Goal: Information Seeking & Learning: Learn about a topic

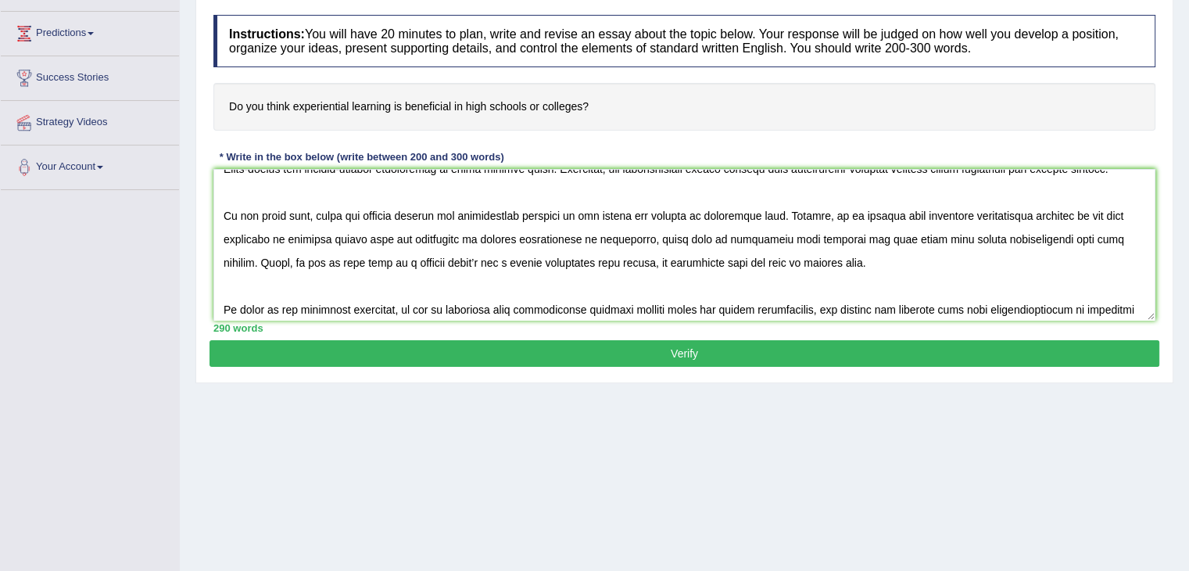
scroll to position [116, 0]
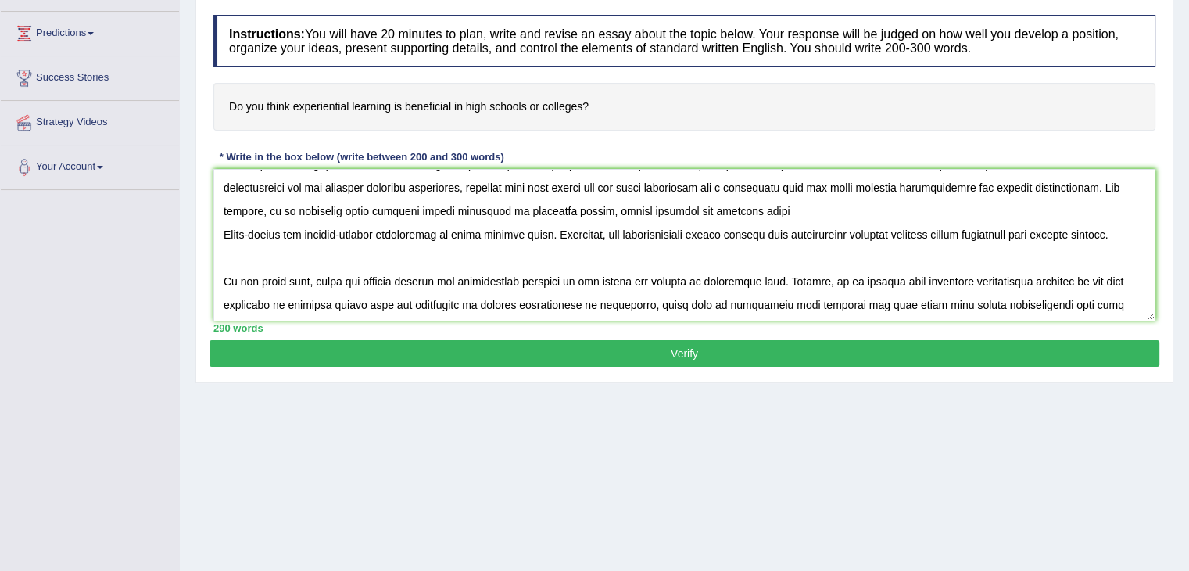
click at [222, 260] on textarea at bounding box center [684, 245] width 942 height 152
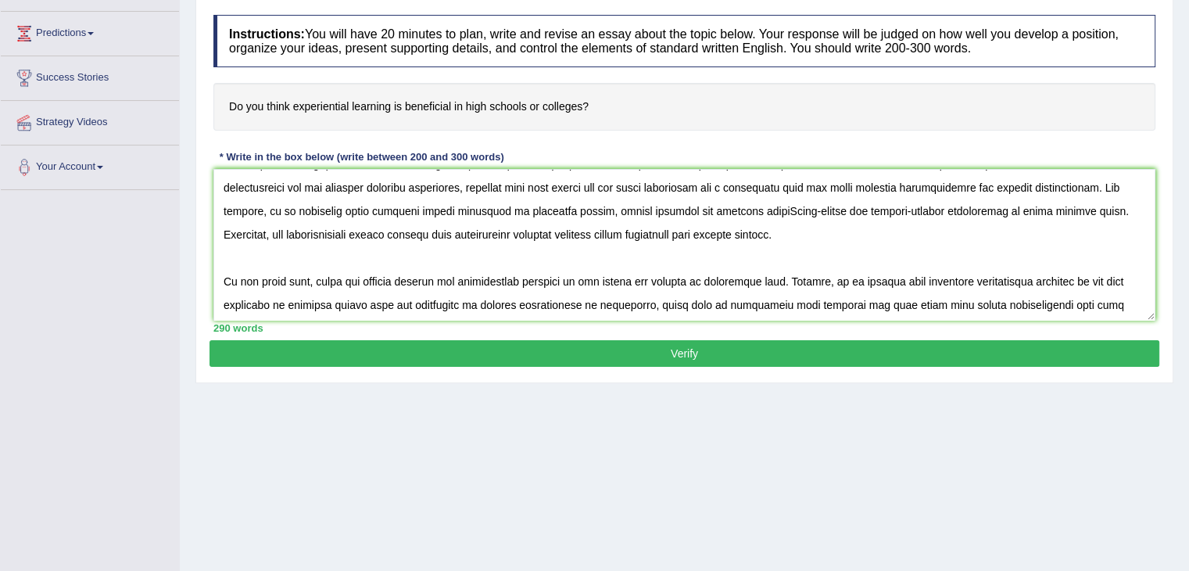
scroll to position [92, 0]
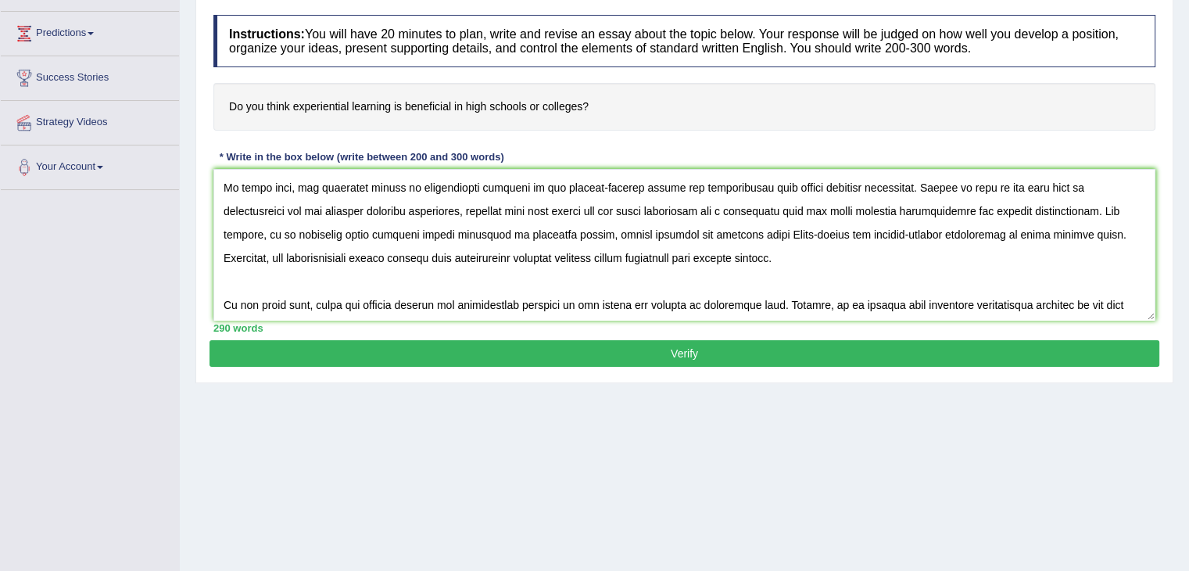
click at [714, 262] on textarea at bounding box center [684, 245] width 942 height 152
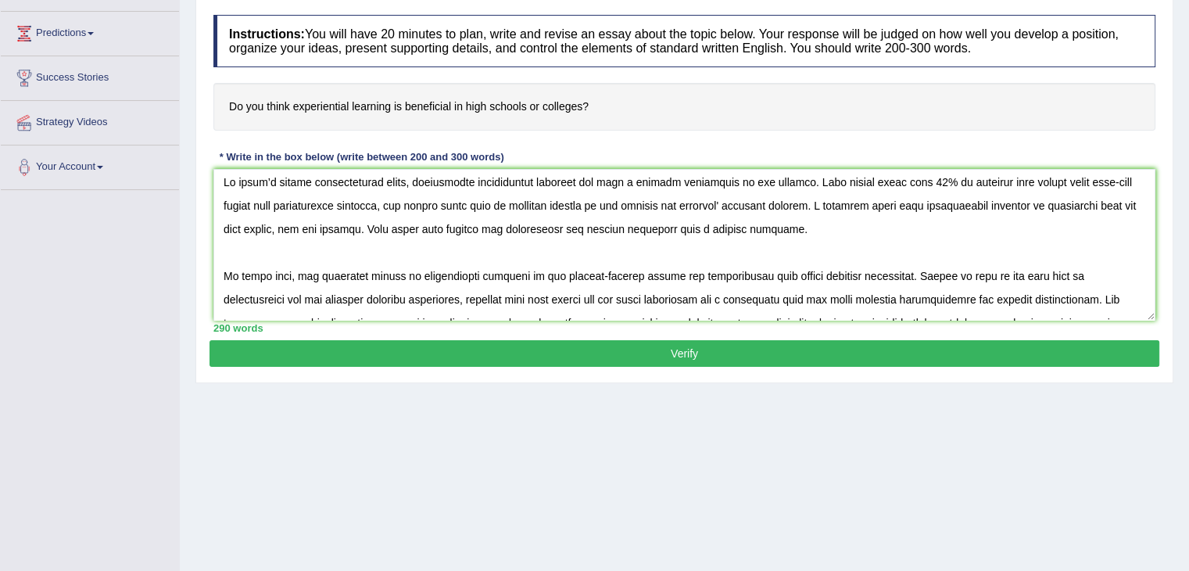
scroll to position [0, 0]
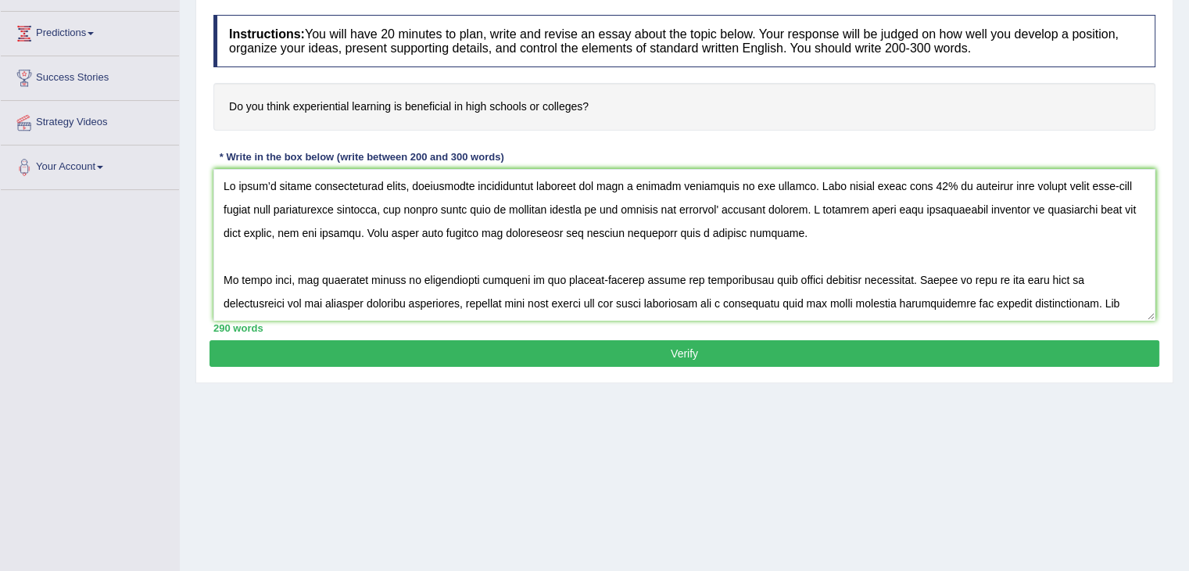
click at [225, 207] on textarea at bounding box center [684, 245] width 942 height 152
click at [223, 207] on textarea at bounding box center [684, 245] width 942 height 152
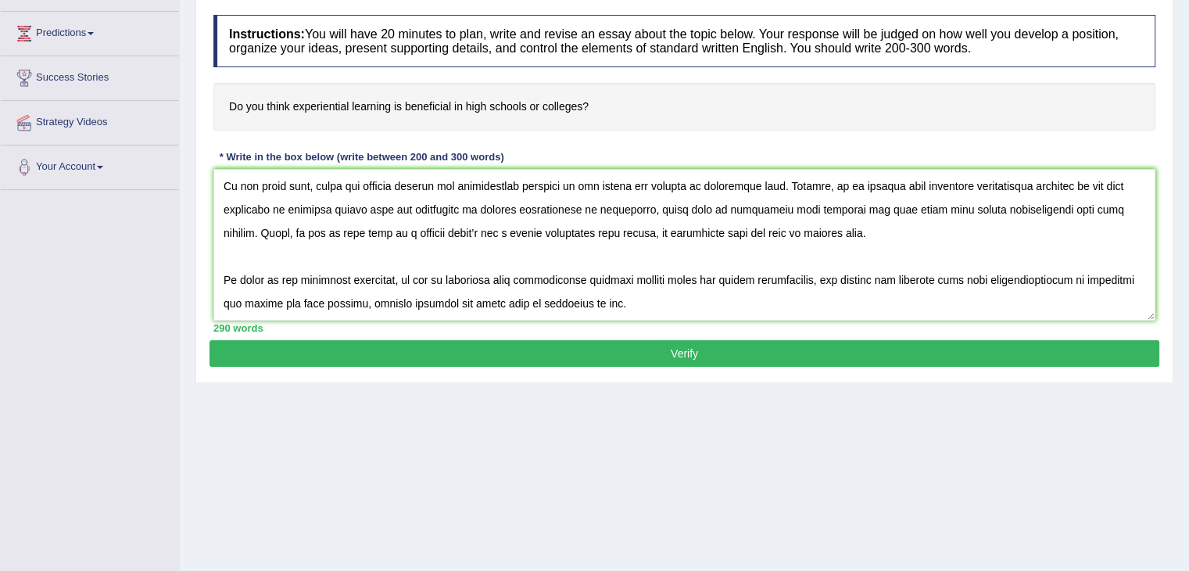
scroll to position [230, 0]
type textarea "In today’s modern technological world, introducing experiential learning has be…"
click at [665, 360] on button "Verify" at bounding box center [685, 353] width 950 height 27
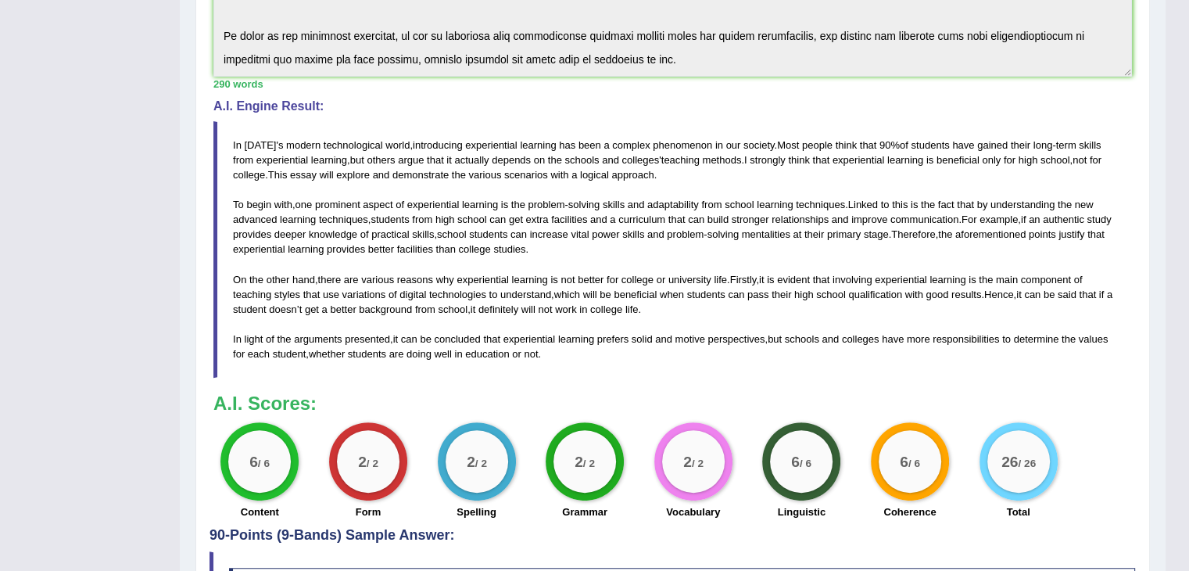
scroll to position [412, 0]
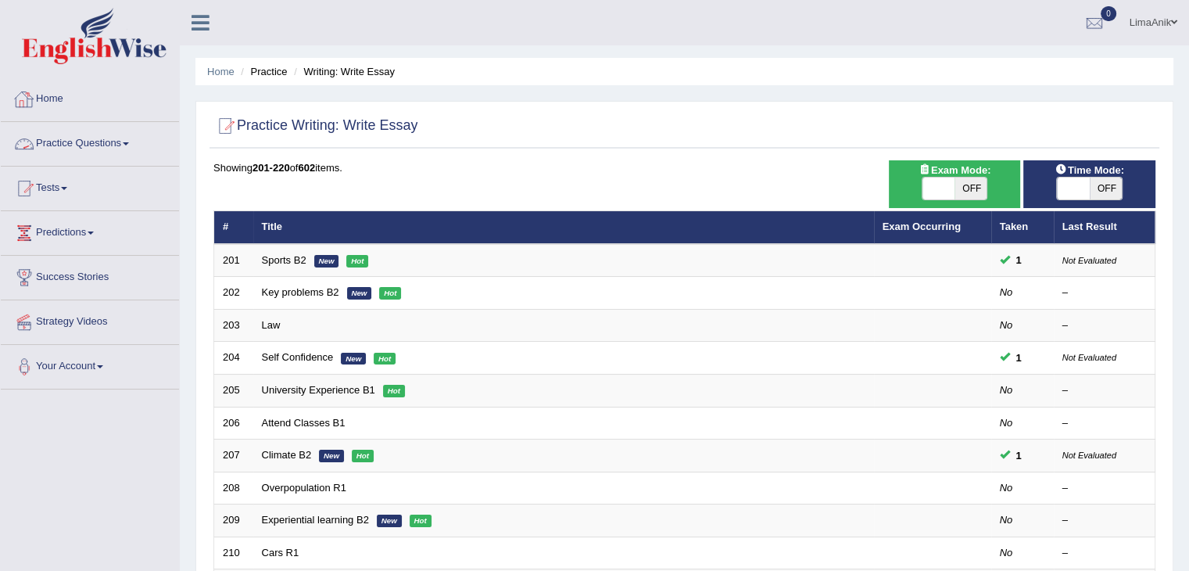
click at [77, 138] on link "Practice Questions" at bounding box center [90, 141] width 178 height 39
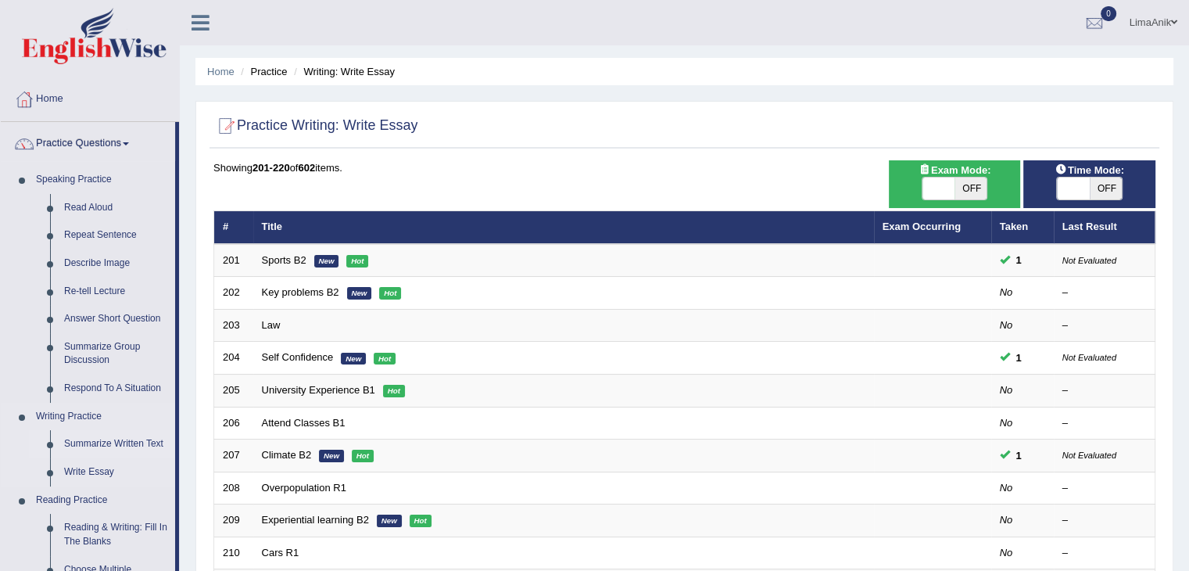
click at [85, 446] on link "Summarize Written Text" at bounding box center [116, 444] width 118 height 28
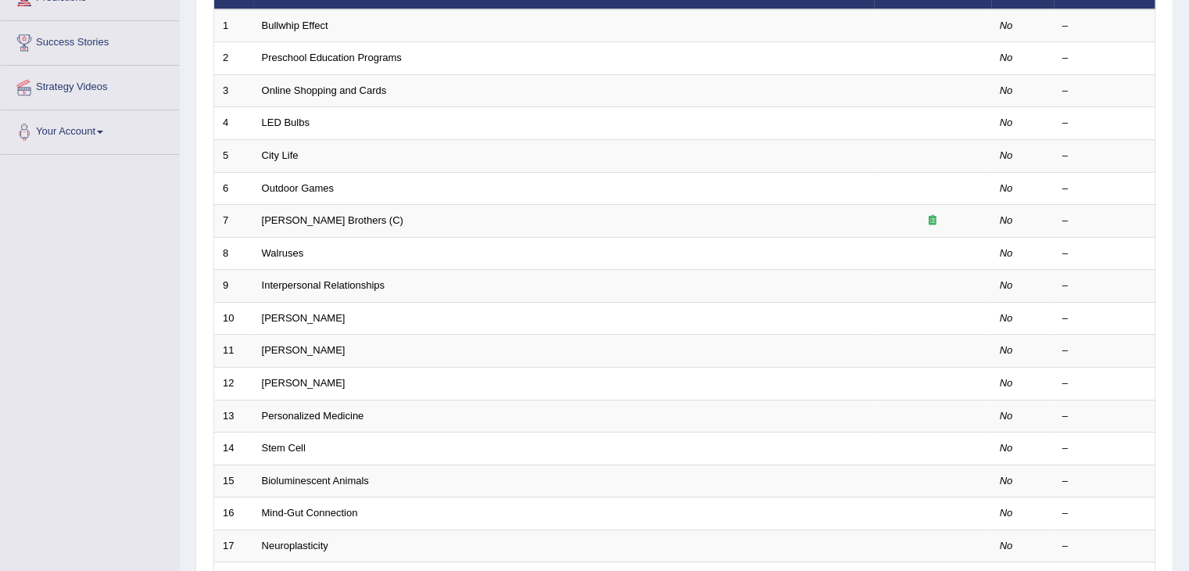
scroll to position [460, 0]
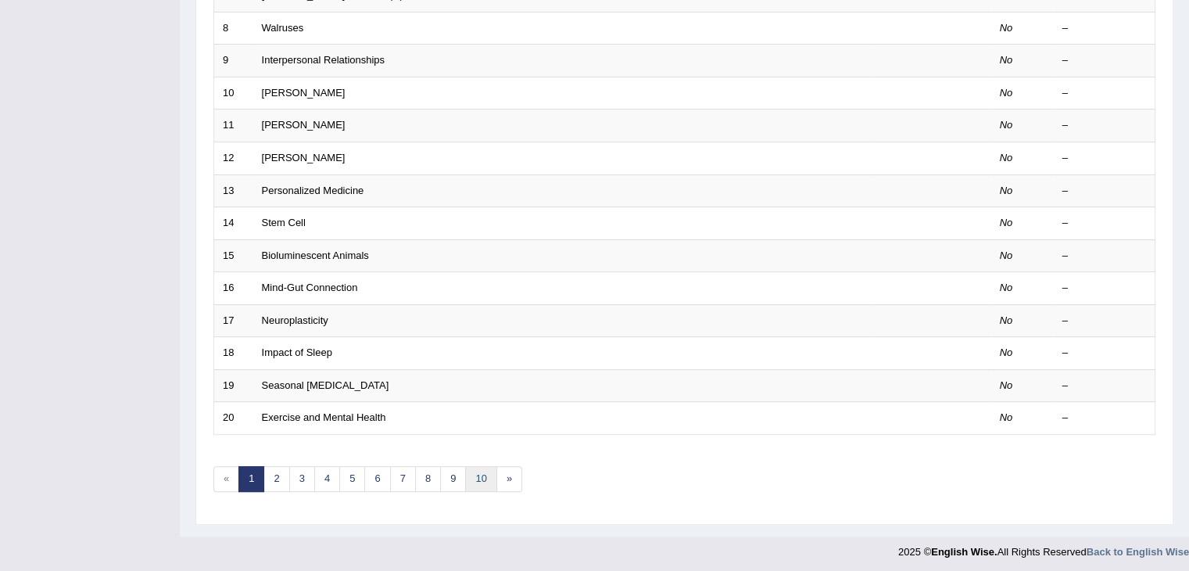
click at [485, 477] on link "10" at bounding box center [480, 479] width 31 height 26
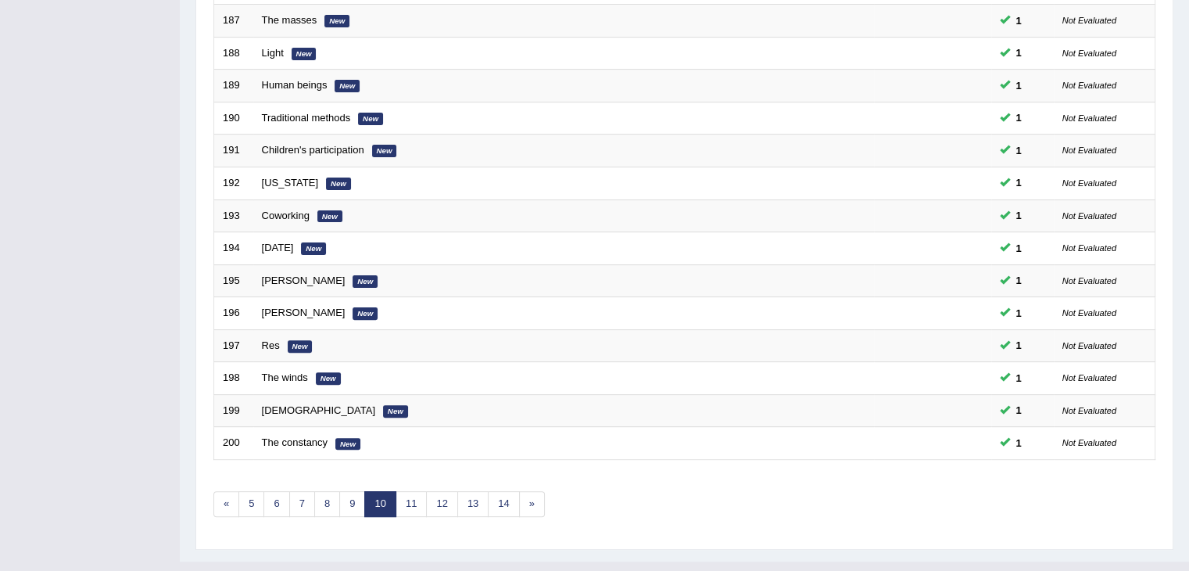
scroll to position [460, 0]
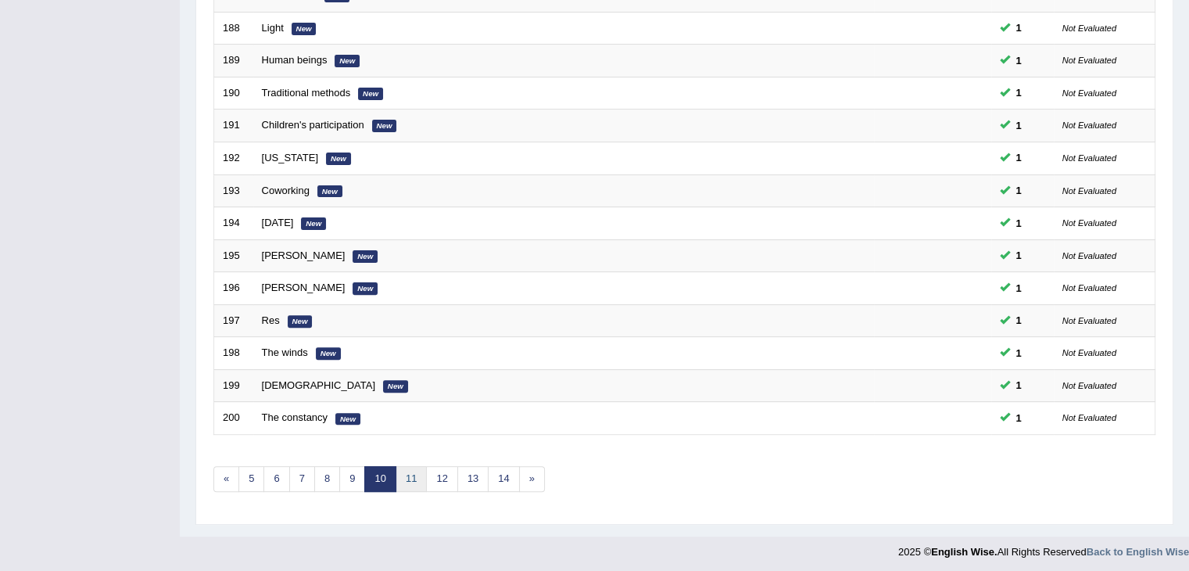
click at [403, 479] on link "11" at bounding box center [411, 479] width 31 height 26
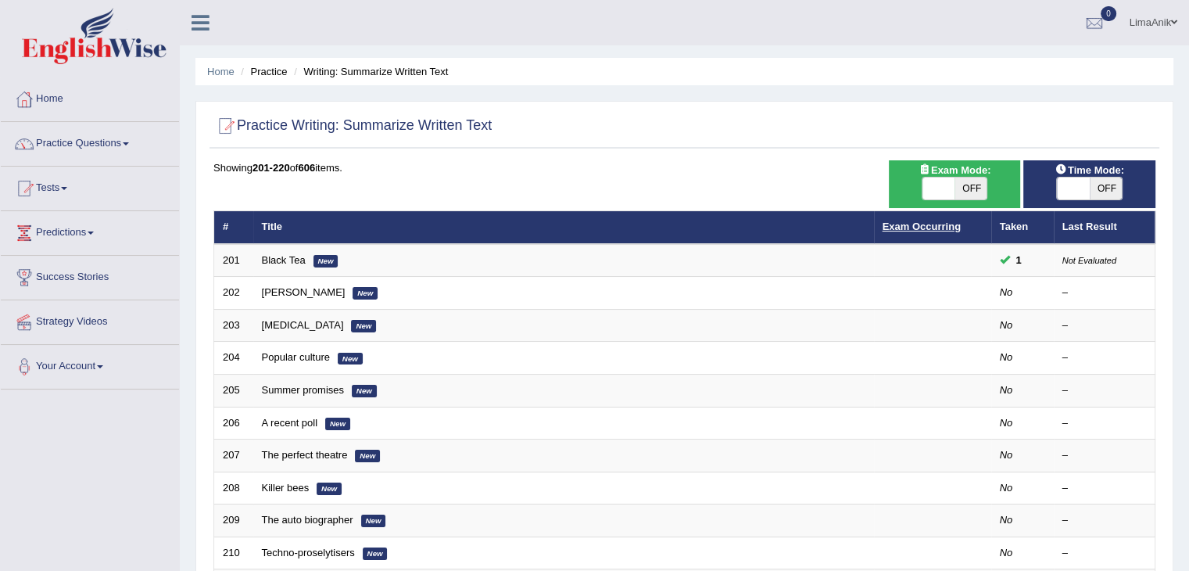
click at [905, 228] on link "Exam Occurring" at bounding box center [922, 226] width 78 height 12
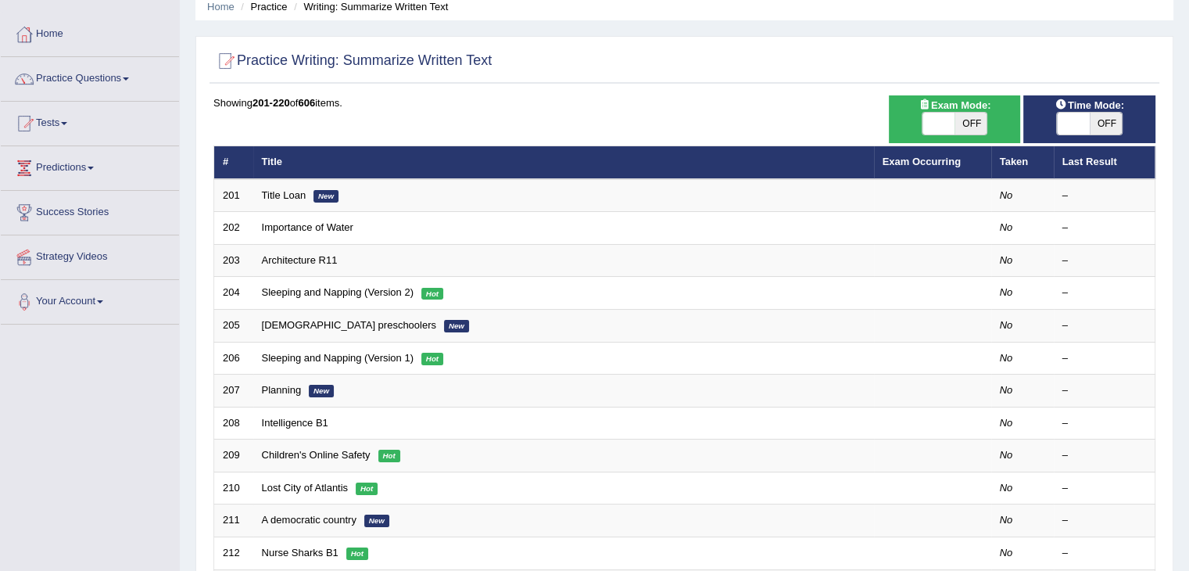
scroll to position [184, 0]
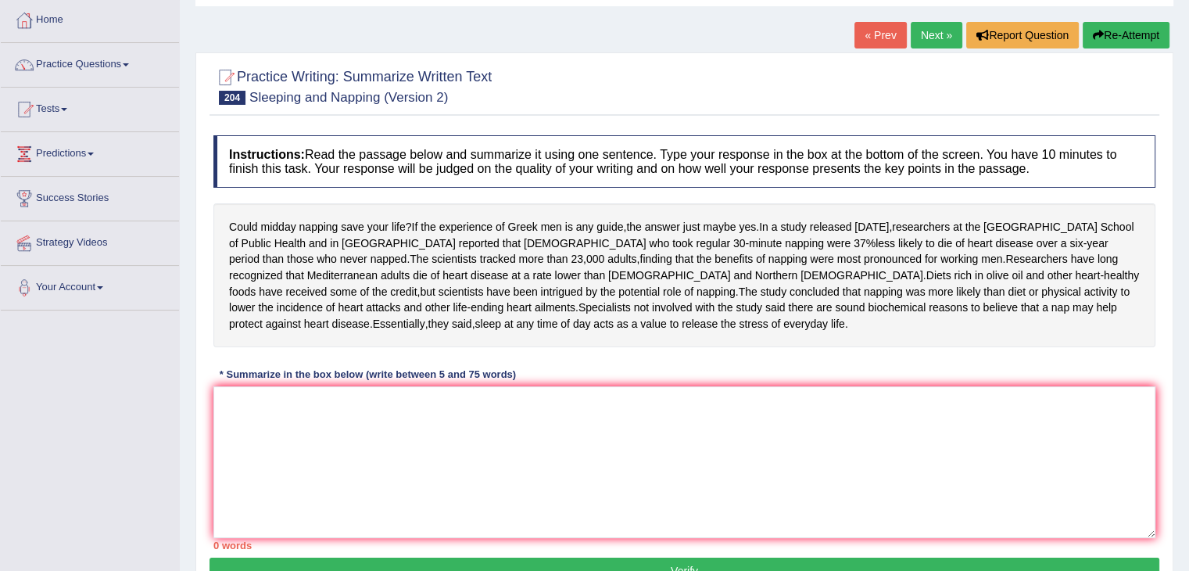
scroll to position [106, 0]
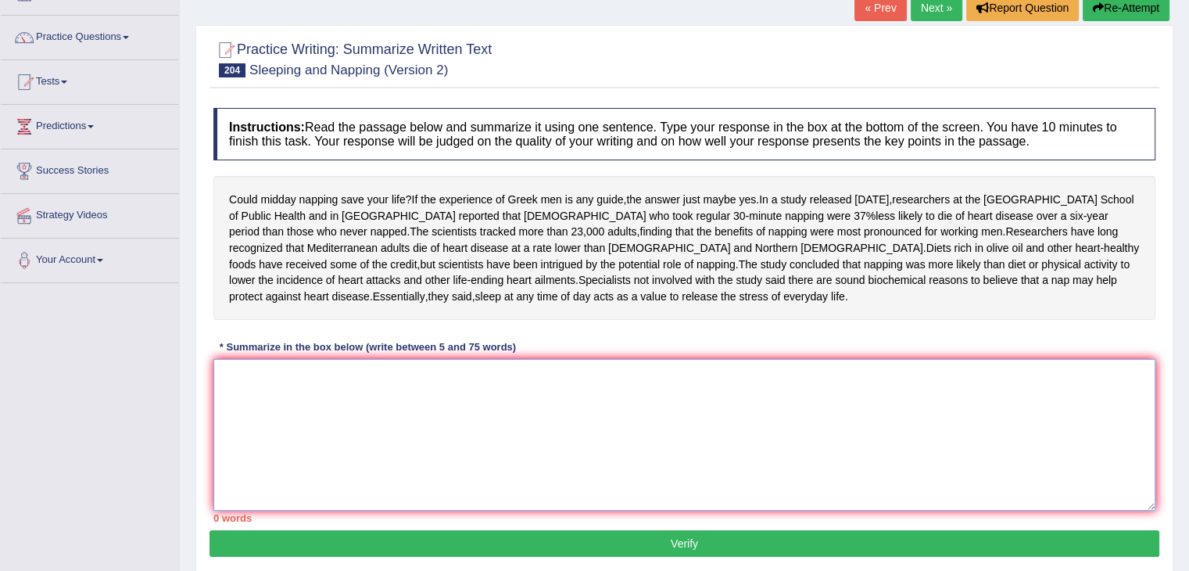
click at [332, 422] on textarea at bounding box center [684, 435] width 942 height 152
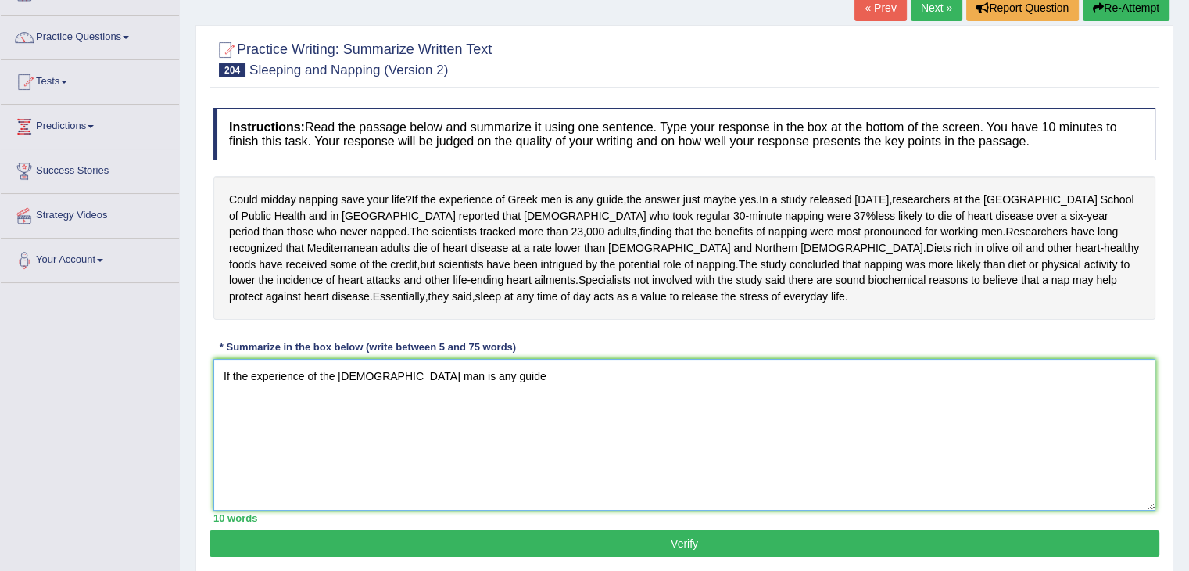
click at [457, 423] on textarea "If the experience of the Greek man is any guide" at bounding box center [684, 435] width 942 height 152
click at [632, 420] on textarea "If the experience of the Greek man is any guide, the answer just may be yes, on…" at bounding box center [684, 435] width 942 height 152
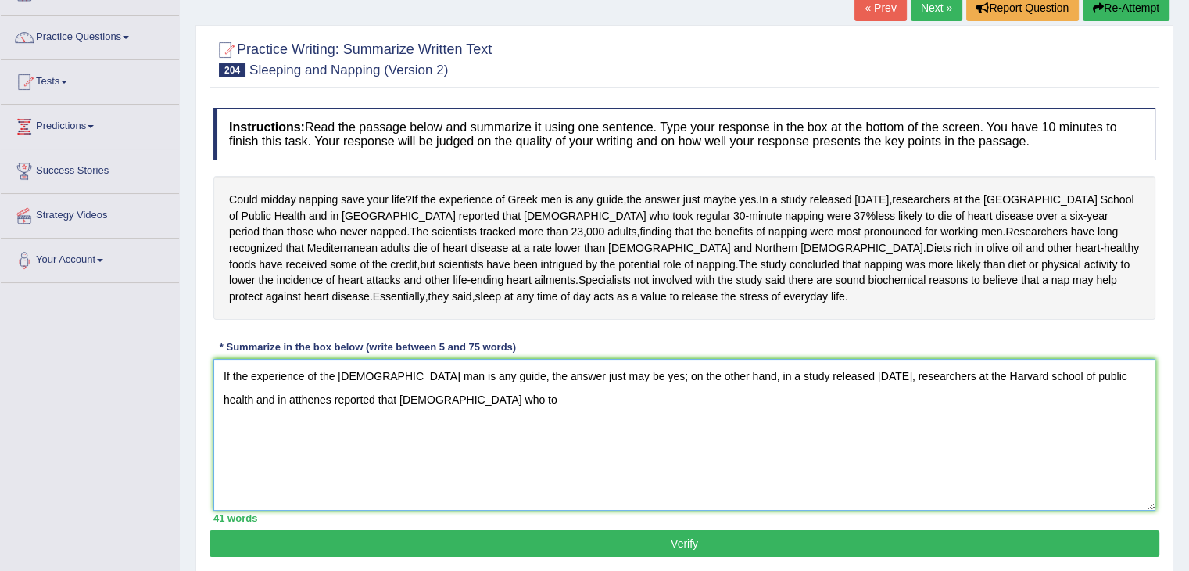
click at [375, 436] on textarea "If the experience of the Greek man is any guide, the answer just may be yes; on…" at bounding box center [684, 435] width 942 height 152
click at [544, 435] on textarea "If the experience of the Greek man is any guide, the answer just may be yes; on…" at bounding box center [684, 435] width 942 height 152
click at [1115, 411] on textarea "If the experience of the Greek man is any guide, the answer just may be yes; on…" at bounding box center [684, 435] width 942 height 152
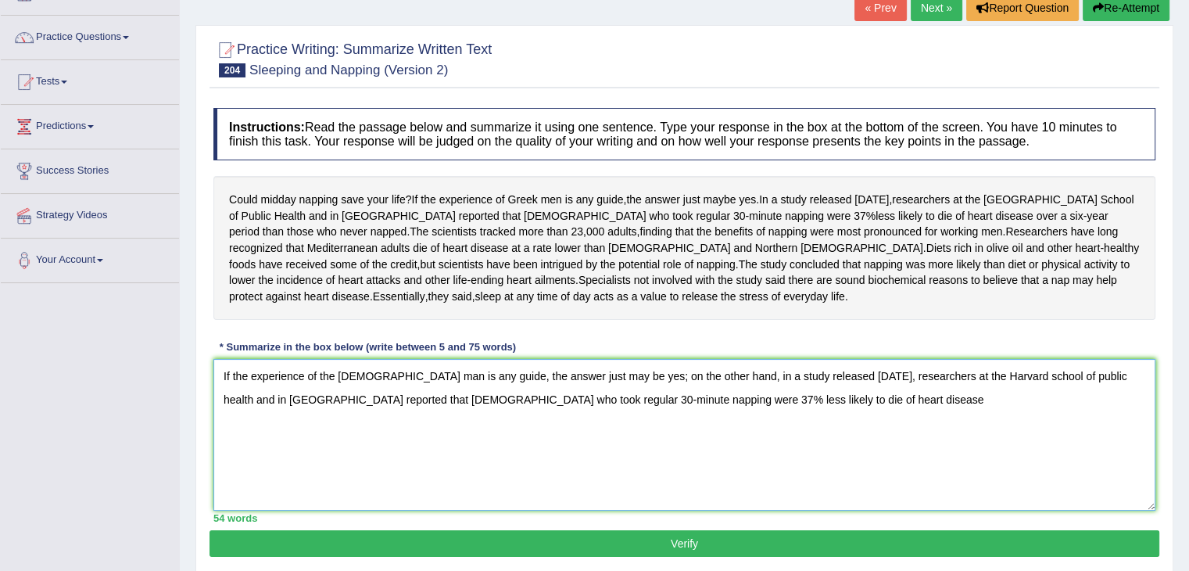
click at [1132, 449] on textarea "If the experience of the Greek man is any guide, the answer just may be yes; on…" at bounding box center [684, 435] width 942 height 152
click at [1125, 407] on textarea "If the experience of the Greek man is any guide, the answer just may be yes; on…" at bounding box center [684, 435] width 942 height 152
click at [737, 454] on textarea "If the experience of the Greek man is any guide, the answer just may be yes; on…" at bounding box center [684, 435] width 942 height 152
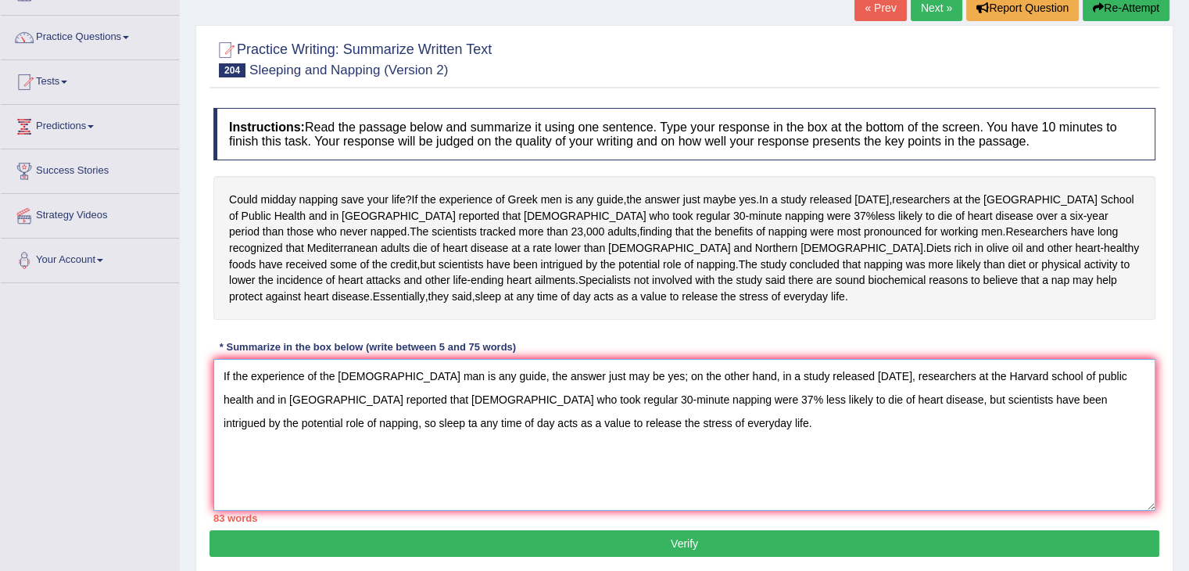
click at [1141, 402] on textarea "If the experience of the Greek man is any guide, the answer just may be yes; on…" at bounding box center [684, 435] width 942 height 152
click at [643, 473] on textarea "If the experience of the Greek man is any guide, the answer just may be yes; on…" at bounding box center [684, 435] width 942 height 152
click at [677, 403] on textarea "If the experience of the Greek man is any guide, the answer just may be yes; on…" at bounding box center [684, 435] width 942 height 152
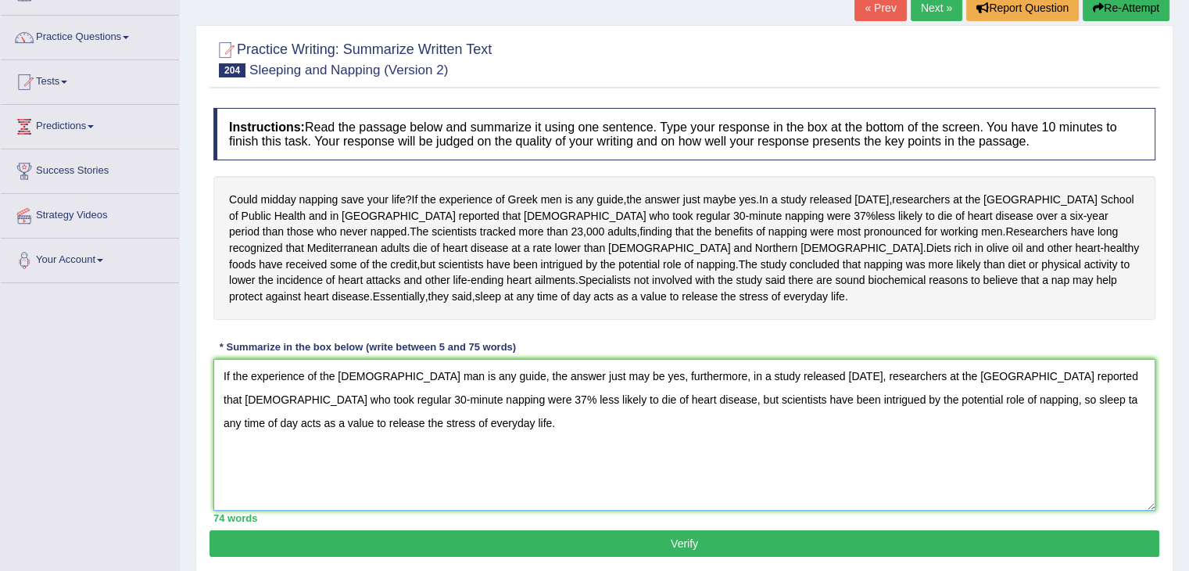
click at [938, 428] on textarea "If the experience of the Greek man is any guide, the answer just may be yes, fu…" at bounding box center [684, 435] width 942 height 152
click at [1023, 508] on textarea "If the experience of the Greek man is any guide, the answer just may be yes, fu…" at bounding box center [684, 435] width 942 height 152
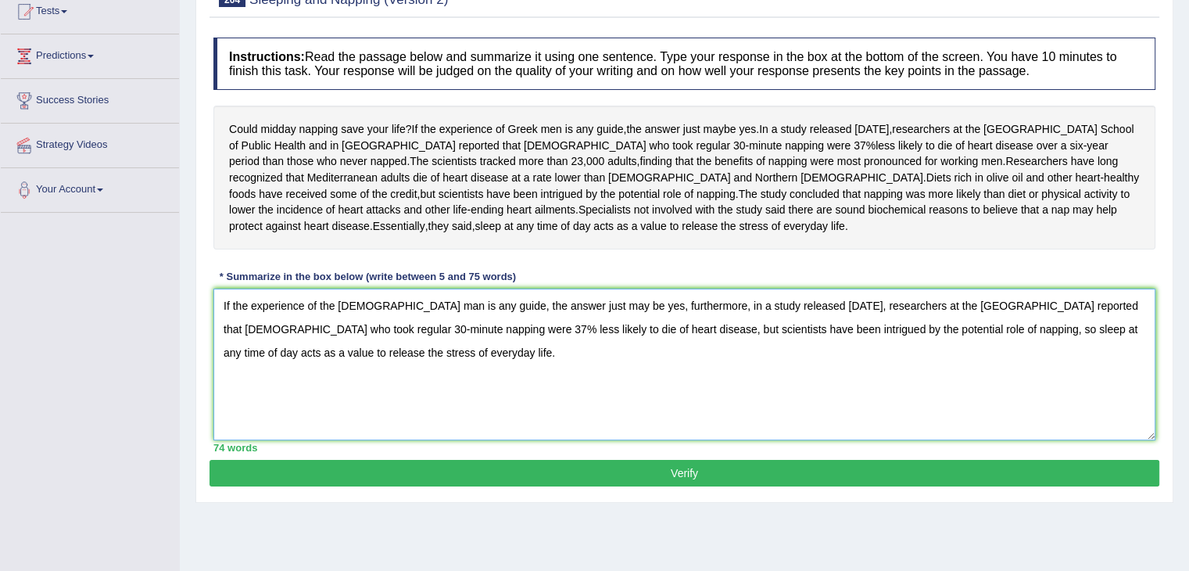
scroll to position [178, 0]
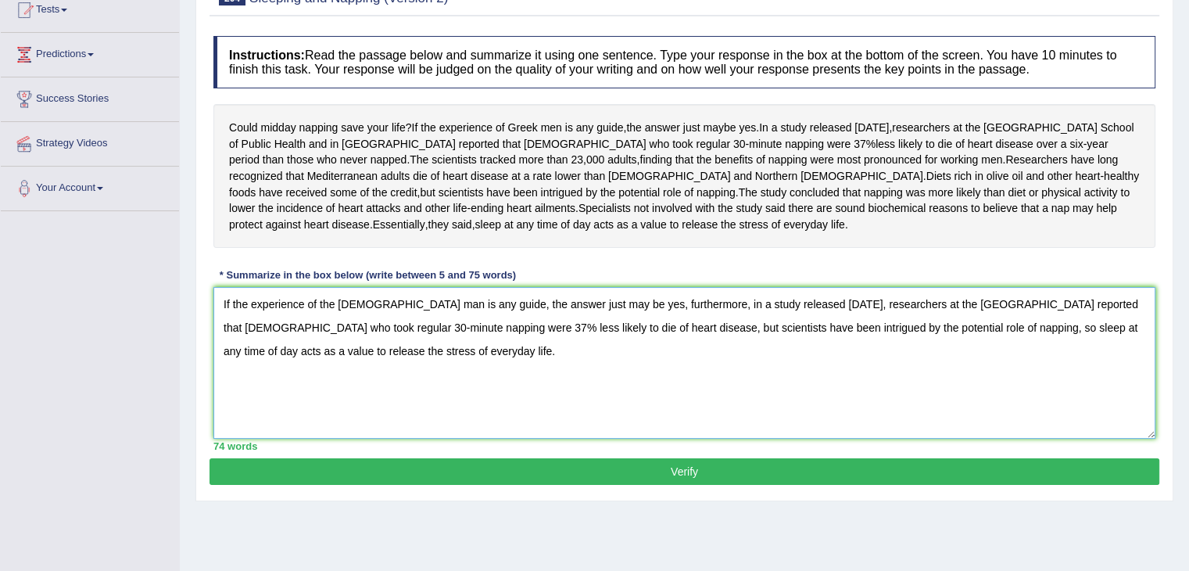
click at [555, 335] on textarea "If the experience of the Greek man is any guide, the answer just may be yes, fu…" at bounding box center [684, 363] width 942 height 152
click at [602, 402] on textarea "If the experience of the Greek man is any guide, the answer just maybe yes, fur…" at bounding box center [684, 363] width 942 height 152
click at [422, 387] on textarea "If the experience of the Greek man is any guide, the answer just maybe yes, fur…" at bounding box center [684, 363] width 942 height 152
click at [482, 413] on textarea "If the experience of the Greek man is any guide, the answer just maybe yes, fur…" at bounding box center [684, 363] width 942 height 152
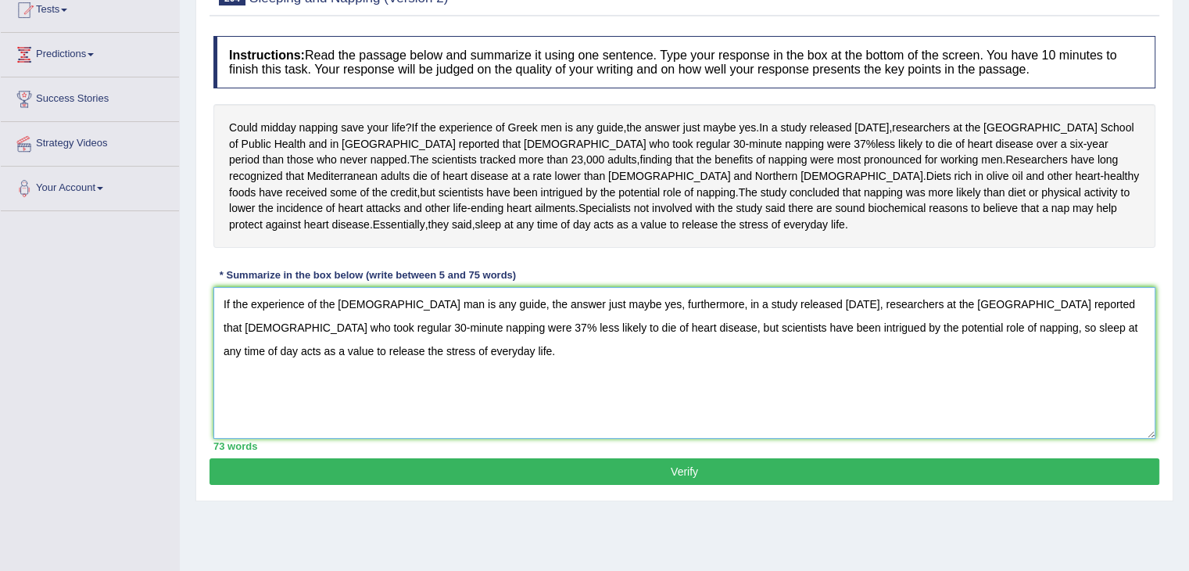
click at [553, 338] on textarea "If the experience of the Greek man is any guide, the answer just maybe yes, fur…" at bounding box center [684, 363] width 942 height 152
click at [579, 439] on textarea "If the experience of the Greek man is any guide, the answer just may be yes, fu…" at bounding box center [684, 363] width 942 height 152
type textarea "If the experience of the Greek man is any guide, the answer just may be yes, fu…"
click at [740, 485] on button "Verify" at bounding box center [685, 471] width 950 height 27
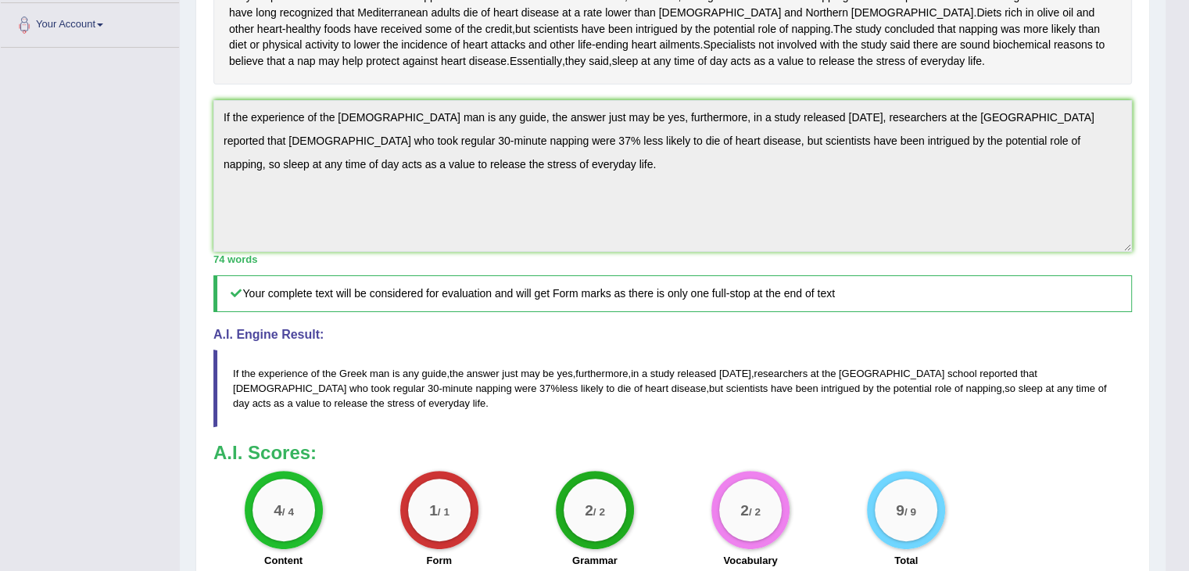
scroll to position [343, 0]
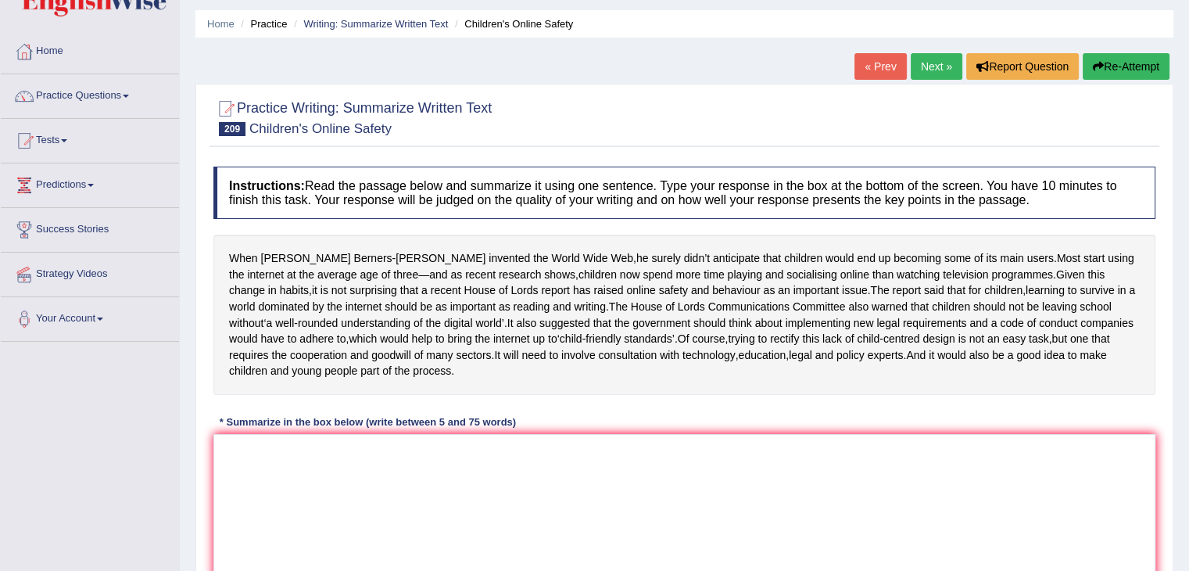
scroll to position [51, 0]
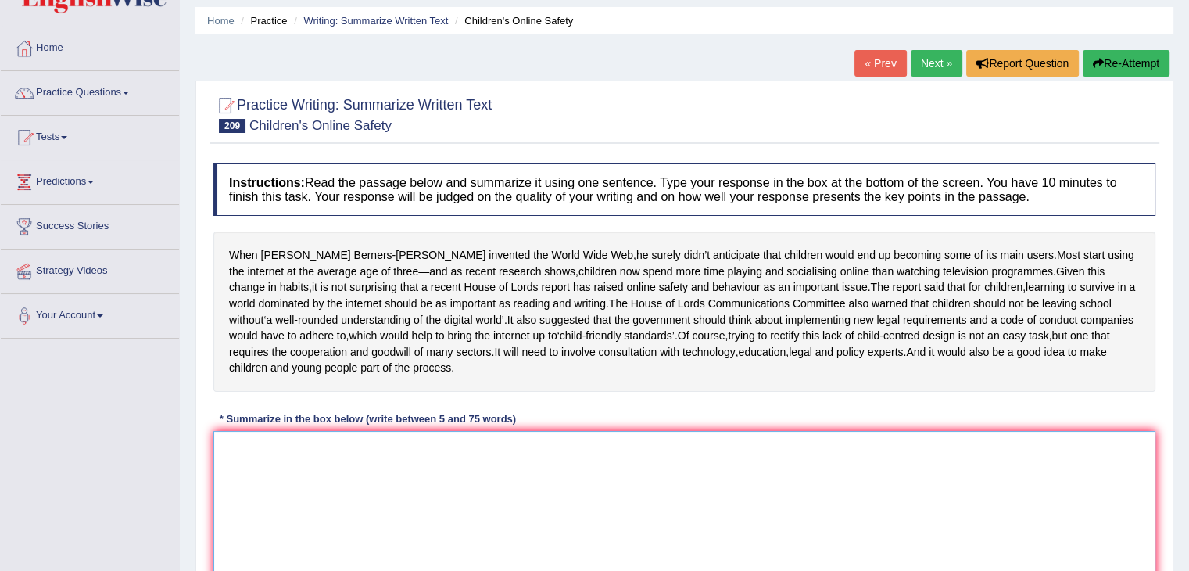
click at [332, 480] on textarea at bounding box center [684, 507] width 942 height 152
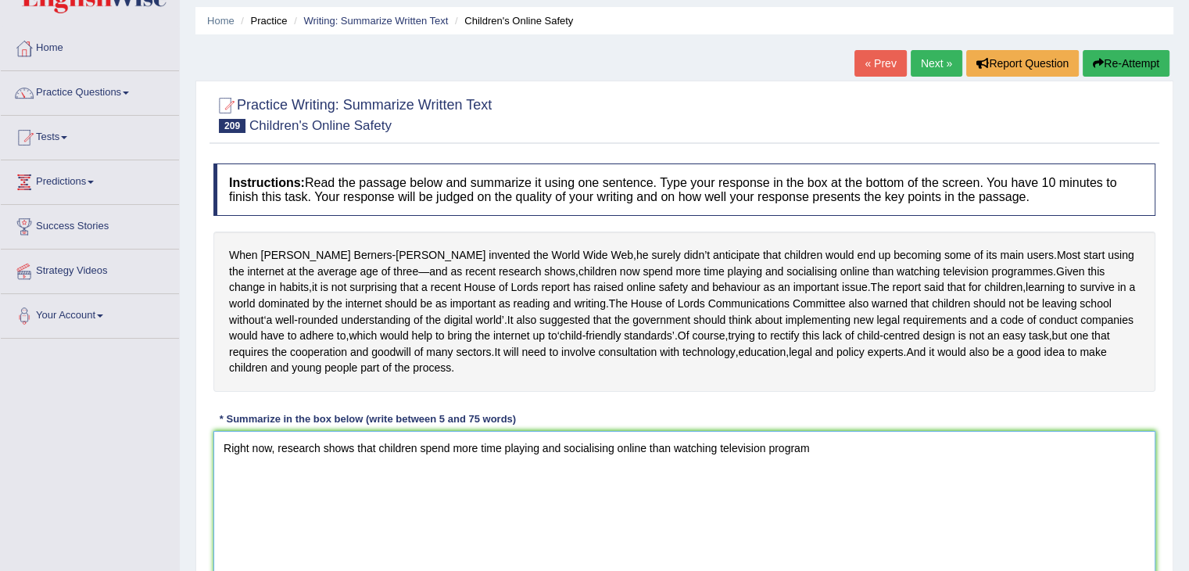
click at [840, 492] on textarea "Right now, research shows that children spend more time playing and socialising…" at bounding box center [684, 507] width 942 height 152
click at [808, 488] on textarea "Right now, research shows that children spend more time playing and socialising…" at bounding box center [684, 507] width 942 height 152
click at [823, 488] on textarea "Right now, research shows that children spend more time playing and socialising…" at bounding box center [684, 507] width 942 height 152
click at [834, 483] on textarea "Right now, research shows that children spend more time playing and socialising…" at bounding box center [684, 507] width 942 height 152
click at [875, 526] on textarea "Right now, research shows that children spend more time playing and socialising…" at bounding box center [684, 507] width 942 height 152
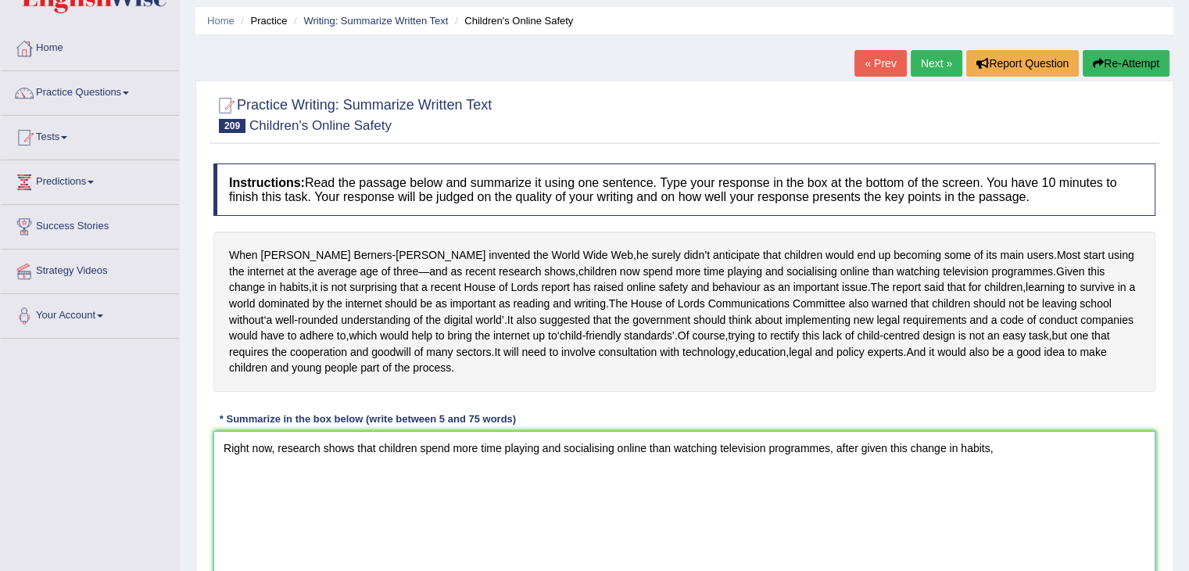
click at [860, 485] on textarea "Right now, research shows that children spend more time playing and socialising…" at bounding box center [684, 507] width 942 height 152
click at [1067, 486] on textarea "Right now, research shows that children spend more time playing and socialising…" at bounding box center [684, 507] width 942 height 152
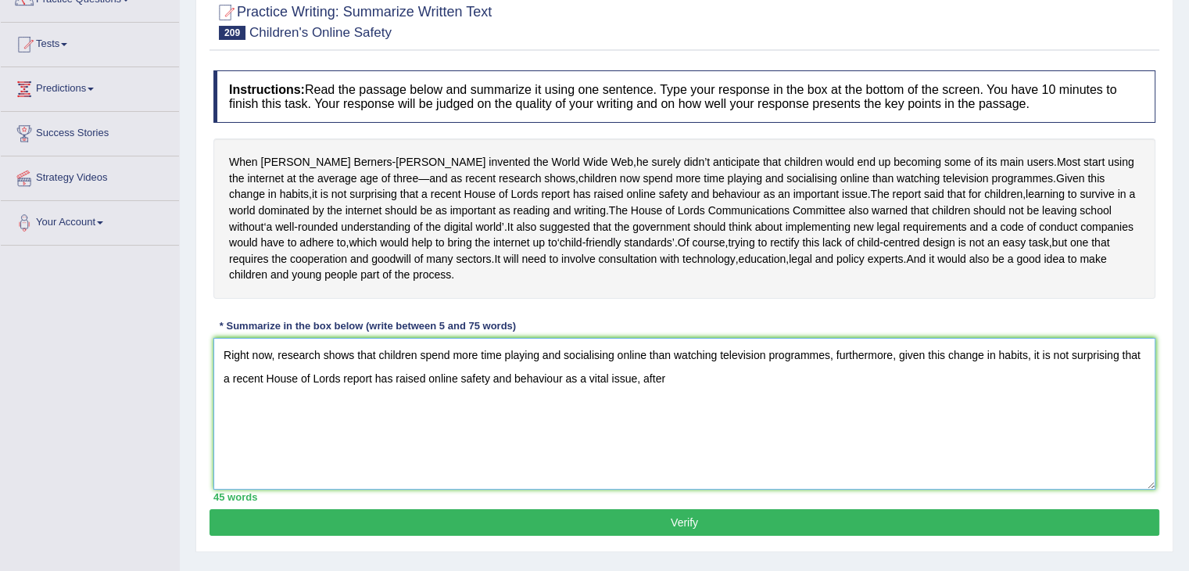
scroll to position [147, 0]
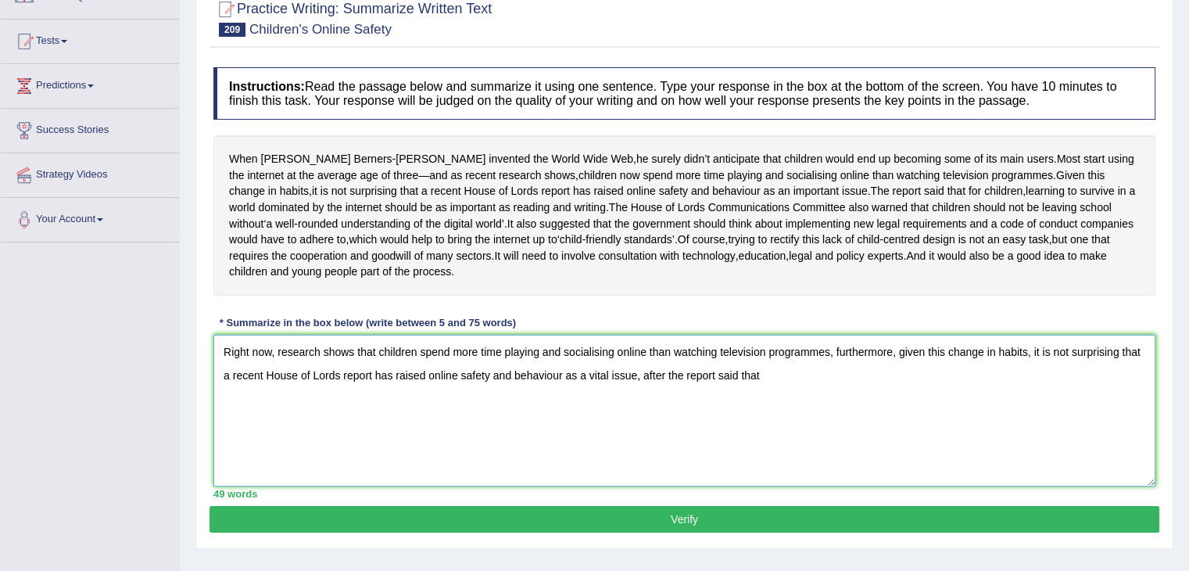
click at [780, 408] on textarea "Right now, research shows that children spend more time playing and socialising…" at bounding box center [684, 411] width 942 height 152
click at [760, 433] on textarea "Right now, research shows that children spend more time playing and socialising…" at bounding box center [684, 411] width 942 height 152
click at [801, 410] on textarea "Right now, research shows that children spend more time playing and socialising…" at bounding box center [684, 411] width 942 height 152
click at [891, 402] on textarea "Right now, research shows that children spend more time playing and socialising…" at bounding box center [684, 411] width 942 height 152
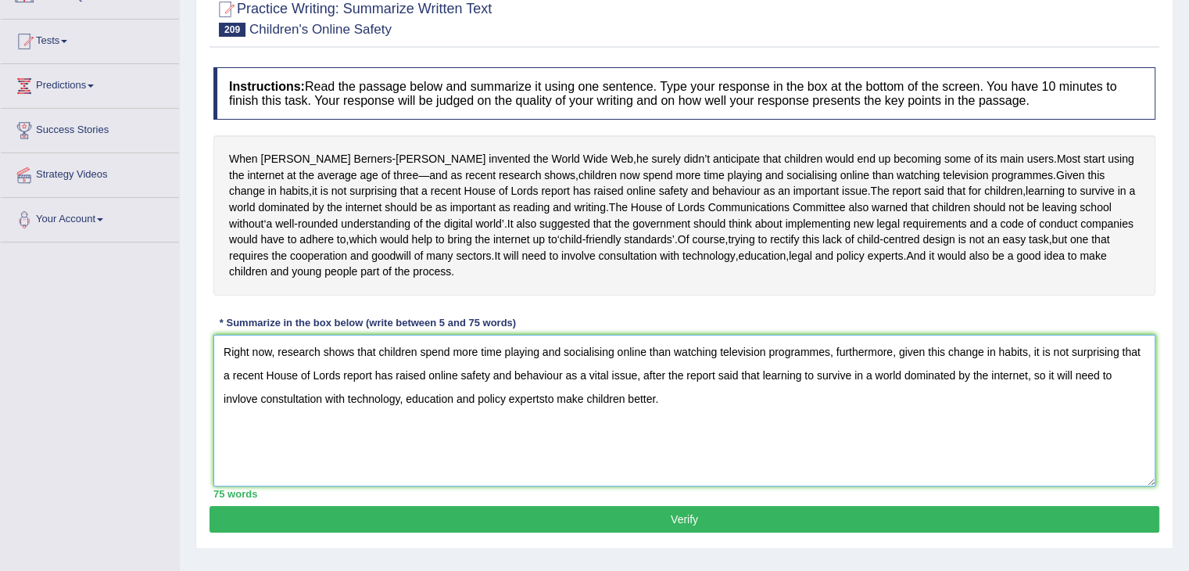
click at [544, 434] on textarea "Right now, research shows that children spend more time playing and socialising…" at bounding box center [684, 411] width 942 height 152
click at [547, 431] on textarea "Right now, research shows that children spend more time playing and socialising…" at bounding box center [684, 411] width 942 height 152
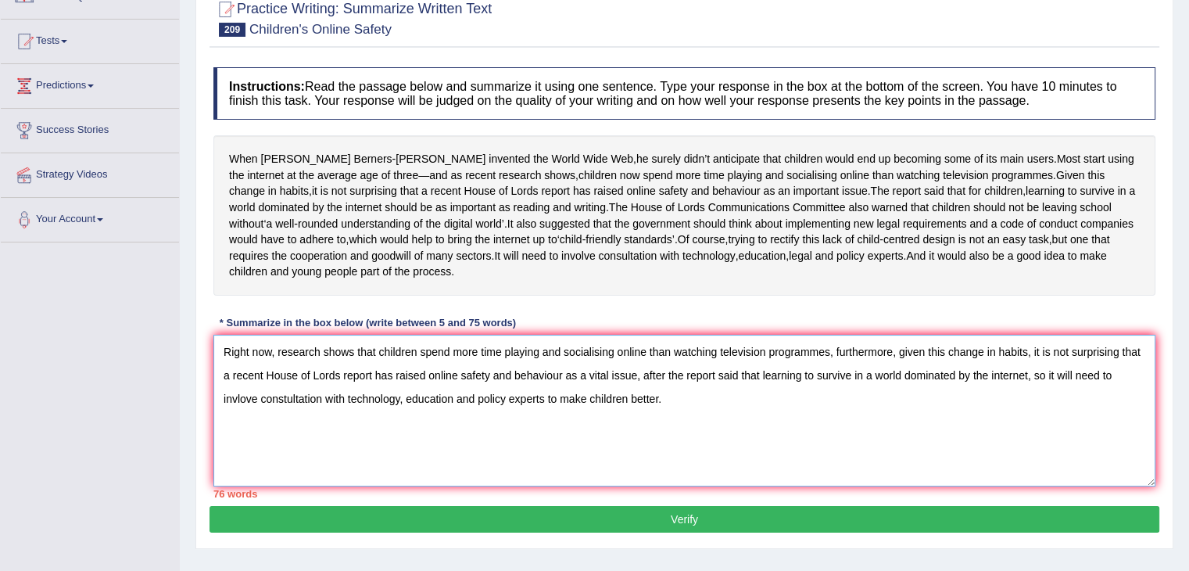
click at [459, 429] on textarea "Right now, research shows that children spend more time playing and socialising…" at bounding box center [684, 411] width 942 height 152
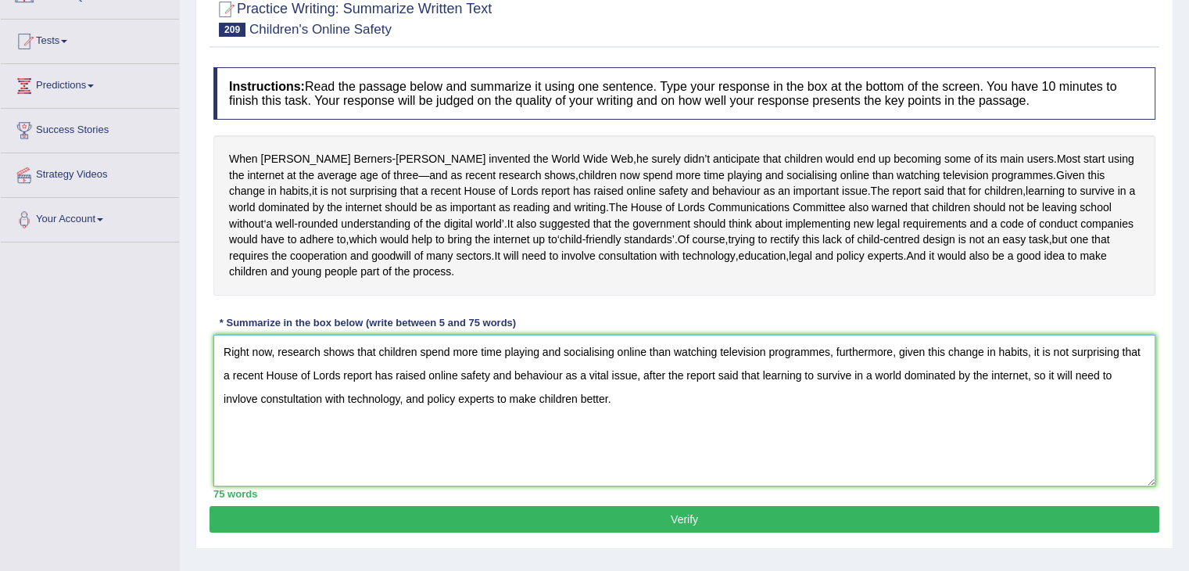
type textarea "Right now, research shows that children spend more time playing and socialising…"
click at [676, 532] on button "Verify" at bounding box center [685, 519] width 950 height 27
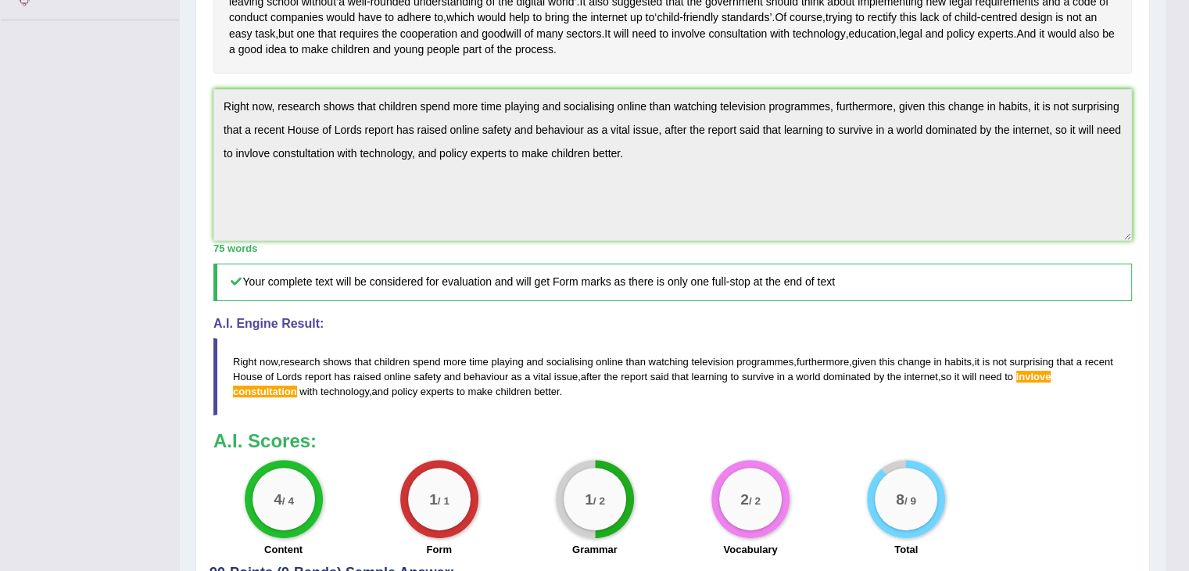
scroll to position [378, 0]
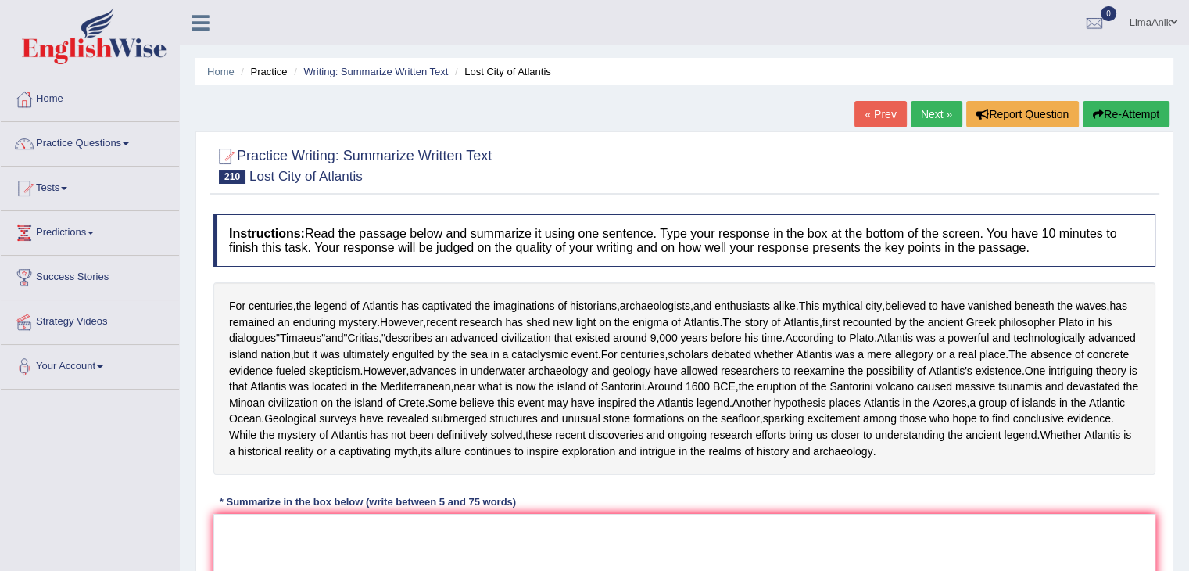
drag, startPoint x: 826, startPoint y: 112, endPoint x: 828, endPoint y: 155, distance: 43.0
click at [828, 155] on div "Home Practice Writing: Summarize Written Text Lost City of [GEOGRAPHIC_DATA] « …" at bounding box center [684, 391] width 1009 height 782
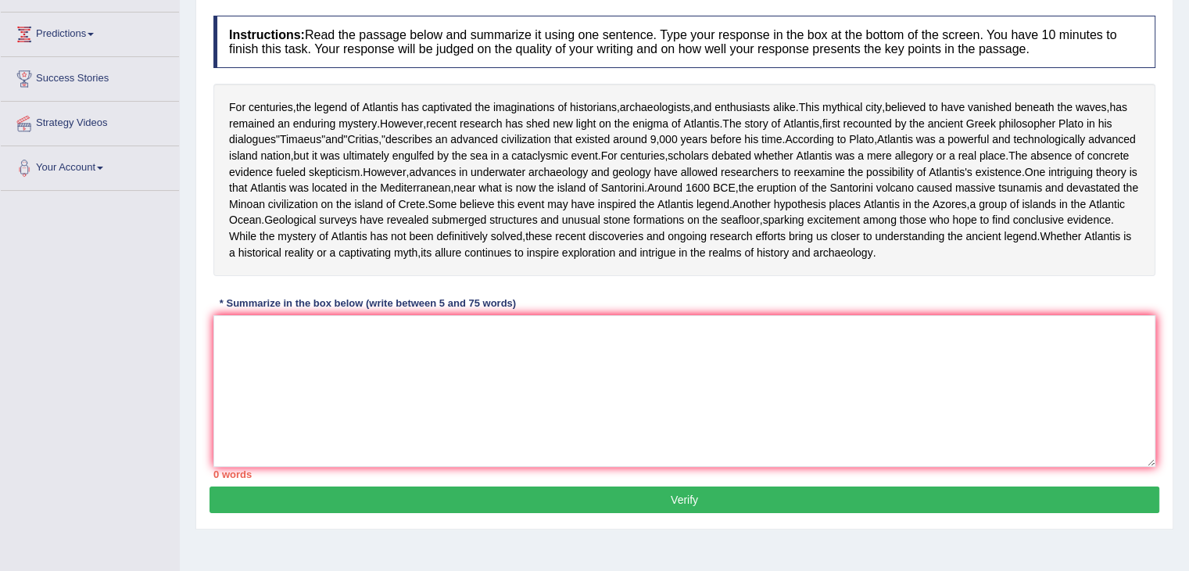
scroll to position [228, 0]
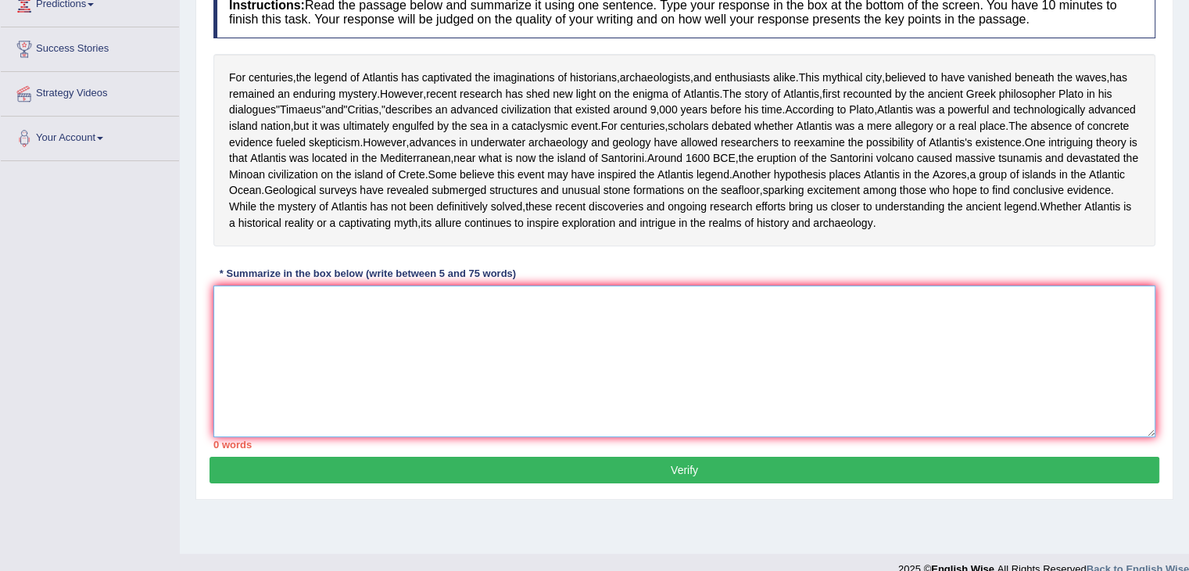
click at [353, 437] on textarea at bounding box center [684, 361] width 942 height 152
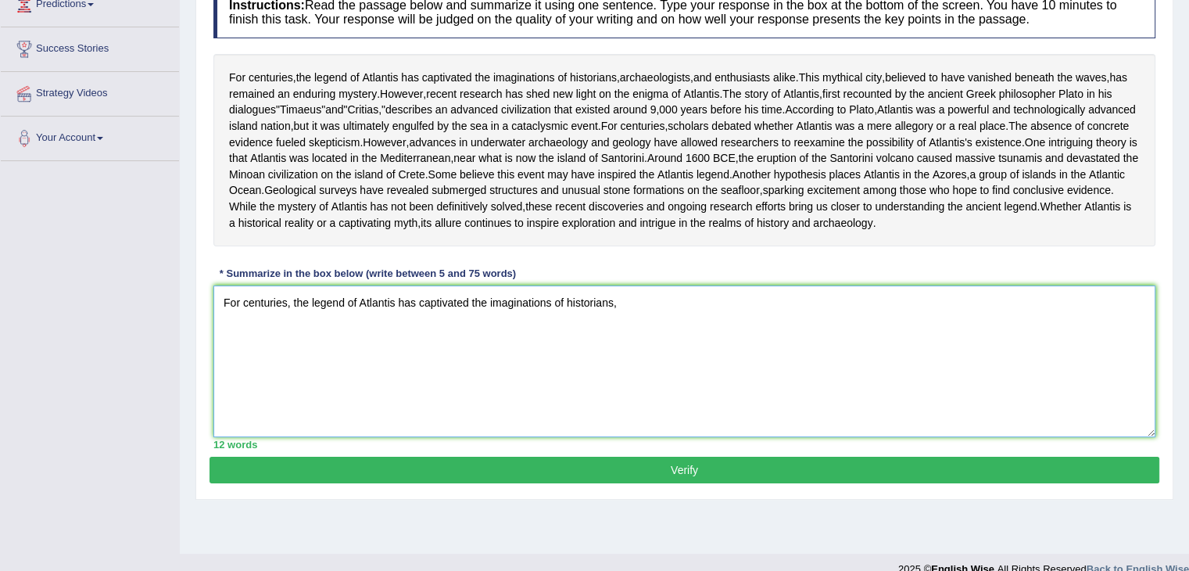
click at [662, 428] on textarea "For centuries, the legend of Atlantis has captivated the imaginations of histor…" at bounding box center [684, 361] width 942 height 152
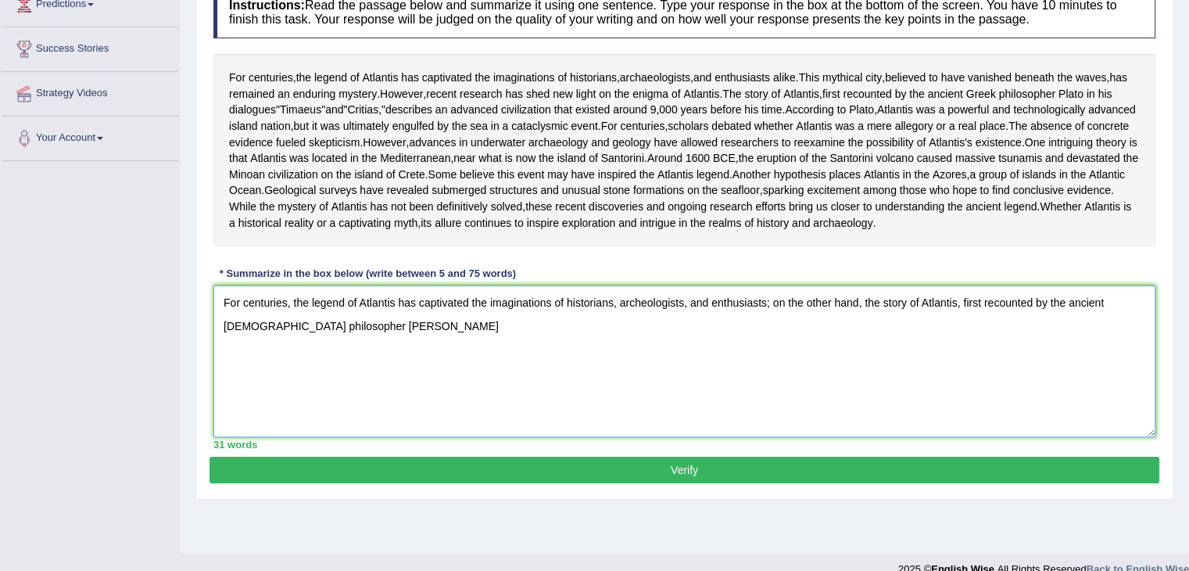
click at [317, 437] on textarea "For centuries, the legend of Atlantis has captivated the imaginations of histor…" at bounding box center [684, 361] width 942 height 152
click at [626, 437] on textarea "For centuries, the legend of Atlantis has captivated the imaginations of histor…" at bounding box center [684, 361] width 942 height 152
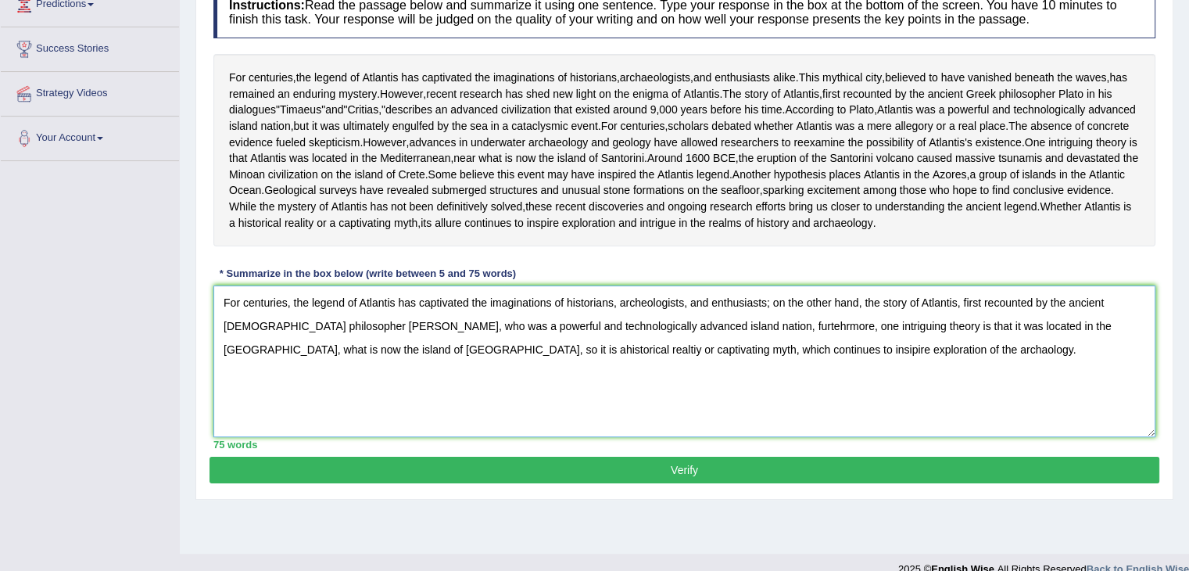
click at [734, 437] on textarea "For centuries, the legend of Atlantis has captivated the imaginations of histor…" at bounding box center [684, 361] width 942 height 152
click at [819, 437] on textarea "For centuries, the legend of Atlantis has captivated the imaginations of histor…" at bounding box center [684, 361] width 942 height 152
click at [309, 437] on textarea "For centuries, the legend of Atlantis has captivated the imaginations of histor…" at bounding box center [684, 361] width 942 height 152
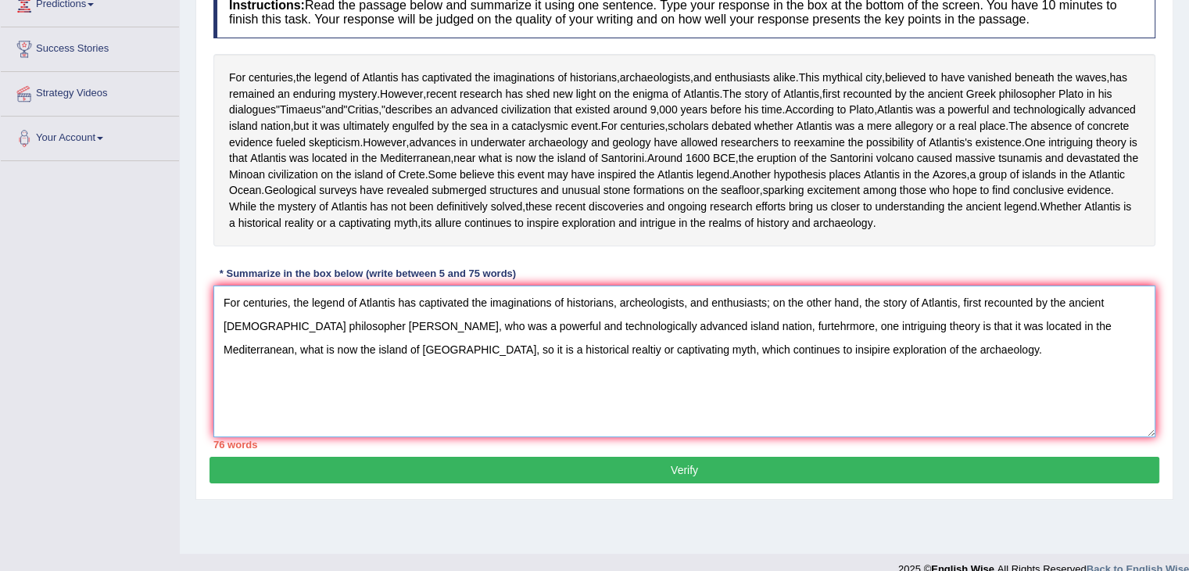
click at [769, 415] on textarea "For centuries, the legend of Atlantis has captivated the imaginations of histor…" at bounding box center [684, 361] width 942 height 152
click at [696, 419] on textarea "For centuries, the legend of Atlantis has captivated the imaginations of histor…" at bounding box center [684, 361] width 942 height 152
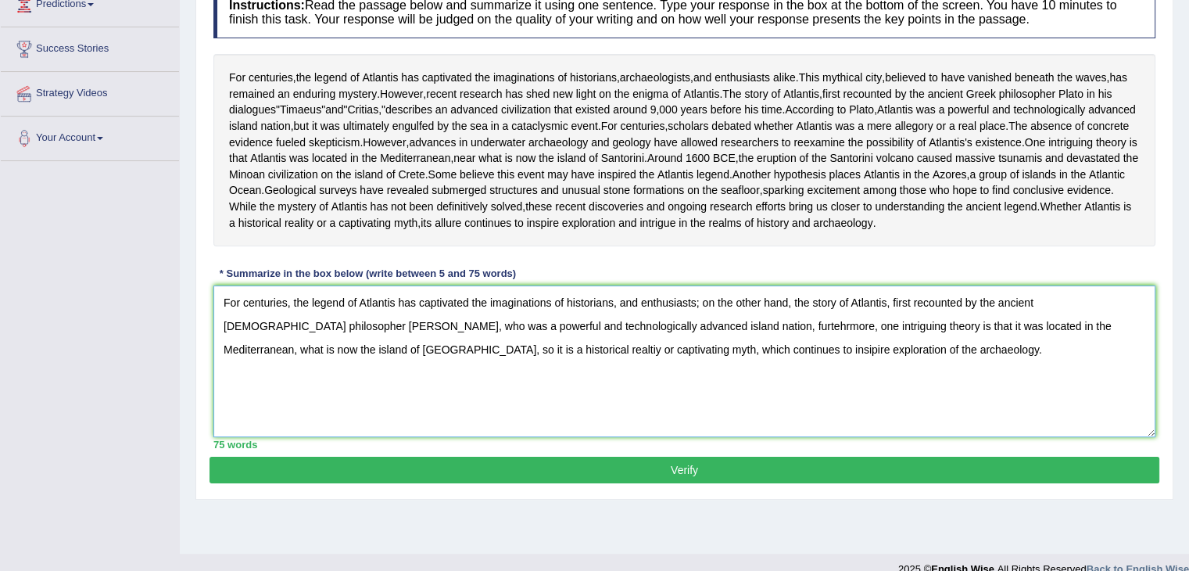
click at [773, 437] on textarea "For centuries, the legend of Atlantis has captivated the imaginations of histor…" at bounding box center [684, 361] width 942 height 152
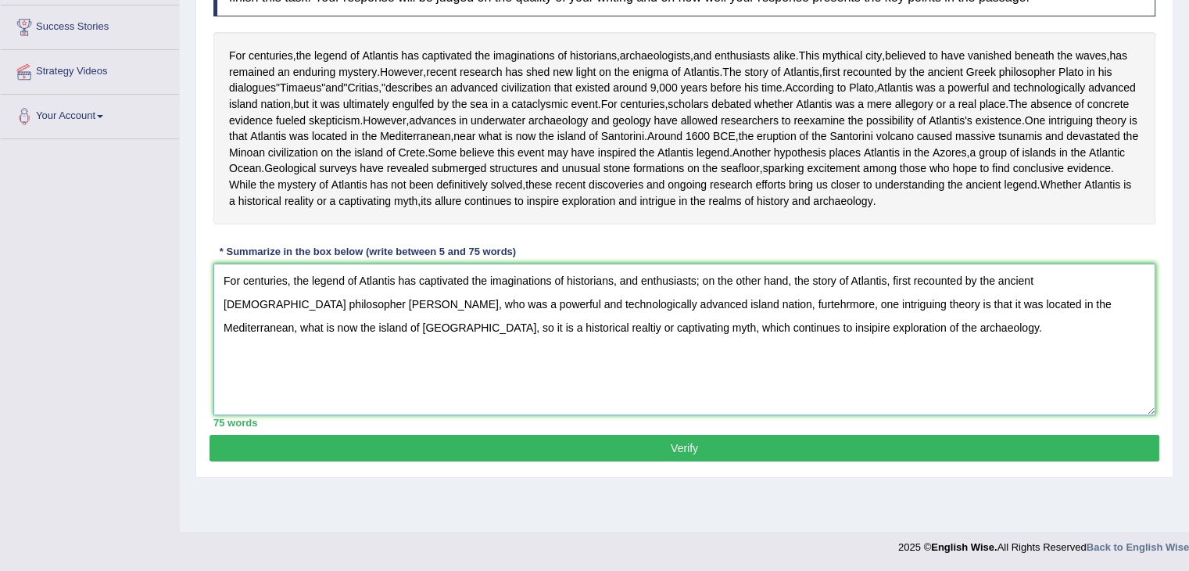
scroll to position [281, 0]
type textarea "For centuries, the legend of Atlantis has captivated the imaginations of histor…"
click at [651, 461] on button "Verify" at bounding box center [685, 448] width 950 height 27
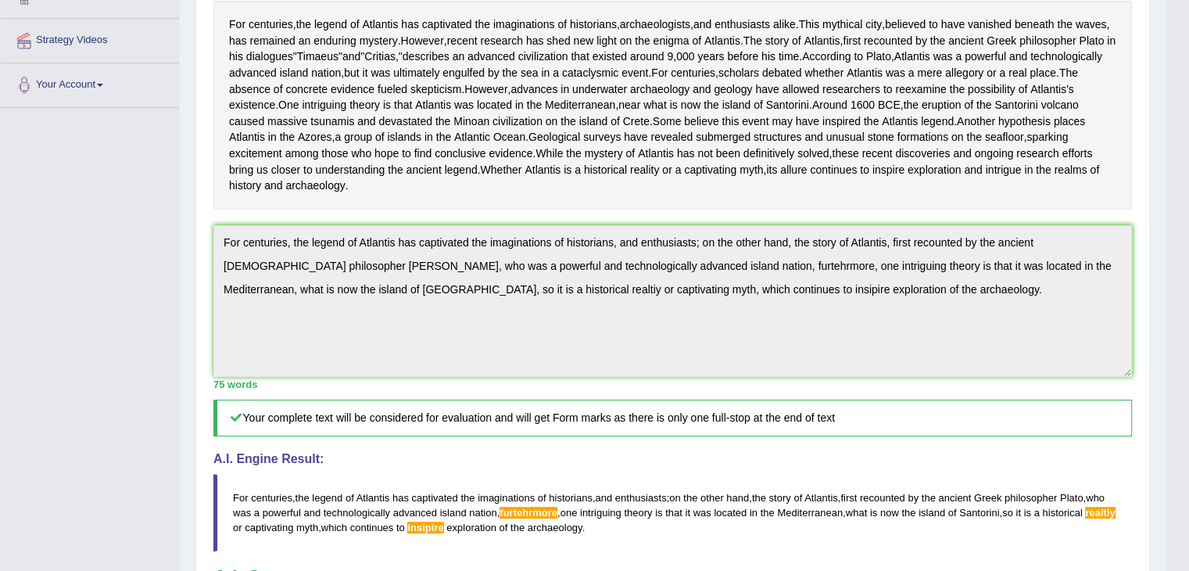
click at [1184, 267] on body "Toggle navigation Home Practice Questions Speaking Practice Read Aloud Repeat S…" at bounding box center [594, 4] width 1189 height 571
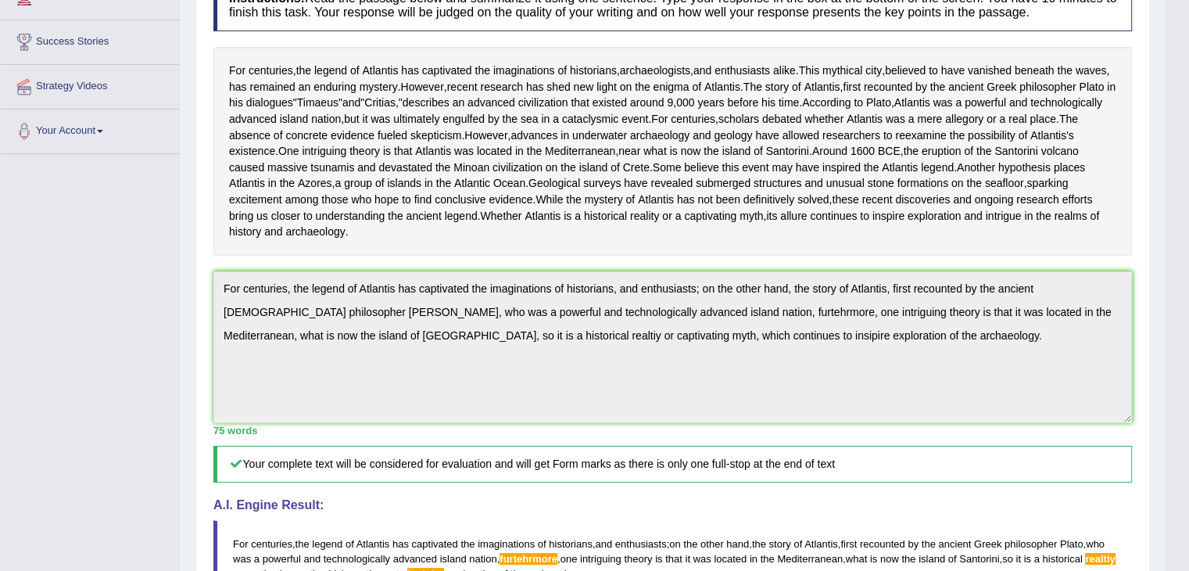
scroll to position [0, 0]
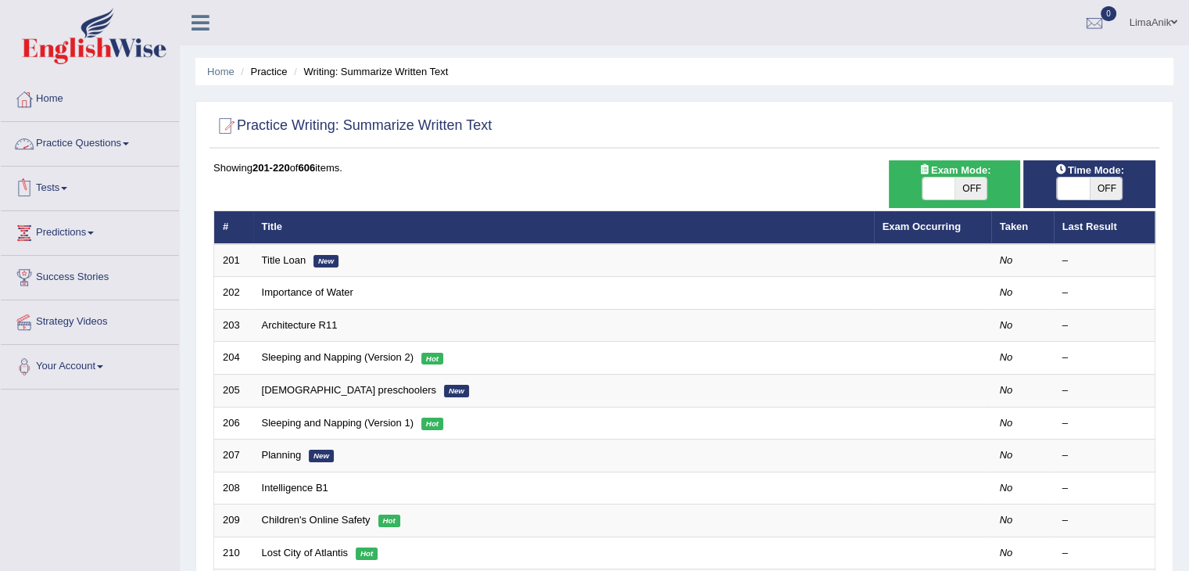
click at [69, 134] on link "Practice Questions" at bounding box center [90, 141] width 178 height 39
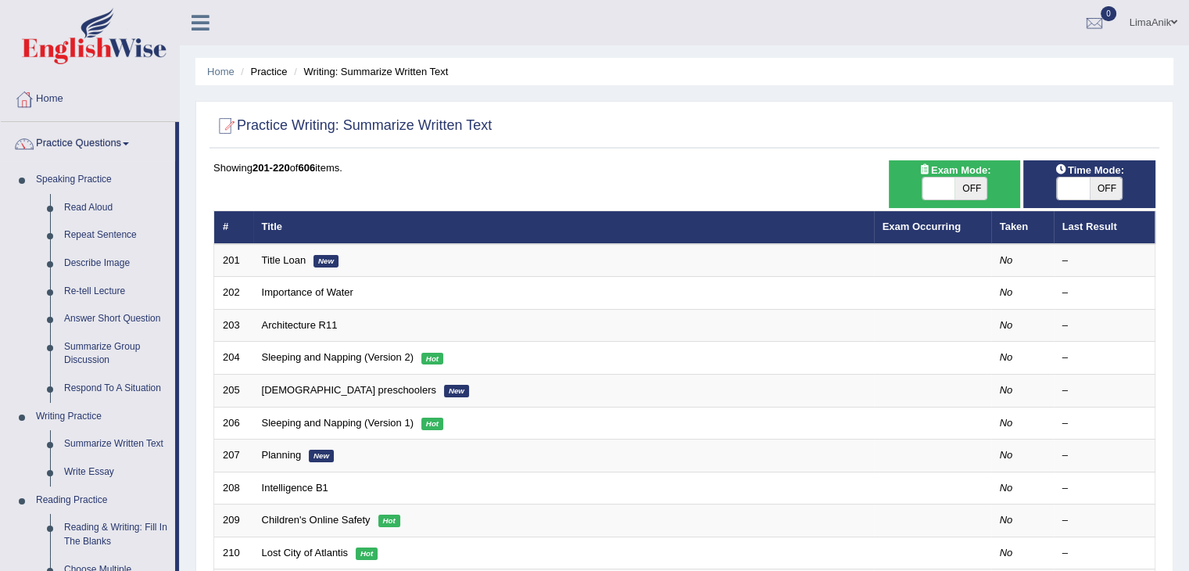
click at [1145, 154] on div "Practice Writing: Summarize Written Text Time Mode: ON OFF Exam Mode: ON OFF Sh…" at bounding box center [684, 543] width 978 height 884
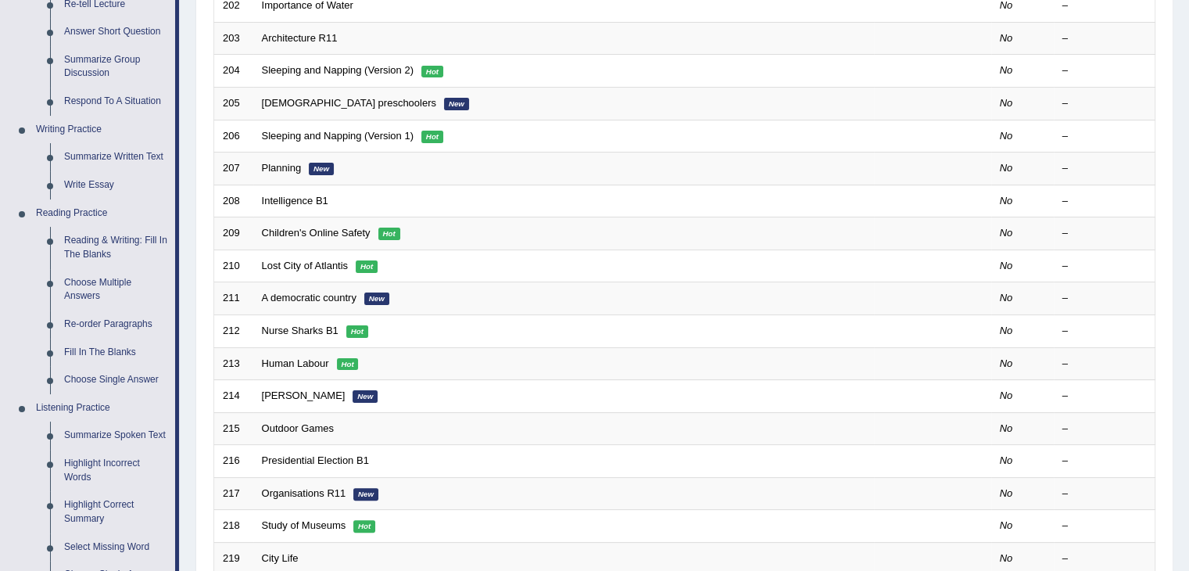
scroll to position [375, 0]
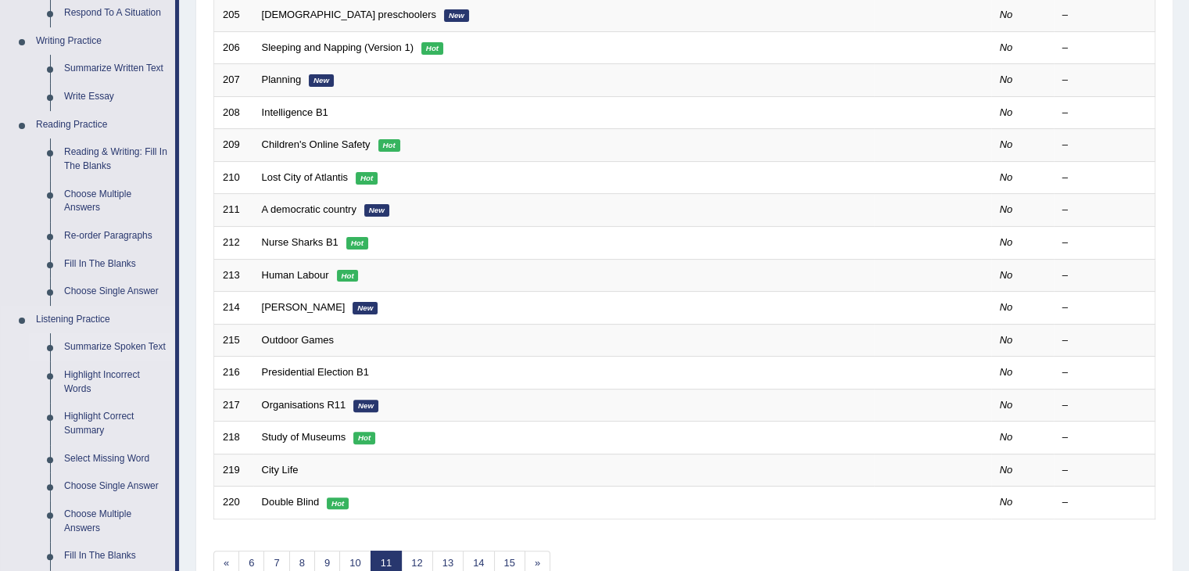
click at [143, 349] on link "Summarize Spoken Text" at bounding box center [116, 347] width 118 height 28
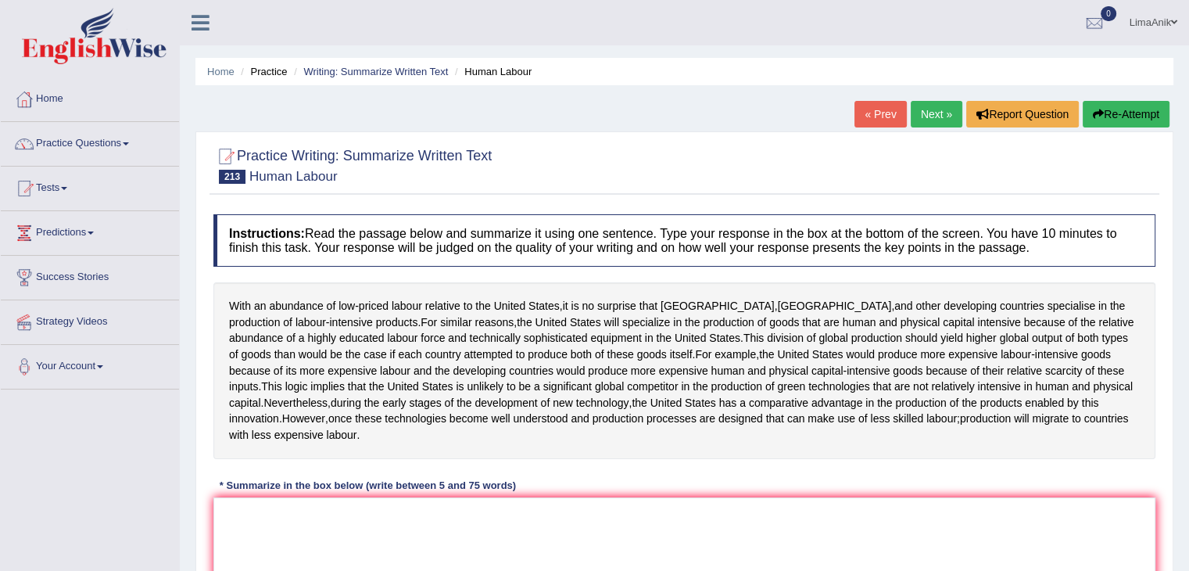
scroll to position [81, 0]
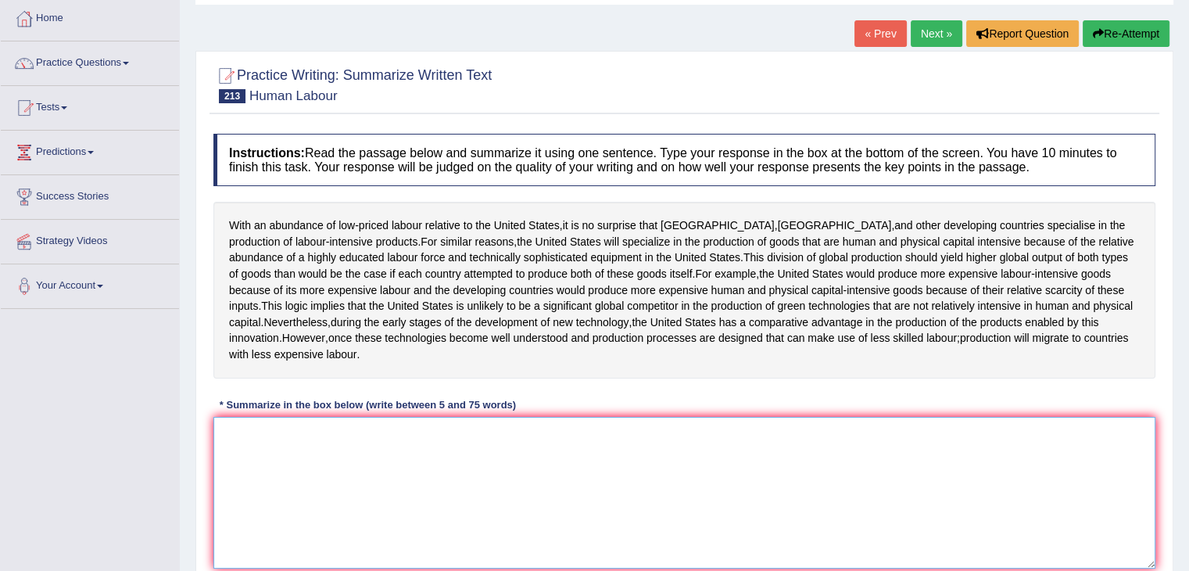
click at [342, 468] on textarea at bounding box center [684, 493] width 942 height 152
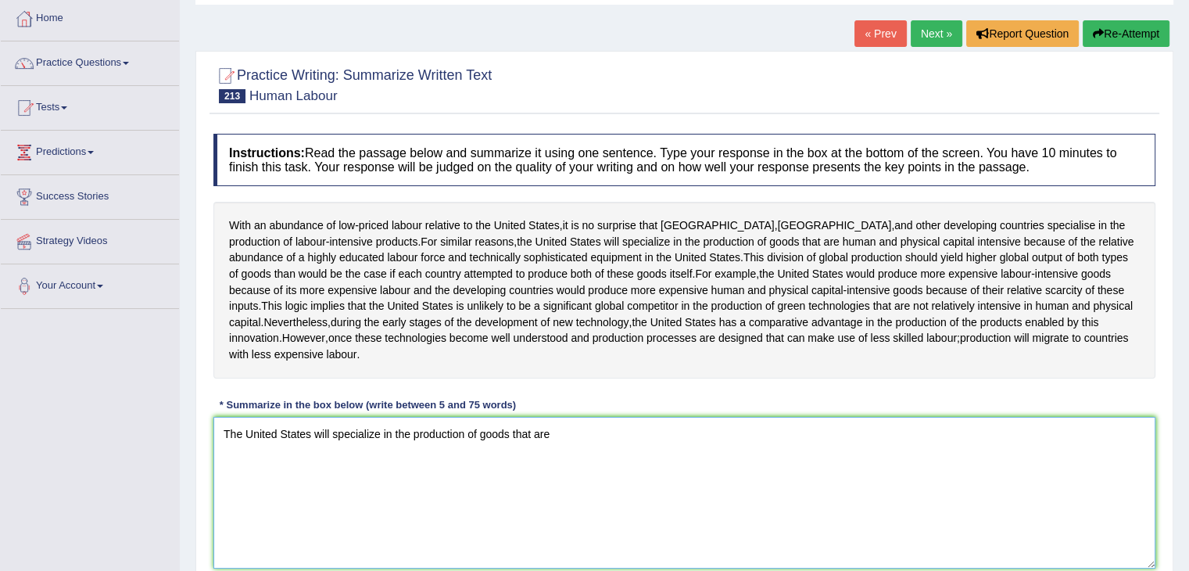
click at [583, 437] on textarea "The United States will specialize in the production of goods that are" at bounding box center [684, 493] width 942 height 152
click at [857, 457] on textarea "The United States will specialize in the production of goods that are human and…" at bounding box center [684, 493] width 942 height 152
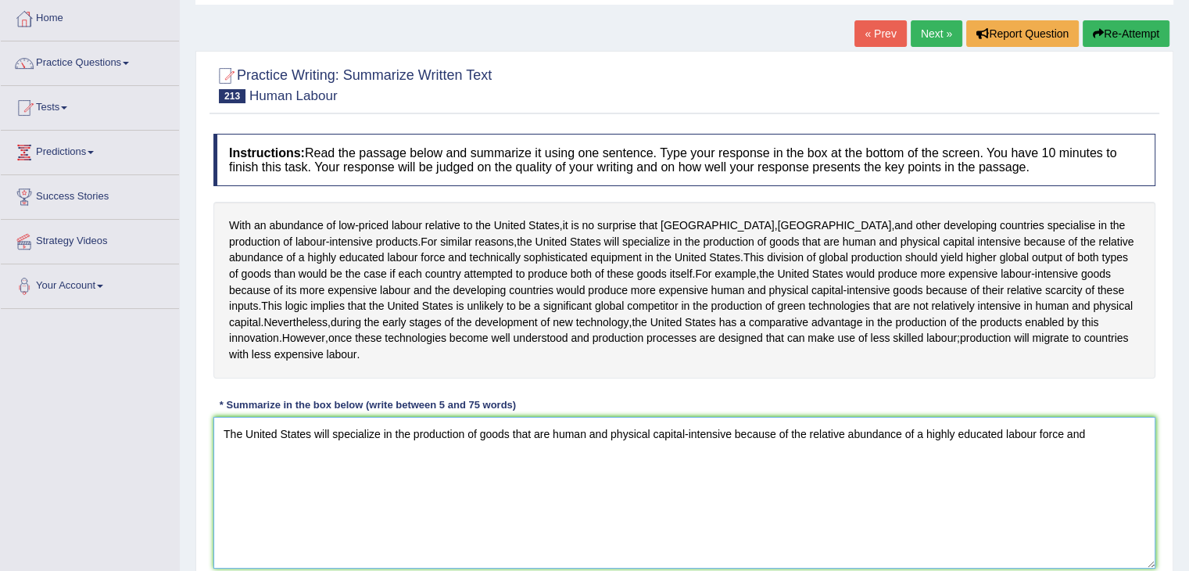
click at [1101, 447] on textarea "The United States will specialize in the production of goods that are human and…" at bounding box center [684, 493] width 942 height 152
click at [481, 497] on textarea "The United States will specialize in the production of goods that are human and…" at bounding box center [684, 493] width 942 height 152
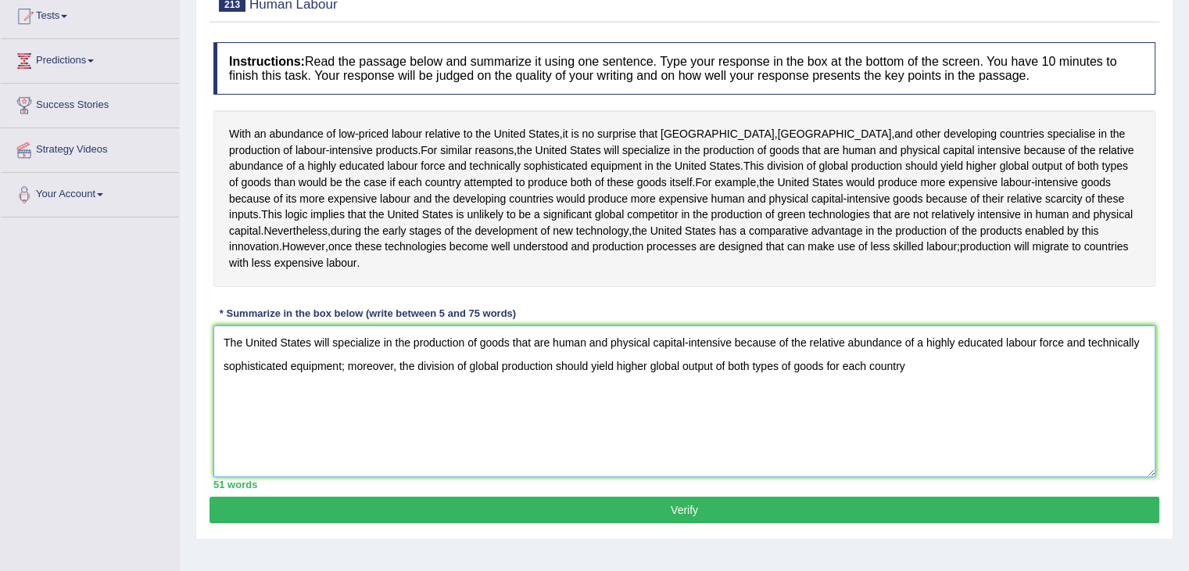
scroll to position [250, 0]
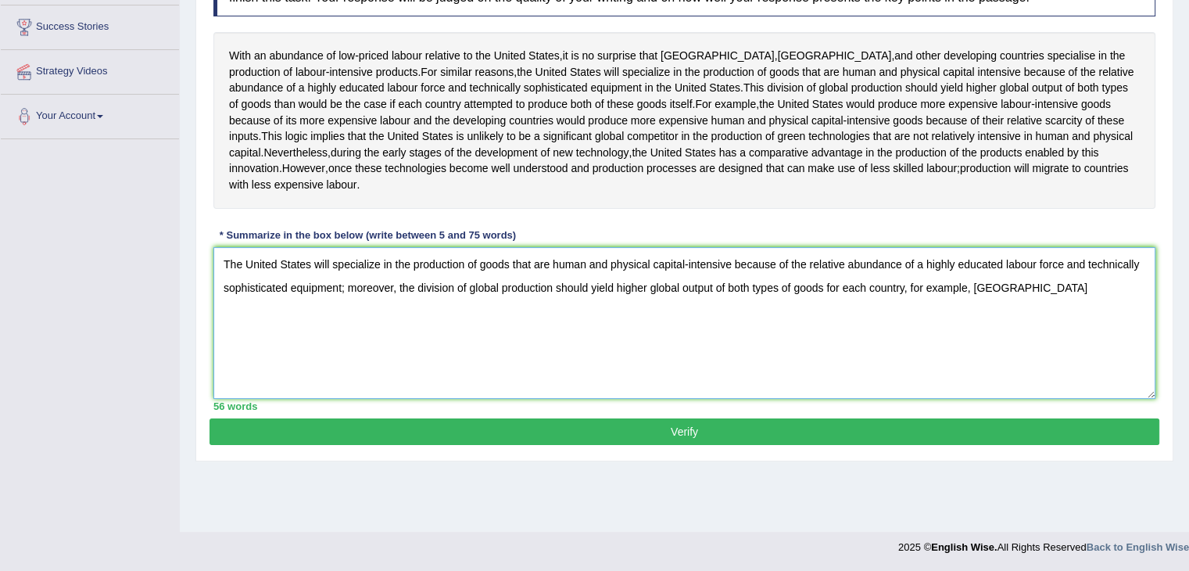
click at [1077, 302] on textarea "The United States will specialize in the production of goods that are human and…" at bounding box center [684, 323] width 942 height 152
click at [391, 332] on textarea "The United States will specialize in the production of goods that are human and…" at bounding box center [684, 323] width 942 height 152
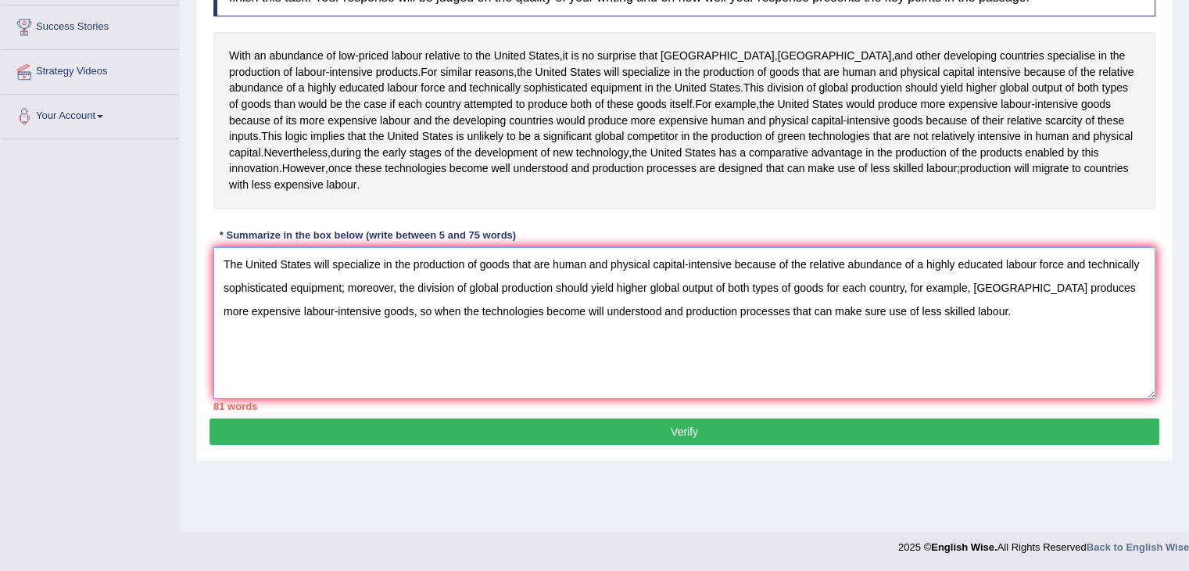
click at [765, 335] on textarea "The United States will specialize in the production of goods that are human and…" at bounding box center [684, 323] width 942 height 152
click at [923, 320] on textarea "The United States will specialize in the production of goods that are human and…" at bounding box center [684, 323] width 942 height 152
click at [906, 329] on textarea "The United States will specialize in the production of goods that are human and…" at bounding box center [684, 323] width 942 height 152
click at [909, 305] on textarea "The United States will specialize in the production of goods that are human and…" at bounding box center [684, 323] width 942 height 152
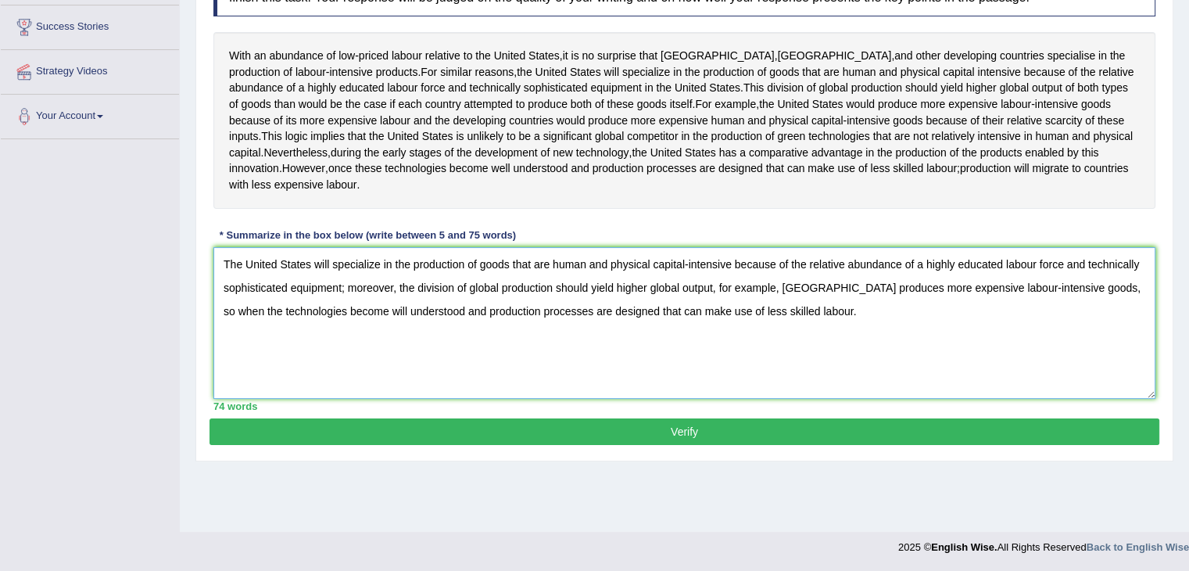
type textarea "The United States will specialize in the production of goods that are human and…"
click at [664, 442] on button "Verify" at bounding box center [685, 431] width 950 height 27
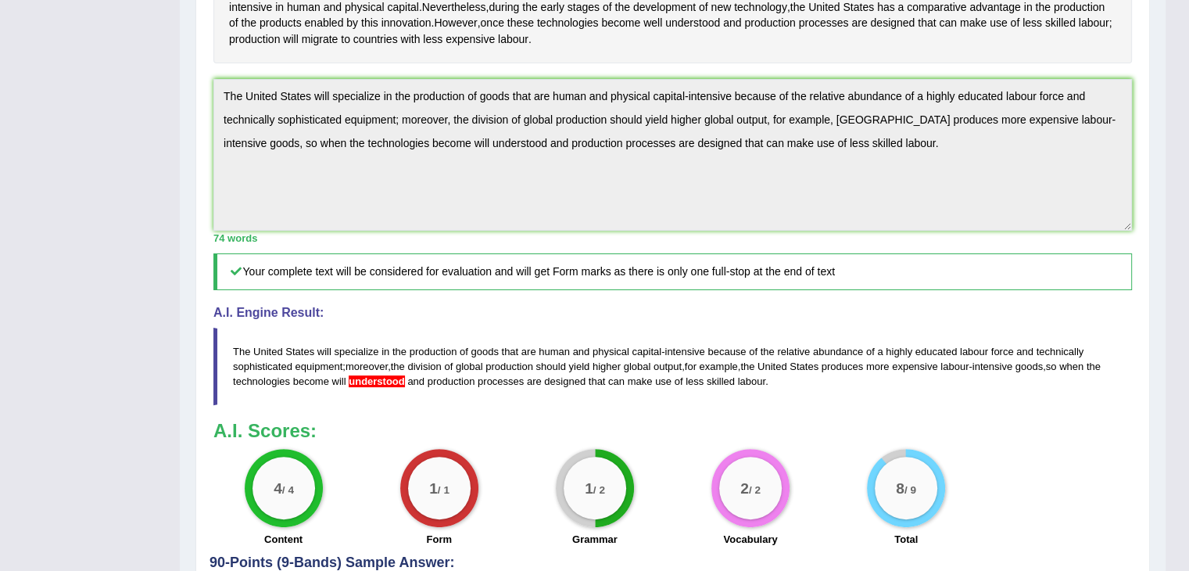
scroll to position [370, 0]
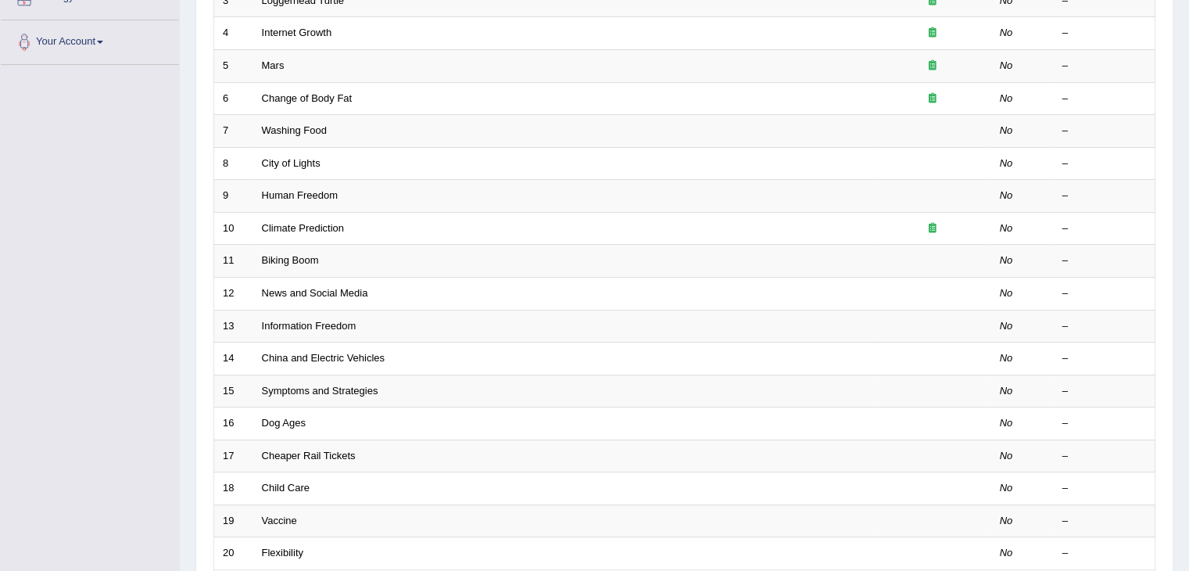
scroll to position [460, 0]
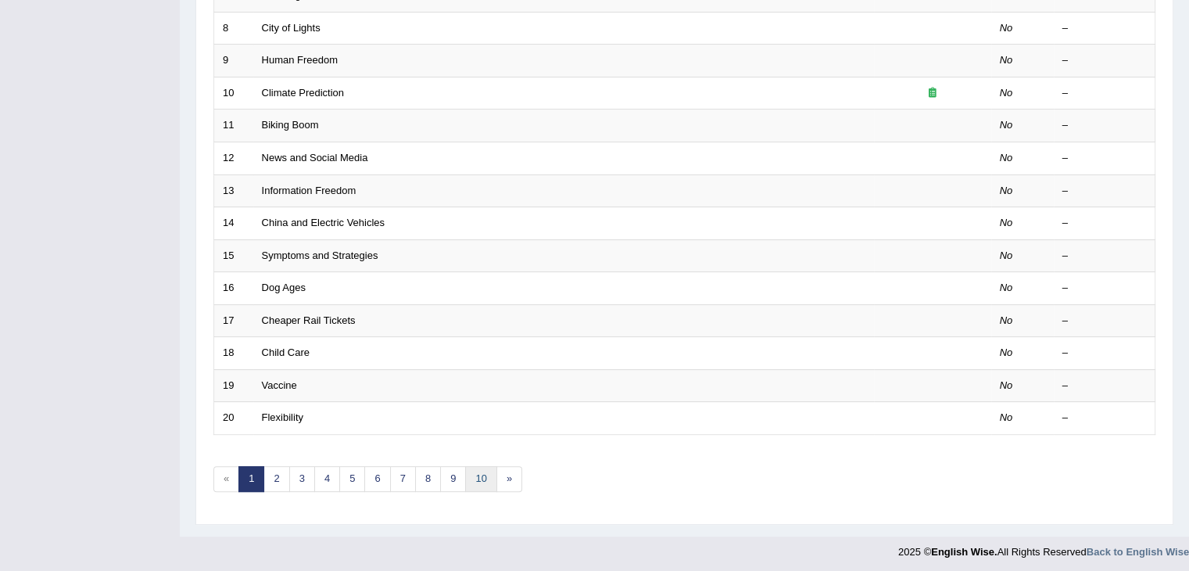
click at [482, 478] on link "10" at bounding box center [480, 479] width 31 height 26
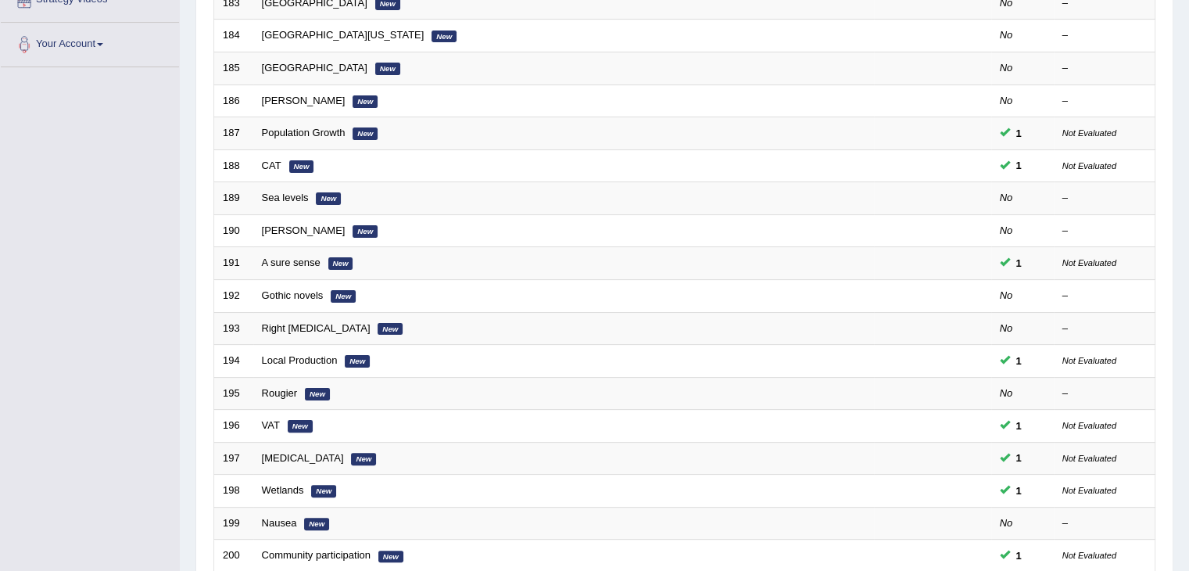
scroll to position [460, 0]
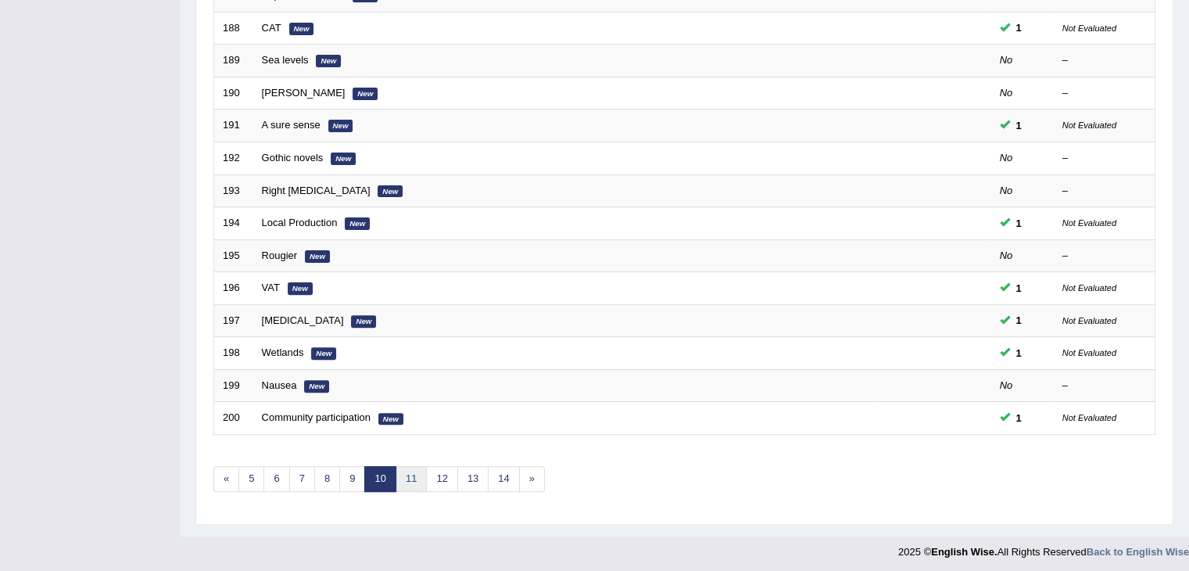
click at [397, 482] on link "11" at bounding box center [411, 479] width 31 height 26
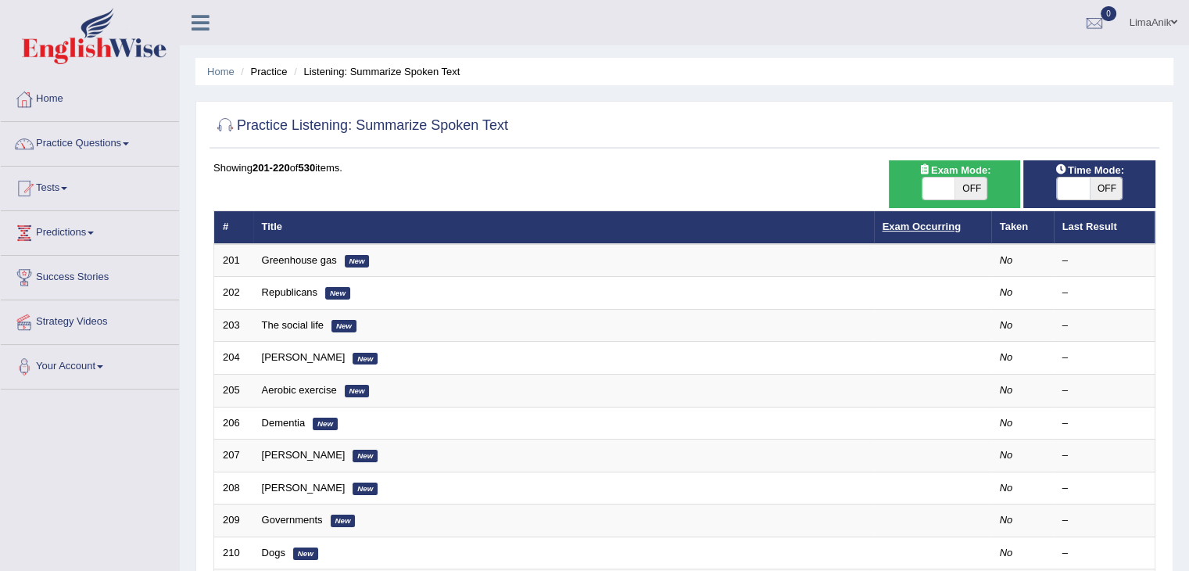
click at [920, 225] on link "Exam Occurring" at bounding box center [922, 226] width 78 height 12
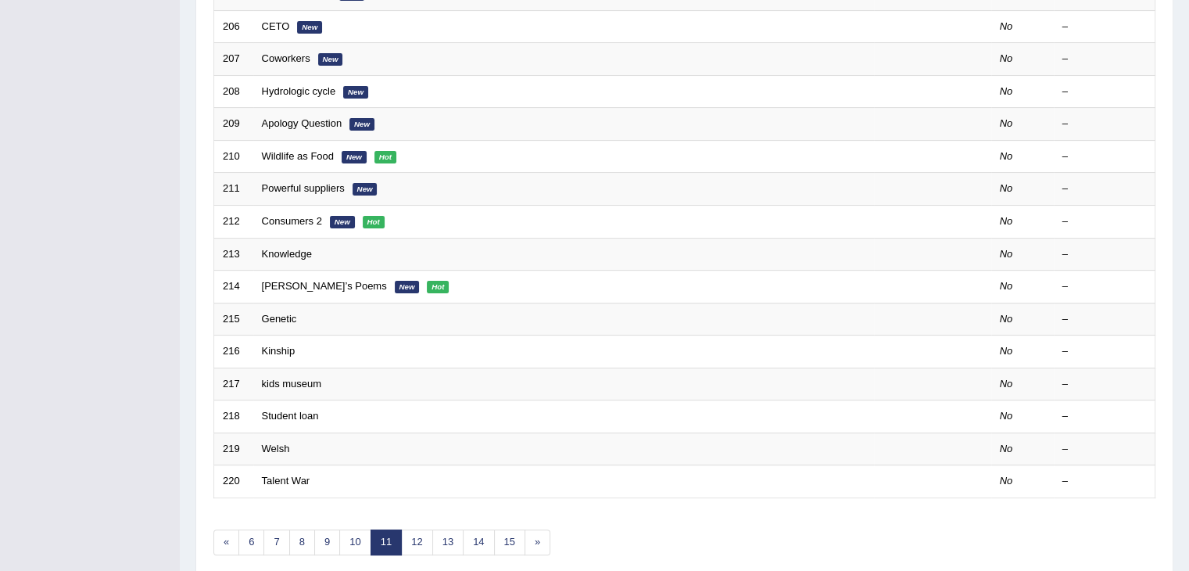
scroll to position [335, 0]
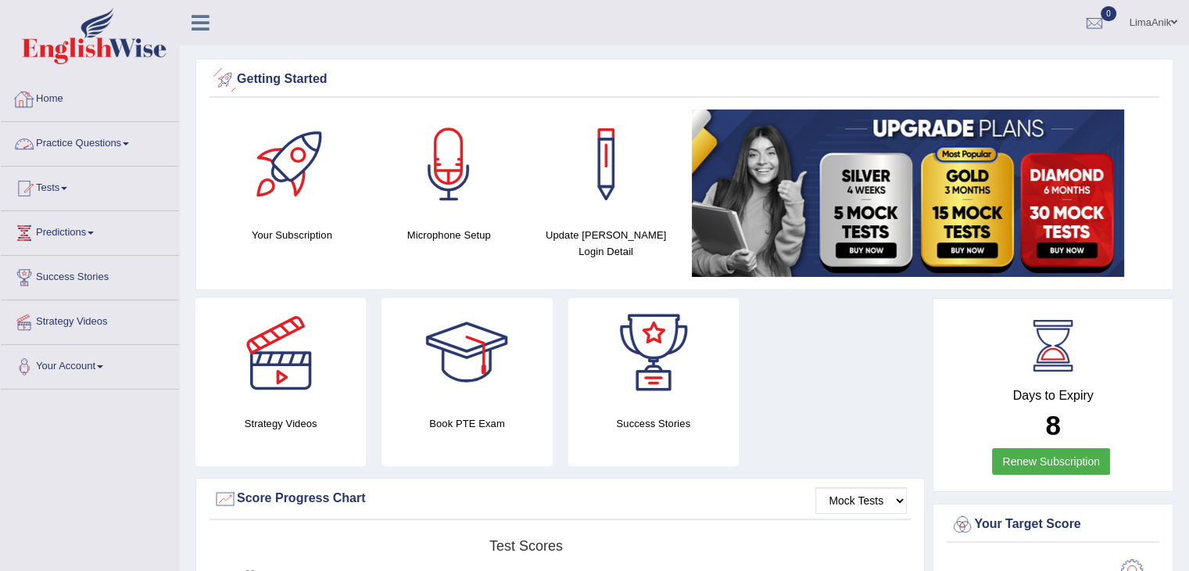
click at [89, 145] on link "Practice Questions" at bounding box center [90, 141] width 178 height 39
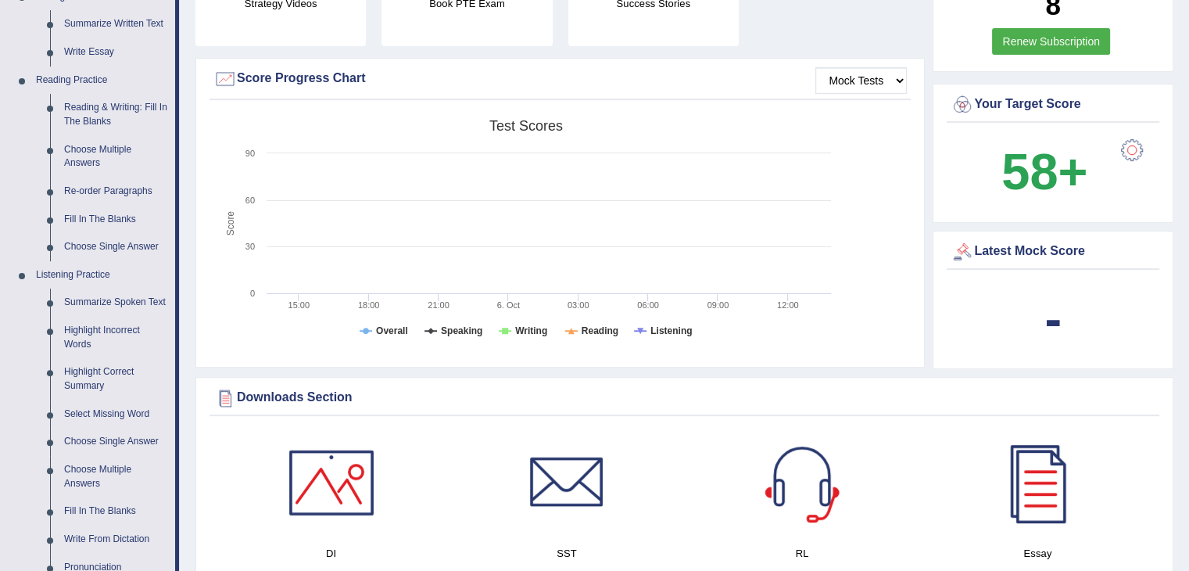
scroll to position [438, 0]
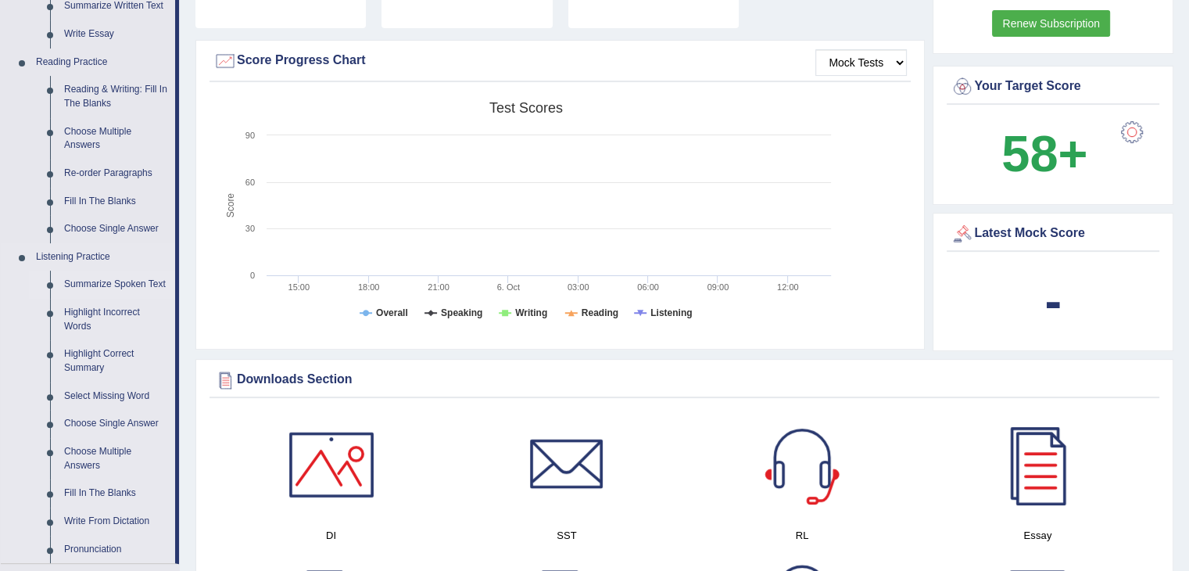
click at [129, 284] on link "Summarize Spoken Text" at bounding box center [116, 285] width 118 height 28
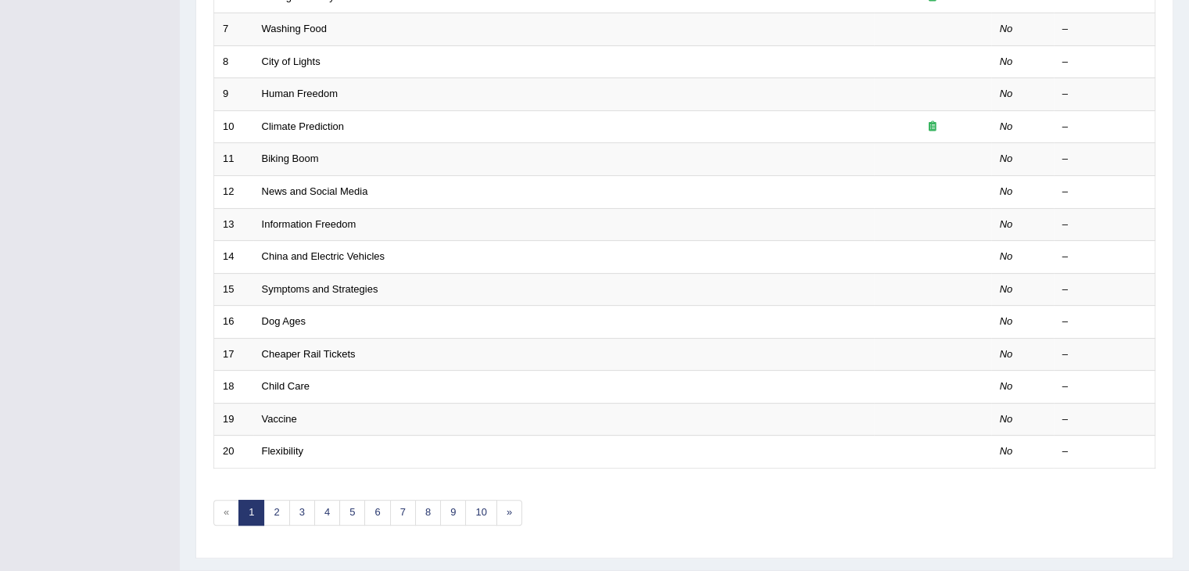
scroll to position [443, 0]
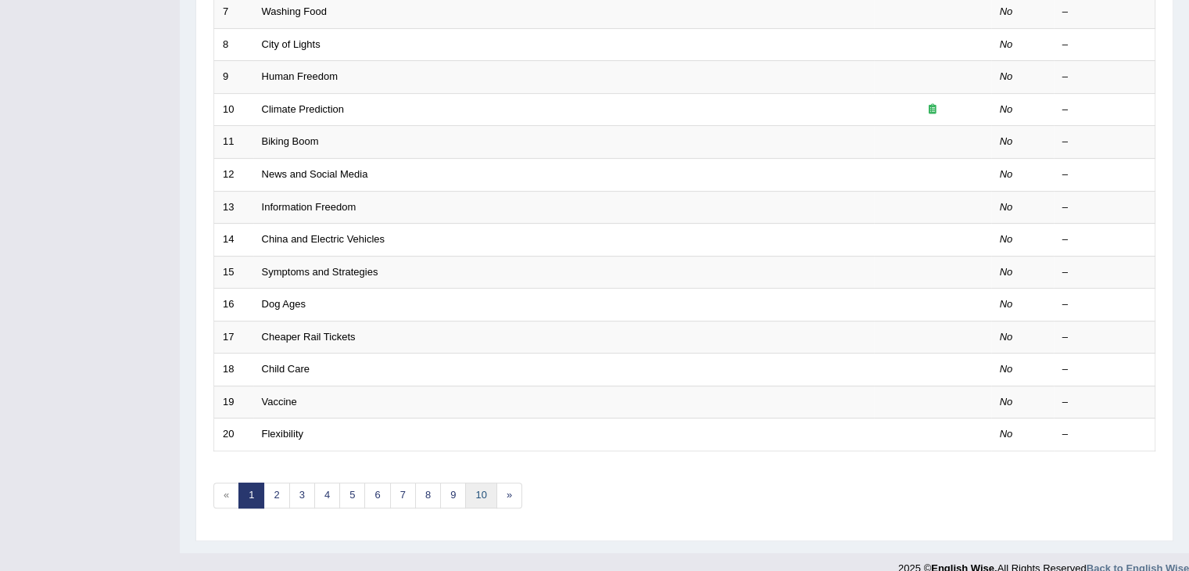
click at [485, 492] on link "10" at bounding box center [480, 495] width 31 height 26
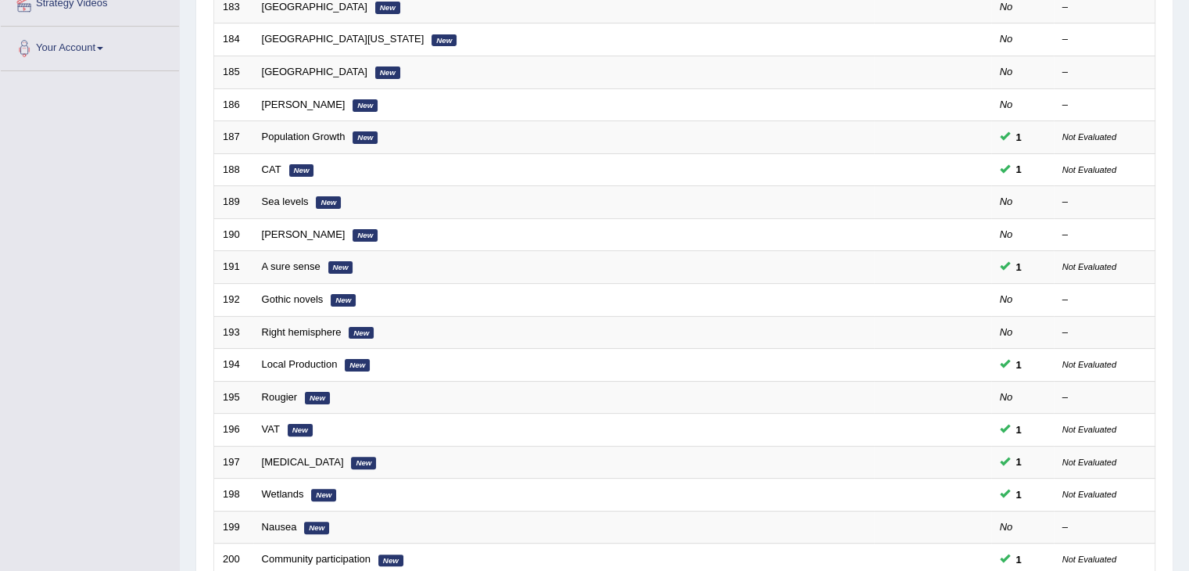
scroll to position [460, 0]
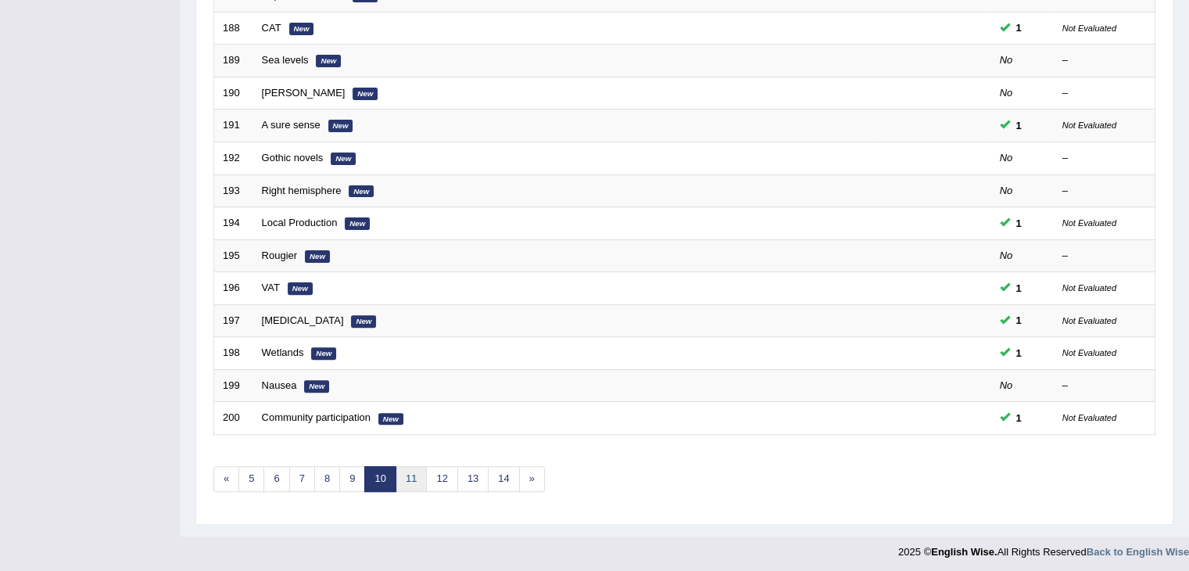
click at [410, 477] on link "11" at bounding box center [411, 479] width 31 height 26
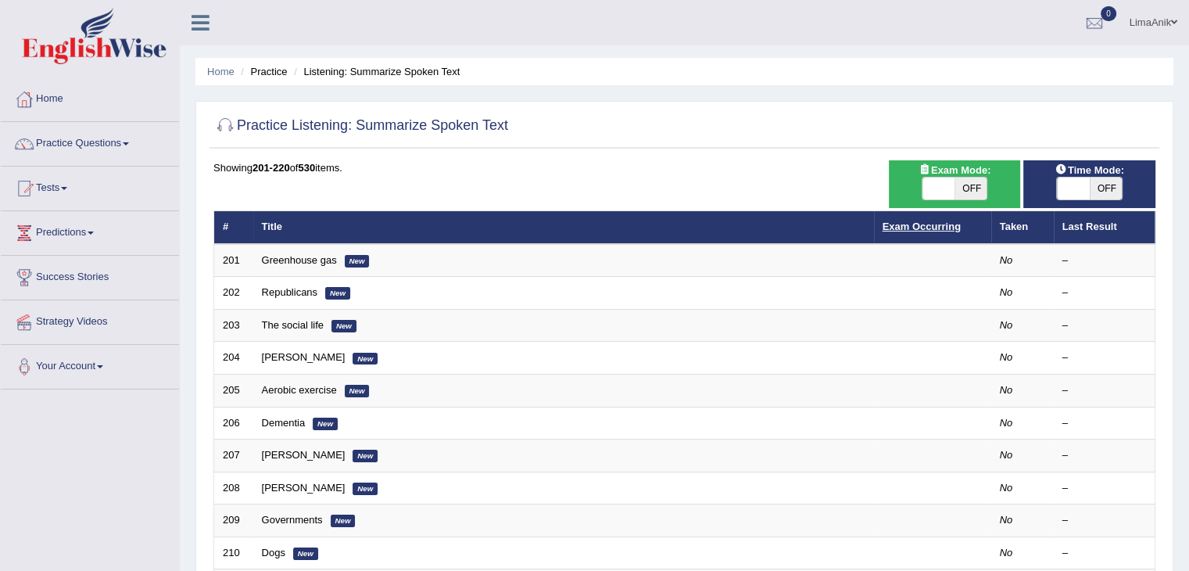
click at [923, 230] on link "Exam Occurring" at bounding box center [922, 226] width 78 height 12
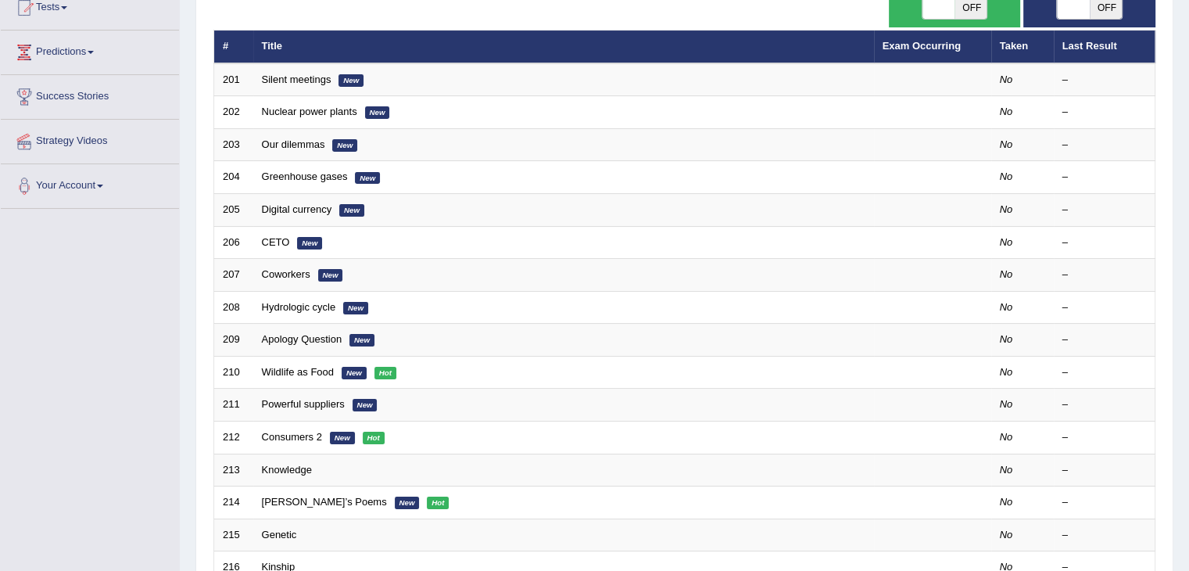
scroll to position [186, 0]
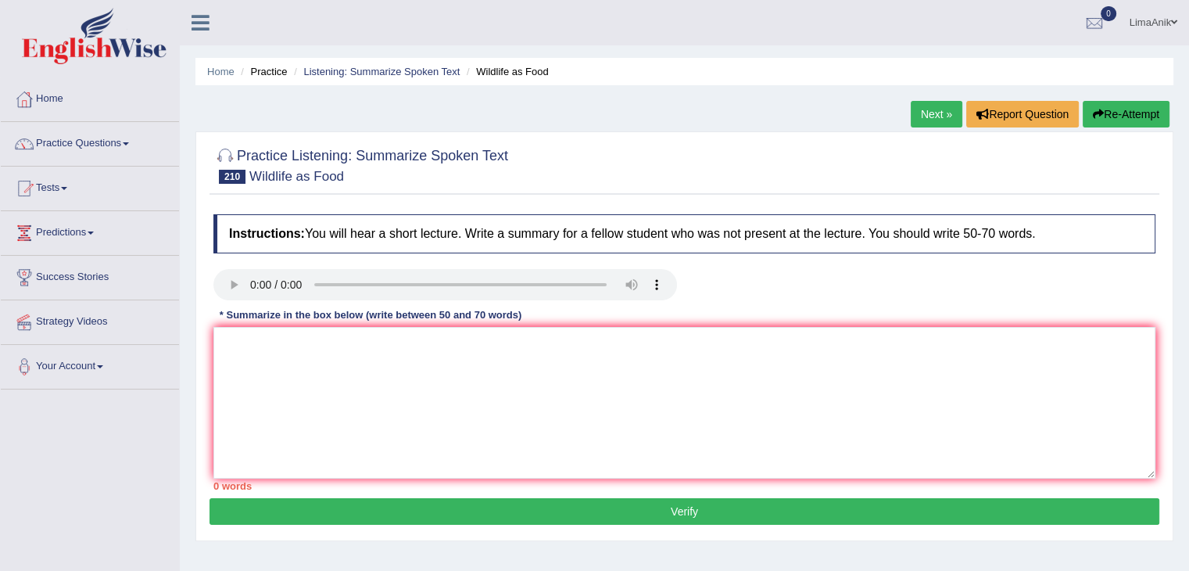
click at [267, 257] on div "Instructions: You will hear a short lecture. Write a summary for a fellow stude…" at bounding box center [685, 352] width 950 height 292
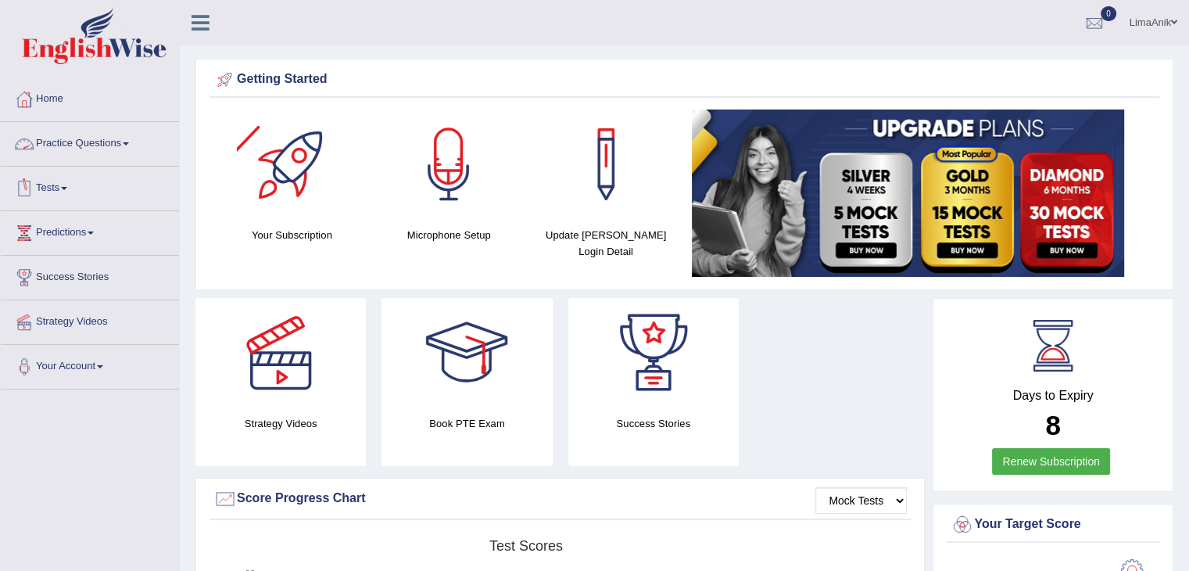
click at [100, 140] on link "Practice Questions" at bounding box center [90, 141] width 178 height 39
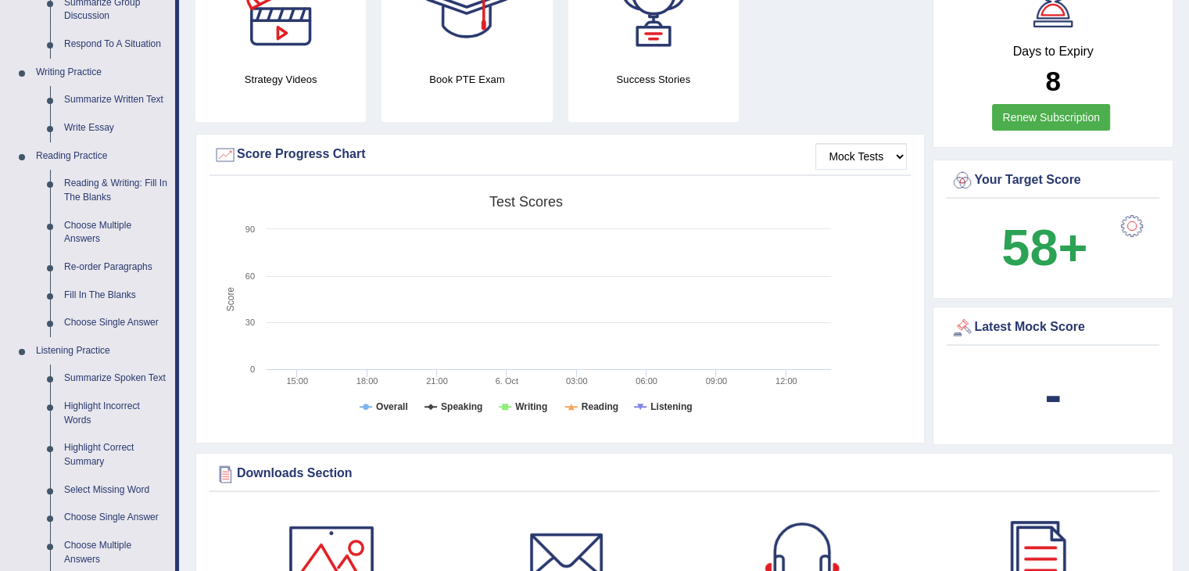
scroll to position [341, 0]
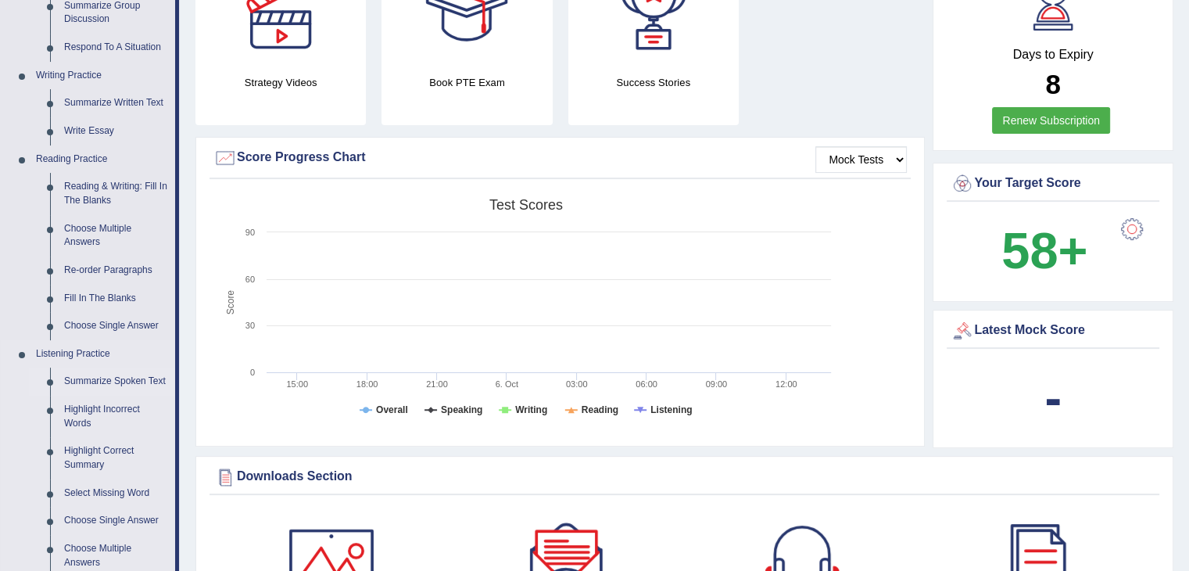
click at [112, 379] on link "Summarize Spoken Text" at bounding box center [116, 381] width 118 height 28
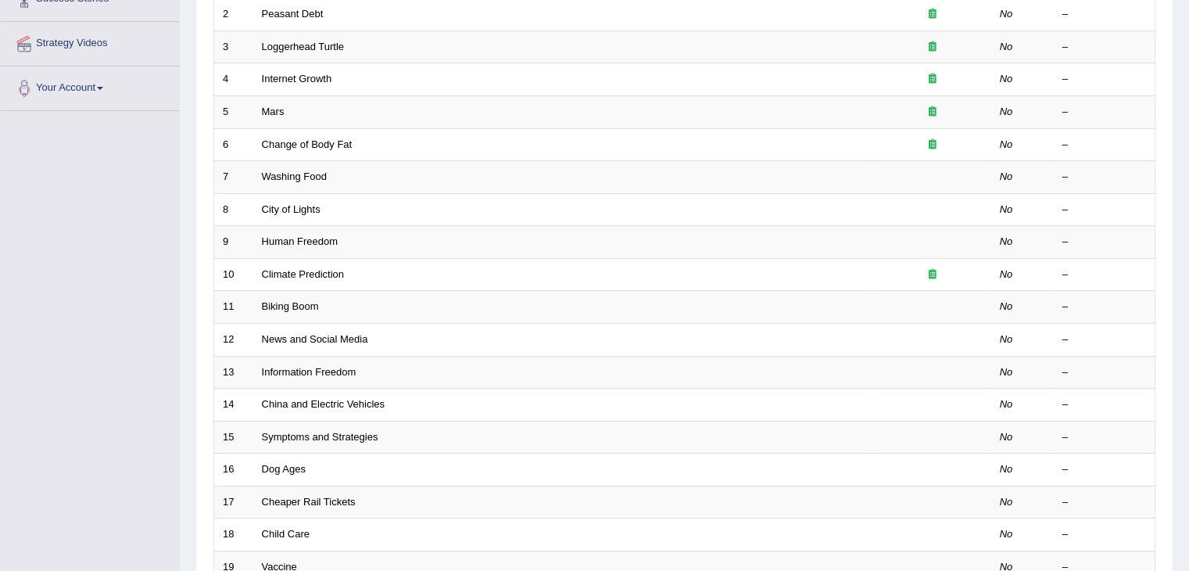
scroll to position [460, 0]
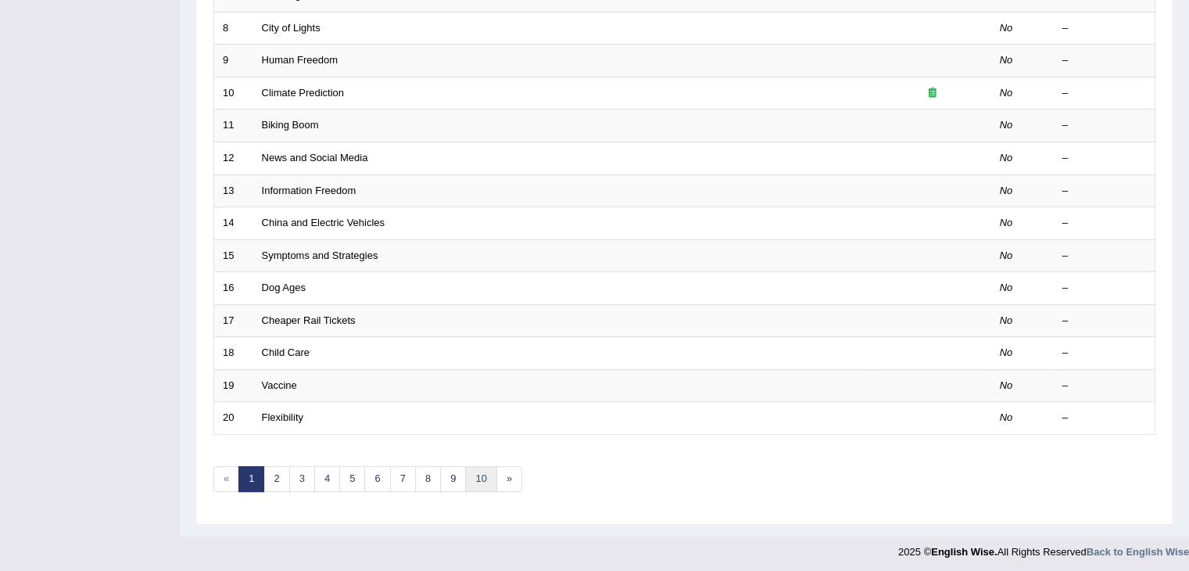
click at [473, 473] on link "10" at bounding box center [480, 479] width 31 height 26
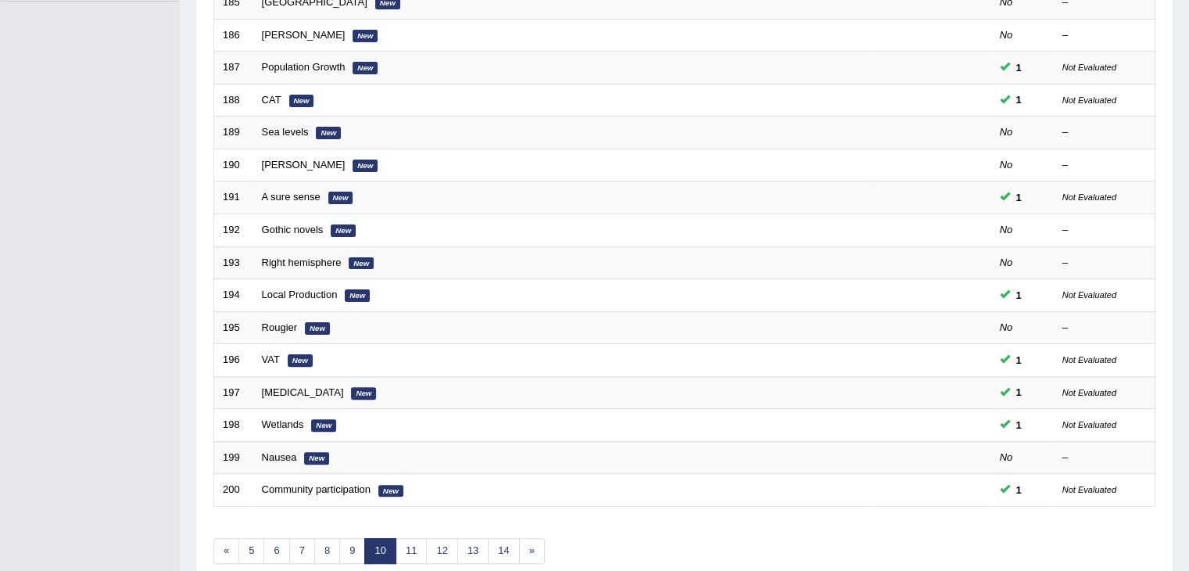
scroll to position [389, 0]
click at [404, 542] on link "11" at bounding box center [411, 549] width 31 height 26
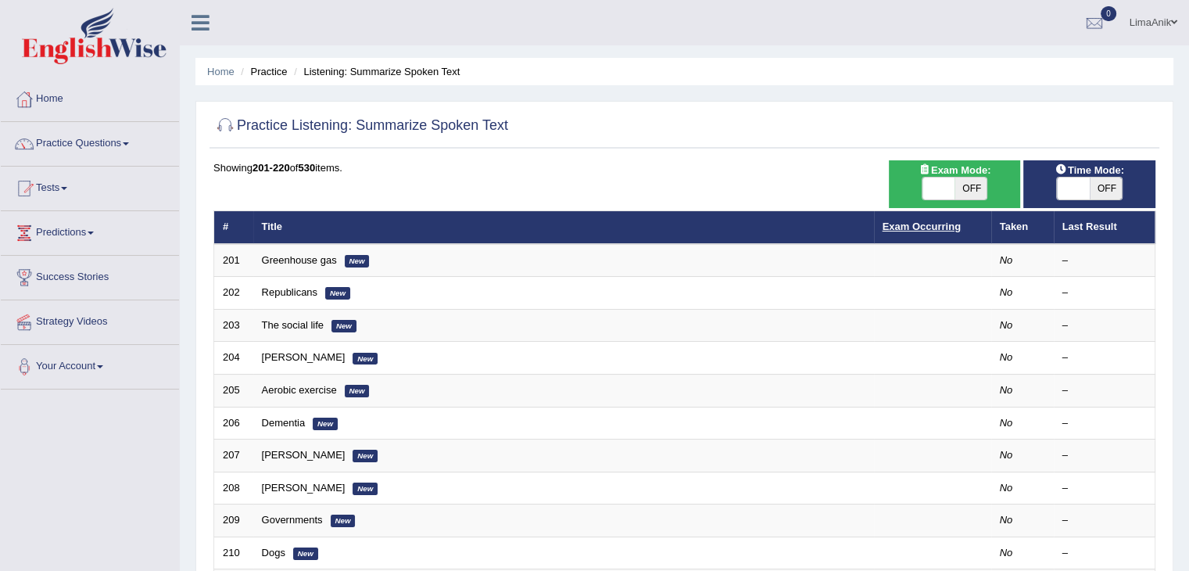
click at [936, 229] on link "Exam Occurring" at bounding box center [922, 226] width 78 height 12
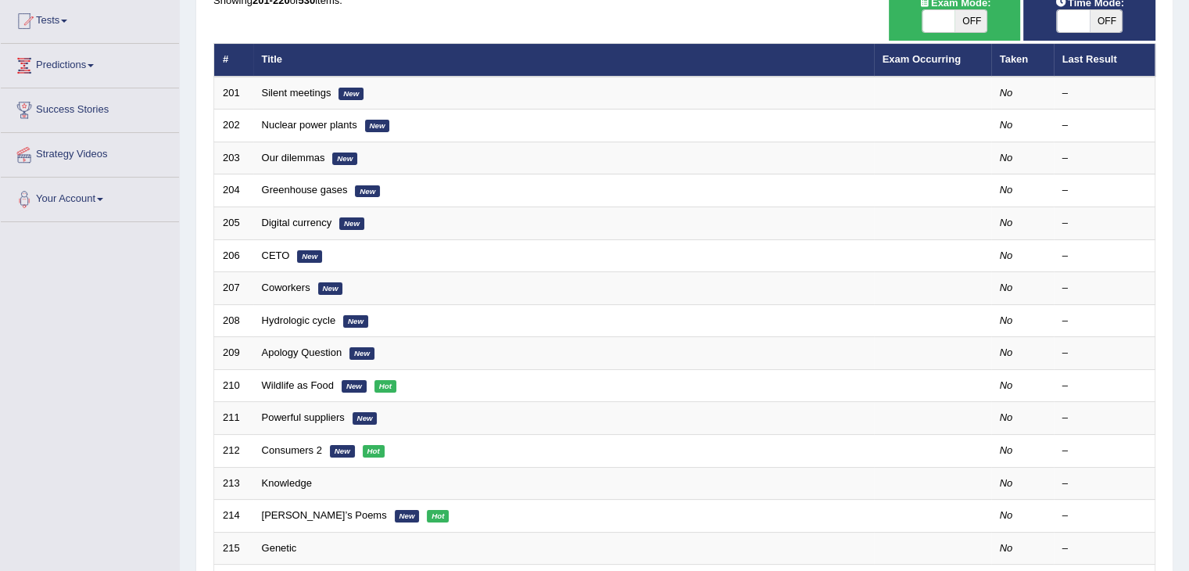
click at [1189, 289] on html "Toggle navigation Home Practice Questions Speaking Practice Read Aloud Repeat S…" at bounding box center [594, 118] width 1189 height 571
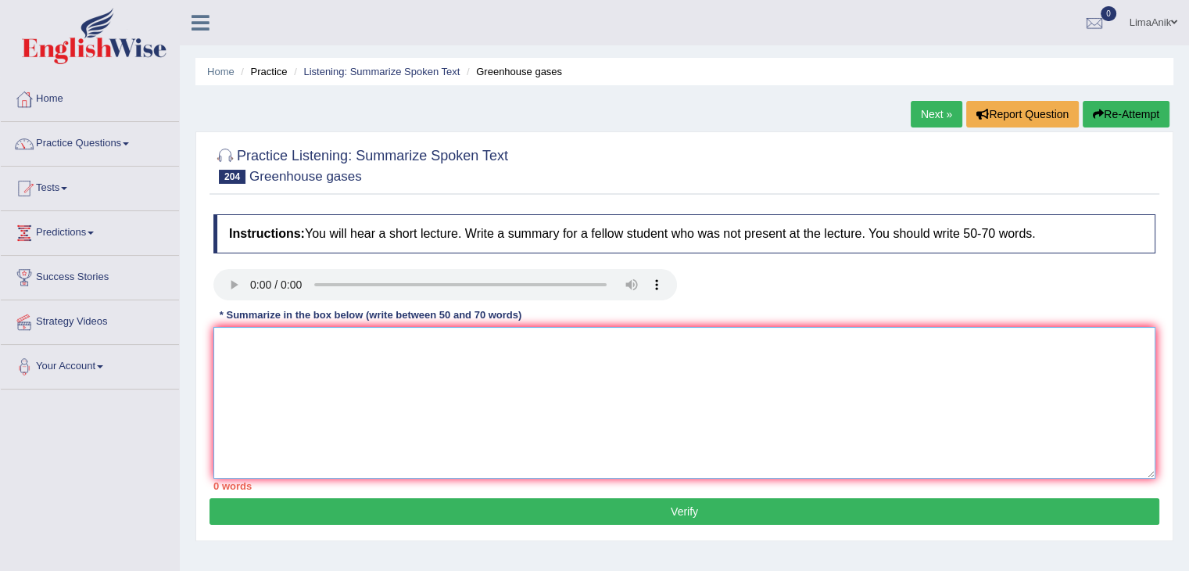
click at [258, 379] on textarea at bounding box center [684, 403] width 942 height 152
click at [369, 356] on textarea "The lecture discusses the" at bounding box center [684, 403] width 942 height 152
click at [615, 350] on textarea "The lecture discusses the topic of Greenhouse gases and their atmosphere" at bounding box center [684, 403] width 942 height 152
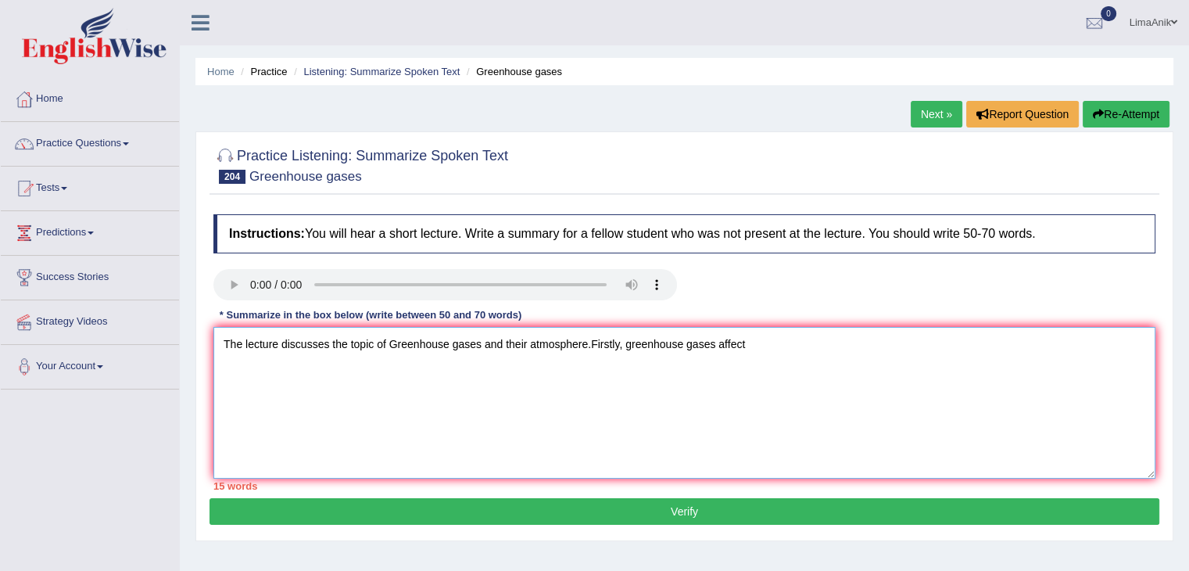
click at [748, 363] on textarea "The lecture discusses the topic of Greenhouse gases and their atmosphere.Firstl…" at bounding box center [684, 403] width 942 height 152
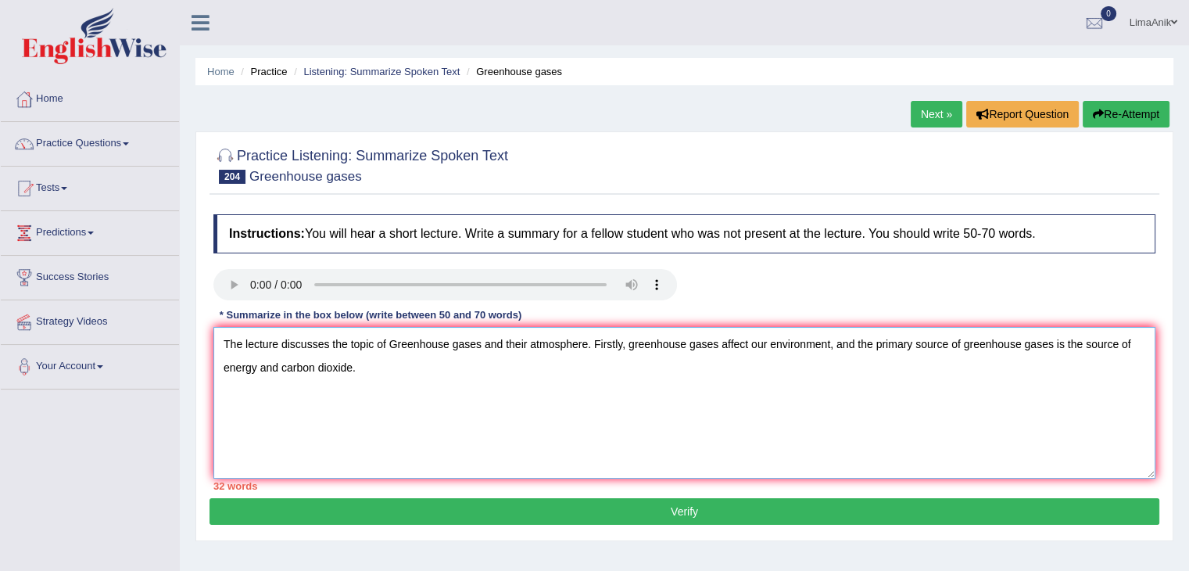
click at [1133, 342] on textarea "The lecture discusses the topic of Greenhouse gases and their atmosphere. First…" at bounding box center [684, 403] width 942 height 152
click at [528, 390] on textarea "The lecture discusses the topic of Greenhouse gases and their atmosphere. First…" at bounding box center [684, 403] width 942 height 152
click at [391, 371] on textarea "The lecture discusses the topic of Greenhouse gases and their atmosphere. First…" at bounding box center [684, 403] width 942 height 152
click at [649, 376] on textarea "The lecture discusses the topic of Greenhouse gases and their atmosphere. First…" at bounding box center [684, 403] width 942 height 152
click at [741, 375] on textarea "The lecture discusses the topic of Greenhouse gases and their atmosphere. First…" at bounding box center [684, 403] width 942 height 152
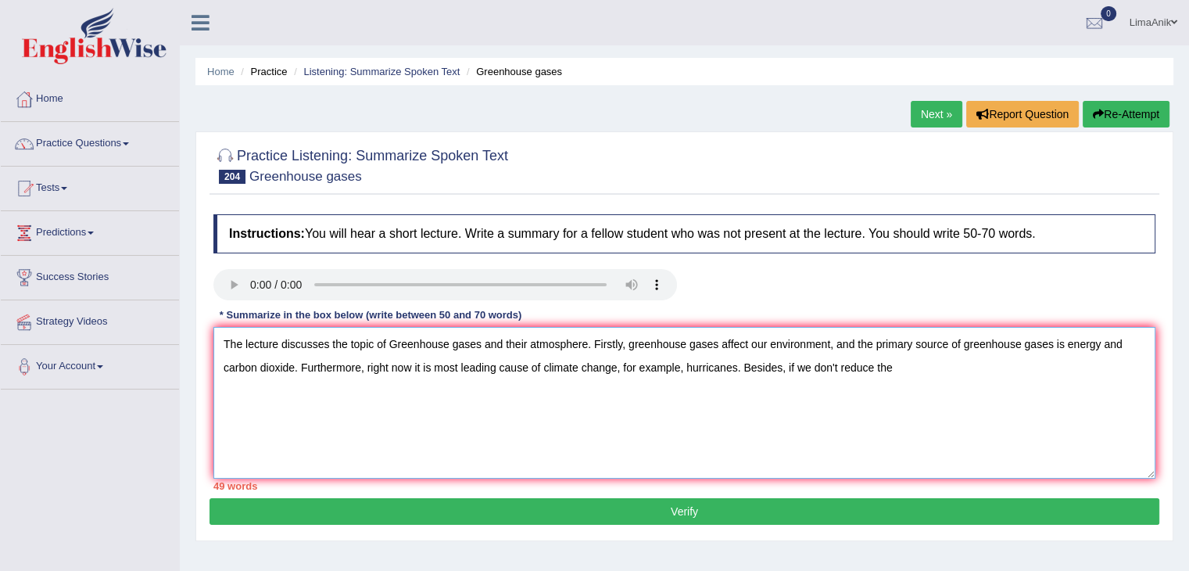
click at [913, 385] on textarea "The lecture discusses the topic of Greenhouse gases and their atmosphere. First…" at bounding box center [684, 403] width 942 height 152
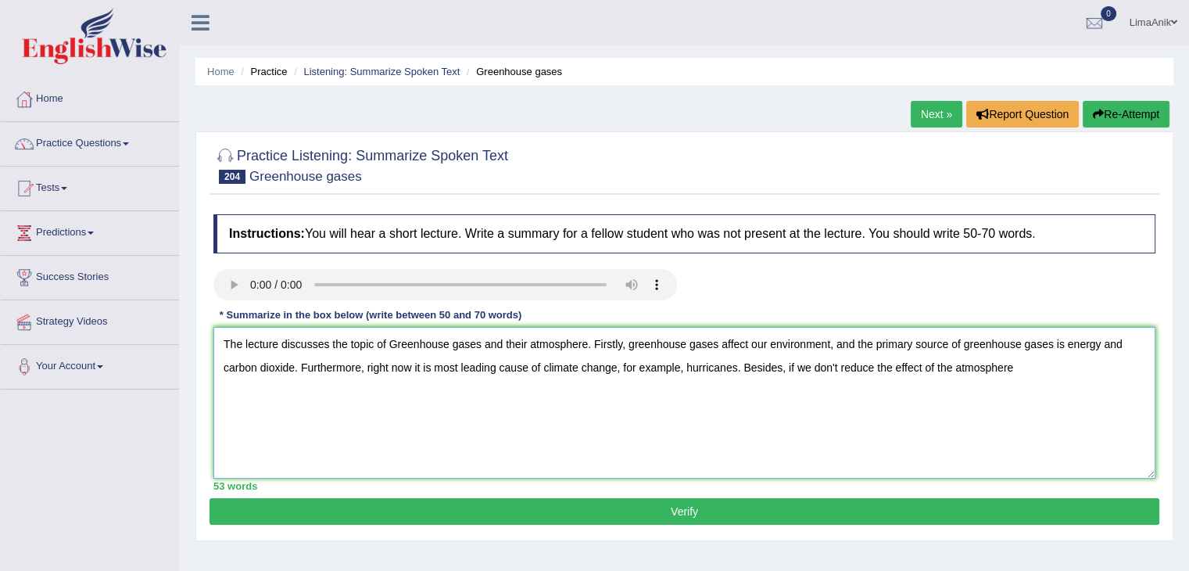
click at [1022, 386] on textarea "The lecture discusses the topic of Greenhouse gases and their atmosphere. First…" at bounding box center [684, 403] width 942 height 152
click at [414, 446] on textarea "The lecture discusses the topic of Greenhouse gases and their atmosphere. First…" at bounding box center [684, 403] width 942 height 152
click at [312, 394] on textarea "The lecture discusses the topic of Greenhouse gases and their atmosphere. First…" at bounding box center [684, 403] width 942 height 152
click at [353, 400] on textarea "The lecture discusses the topic of Greenhouse gases and their atmosphere. First…" at bounding box center [684, 403] width 942 height 152
click at [417, 396] on textarea "The lecture discusses the topic of Greenhouse gases and their atmosphere. First…" at bounding box center [684, 403] width 942 height 152
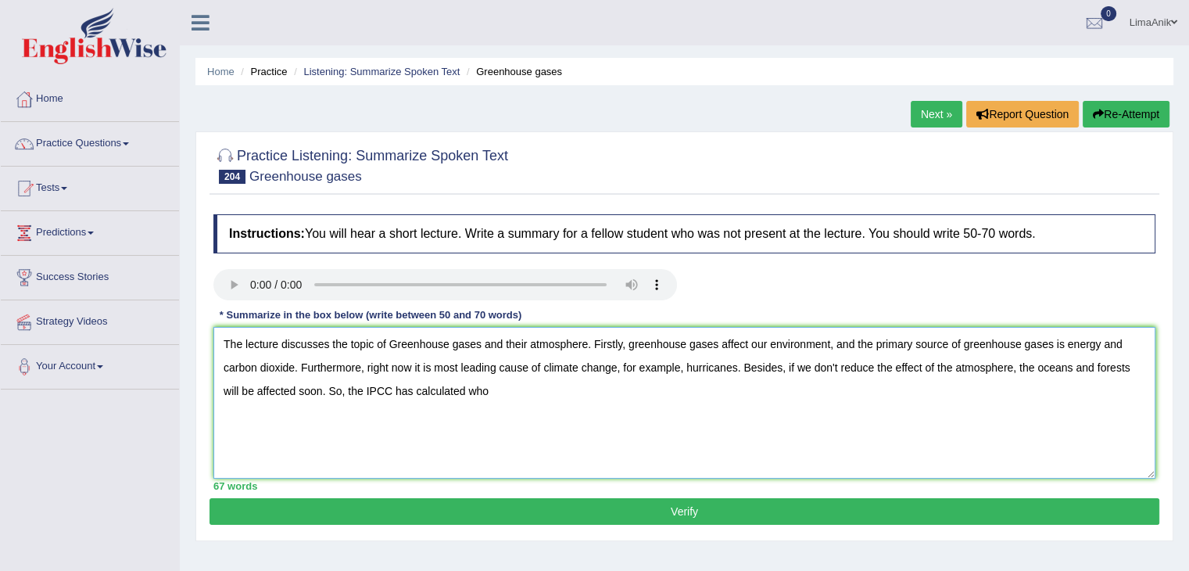
click at [503, 392] on textarea "The lecture discusses the topic of Greenhouse gases and their atmosphere. First…" at bounding box center [684, 403] width 942 height 152
drag, startPoint x: 503, startPoint y: 392, endPoint x: 479, endPoint y: 392, distance: 24.2
click at [479, 392] on textarea "The lecture discusses the topic of Greenhouse gases and their atmosphere. First…" at bounding box center [684, 403] width 942 height 152
click at [432, 434] on textarea "The lecture discusses the topic of Greenhouse gases and their atmosphere. First…" at bounding box center [684, 403] width 942 height 152
click at [515, 390] on textarea "The lecture discusses the topic of Greenhouse gases and their atmosphere. First…" at bounding box center [684, 403] width 942 height 152
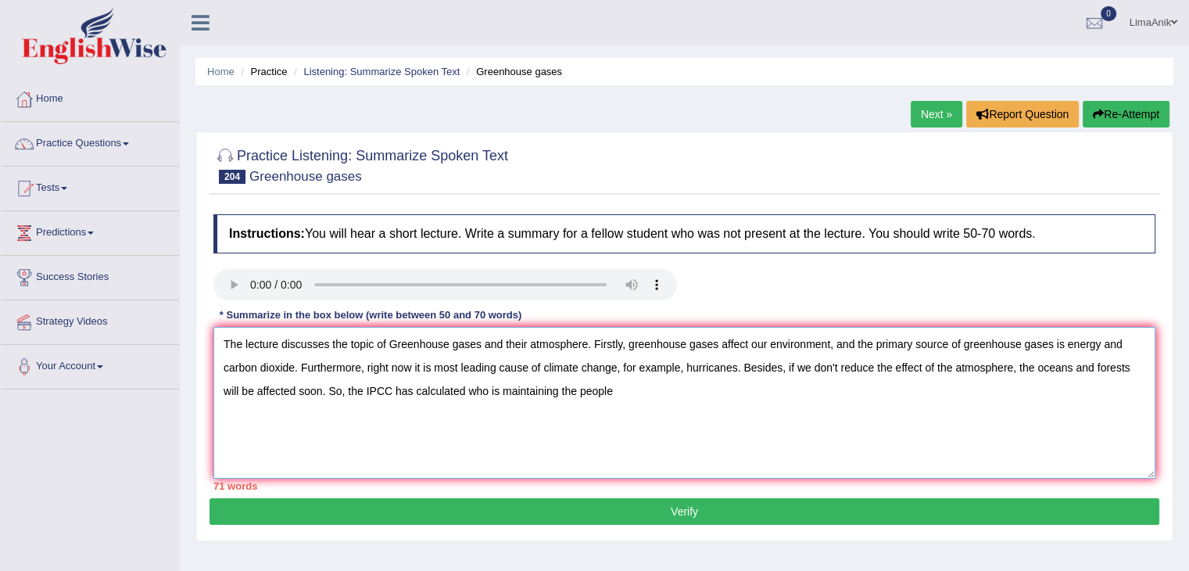
click at [618, 407] on textarea "The lecture discusses the topic of Greenhouse gases and their atmosphere. First…" at bounding box center [684, 403] width 942 height 152
click at [1062, 350] on textarea "The lecture discusses the topic of Greenhouse gases and their atmosphere. First…" at bounding box center [684, 403] width 942 height 152
click at [1058, 346] on textarea "The lecture discusses the topic of Greenhouse gases and their atmosphere. First…" at bounding box center [684, 403] width 942 height 152
click at [532, 346] on textarea "The lecture discusses the topic of Greenhouse gases and their atmosphere. First…" at bounding box center [684, 403] width 942 height 152
click at [529, 345] on textarea "The lecture discusses the topic of Greenhouse gases and their atmosphere. First…" at bounding box center [684, 403] width 942 height 152
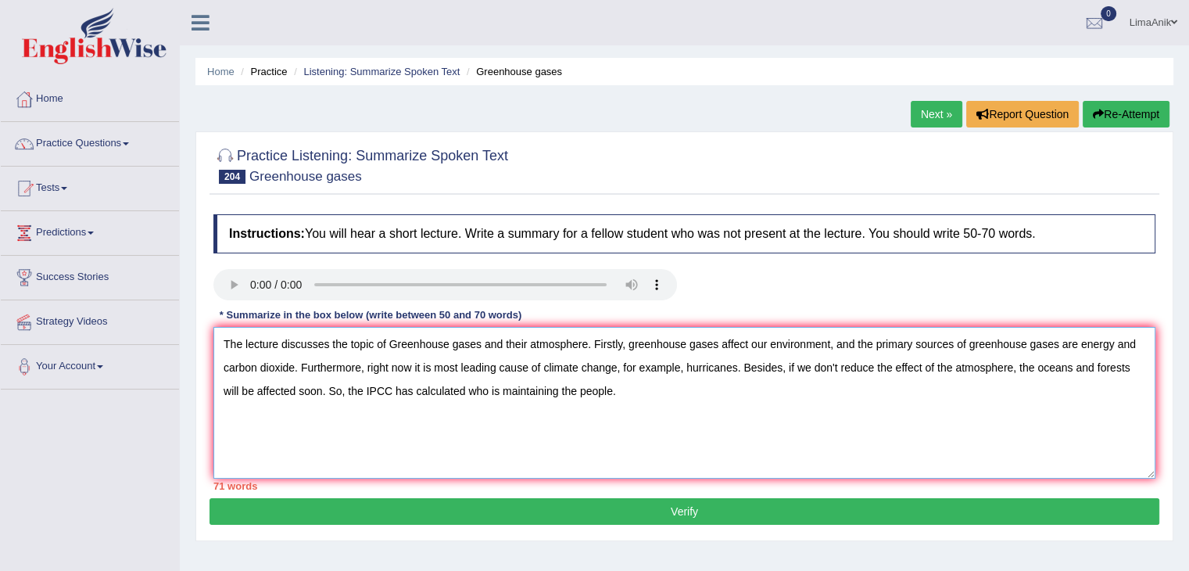
click at [413, 371] on textarea "The lecture discusses the topic of Greenhouse gases and their atmosphere. First…" at bounding box center [684, 403] width 942 height 152
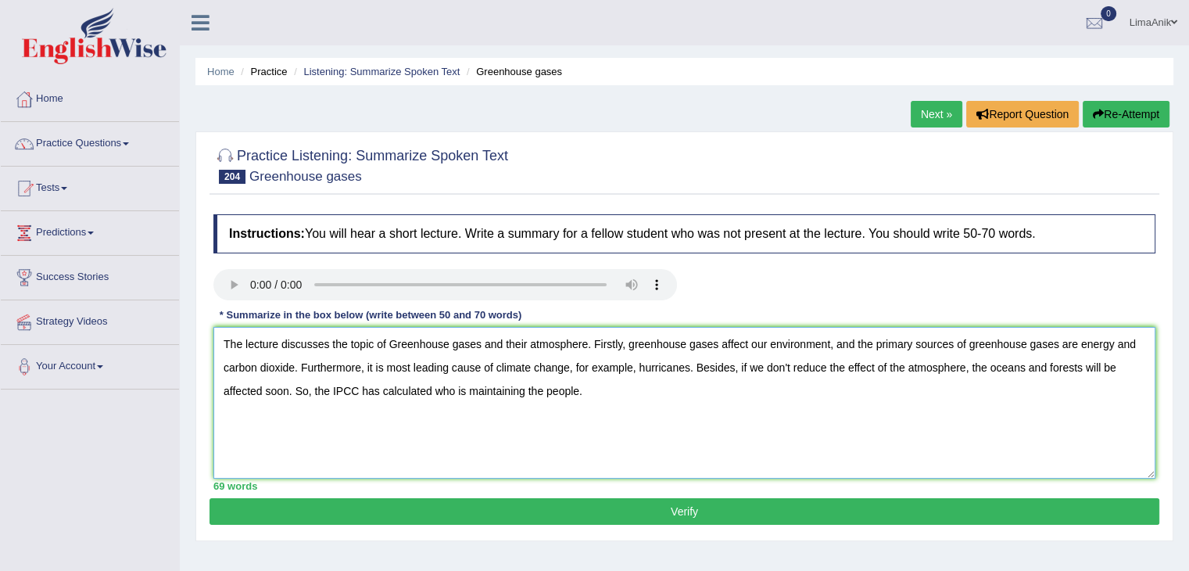
type textarea "The lecture discusses the topic of Greenhouse gases and their atmosphere. First…"
click at [686, 511] on button "Verify" at bounding box center [685, 511] width 950 height 27
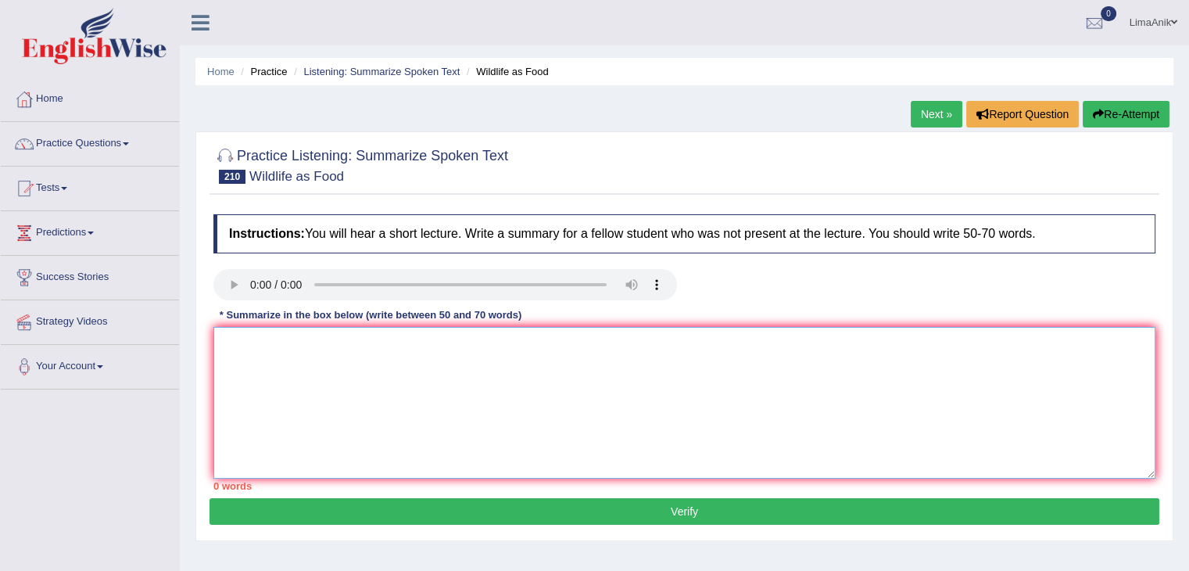
click at [288, 363] on textarea at bounding box center [684, 403] width 942 height 152
click at [396, 350] on textarea "The lecture discusses this topic of" at bounding box center [684, 403] width 942 height 152
click at [511, 353] on textarea "The lecture discusses the topic of wildlife and food." at bounding box center [684, 403] width 942 height 152
click at [488, 352] on textarea "The lecture discusses the topic of wildlife and food. Fitsly," at bounding box center [684, 403] width 942 height 152
click at [513, 352] on textarea "The lecture discusses the topic of wildlife and food. Fitsly," at bounding box center [684, 403] width 942 height 152
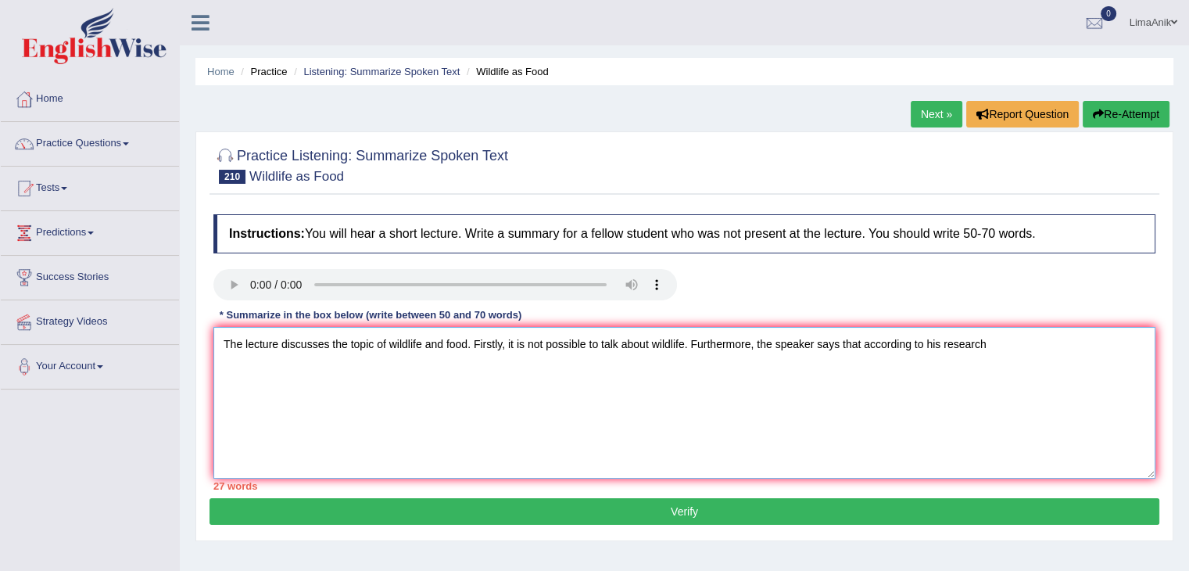
click at [951, 351] on textarea "The lecture discusses the topic of wildlife and food. Firstly, it is not possib…" at bounding box center [684, 403] width 942 height 152
click at [950, 351] on textarea "The lecture discusses the topic of wildlife and food. Firstly, it is not possib…" at bounding box center [684, 403] width 942 height 152
click at [946, 346] on textarea "The lecture discusses the topic of wildlife and food. Firstly, it is not possib…" at bounding box center [684, 403] width 942 height 152
click at [1049, 353] on textarea "The lecture discusses the topic of wildlife and food. Firstly, it is not possib…" at bounding box center [684, 403] width 942 height 152
click at [1091, 340] on textarea "The lecture discusses the topic of wildlife and food. Firstly, it is not possib…" at bounding box center [684, 403] width 942 height 152
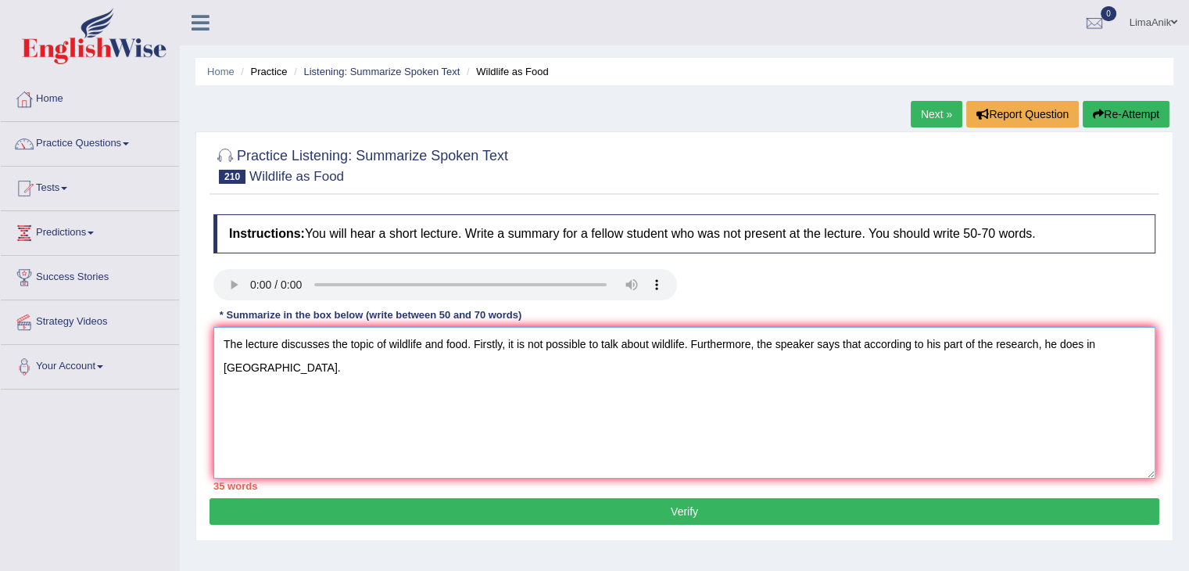
click at [1132, 351] on textarea "The lecture discusses the topic of wildlife and food. Firstly, it is not possib…" at bounding box center [684, 403] width 942 height 152
click at [1030, 346] on textarea "The lecture discusses the topic of wildlife and food. Firstly, it is not possib…" at bounding box center [684, 403] width 942 height 152
click at [1048, 344] on textarea "The lecture discusses the topic of wildlife and food. Firstly, it is not possib…" at bounding box center [684, 403] width 942 height 152
click at [296, 358] on textarea "The lecture discusses the topic of wildlife and food. Firstly, it is not possib…" at bounding box center [684, 403] width 942 height 152
click at [556, 394] on textarea "The lecture discusses the topic of wildlife and food. Firstly, it is not possib…" at bounding box center [684, 403] width 942 height 152
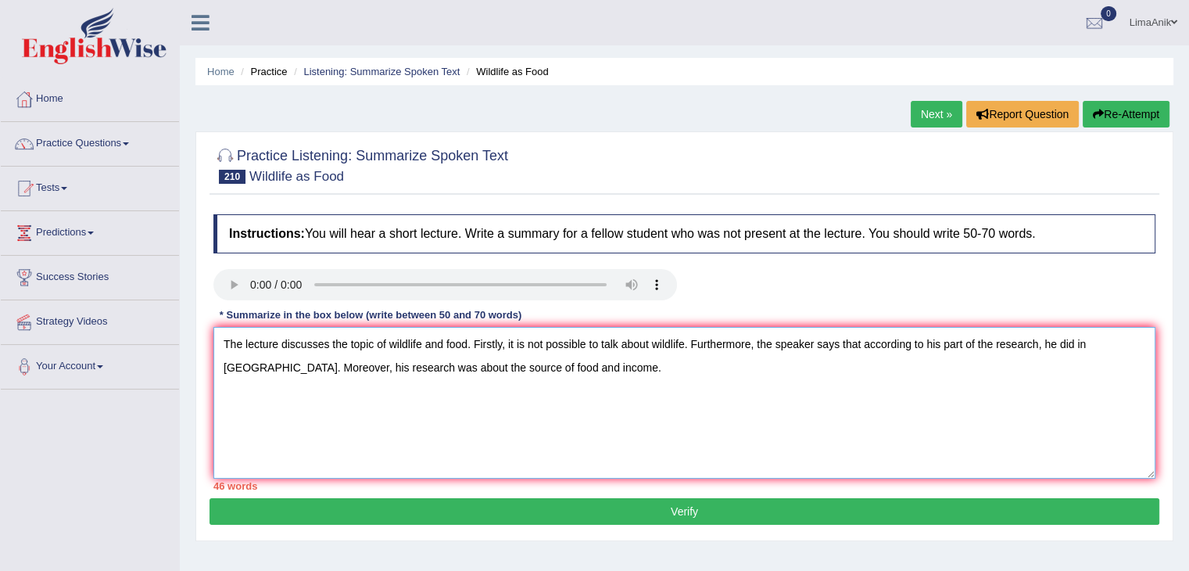
click at [605, 376] on textarea "The lecture discusses the topic of wildlife and food. Firstly, it is not possib…" at bounding box center [684, 403] width 942 height 152
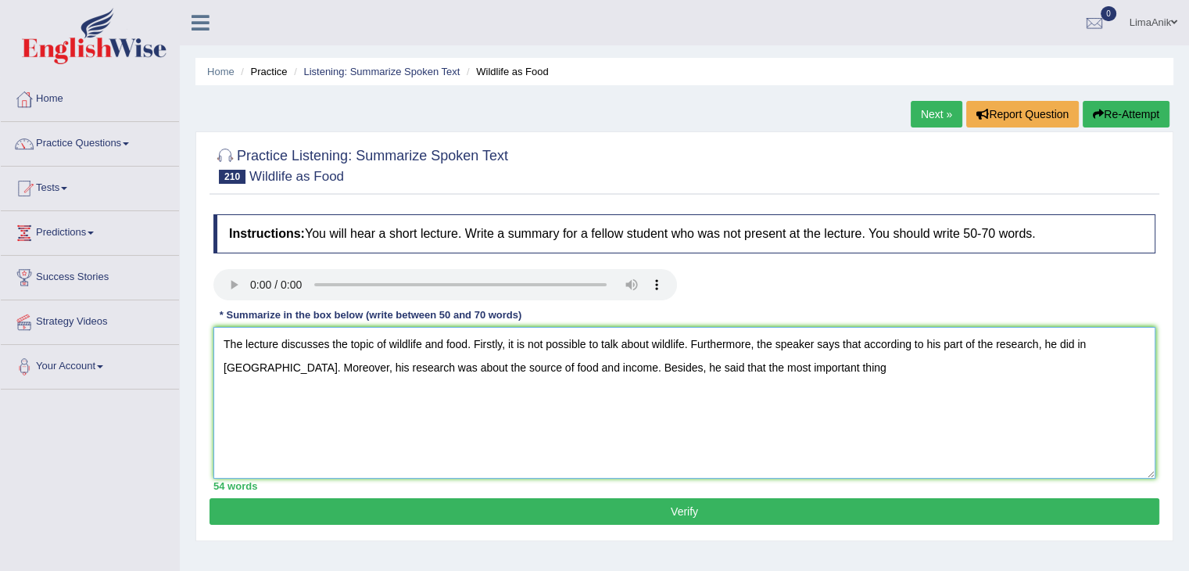
click at [813, 376] on textarea "The lecture discusses the topic of wildlife and food. Firstly, it is not possib…" at bounding box center [684, 403] width 942 height 152
click at [991, 371] on textarea "The lecture discusses the topic of wildlife and food. Firstly, it is not possib…" at bounding box center [684, 403] width 942 height 152
click at [1123, 371] on textarea "The lecture discusses the topic of wildlife and food. Firstly, it is not possib…" at bounding box center [684, 403] width 942 height 152
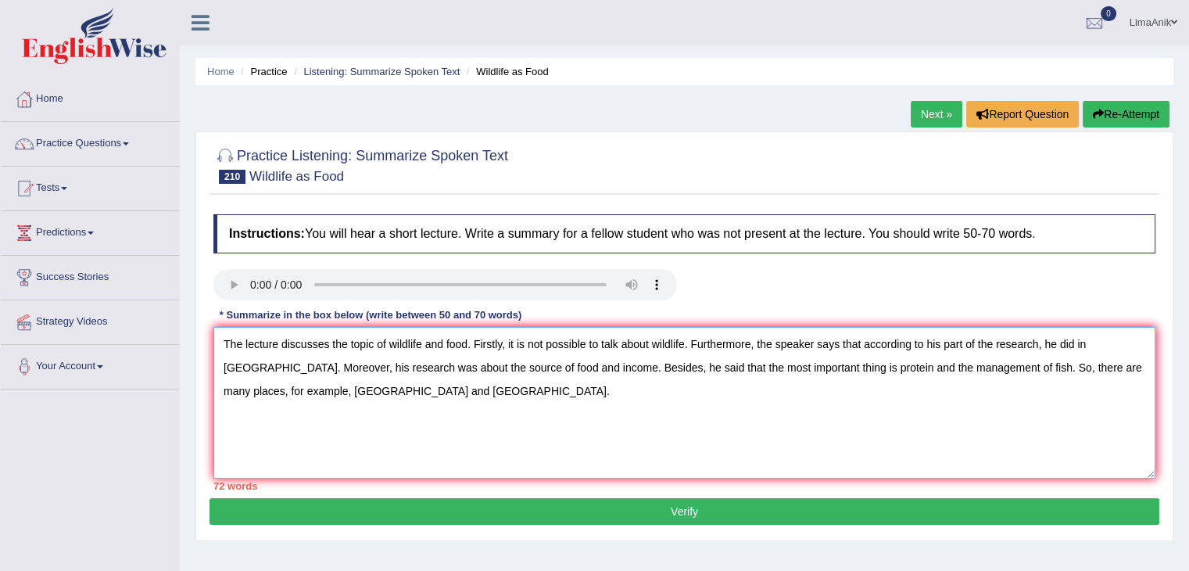
click at [472, 399] on textarea "The lecture discusses the topic of wildlife and food. Firstly, it is not possib…" at bounding box center [684, 403] width 942 height 152
click at [680, 372] on textarea "The lecture discusses the topic of wildlife and food. Firstly, it is not possib…" at bounding box center [684, 403] width 942 height 152
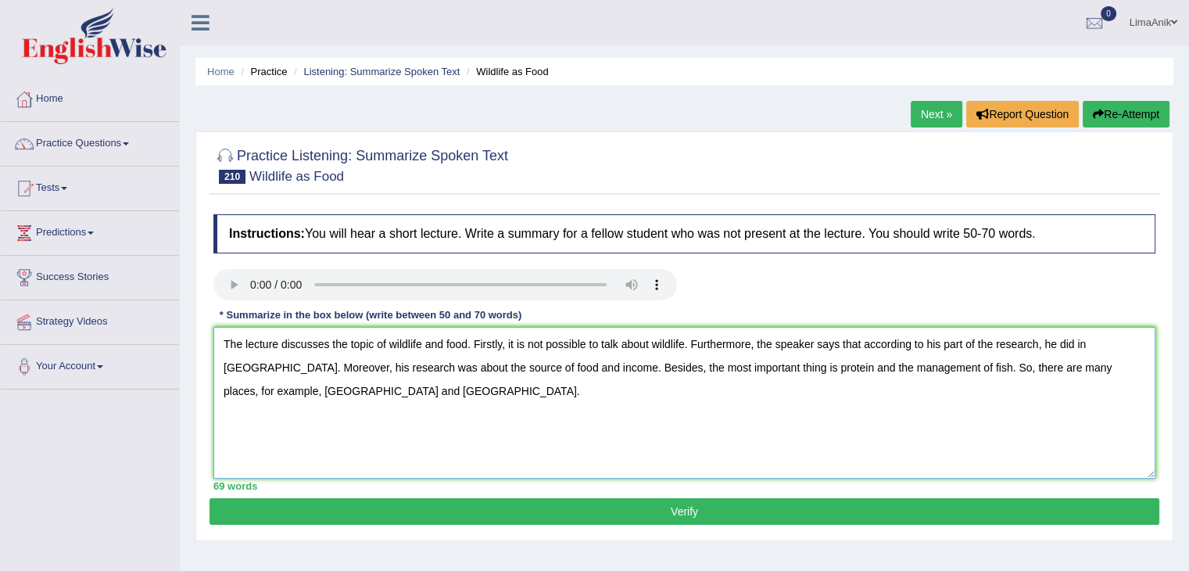
type textarea "The lecture discusses the topic of wildlife and food. Firstly, it is not possib…"
click at [723, 515] on button "Verify" at bounding box center [685, 511] width 950 height 27
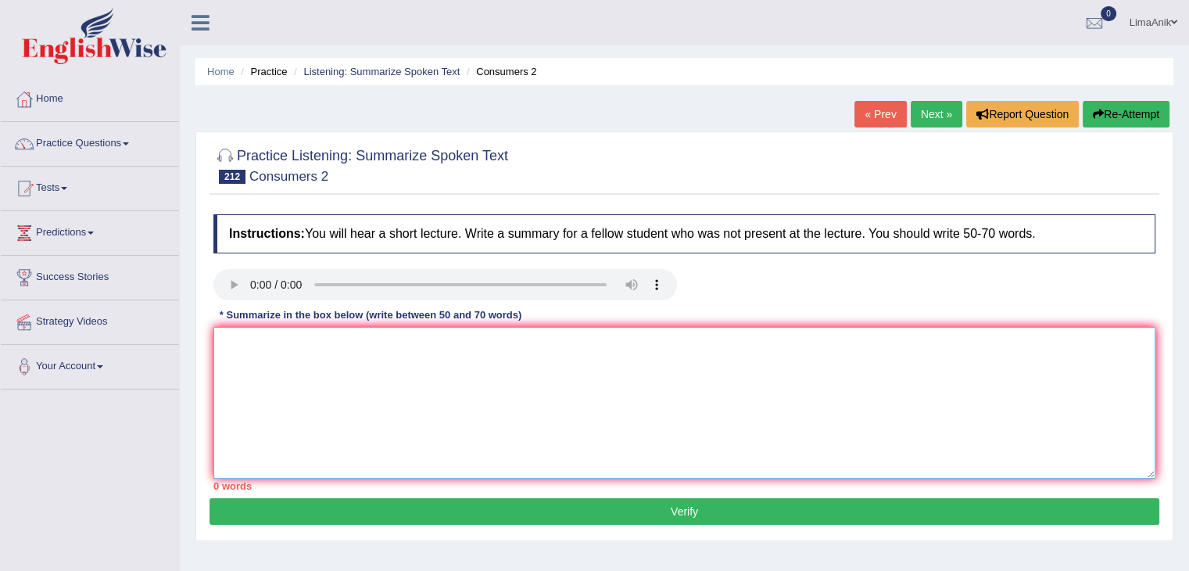
click at [281, 333] on textarea at bounding box center [684, 403] width 942 height 152
click at [579, 351] on textarea "The lecture discusses the topic of consumers and their characteristics." at bounding box center [684, 403] width 942 height 152
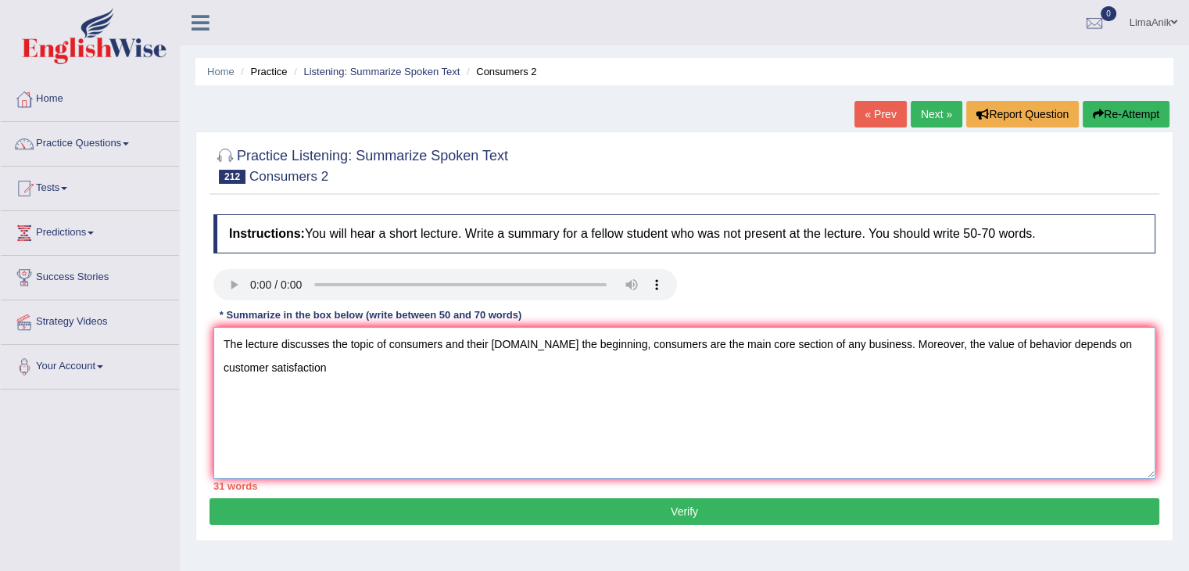
click at [332, 373] on textarea "The lecture discusses the topic of consumers and their characteristics.In the b…" at bounding box center [684, 403] width 942 height 152
click at [482, 379] on textarea "The lecture discusses the topic of consumers and their characteristics.In the b…" at bounding box center [684, 403] width 942 height 152
click at [791, 377] on textarea "The lecture discusses the topic of consumers and their characteristics.In the b…" at bounding box center [684, 403] width 942 height 152
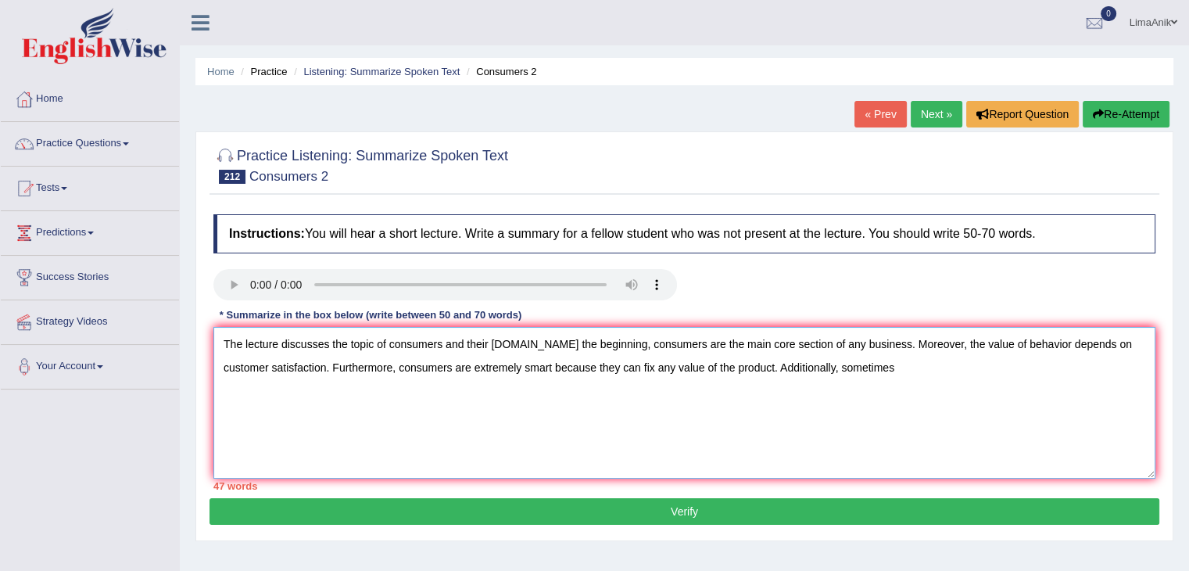
click at [905, 376] on textarea "The lecture discusses the topic of consumers and their characteristics.In the b…" at bounding box center [684, 403] width 942 height 152
click at [979, 383] on textarea "The lecture discusses the topic of consumers and their characteristics.In the b…" at bounding box center [684, 403] width 942 height 152
click at [993, 373] on textarea "The lecture discusses the topic of consumers and their characteristics.In the b…" at bounding box center [684, 403] width 942 height 152
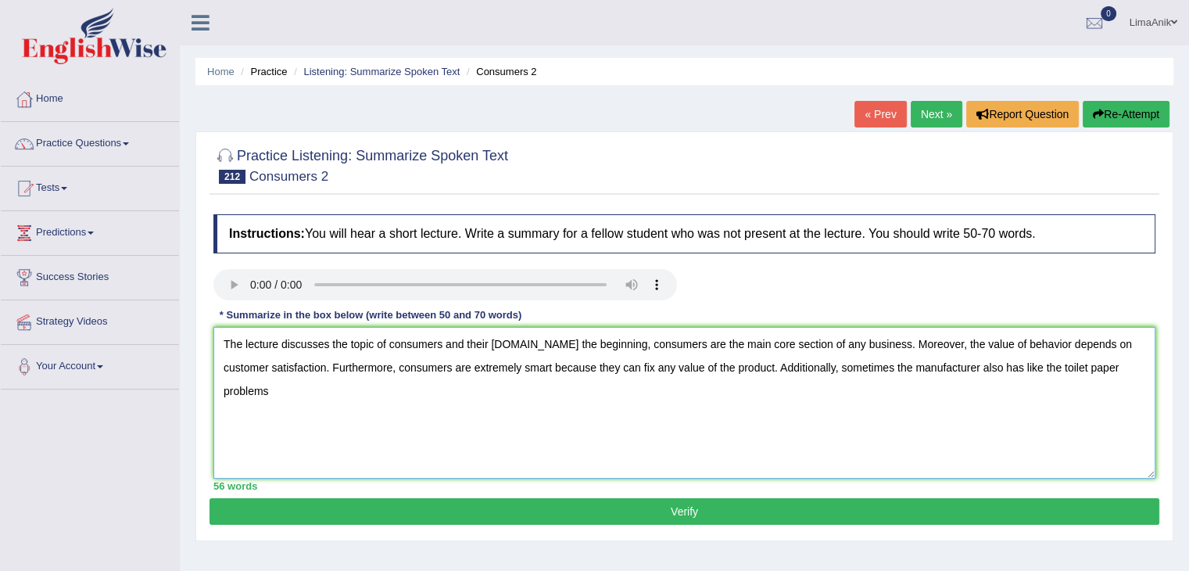
click at [297, 392] on textarea "The lecture discusses the topic of consumers and their characteristics.In the b…" at bounding box center [684, 403] width 942 height 152
click at [266, 397] on textarea "The lecture discusses the topic of consumers and their characteristics.In the b…" at bounding box center [684, 403] width 942 height 152
click at [332, 395] on textarea "The lecture discusses the topic of consumers and their characteristics.In the b…" at bounding box center [684, 403] width 942 height 152
click at [463, 403] on textarea "The lecture discusses the topic of consumers and their characteristics.In the b…" at bounding box center [684, 403] width 942 height 152
drag, startPoint x: 381, startPoint y: 394, endPoint x: 579, endPoint y: 414, distance: 199.6
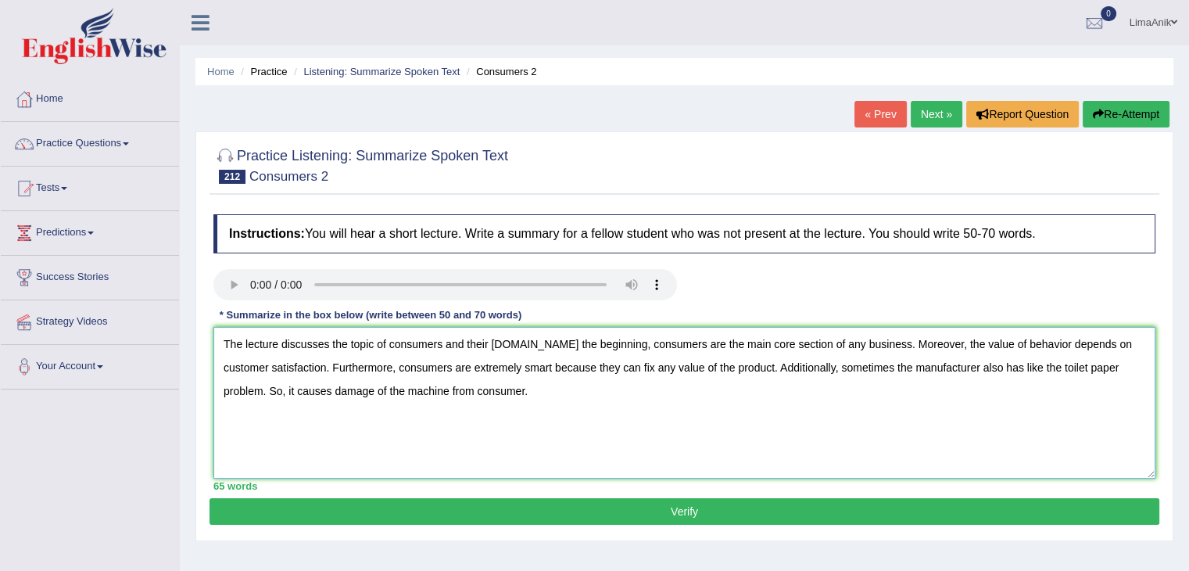
click at [579, 414] on textarea "The lecture discusses the topic of consumers and their characteristics.In the b…" at bounding box center [684, 403] width 942 height 152
click at [641, 405] on textarea "The lecture discusses the topic of consumers and their characteristics.In the b…" at bounding box center [684, 403] width 942 height 152
click at [385, 395] on textarea "The lecture discusses the topic of consumers and their characteristics.In the b…" at bounding box center [684, 403] width 942 height 152
click at [713, 392] on textarea "The lecture discusses the topic of consumers and their characteristics.In the b…" at bounding box center [684, 403] width 942 height 152
click at [577, 422] on textarea "The lecture discusses the topic of consumers and their characteristics.In the b…" at bounding box center [684, 403] width 942 height 152
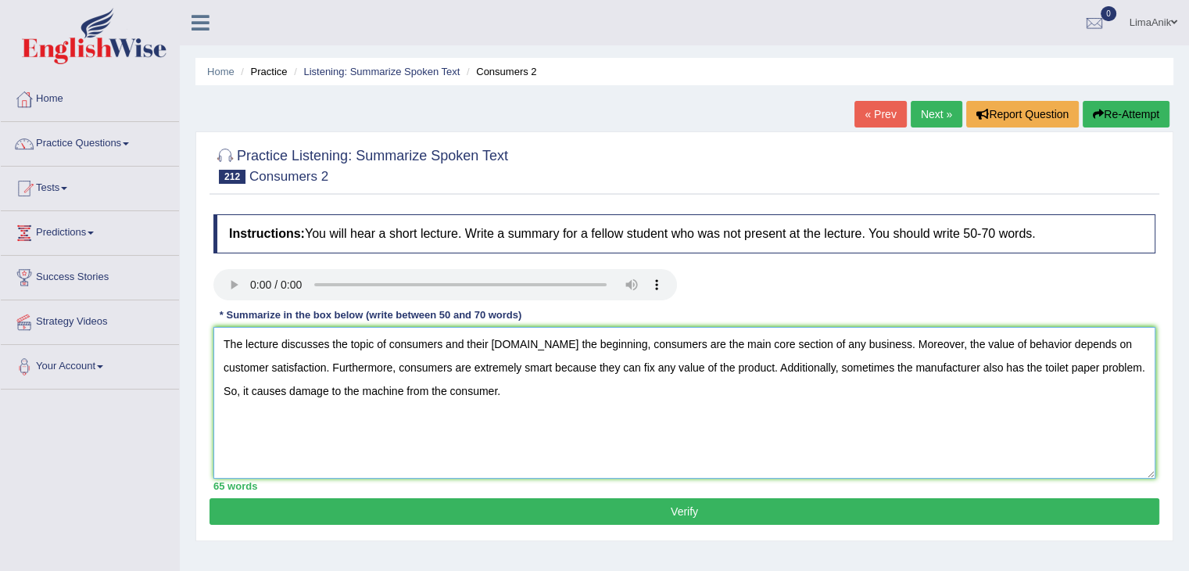
click at [1125, 369] on textarea "The lecture discusses the topic of consumers and their characteristics.In the b…" at bounding box center [684, 403] width 942 height 152
click at [1078, 367] on textarea "The lecture discusses the topic of consumers and their characteristics.In the b…" at bounding box center [684, 403] width 942 height 152
click at [510, 433] on textarea "The lecture discusses the topic of consumers and their characteristics.In the b…" at bounding box center [684, 403] width 942 height 152
click at [272, 395] on textarea "The lecture discusses the topic of consumers and their characteristics.In the b…" at bounding box center [684, 403] width 942 height 152
click at [279, 386] on textarea "The lecture discusses the topic of consumers and their characteristics.In the b…" at bounding box center [684, 403] width 942 height 152
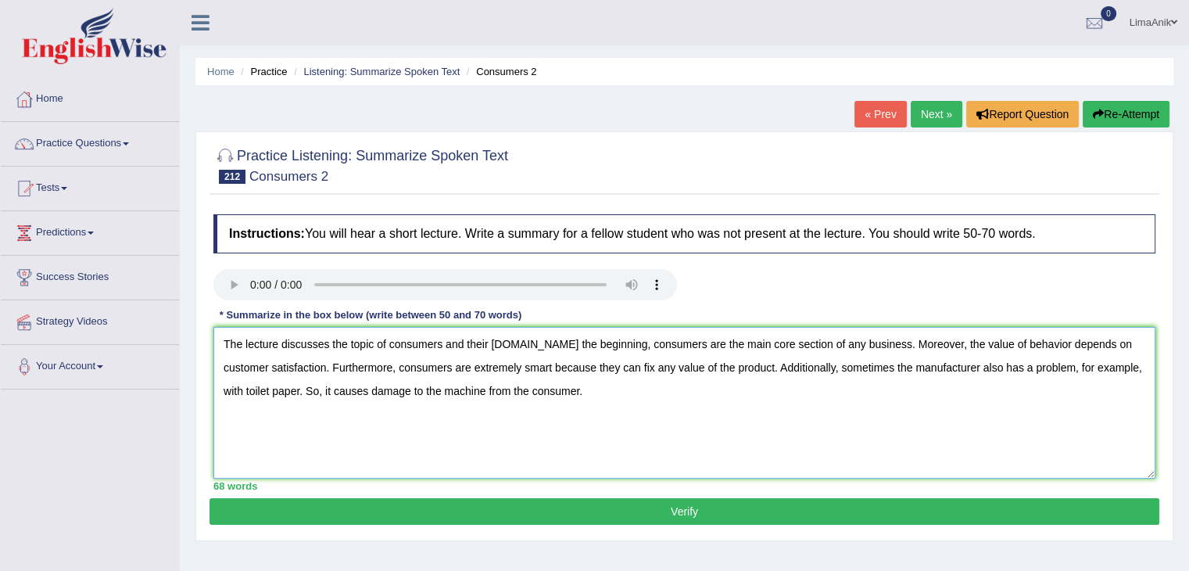
click at [616, 400] on textarea "The lecture discusses the topic of consumers and their characteristics.In the b…" at bounding box center [684, 403] width 942 height 152
click at [590, 401] on textarea "The lecture discusses the topic of consumers and their characteristics. In the …" at bounding box center [684, 403] width 942 height 152
click at [1153, 370] on textarea "The lecture discusses the topic of consumers and their characteristics. In the …" at bounding box center [684, 403] width 942 height 152
click at [251, 400] on textarea "The lecture discusses the topic of consumers and their characteristics. In the …" at bounding box center [684, 403] width 942 height 152
click at [455, 426] on textarea "The lecture discusses the topic of consumers and their characteristics. In the …" at bounding box center [684, 403] width 942 height 152
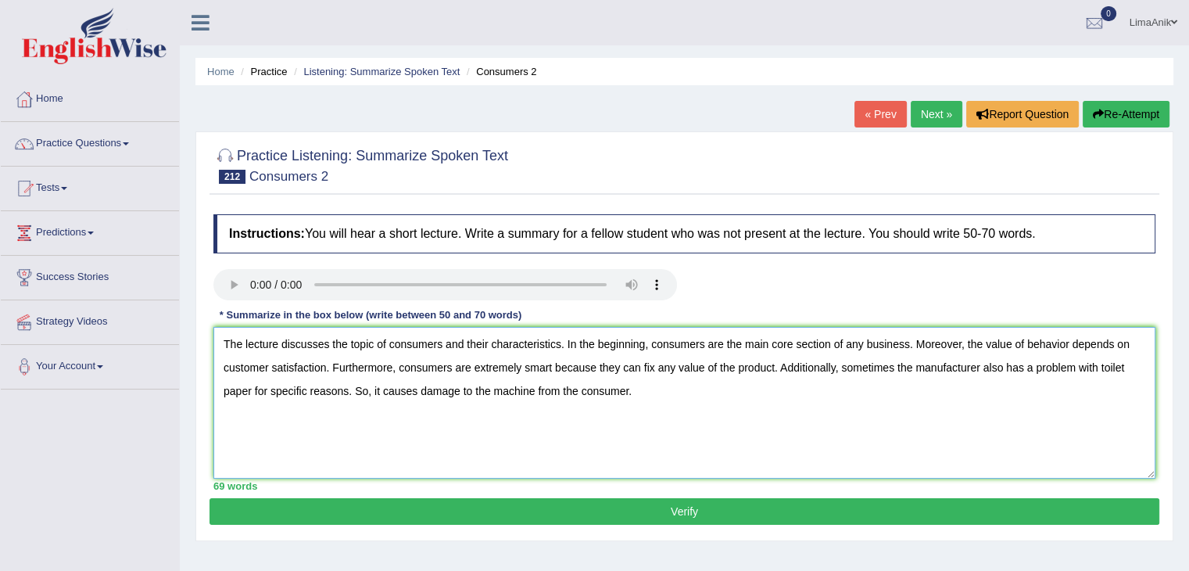
click at [661, 420] on textarea "The lecture discusses the topic of consumers and their characteristics. In the …" at bounding box center [684, 403] width 942 height 152
type textarea "The lecture discusses the topic of consumers and their characteristics. In the …"
click at [654, 513] on button "Verify" at bounding box center [685, 511] width 950 height 27
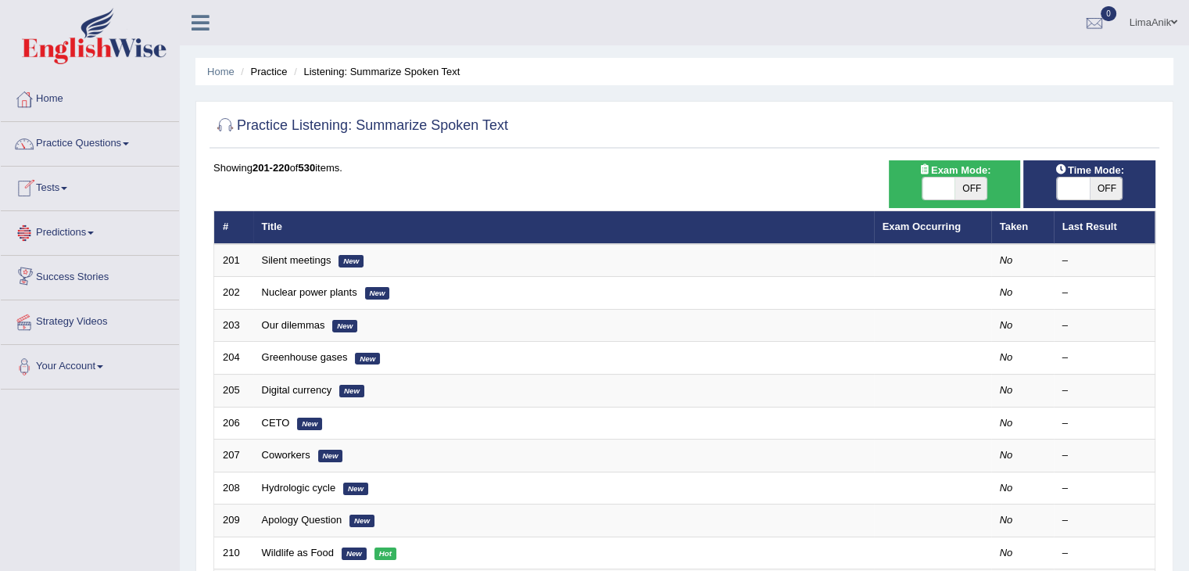
click at [84, 143] on link "Practice Questions" at bounding box center [90, 141] width 178 height 39
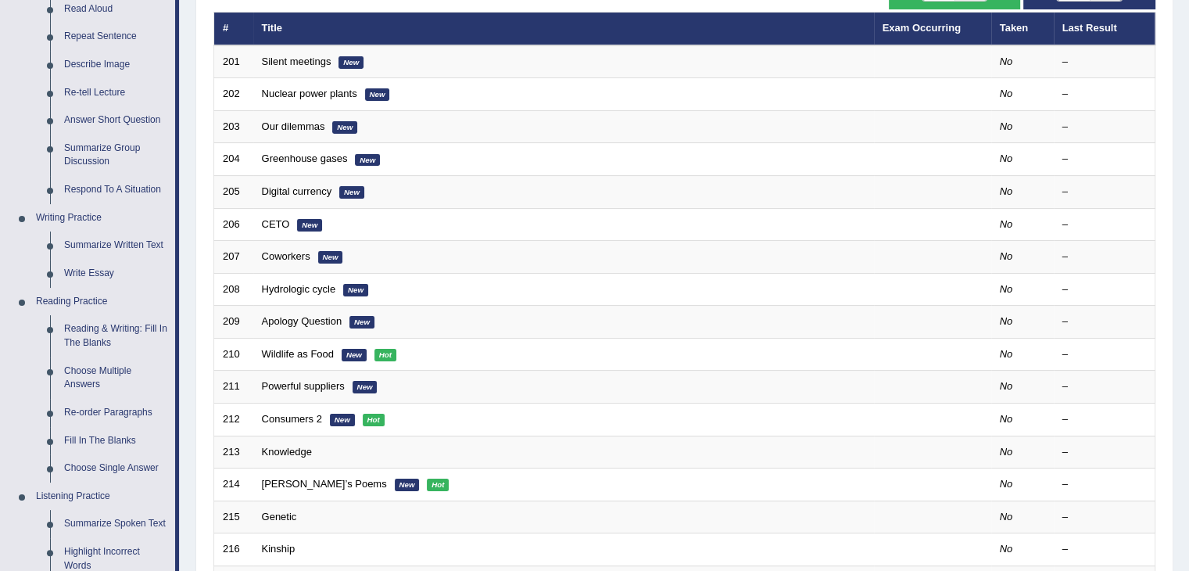
scroll to position [202, 0]
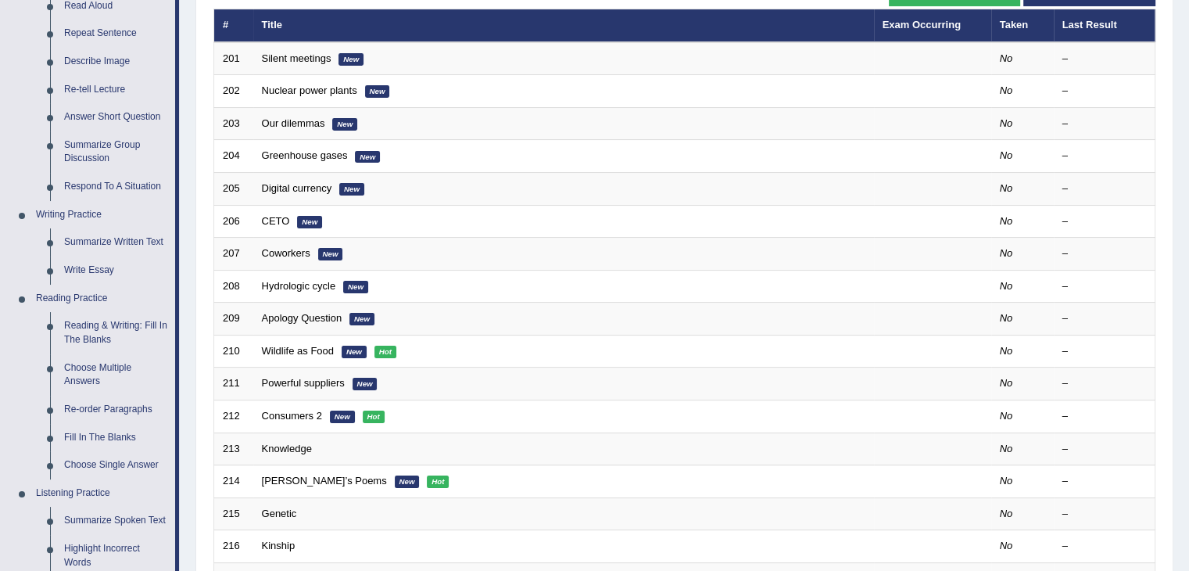
click at [1187, 304] on div "Home Practice Listening: Summarize Spoken Text Practice Listening: Summarize Sp…" at bounding box center [684, 296] width 1009 height 996
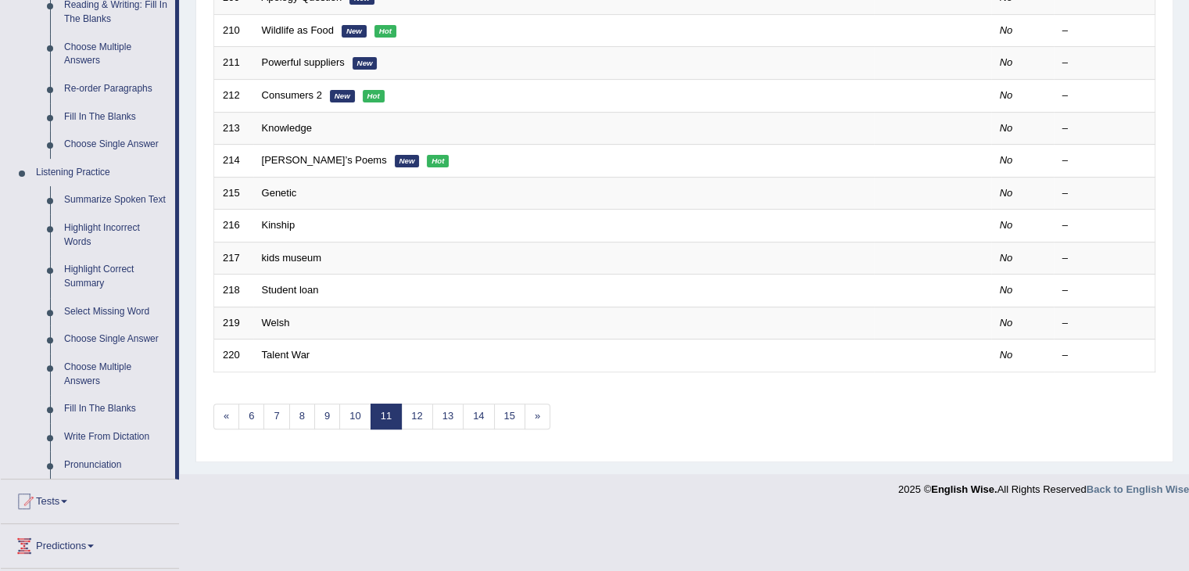
scroll to position [529, 0]
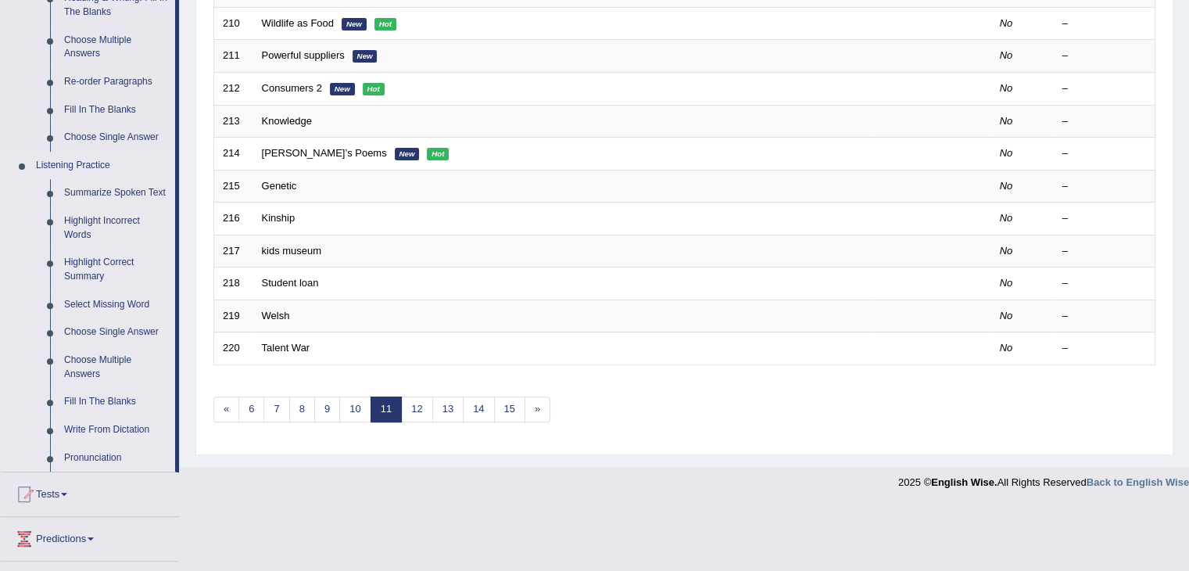
click at [88, 424] on link "Write From Dictation" at bounding box center [116, 430] width 118 height 28
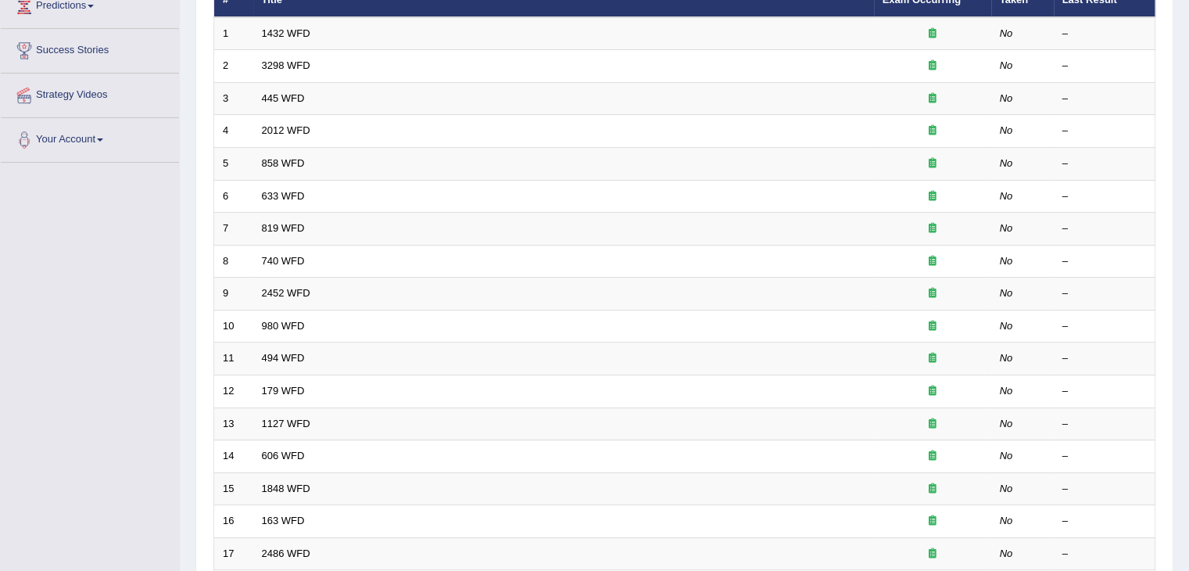
scroll to position [424, 0]
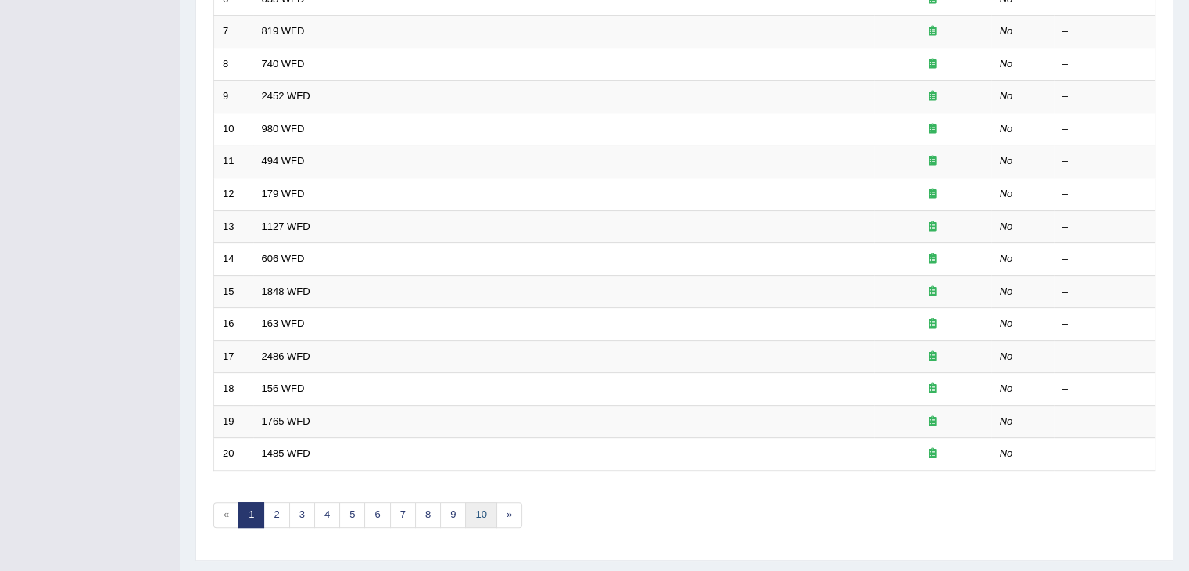
click at [482, 502] on link "10" at bounding box center [480, 515] width 31 height 26
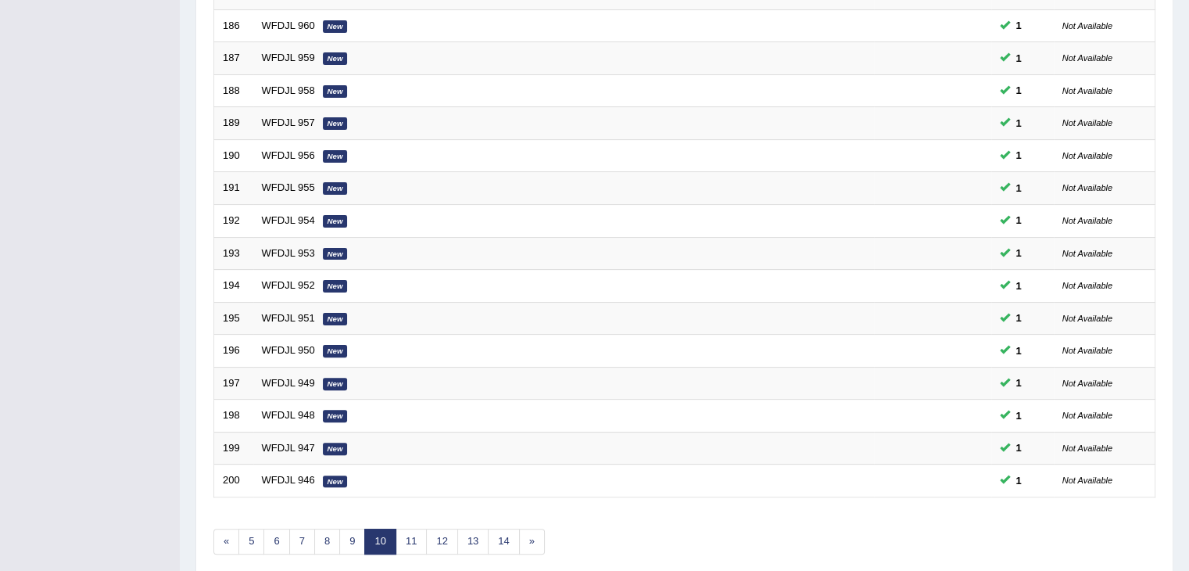
scroll to position [423, 0]
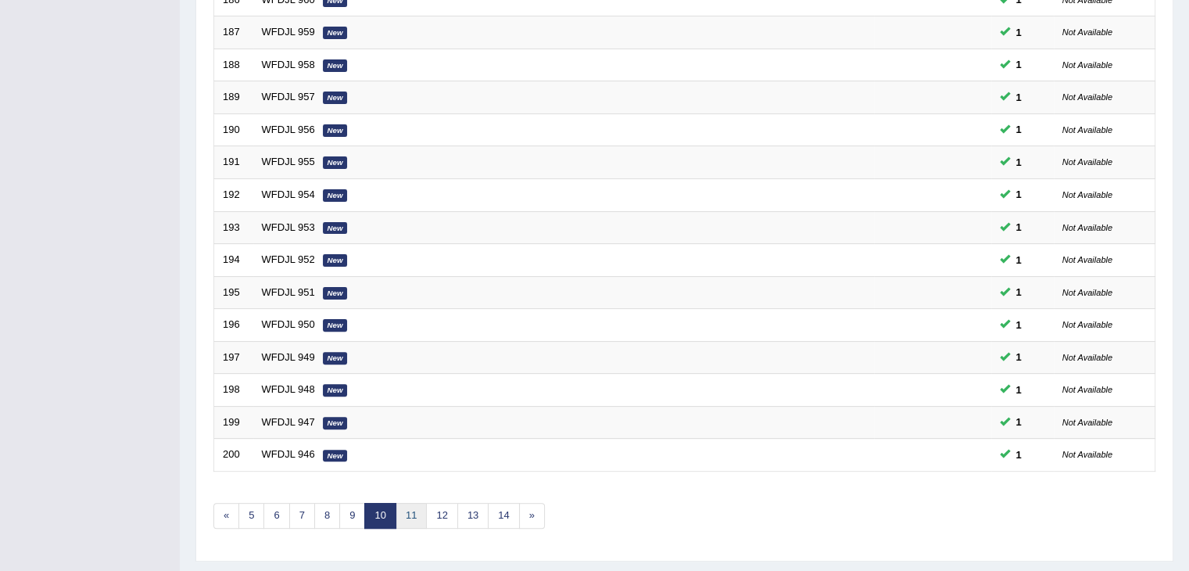
click at [407, 511] on link "11" at bounding box center [411, 516] width 31 height 26
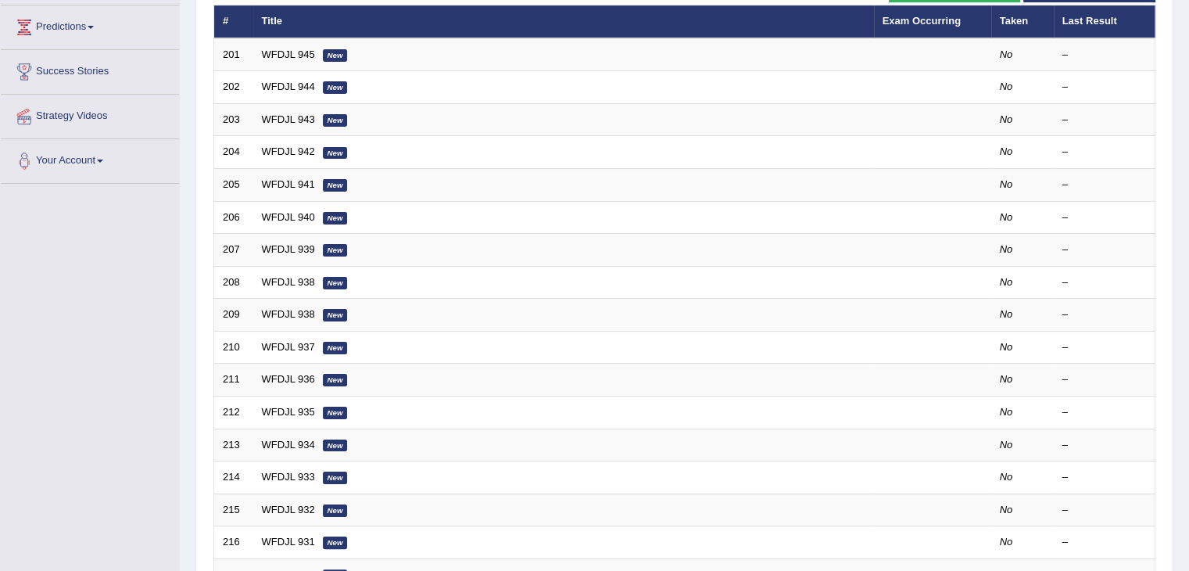
scroll to position [194, 0]
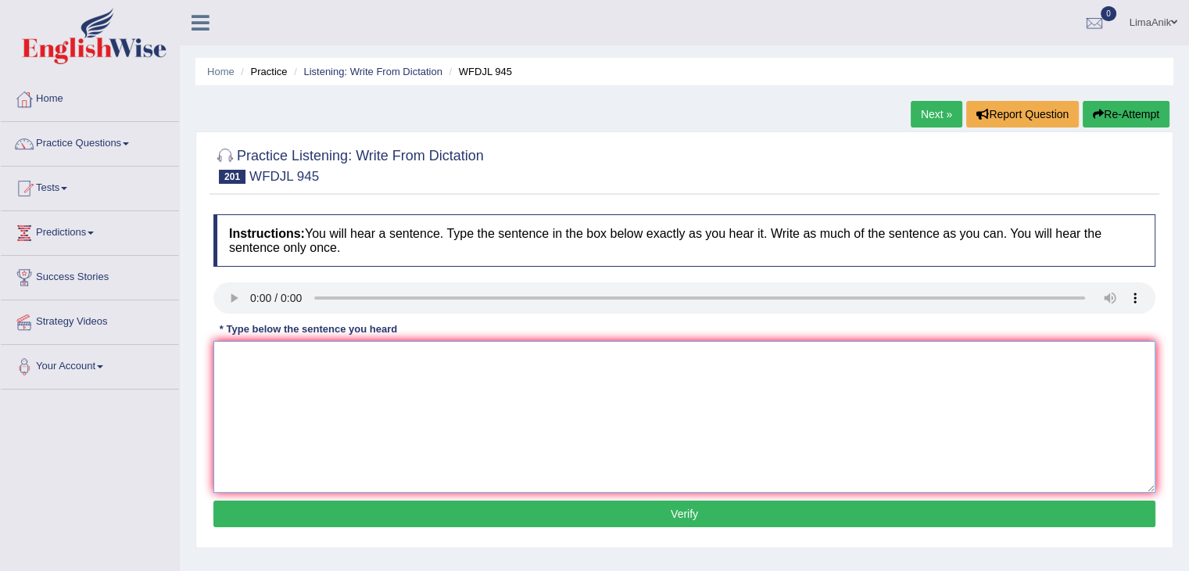
click at [253, 373] on textarea at bounding box center [684, 417] width 942 height 152
click at [418, 377] on textarea "if roo get fama plead live to die If the roots get damage plan lives root to di…" at bounding box center [684, 417] width 942 height 152
click at [402, 365] on textarea "if roo get fama plead live to die If the roots get damage plan lives root to di…" at bounding box center [684, 417] width 942 height 152
click at [402, 386] on textarea "If the roots get damaged plant's live lives root to die." at bounding box center [684, 417] width 942 height 152
click at [478, 382] on textarea "If the roots get damaged plant's live lives root to die." at bounding box center [684, 417] width 942 height 152
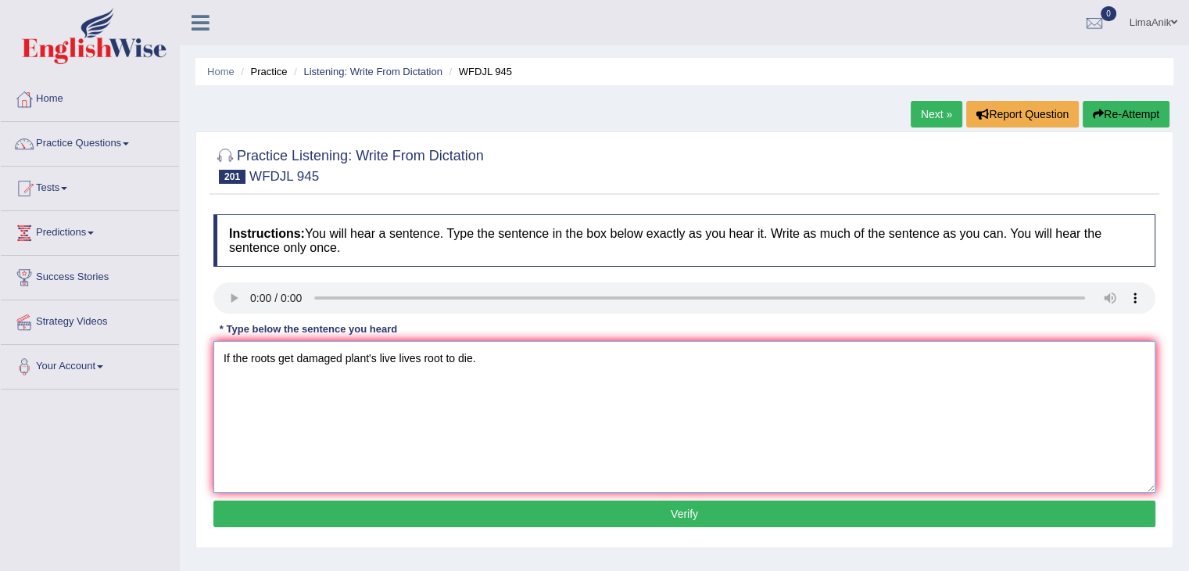
click at [461, 383] on textarea "If the roots get damaged plant's live lives root to die." at bounding box center [684, 417] width 942 height 152
click at [253, 381] on textarea "If the roots get damaged plant's live lives root to die." at bounding box center [684, 417] width 942 height 152
click at [320, 386] on textarea "If the root roots get damaged plant's live lives root to die." at bounding box center [684, 417] width 942 height 152
click at [484, 385] on textarea "If the root roots get gets damage damages damaged plant's live lives root to di…" at bounding box center [684, 417] width 942 height 152
click at [224, 381] on textarea "If the root roots get gets damage damages damaged plant plant's live lives root…" at bounding box center [684, 417] width 942 height 152
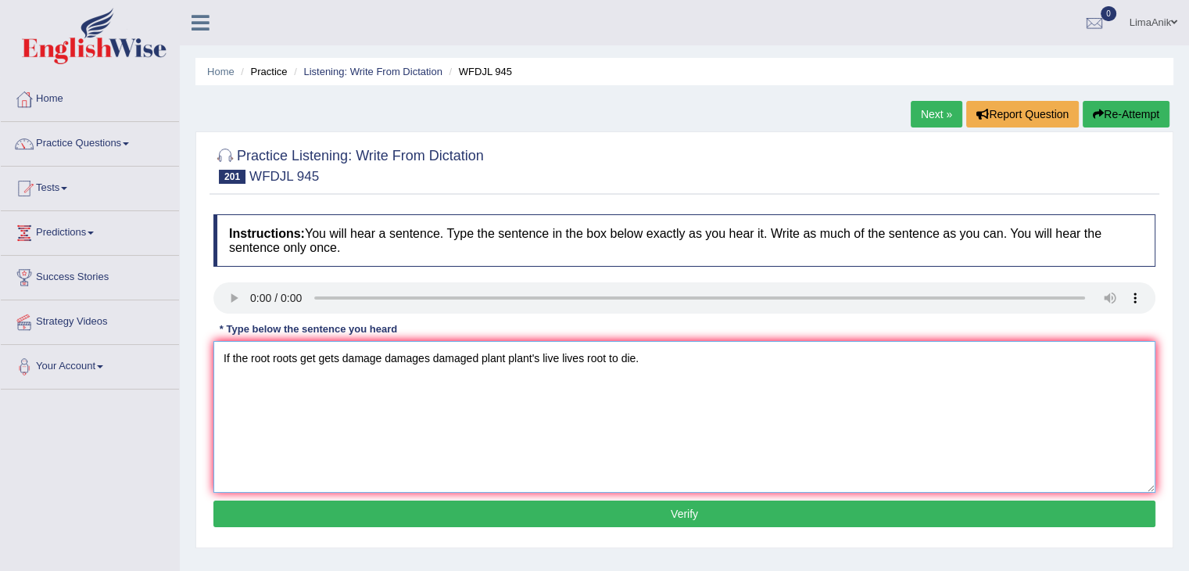
type textarea "If the root roots get gets damage damages damaged plant plant's live lives root…"
click at [660, 523] on button "Verify" at bounding box center [684, 513] width 942 height 27
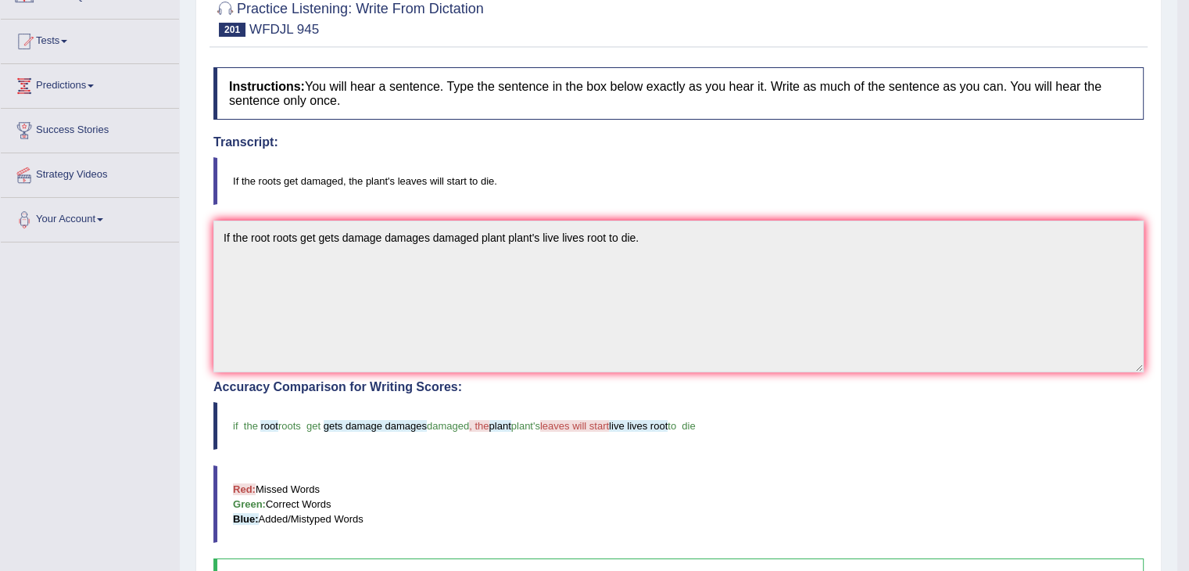
scroll to position [302, 0]
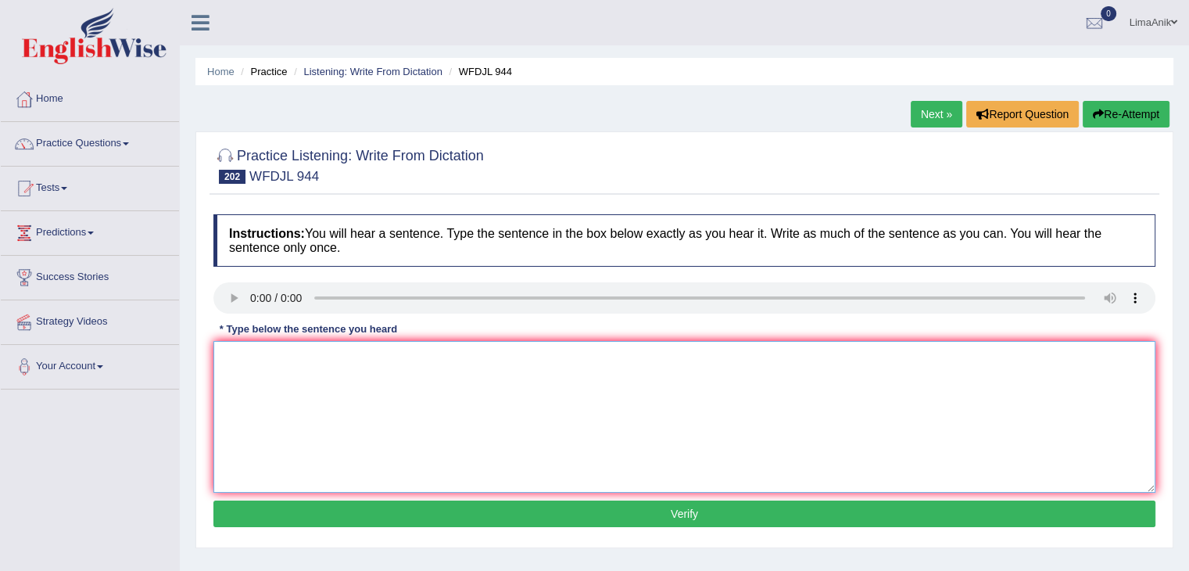
click at [275, 369] on textarea at bounding box center [684, 417] width 942 height 152
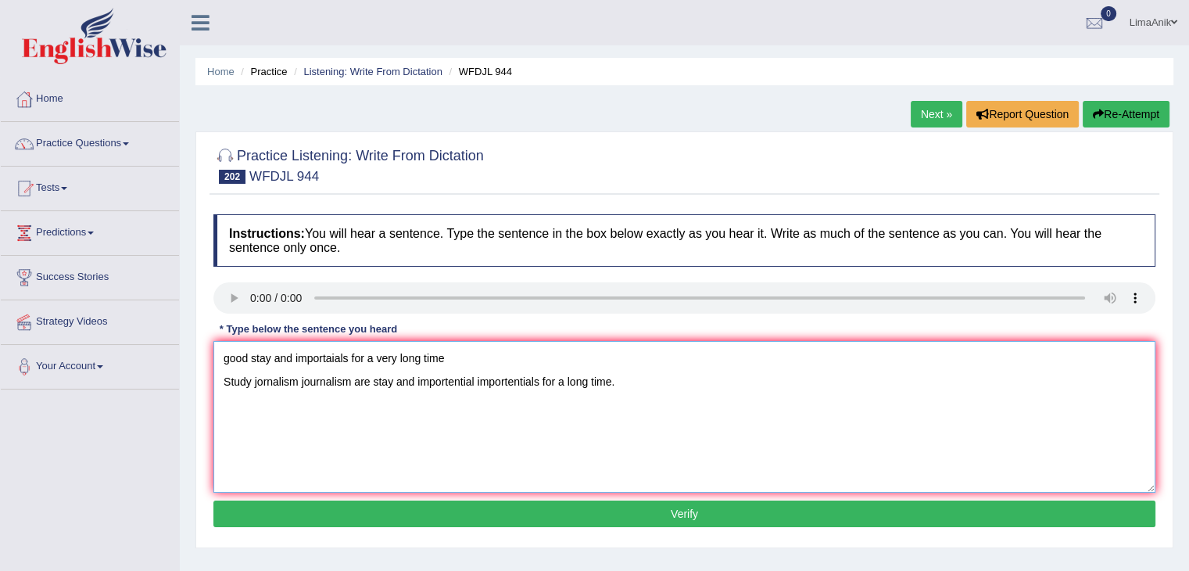
click at [467, 359] on textarea "good stay and importaials for a very long time Study jornalism journalism are s…" at bounding box center [684, 417] width 942 height 152
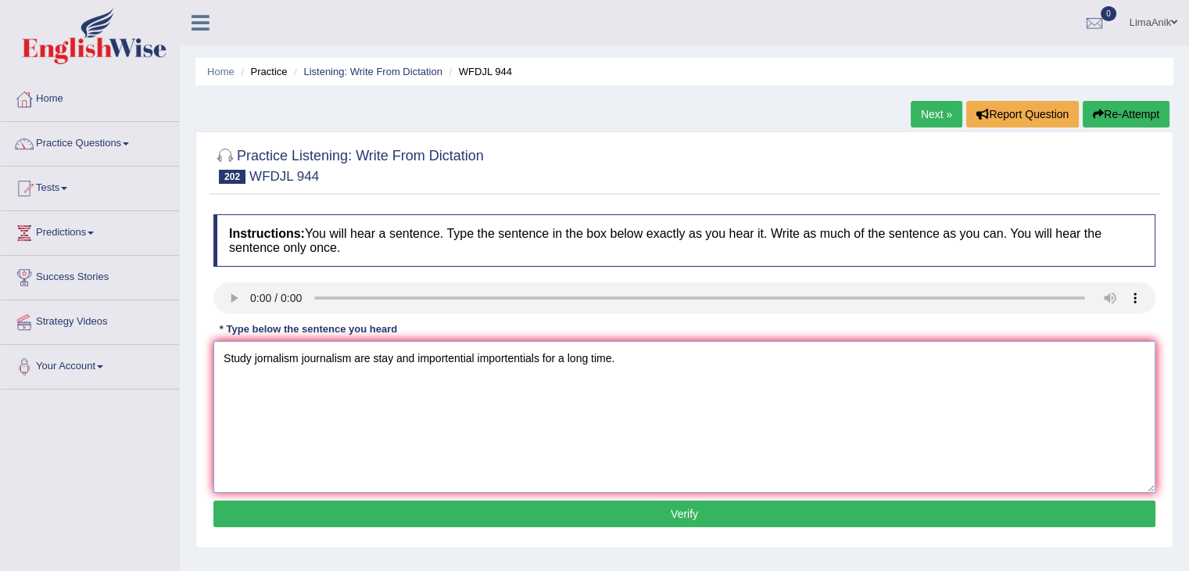
click at [267, 382] on textarea "Study jornalism journalism are stay and importential importentials for a long t…" at bounding box center [684, 417] width 942 height 152
click at [258, 383] on textarea "Study jornalism journalism are stay and importential importentials for a long t…" at bounding box center [684, 417] width 942 height 152
click at [263, 382] on textarea "Study jornalism journalism are stay and importential importentials for a long t…" at bounding box center [684, 417] width 942 height 152
click at [225, 382] on textarea "Study journalism journalism are stay and importential importentials for a long …" at bounding box center [684, 417] width 942 height 152
click at [400, 360] on textarea "Study journalism journalism are stay and importential importentials for a long …" at bounding box center [684, 417] width 942 height 152
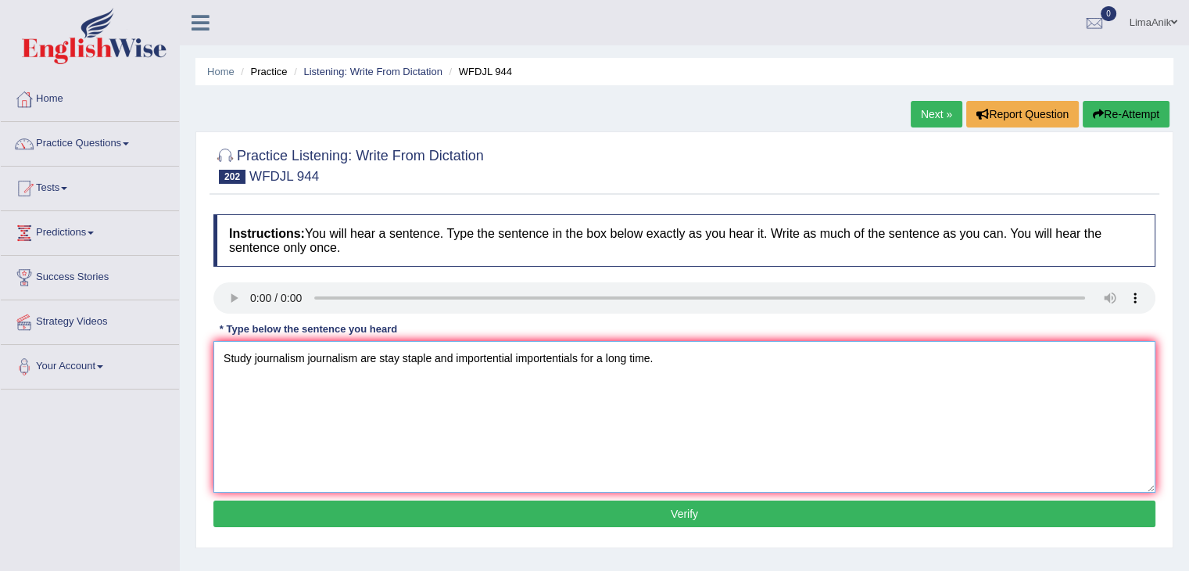
click at [360, 360] on textarea "Study journalism journalism are stay staple and importential importentials for …" at bounding box center [684, 417] width 942 height 152
click at [357, 358] on textarea "Study journalism journalism are stay staple and importential importentials for …" at bounding box center [684, 417] width 942 height 152
click at [713, 400] on textarea "Study journalism journalisms are stay staple and importential importentials for…" at bounding box center [684, 417] width 942 height 152
click at [251, 362] on textarea "Study journalism journalisms are stay staple and importential importentials for…" at bounding box center [684, 417] width 942 height 152
click at [253, 362] on textarea "Study studying journalism journalisms are stay staple and importential importen…" at bounding box center [684, 417] width 942 height 152
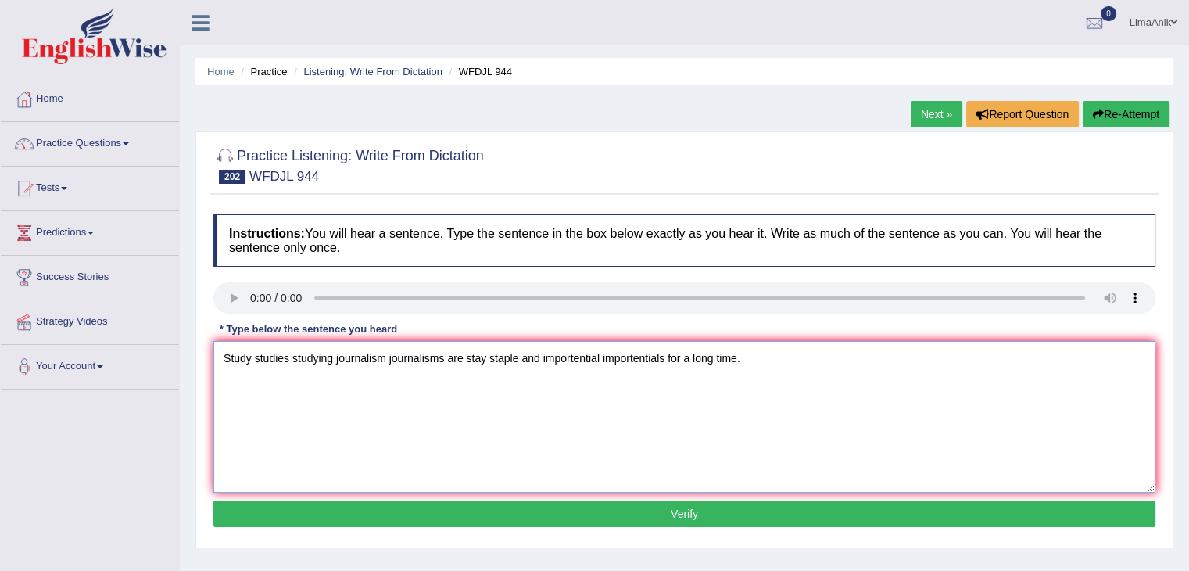
click at [545, 360] on textarea "Study studies studying journalism journalisms are stay staple and importential …" at bounding box center [684, 417] width 942 height 152
click at [541, 355] on textarea "Study studies studying journalism journalisms are stay staple and importential …" at bounding box center [684, 417] width 942 height 152
type textarea "Study studies studying journalism journalisms are stay staple and important imp…"
click at [673, 500] on button "Verify" at bounding box center [684, 513] width 942 height 27
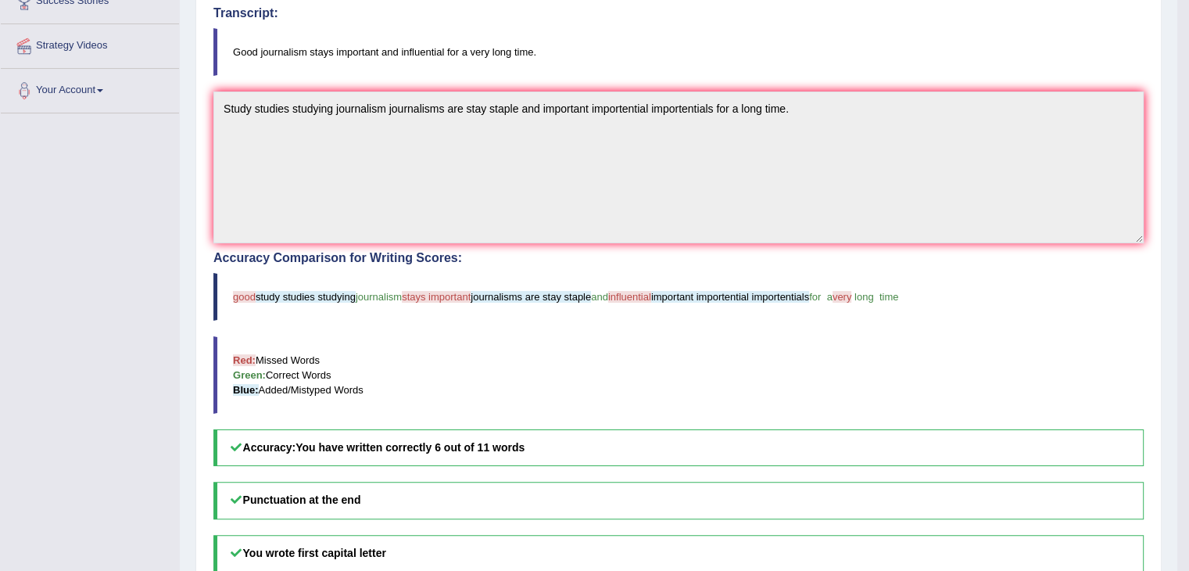
scroll to position [304, 0]
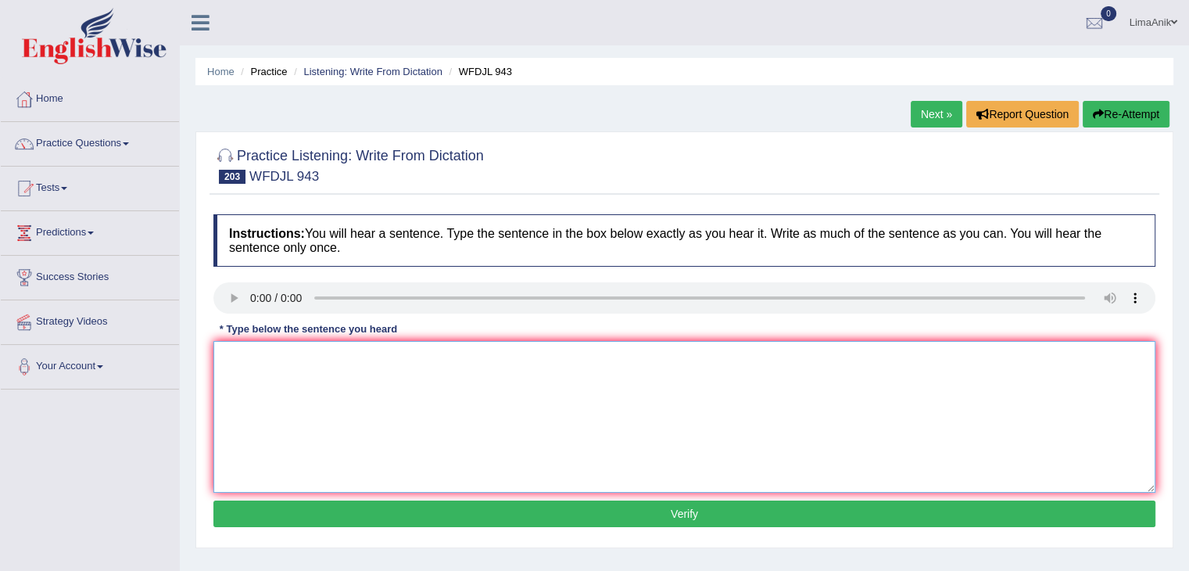
click at [267, 385] on textarea at bounding box center [684, 417] width 942 height 152
click at [297, 417] on div "Instructions: You will hear a sentence. Type the sentence in the box below exac…" at bounding box center [685, 372] width 950 height 333
click at [297, 417] on textarea at bounding box center [684, 417] width 942 height 152
click at [254, 357] on textarea at bounding box center [684, 417] width 942 height 152
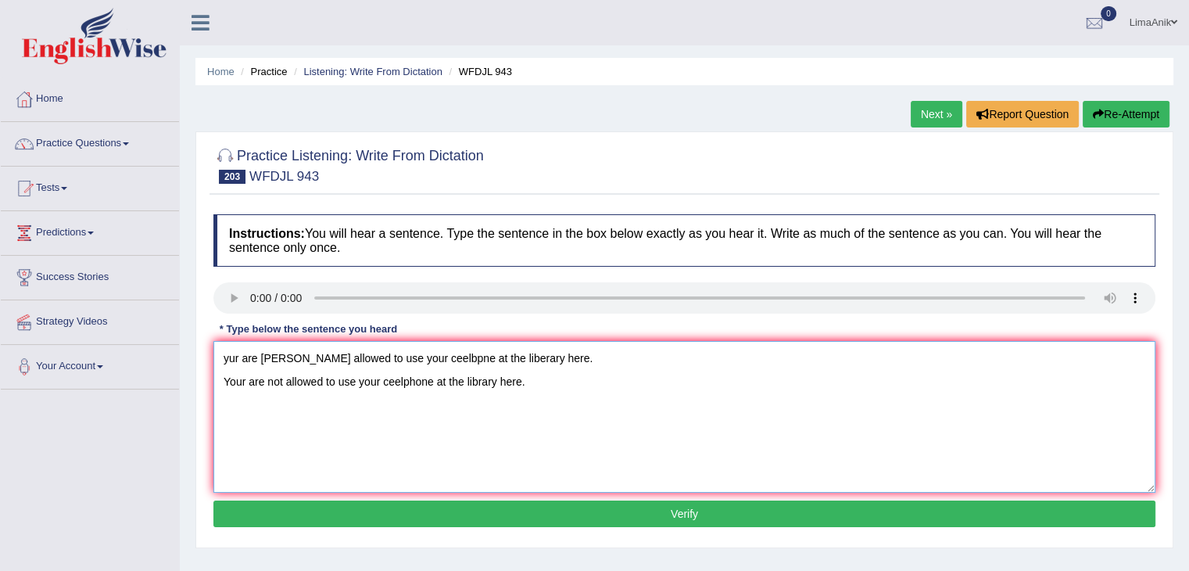
click at [529, 350] on textarea "yur are noe allowed to use your ceelbpne at the liberary here. Your are not all…" at bounding box center [684, 417] width 942 height 152
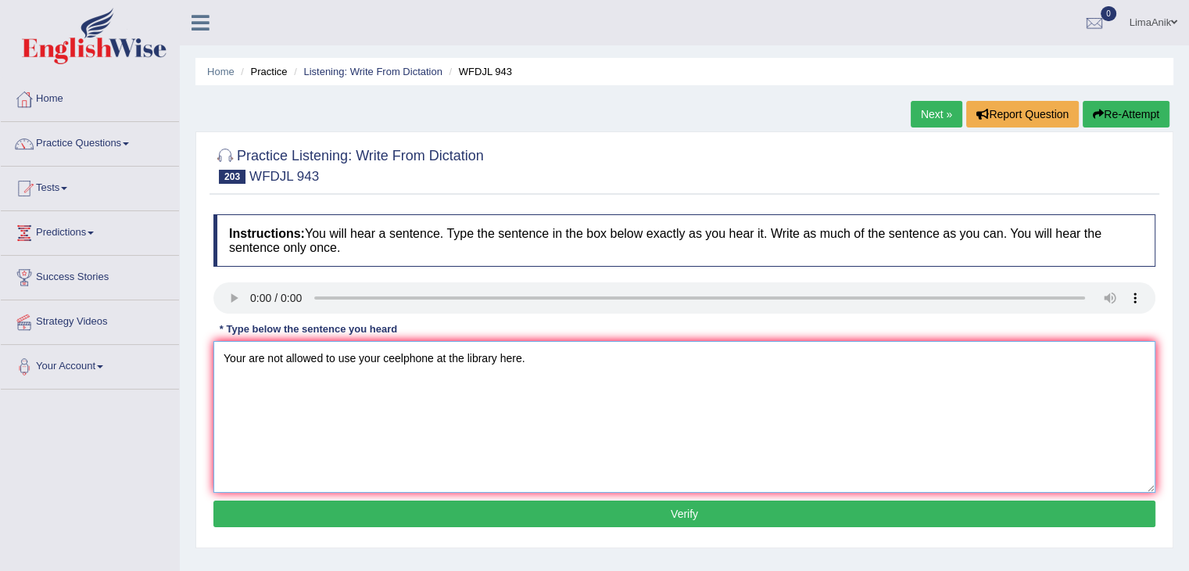
click at [224, 384] on textarea "Your are not allowed to use your ceelphone at the library here." at bounding box center [684, 417] width 942 height 152
click at [524, 365] on textarea "You are not allowed to use your cellphone at the library here." at bounding box center [684, 417] width 942 height 152
click at [436, 370] on textarea "You are not allowed to use your cellphone at the library here." at bounding box center [684, 417] width 942 height 152
type textarea "You are not allowed to use your cellphone at on in the library here."
click at [598, 515] on button "Verify" at bounding box center [684, 513] width 942 height 27
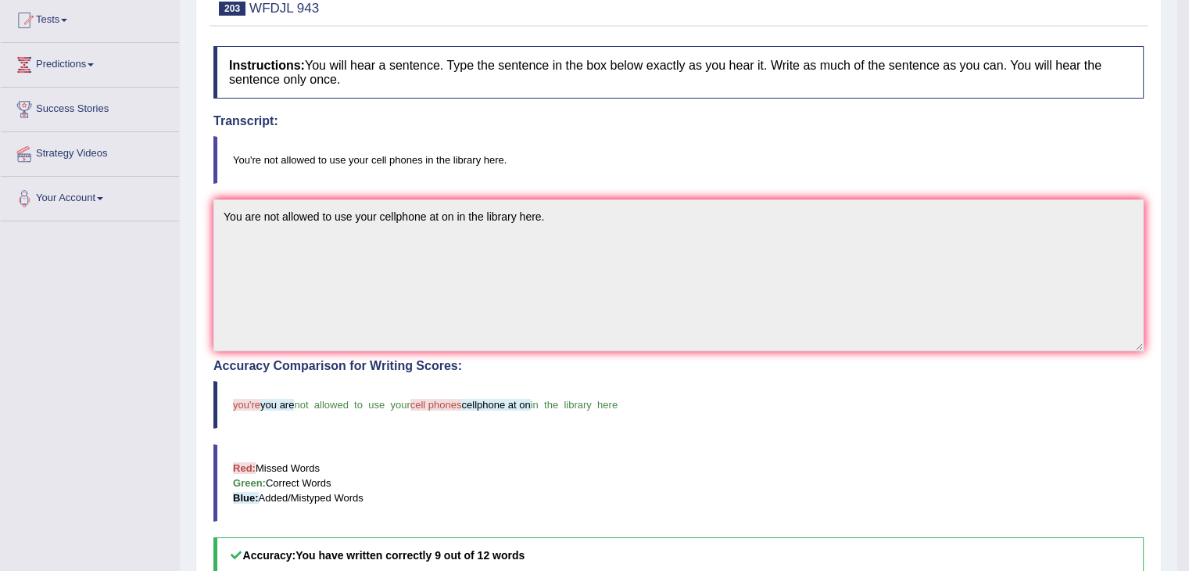
scroll to position [172, 0]
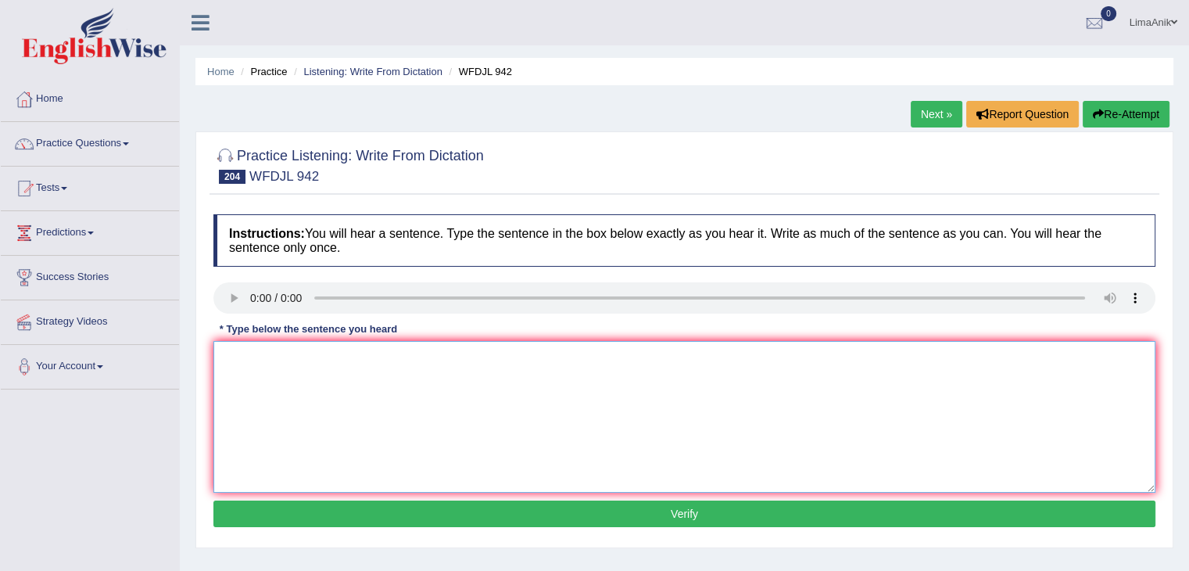
click at [261, 352] on textarea at bounding box center [684, 417] width 942 height 152
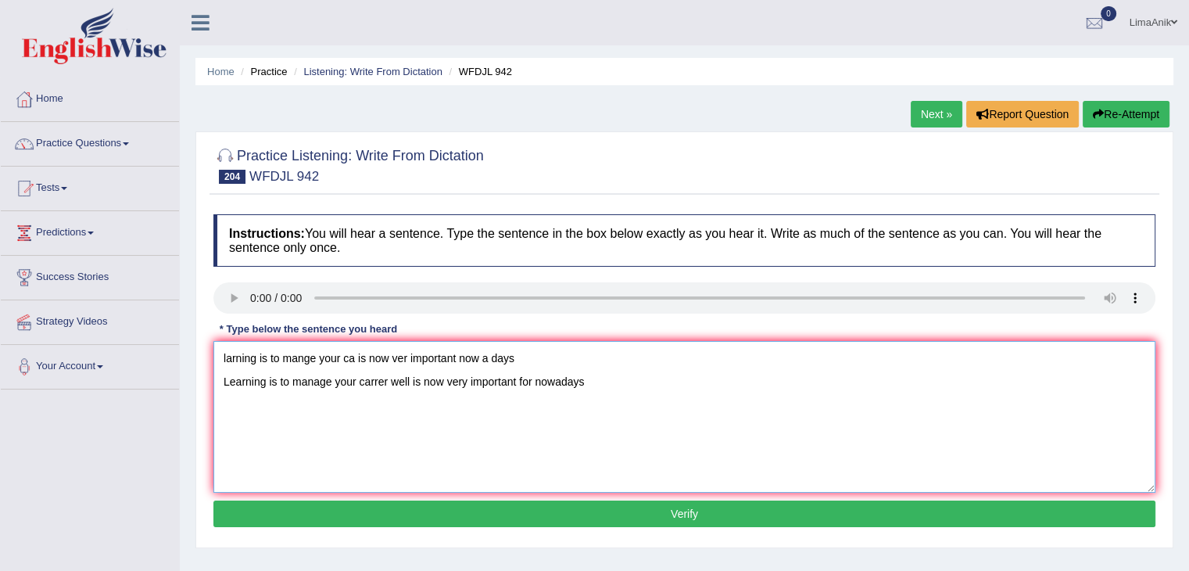
click at [527, 342] on textarea "larning is to mange your ca is now ver important now a days Learning is to mana…" at bounding box center [684, 417] width 942 height 152
click at [419, 385] on textarea "larning is to mange your ca is now ver important now a days Learning is to mana…" at bounding box center [684, 417] width 942 height 152
click at [550, 364] on textarea "larning is to mange your ca is now ver important now a days Learning is to mana…" at bounding box center [684, 417] width 942 height 152
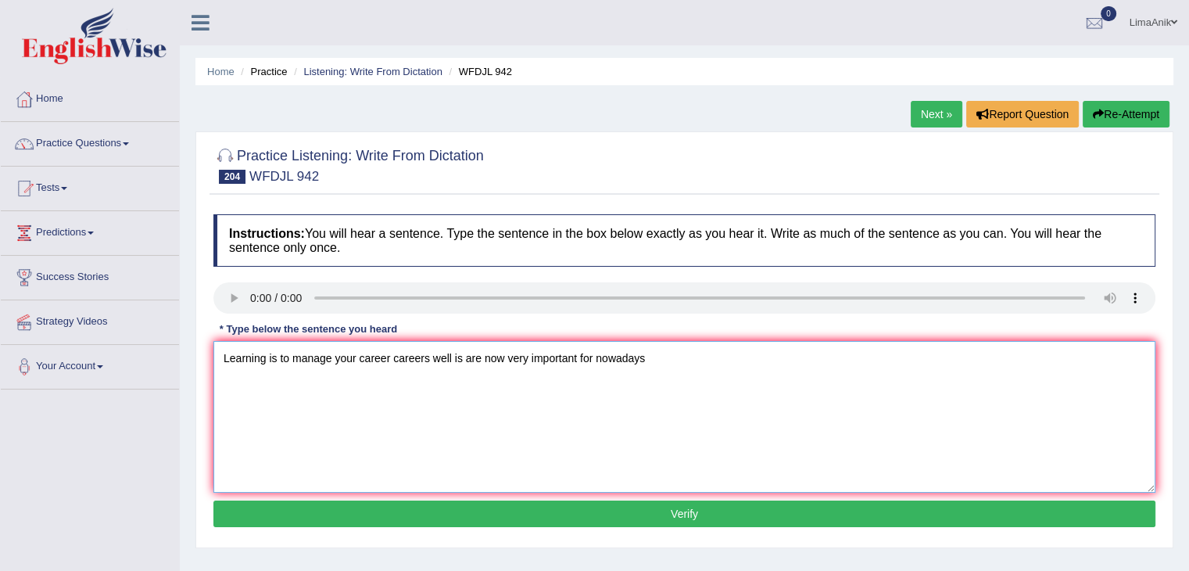
click at [647, 383] on textarea "Learning is to manage your career careers well is are now very important for no…" at bounding box center [684, 417] width 942 height 152
click at [330, 381] on textarea "Learning is to manage your career careers well is are now very important for no…" at bounding box center [684, 417] width 942 height 152
click at [338, 382] on textarea "Learning is to manage amanges your career careers well is are now very importan…" at bounding box center [684, 417] width 942 height 152
click at [544, 389] on textarea "Learning is to manage [PERSON_NAME] your career careers well is are now very im…" at bounding box center [684, 417] width 942 height 152
click at [708, 383] on textarea "Learning is to manage [PERSON_NAME] your career careers well is are now a very …" at bounding box center [684, 417] width 942 height 152
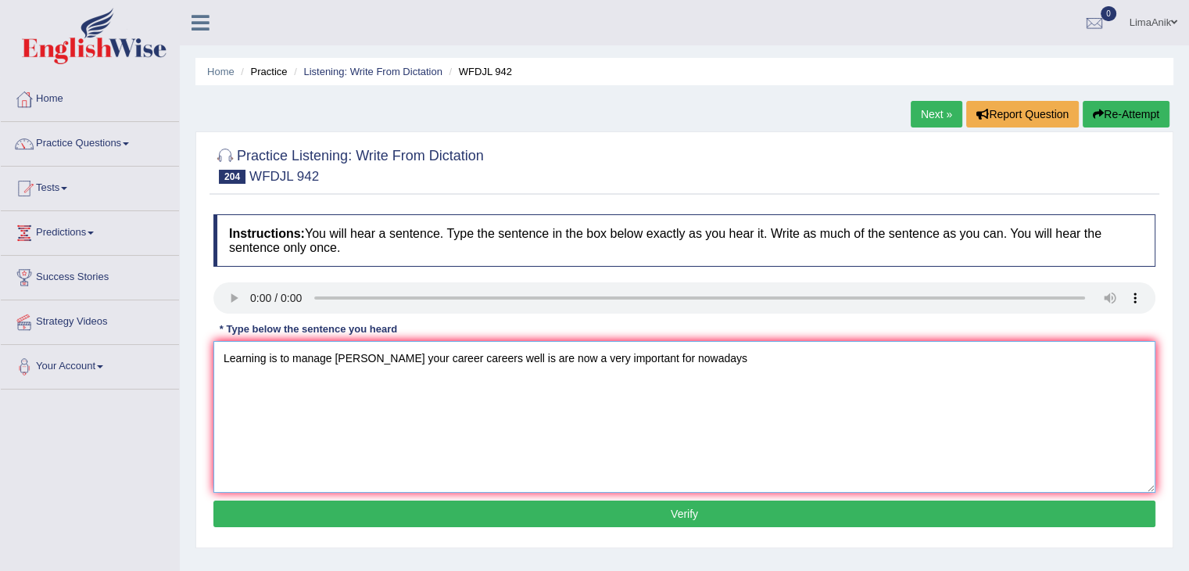
click at [717, 378] on textarea "Learning is to manage [PERSON_NAME] your career careers well is are now a very …" at bounding box center [684, 417] width 942 height 152
click at [356, 385] on textarea "Learning is to manage [PERSON_NAME] your career careers well is are now a very …" at bounding box center [684, 417] width 942 height 152
click at [630, 381] on textarea "Learning is to manage manages your career careers well is are now a very import…" at bounding box center [684, 417] width 942 height 152
type textarea "Learning is to manage manages your career careers well is are now a very import…"
click at [685, 507] on button "Verify" at bounding box center [684, 513] width 942 height 27
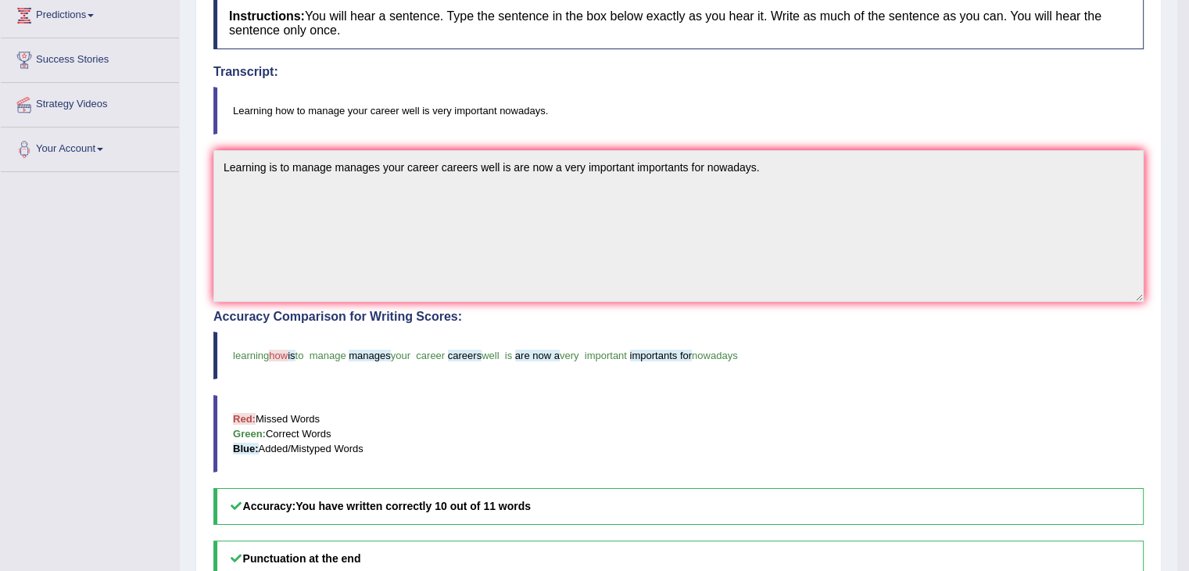
scroll to position [219, 0]
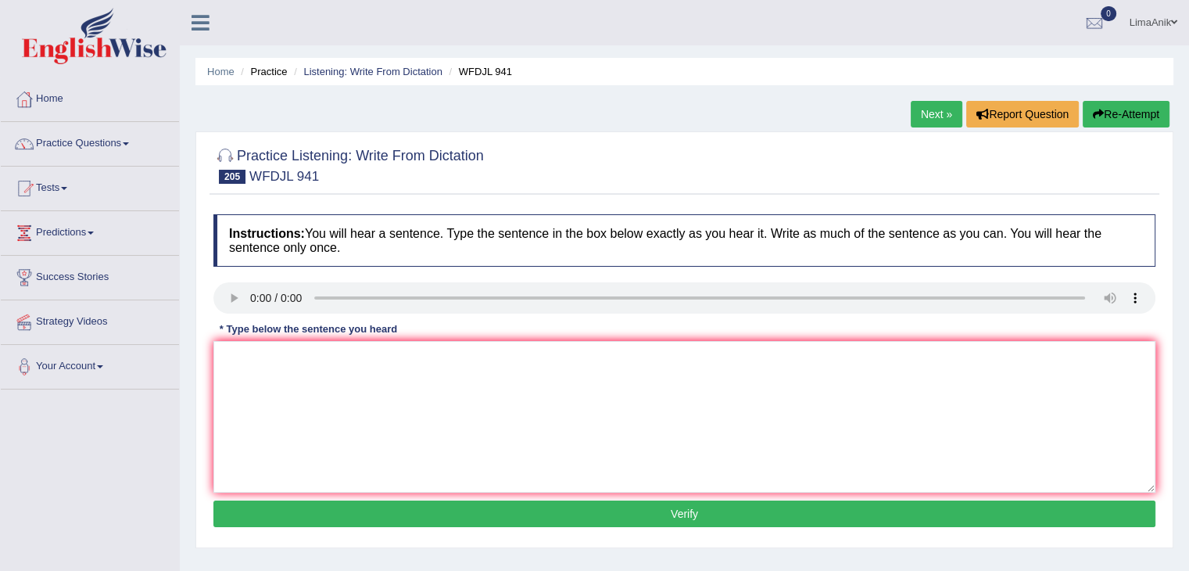
click at [256, 395] on div "Instructions: You will hear a sentence. Type the sentence in the box below exac…" at bounding box center [685, 372] width 950 height 333
click at [256, 395] on textarea at bounding box center [684, 417] width 942 height 152
click at [266, 364] on textarea at bounding box center [684, 417] width 942 height 152
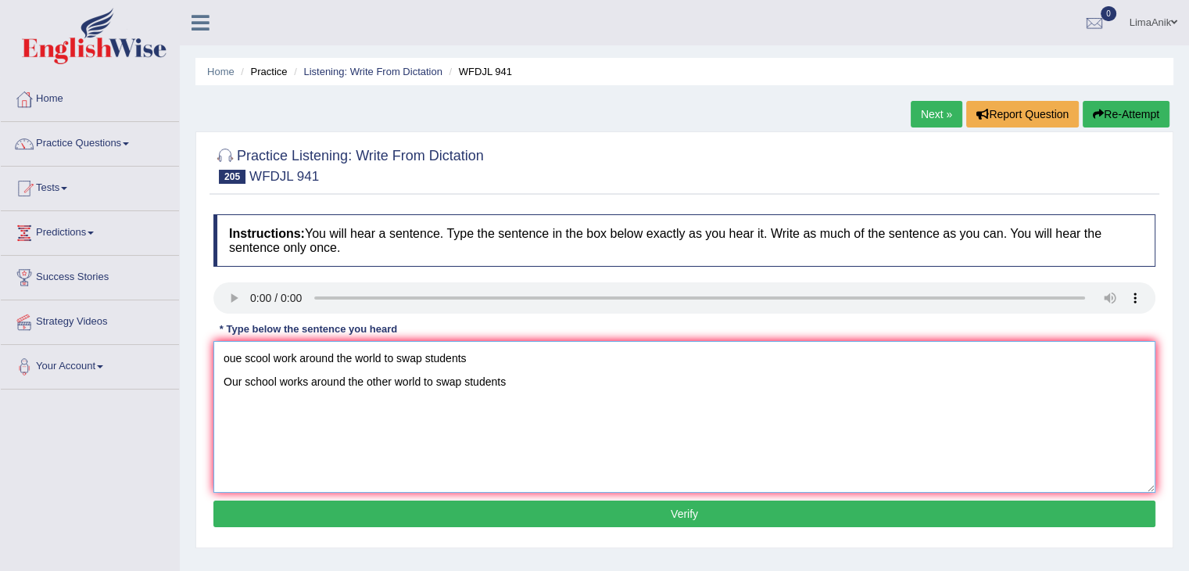
click at [513, 364] on textarea "oue scool work around the world to swap students Our school works around the ot…" at bounding box center [684, 417] width 942 height 152
click at [225, 385] on textarea "Our school works around the other world to swap students" at bounding box center [684, 417] width 942 height 152
click at [539, 360] on textarea "Our school works around the other world to swap students" at bounding box center [684, 417] width 942 height 152
click at [280, 360] on textarea "Our school works around the other world to swap students." at bounding box center [684, 417] width 942 height 152
click at [501, 367] on textarea "Our school schools work works around the other world to swap students." at bounding box center [684, 417] width 942 height 152
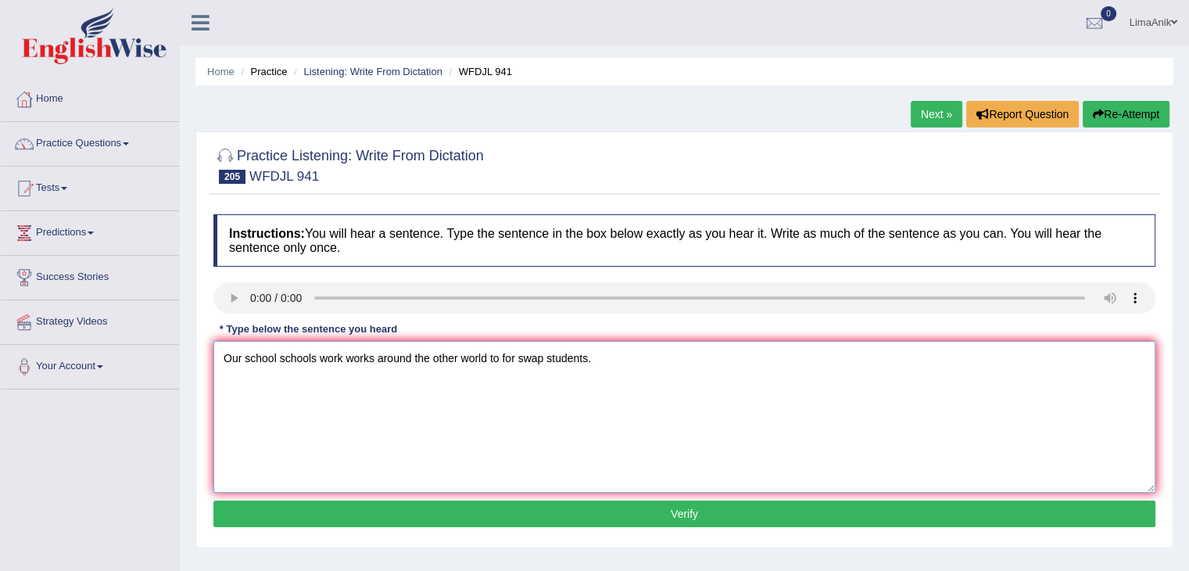
click at [650, 382] on textarea "Our school schools work works around the other world to for swap students." at bounding box center [684, 417] width 942 height 152
click at [416, 360] on textarea "Our school schools work works around the other world to for swap students." at bounding box center [684, 417] width 942 height 152
click at [414, 354] on textarea "Our school schools work works around the other world to for swap students." at bounding box center [684, 417] width 942 height 152
click at [462, 356] on textarea "Our school schools work works around the other world to for swap students." at bounding box center [684, 417] width 942 height 152
click at [574, 415] on textarea "Our school schools work works around the other others world to for swap student…" at bounding box center [684, 417] width 942 height 152
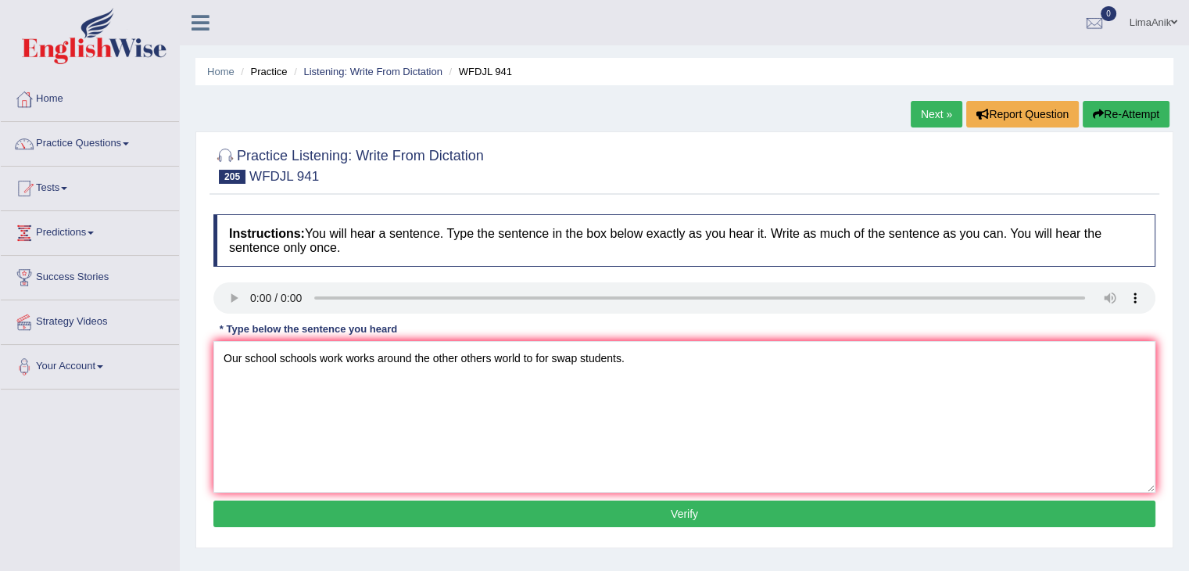
click at [659, 338] on div "Instructions: You will hear a sentence. Type the sentence in the box below exac…" at bounding box center [685, 372] width 950 height 333
click at [519, 366] on textarea "Our school schools work works around the other others world to for swap student…" at bounding box center [684, 417] width 942 height 152
click at [617, 360] on textarea "Our school schools work works around the other others world worlds to for swap …" at bounding box center [684, 417] width 942 height 152
type textarea "Our school schools work works around the other others world worlds to for swap …"
click at [685, 504] on button "Verify" at bounding box center [684, 513] width 942 height 27
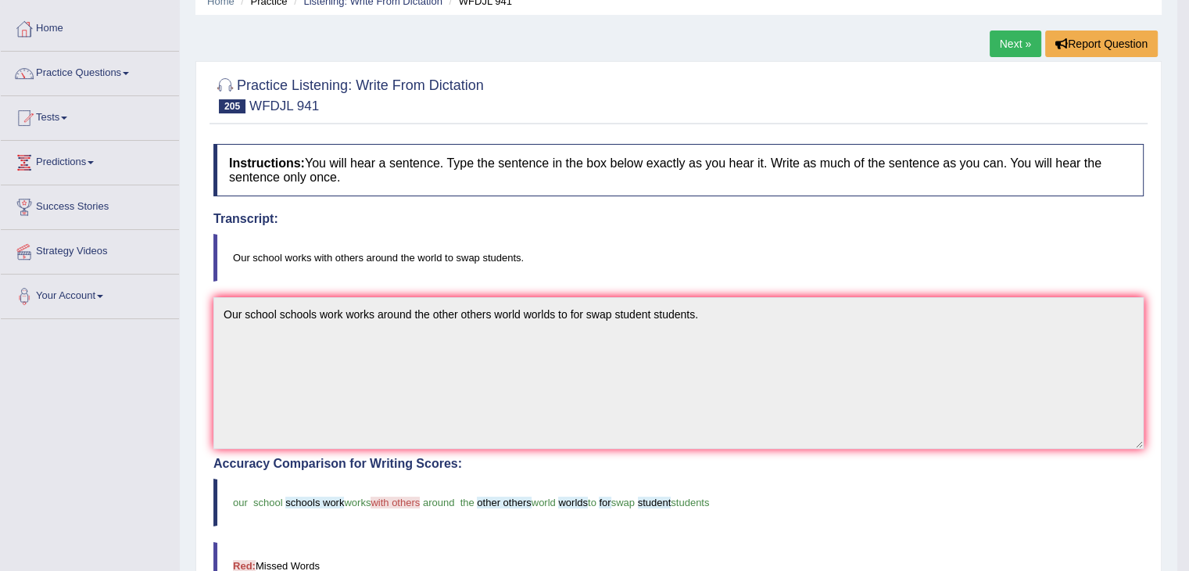
scroll to position [185, 0]
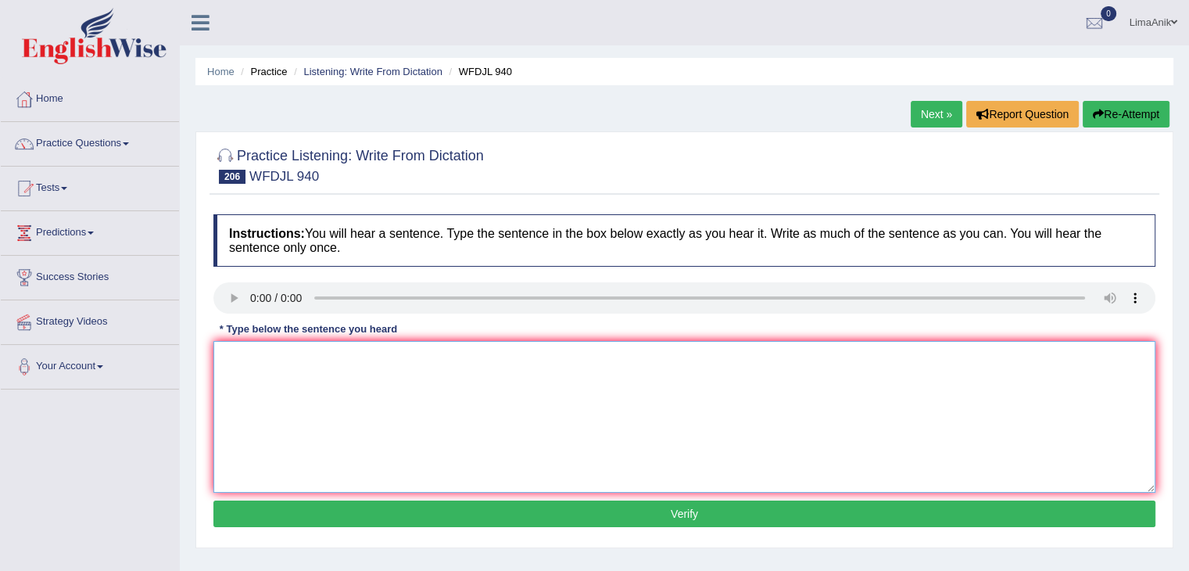
click at [270, 413] on textarea at bounding box center [684, 417] width 942 height 152
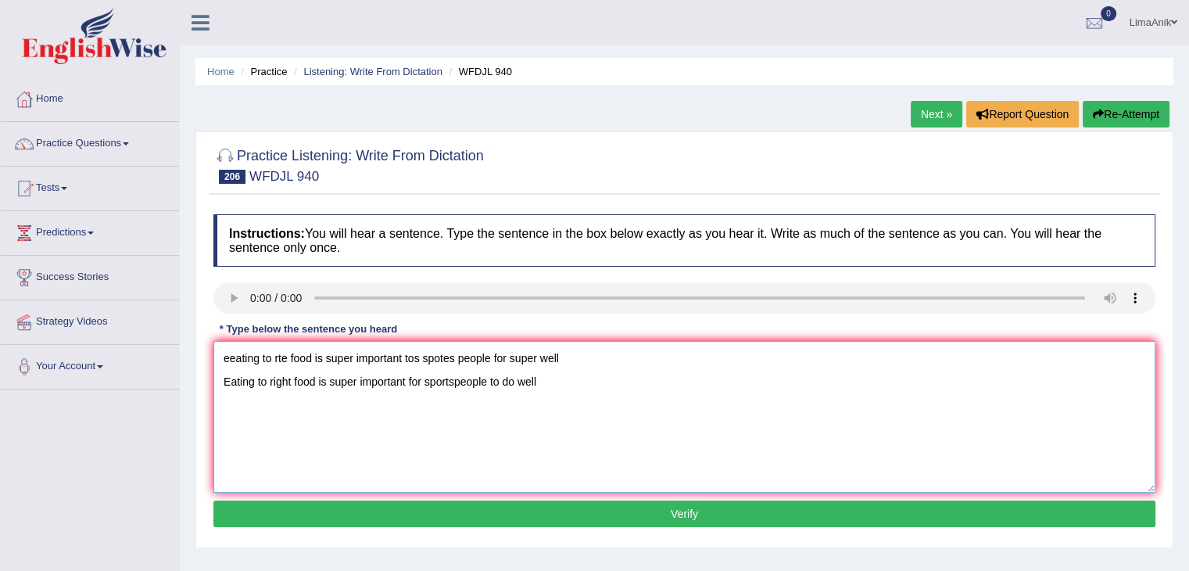
click at [521, 381] on textarea "eeating to rte food is super important tos spotes people for super well Eating …" at bounding box center [684, 417] width 942 height 152
drag, startPoint x: 582, startPoint y: 386, endPoint x: 563, endPoint y: 353, distance: 37.8
click at [563, 353] on textarea "eeating to rte food is super important tos spotes people for super well Eating …" at bounding box center [684, 417] width 942 height 152
click at [227, 382] on textarea "Eating to right food is super important for sportspeople to do super well" at bounding box center [684, 417] width 942 height 152
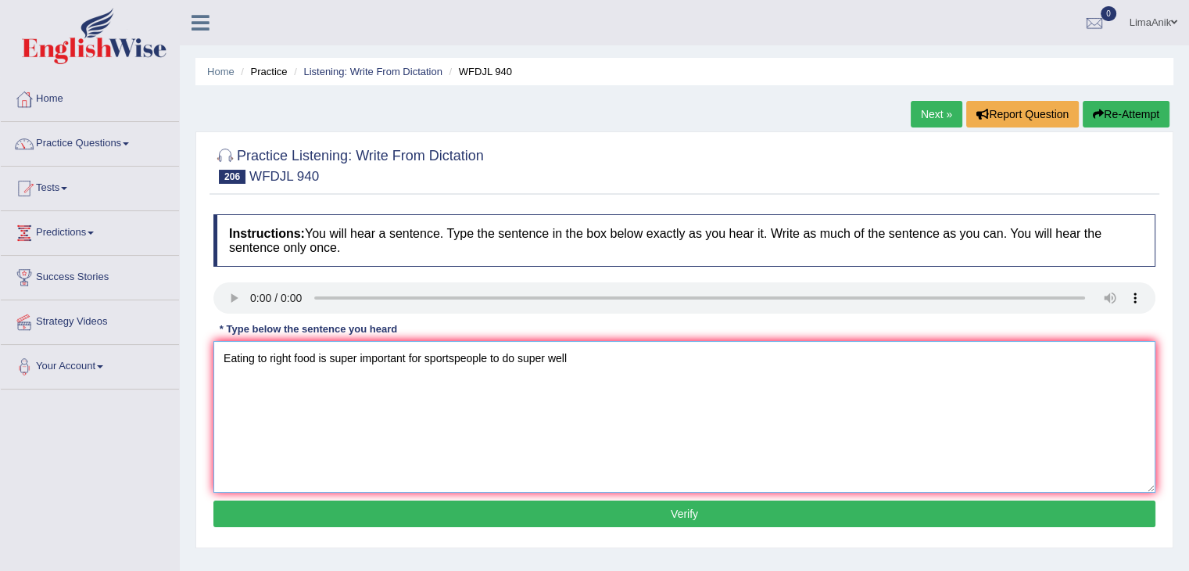
click at [222, 382] on textarea "Eating to right food is super important for sportspeople to do super well" at bounding box center [684, 417] width 942 height 152
click at [422, 360] on textarea "Eating to right food is super important for sportspeople to do super well" at bounding box center [684, 417] width 942 height 152
click at [507, 361] on textarea "Eating to right food is super important for to sportspeople to do super well" at bounding box center [684, 417] width 942 height 152
click at [439, 360] on textarea "Eating to right food is super important for to sportspeople to do super well" at bounding box center [684, 417] width 942 height 152
click at [657, 365] on textarea "Eating to right food is super important for to sports people sportspeople to do…" at bounding box center [684, 417] width 942 height 152
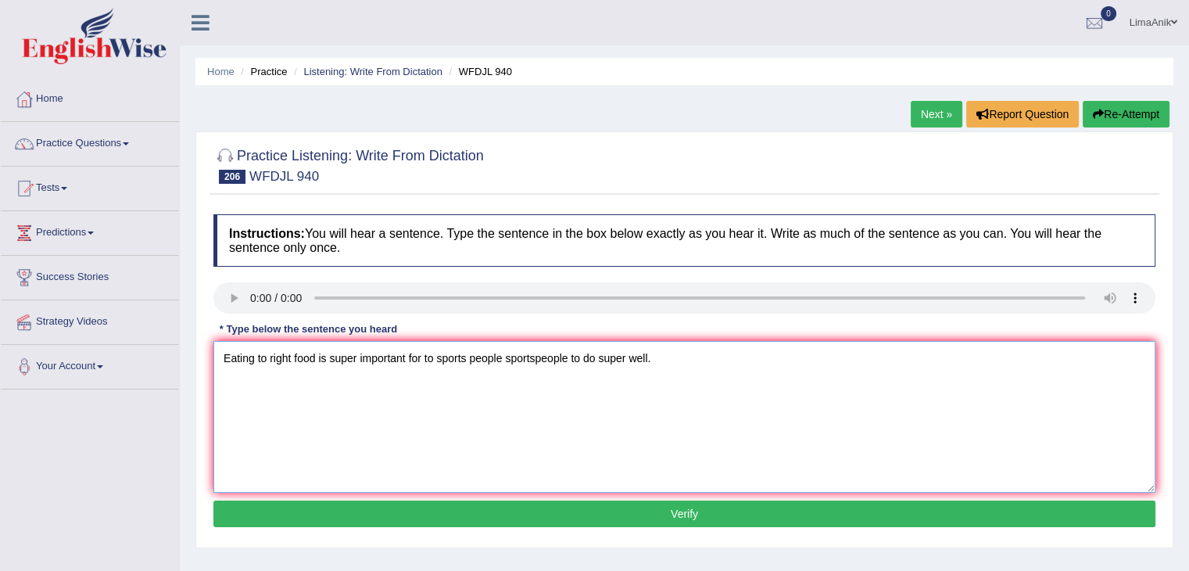
click at [266, 357] on textarea "Eating to right food is super important for to sports people sportspeople to do…" at bounding box center [684, 417] width 942 height 152
click at [701, 397] on textarea "Eating to wright right food is super important for to sports people sportspeopl…" at bounding box center [684, 417] width 942 height 152
click at [350, 360] on textarea "Eating to wright right food is super important for to sports people sportspeopl…" at bounding box center [684, 417] width 942 height 152
click at [394, 357] on textarea "Eating to wright right food foods is super important for to sports people sport…" at bounding box center [684, 417] width 942 height 152
click at [492, 362] on textarea "Eating to wright right food foods is are super important for to sports people s…" at bounding box center [684, 417] width 942 height 152
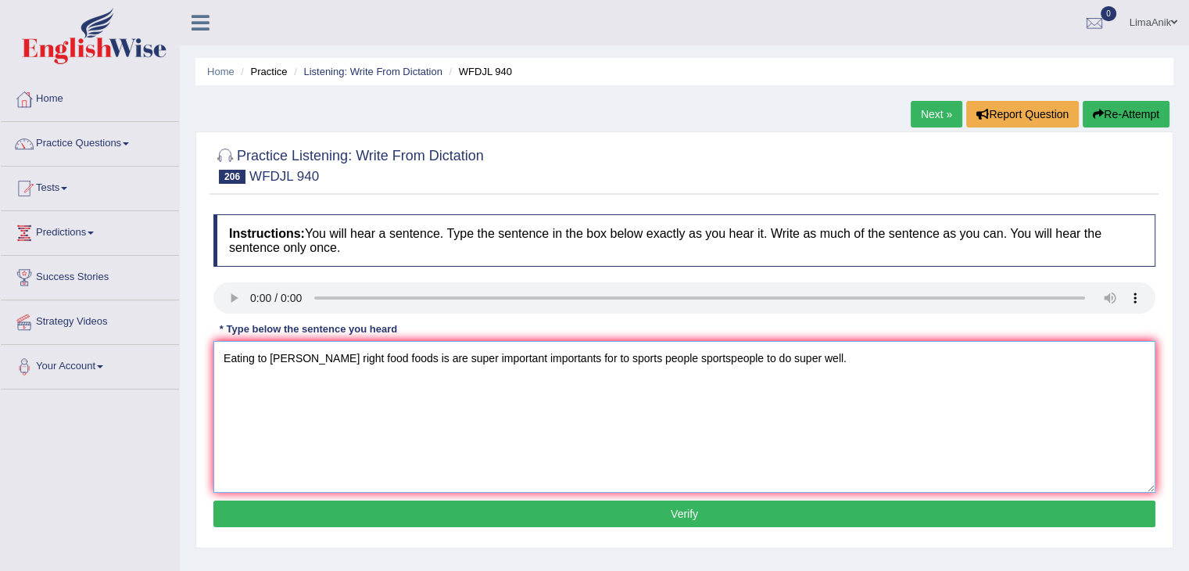
click at [832, 364] on textarea "Eating to wright right food foods is are super important importants for to spor…" at bounding box center [684, 417] width 942 height 152
click at [266, 357] on textarea "Eating to wright right food foods is are super important importants for to spor…" at bounding box center [684, 417] width 942 height 152
click at [586, 413] on textarea "Eating to too wright right food foods is are super important importants for to …" at bounding box center [684, 417] width 942 height 152
click at [596, 364] on textarea "Eating to too wright right food foods is are super important importants for to …" at bounding box center [684, 417] width 942 height 152
type textarea "Eating to too wright right food foods is are super important importants for to …"
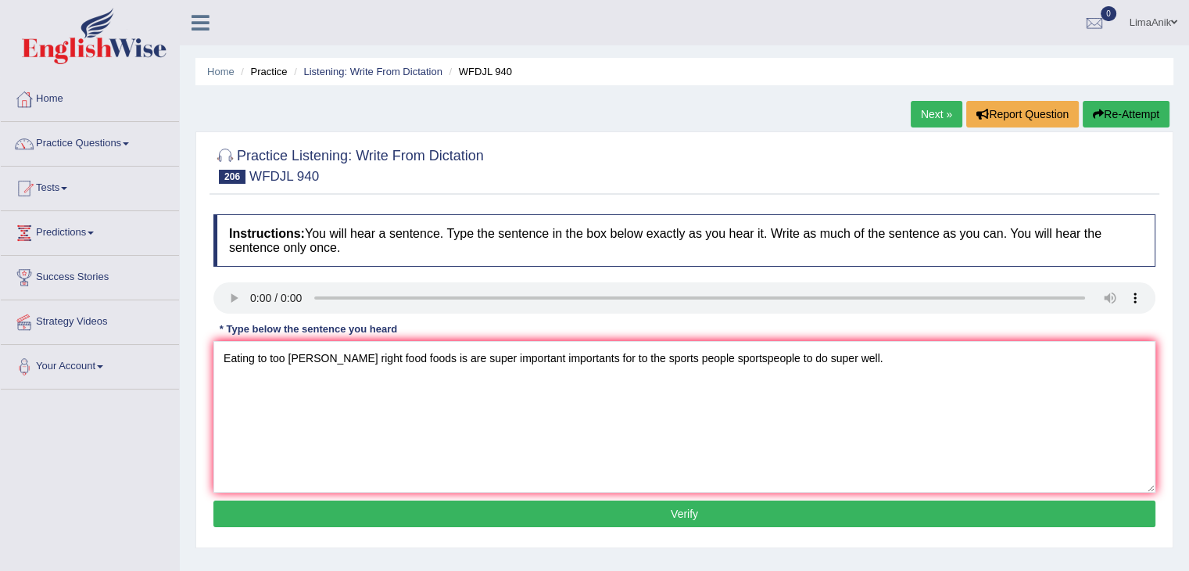
click at [701, 505] on button "Verify" at bounding box center [684, 513] width 942 height 27
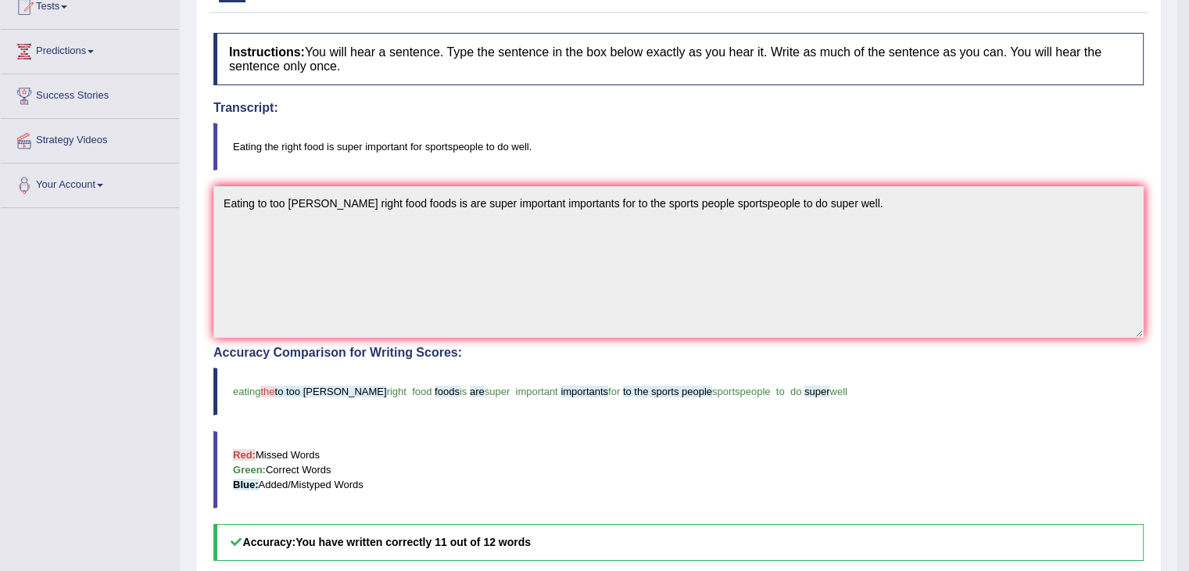
scroll to position [178, 0]
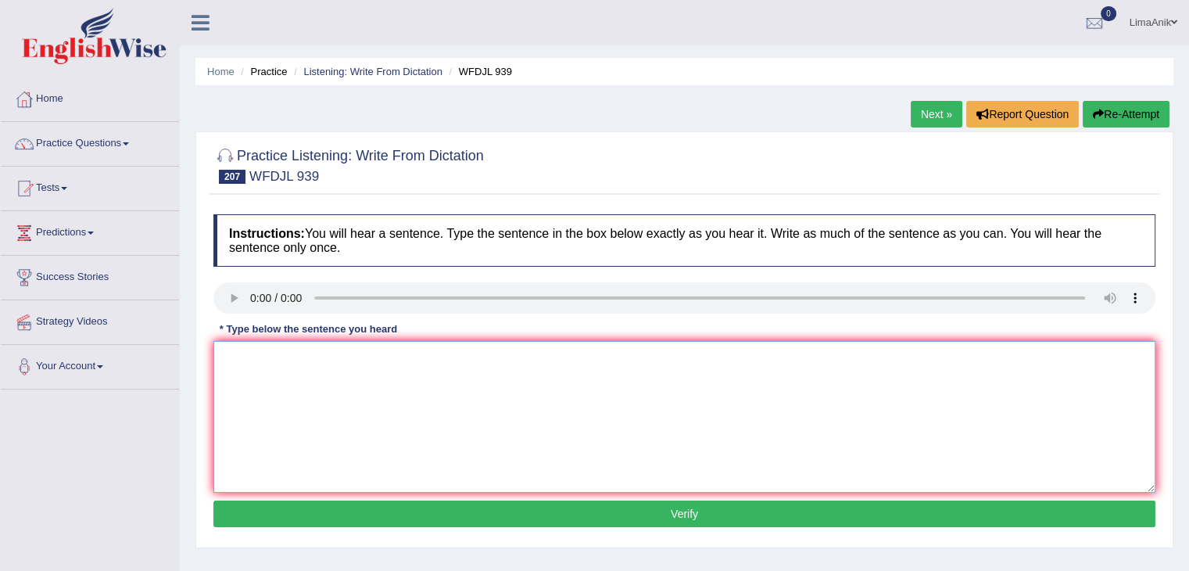
click at [264, 364] on textarea at bounding box center [684, 417] width 942 height 152
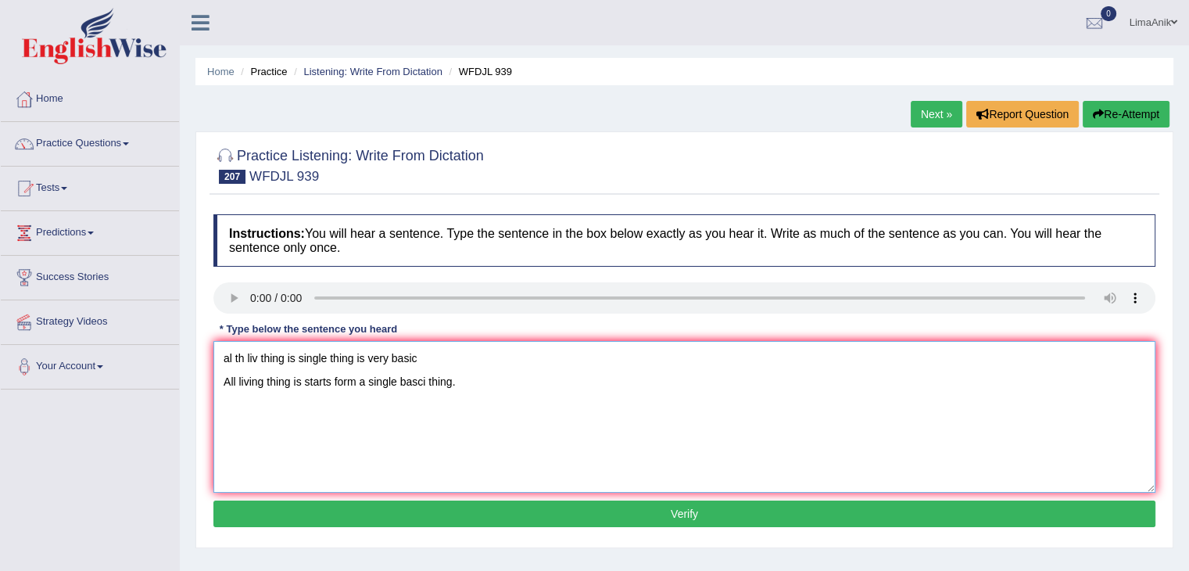
click at [422, 367] on textarea "al th liv thing is single thing is very basic All living thing is starts form a…" at bounding box center [684, 417] width 942 height 152
click at [226, 385] on textarea "All living thing is starts form a single basci thing." at bounding box center [684, 417] width 942 height 152
click at [295, 360] on textarea "All living thing is starts form a single basci thing." at bounding box center [684, 417] width 942 height 152
click at [338, 361] on textarea "All living thing ithings is starts form a single basci thing." at bounding box center [684, 417] width 942 height 152
click at [372, 359] on textarea "All living thing ithings is start starts form a single basci thing." at bounding box center [684, 417] width 942 height 152
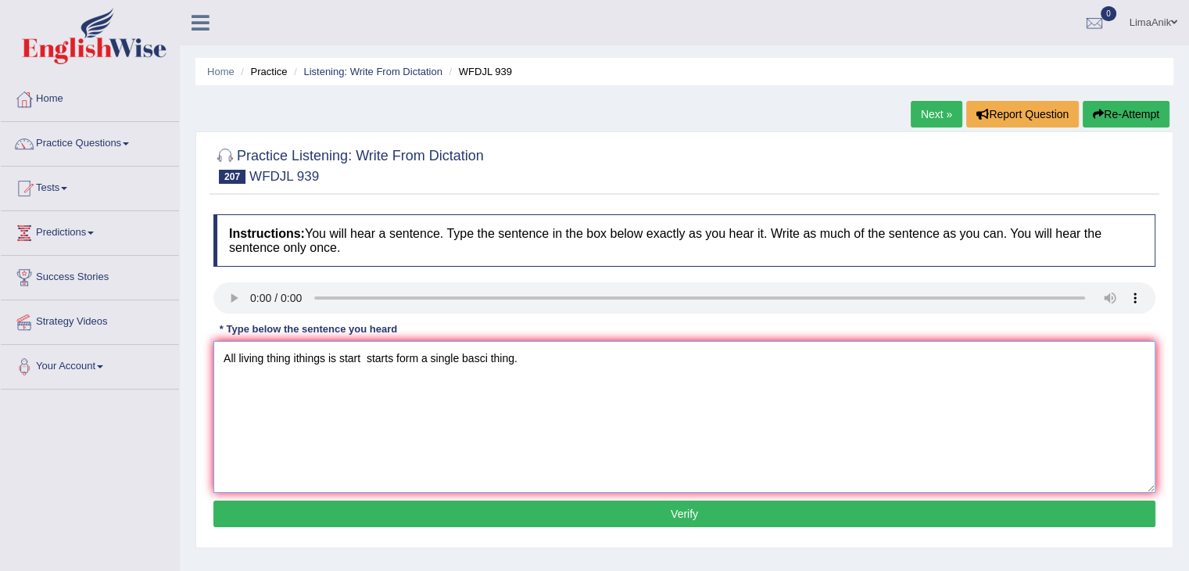
click at [369, 359] on textarea "All living thing ithings is start starts form a single basci thing." at bounding box center [684, 417] width 942 height 152
click at [339, 361] on textarea "All living thing ithings is start starts from a single basic thing." at bounding box center [684, 417] width 942 height 152
click at [299, 364] on textarea "All living thing ithings is has start starts from a single basic thing." at bounding box center [684, 417] width 942 height 152
click at [296, 358] on textarea "All living thing ithings is has start starts from a single basic thing." at bounding box center [684, 417] width 942 height 152
click at [411, 364] on textarea "All living thing things is has start starts from a single basic thing." at bounding box center [684, 417] width 942 height 152
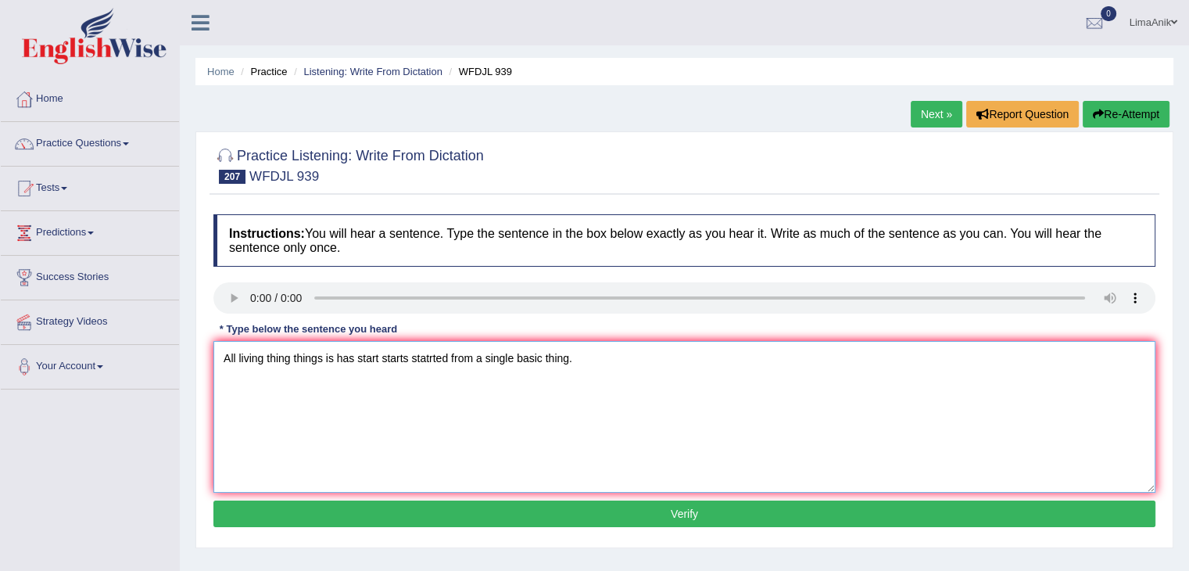
click at [684, 370] on textarea "All living thing things is has start starts statrted from a single basic thing." at bounding box center [684, 417] width 942 height 152
click at [732, 349] on textarea "All living thing things is has start starts statrted from a single basic thing." at bounding box center [684, 417] width 942 height 152
type textarea "All living thing things is has start starts statrted from a single basic thing."
click at [644, 511] on button "Verify" at bounding box center [684, 513] width 942 height 27
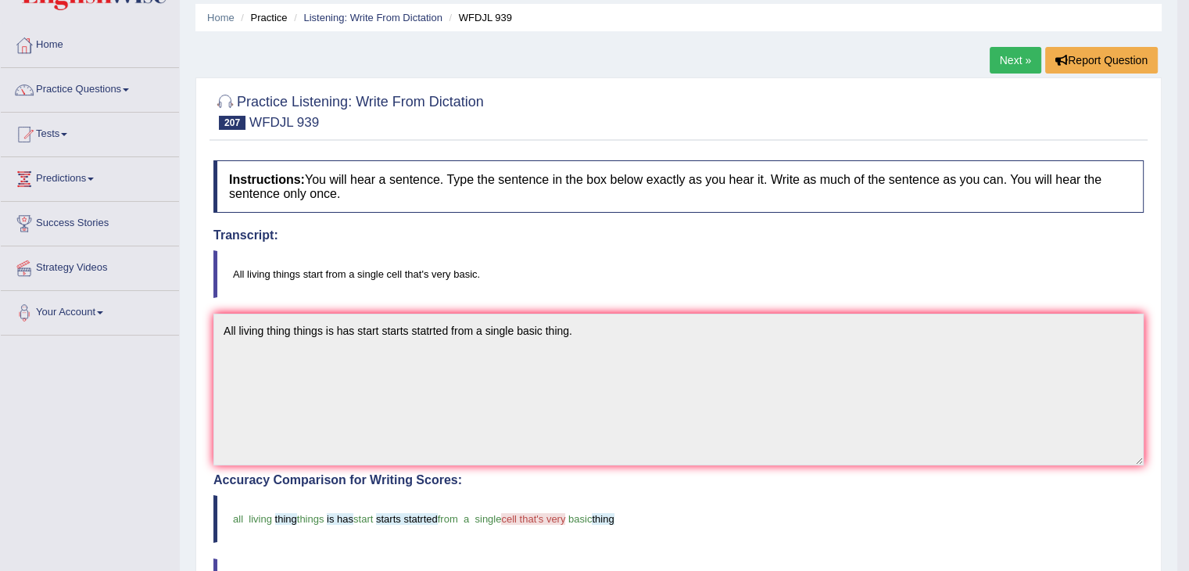
scroll to position [163, 0]
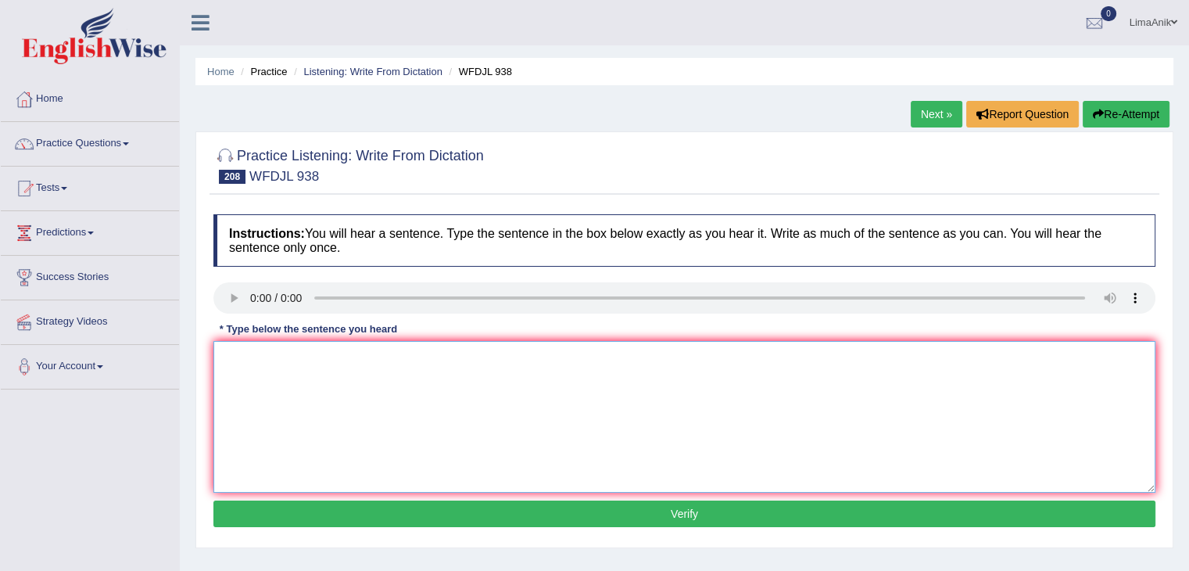
click at [270, 388] on textarea at bounding box center [684, 417] width 942 height 152
click at [318, 370] on textarea at bounding box center [684, 417] width 942 height 152
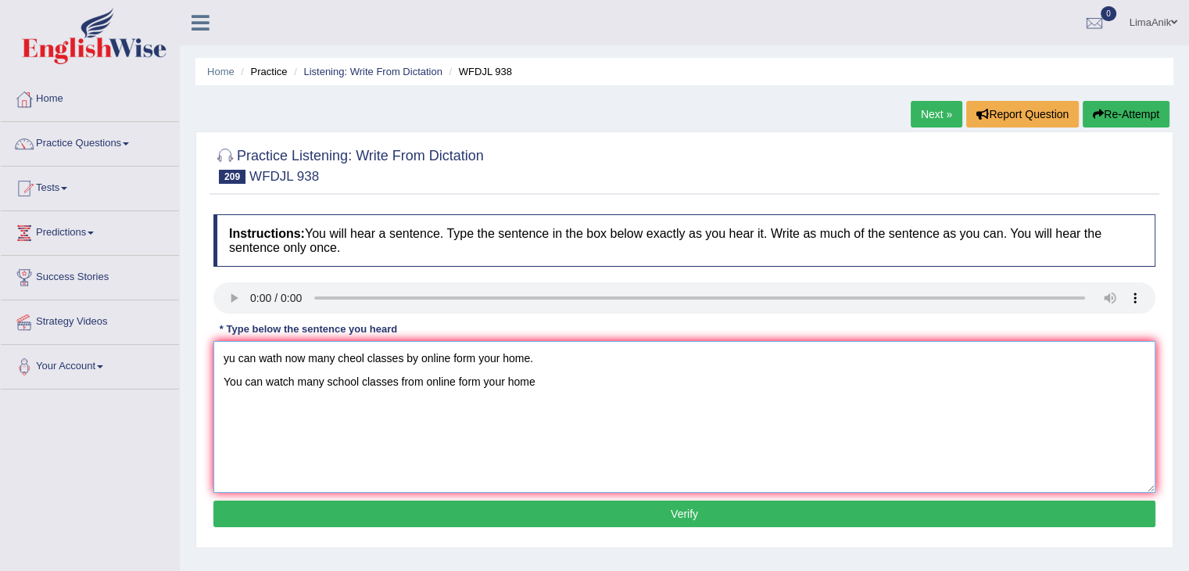
click at [575, 358] on textarea "yu can wath now many cheol classes by online form your home. You can watch many…" at bounding box center [684, 417] width 942 height 152
click at [291, 393] on textarea "yu can wath now many cheol classes by online form your home. You can watch many…" at bounding box center [684, 417] width 942 height 152
click at [422, 389] on textarea "yu can wath now many cheol classes by online form your home. You can watch now …" at bounding box center [684, 417] width 942 height 152
click at [507, 382] on textarea "yu can wath now many cheol classes by online form your home. You can watch now …" at bounding box center [684, 417] width 942 height 152
click at [664, 367] on textarea "yu can wath now many cheol classes by online form your home. You can watch now …" at bounding box center [684, 417] width 942 height 152
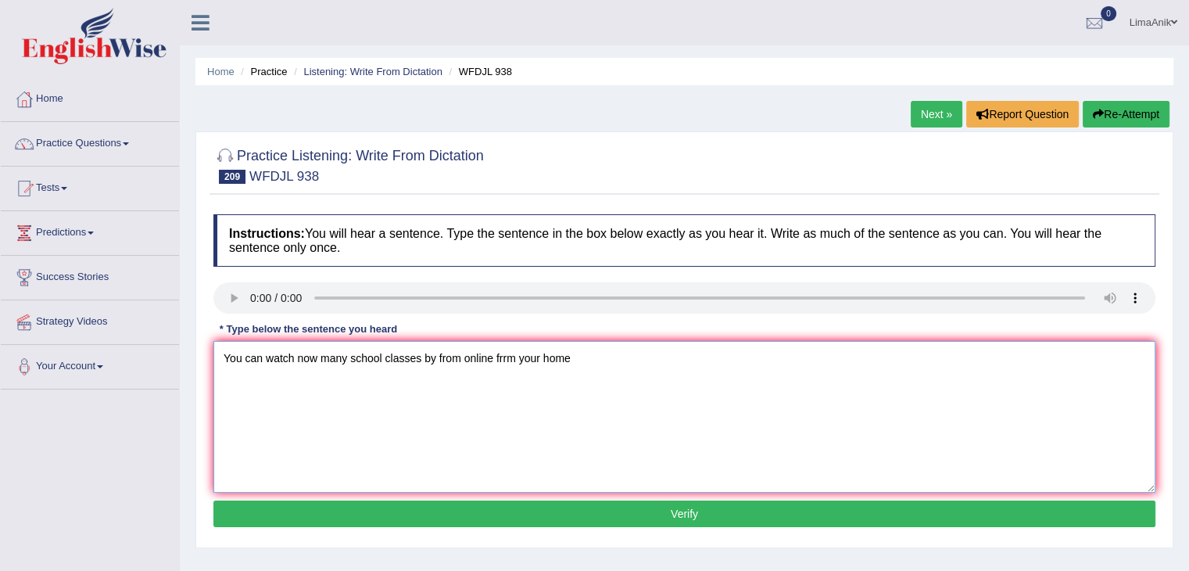
click at [220, 382] on textarea "You can watch now many school classes by from online frrm your home" at bounding box center [684, 417] width 942 height 152
click at [575, 364] on textarea "You can watch now many school classes by from online from your home" at bounding box center [684, 417] width 942 height 152
click at [382, 359] on textarea "You can watch now many school classes by from online from your home." at bounding box center [684, 417] width 942 height 152
click at [567, 361] on textarea "You can watch now many school schools class classes by from online from your ho…" at bounding box center [684, 417] width 942 height 152
type textarea "You can watch now many school schools class classes by from online by from your…"
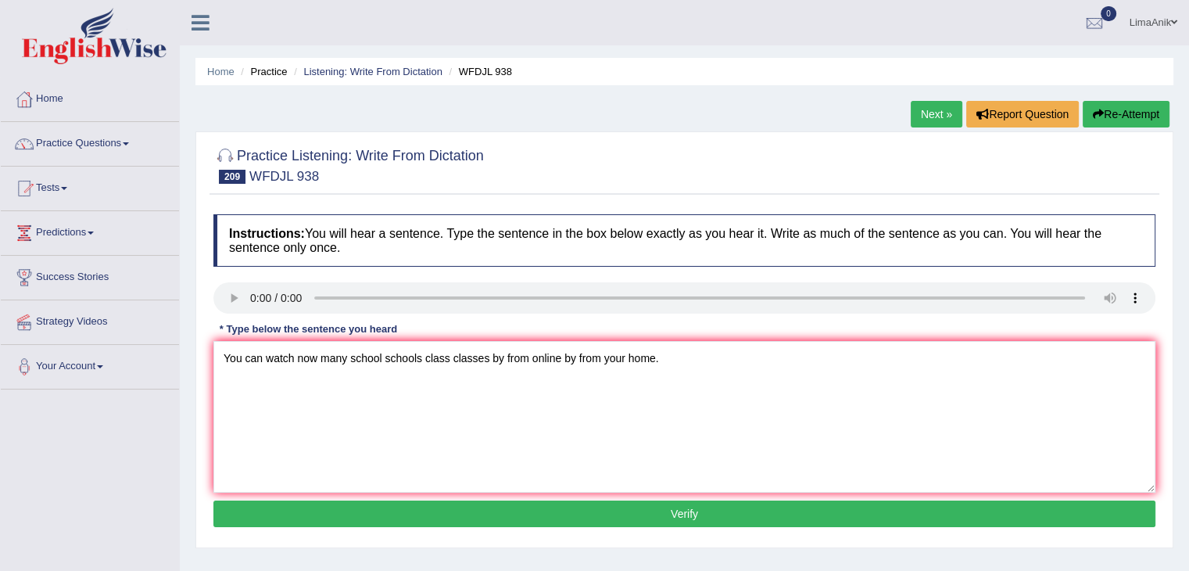
click at [558, 507] on button "Verify" at bounding box center [684, 513] width 942 height 27
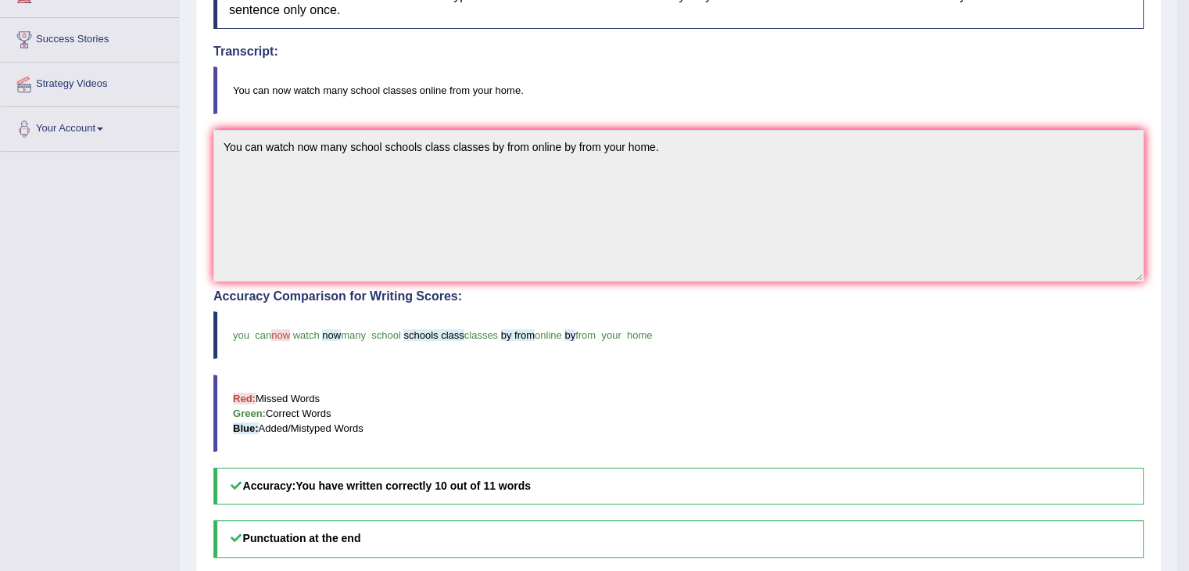
scroll to position [236, 0]
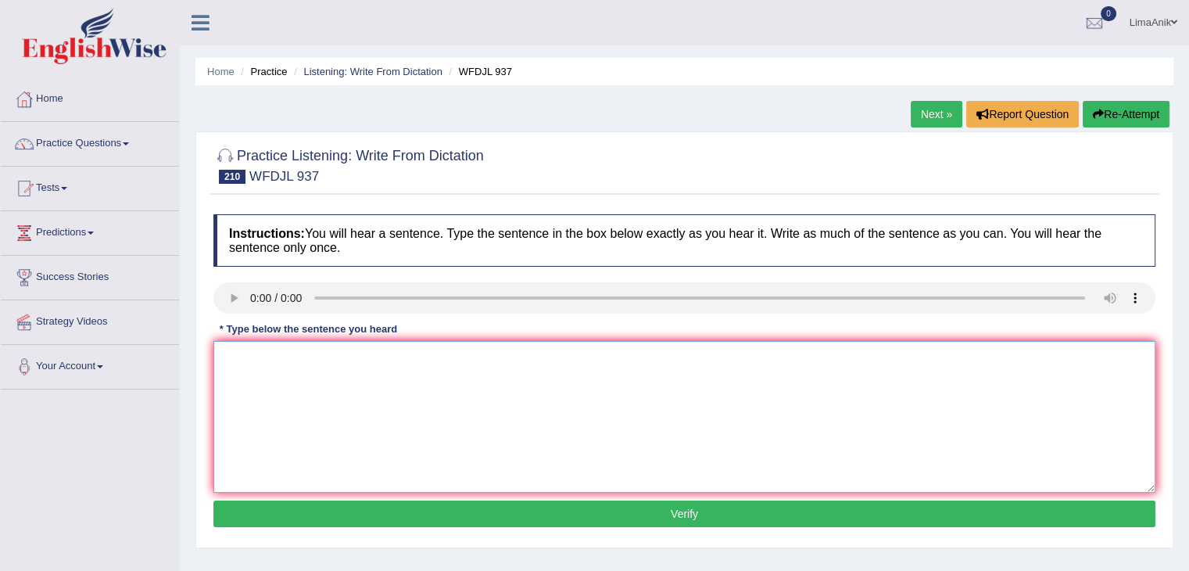
click at [256, 414] on textarea at bounding box center [684, 417] width 942 height 152
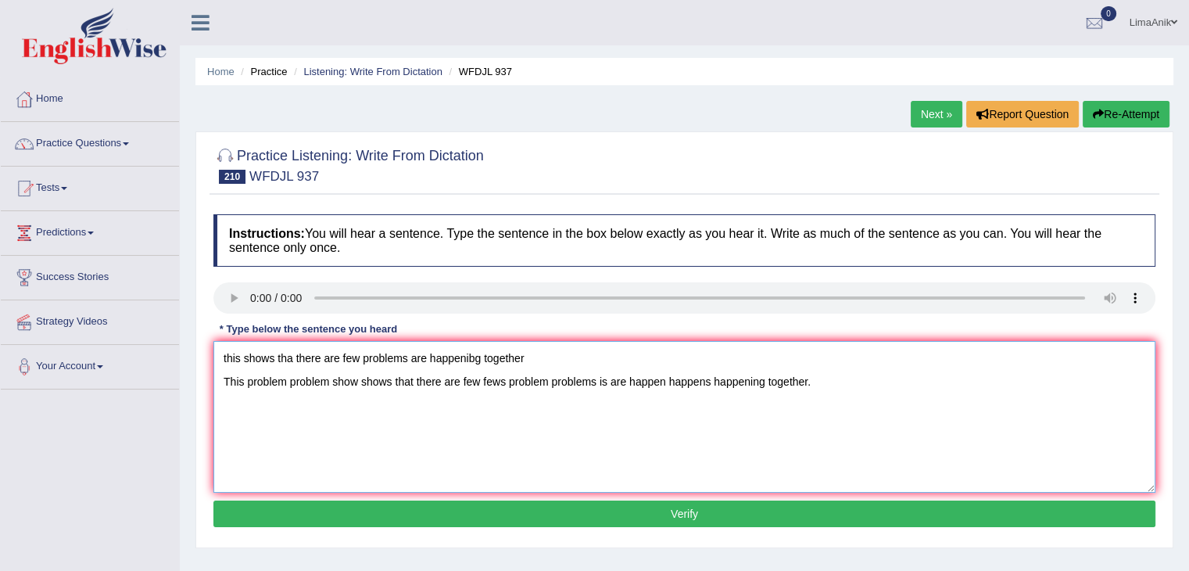
click at [572, 355] on textarea "this shows tha there are few problems are happenibg together This problem probl…" at bounding box center [684, 417] width 942 height 152
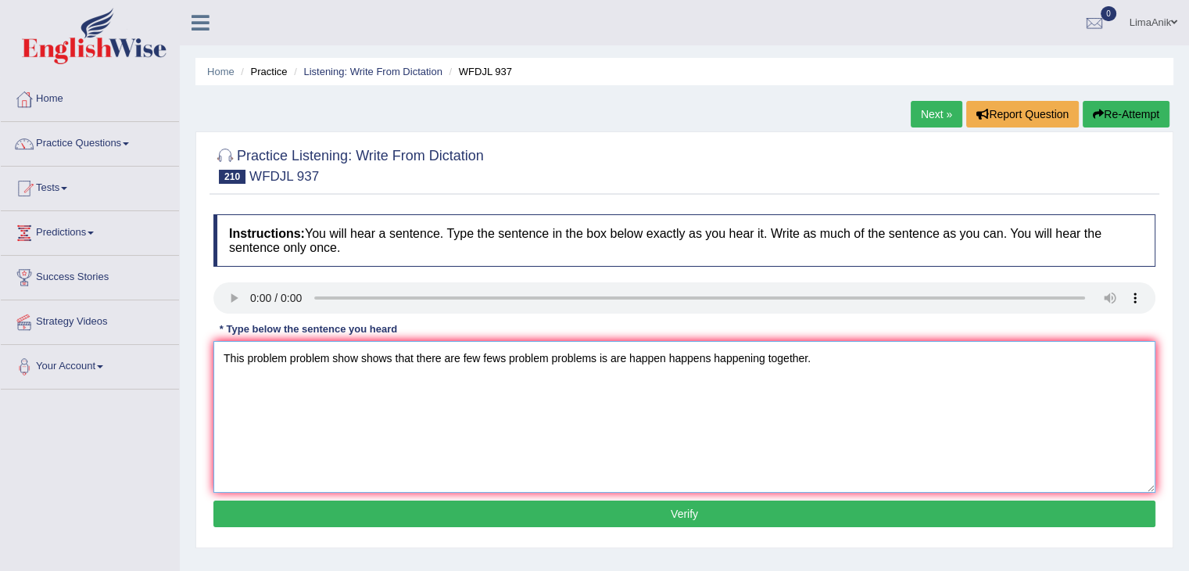
click at [221, 382] on textarea "This problem problem show shows that there are few fews problem problems is are…" at bounding box center [684, 417] width 942 height 152
click at [244, 360] on textarea "This problem problem show shows that there are few fews problem problems is are…" at bounding box center [684, 417] width 942 height 152
click at [347, 360] on textarea "This the problem problem show shows that there are few fews problem problems is…" at bounding box center [684, 417] width 942 height 152
type textarea "This the problem problems show shows that there are few fews problem problems i…"
click at [688, 518] on button "Verify" at bounding box center [684, 513] width 942 height 27
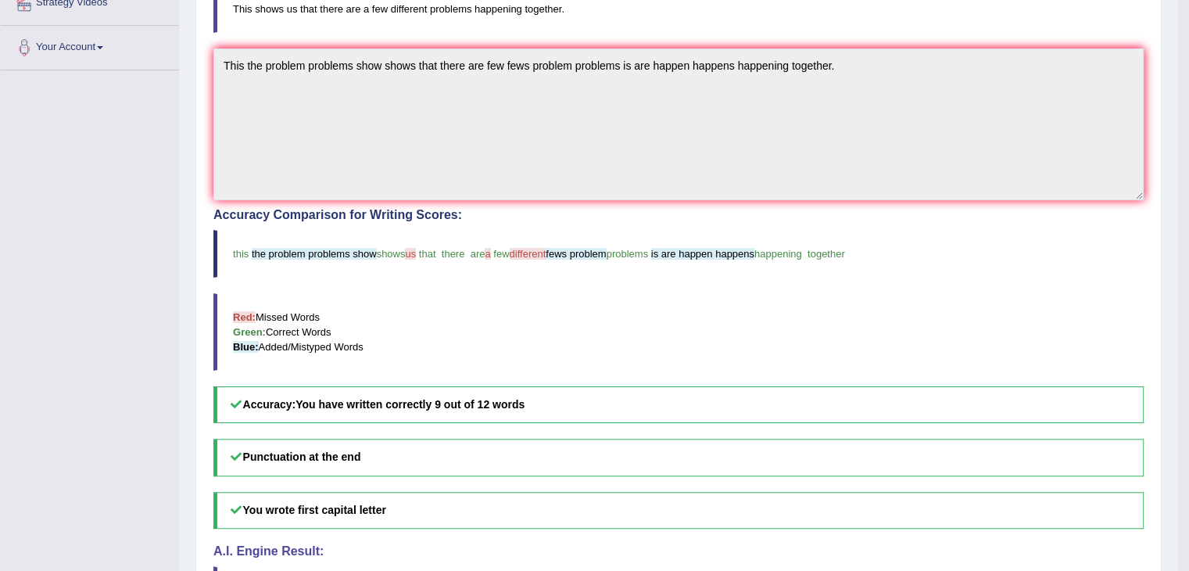
scroll to position [265, 0]
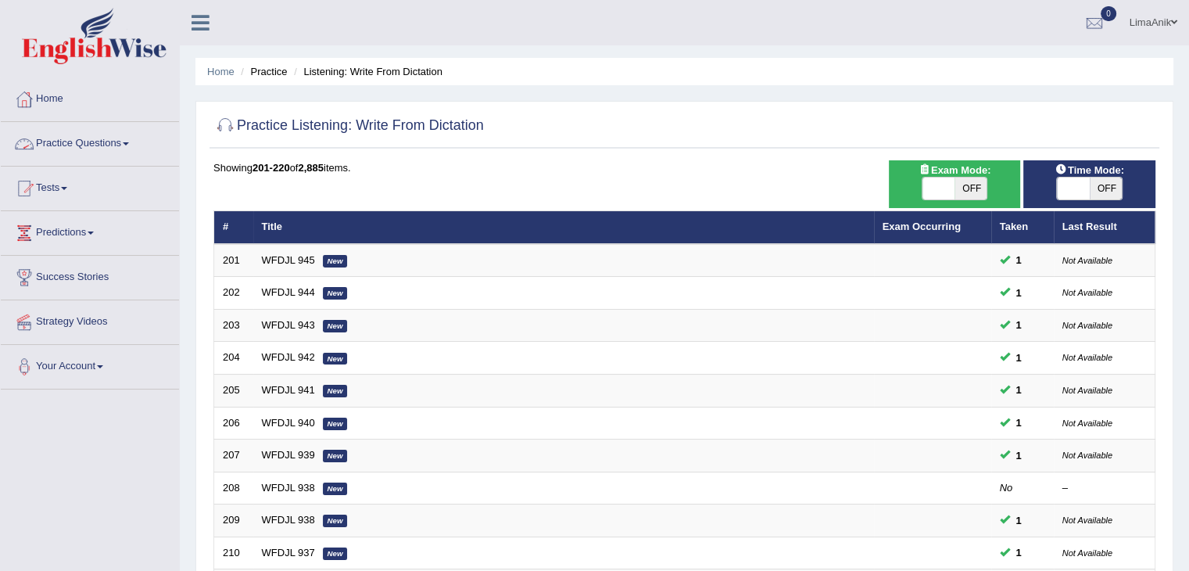
click at [70, 158] on link "Practice Questions" at bounding box center [90, 141] width 178 height 39
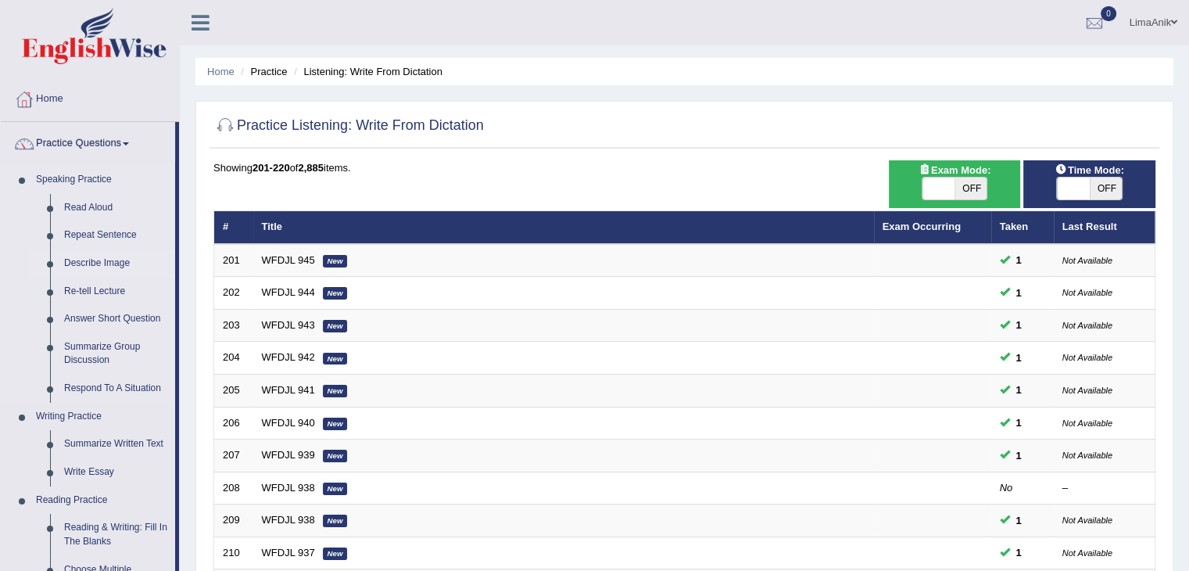
click at [117, 264] on link "Describe Image" at bounding box center [116, 263] width 118 height 28
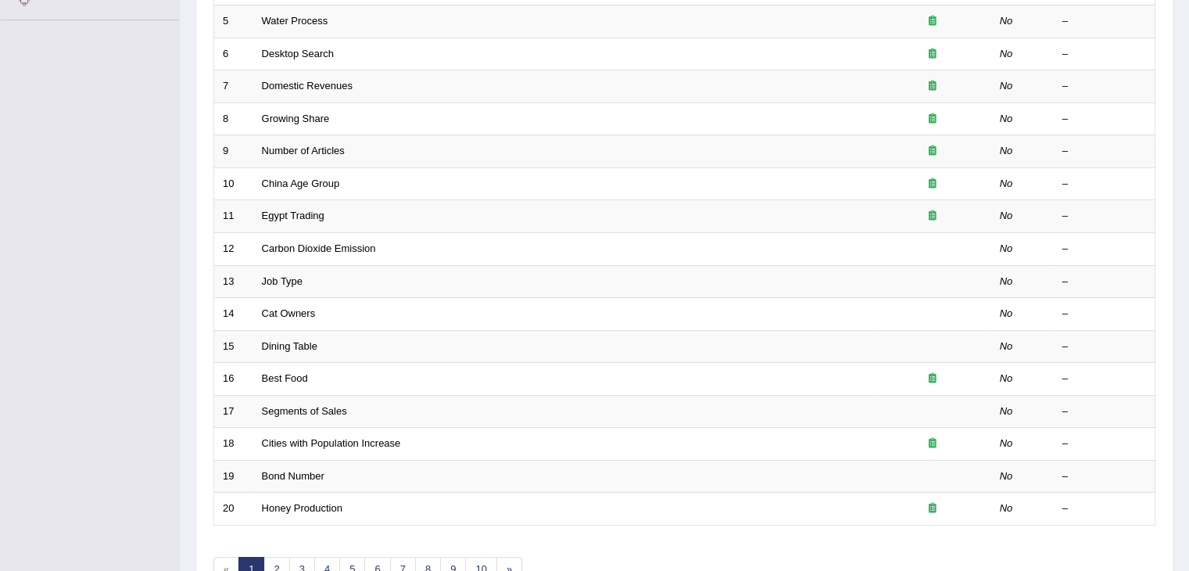
scroll to position [460, 0]
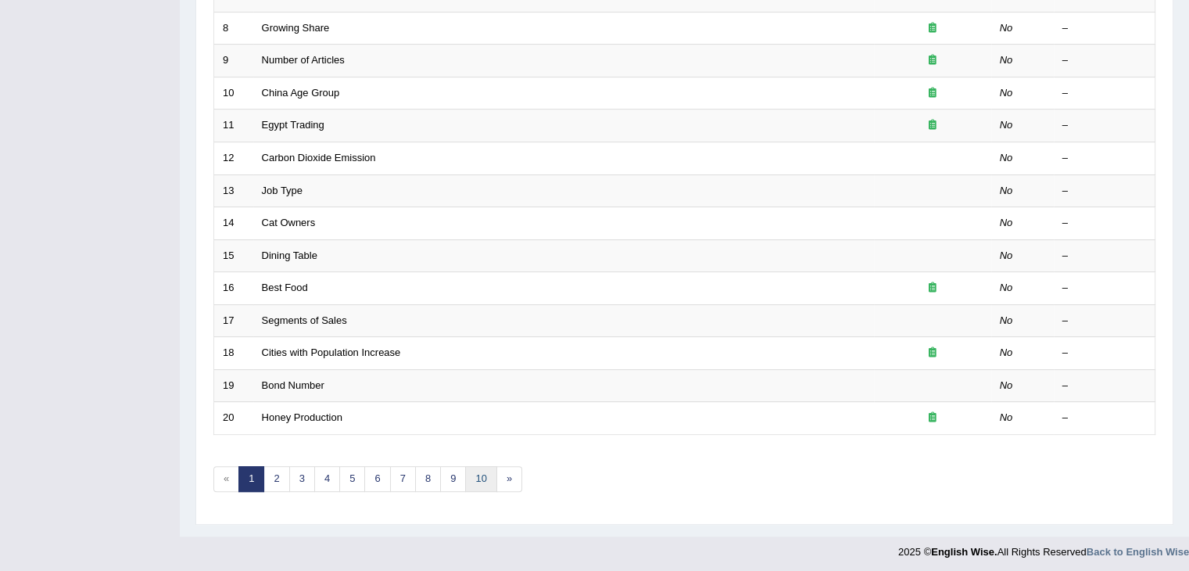
click at [479, 482] on link "10" at bounding box center [480, 479] width 31 height 26
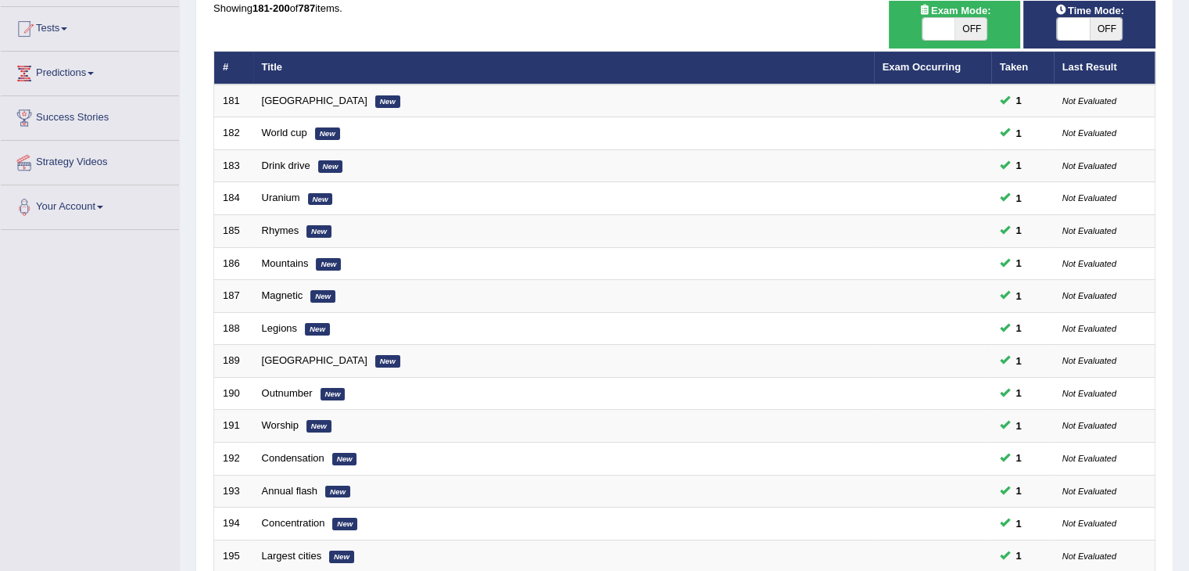
scroll to position [460, 0]
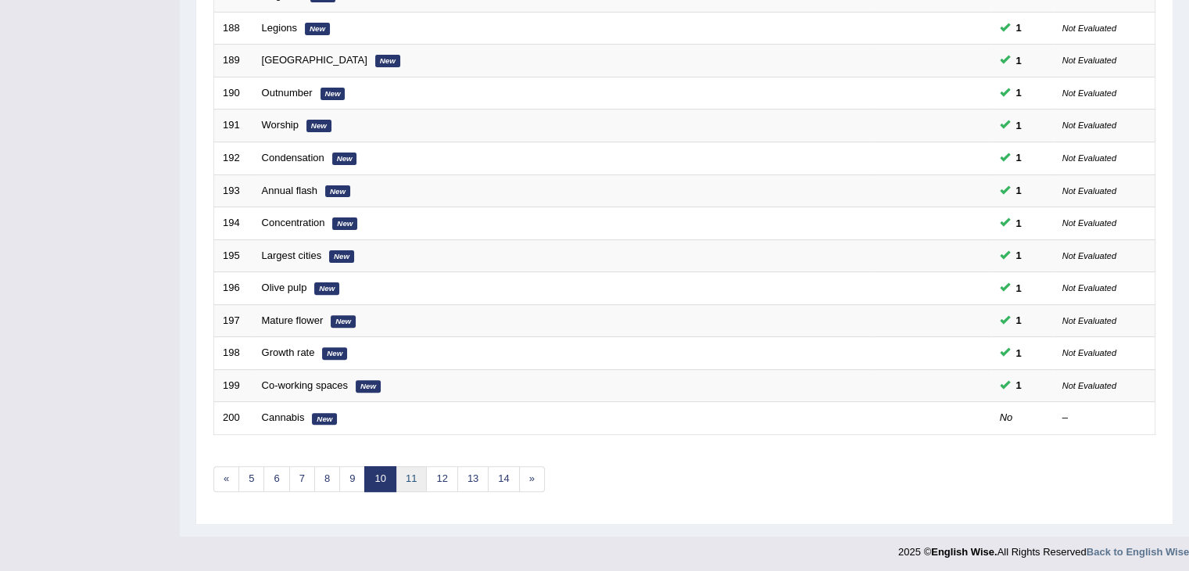
click at [405, 477] on link "11" at bounding box center [411, 479] width 31 height 26
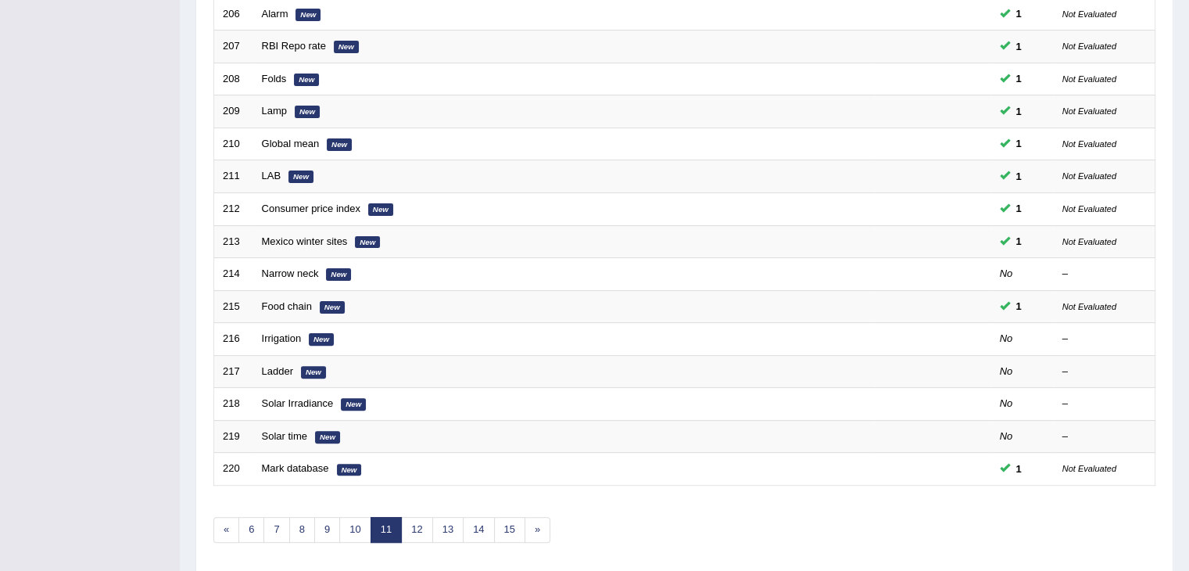
scroll to position [460, 0]
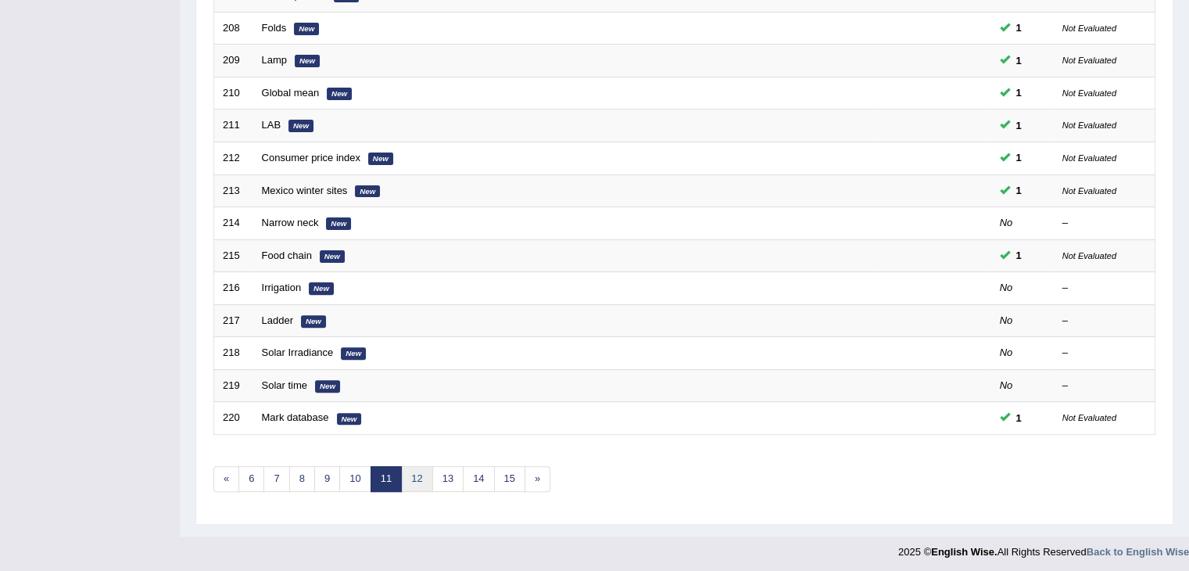
drag, startPoint x: 292, startPoint y: 285, endPoint x: 424, endPoint y: 479, distance: 234.7
click at [424, 479] on link "12" at bounding box center [416, 479] width 31 height 26
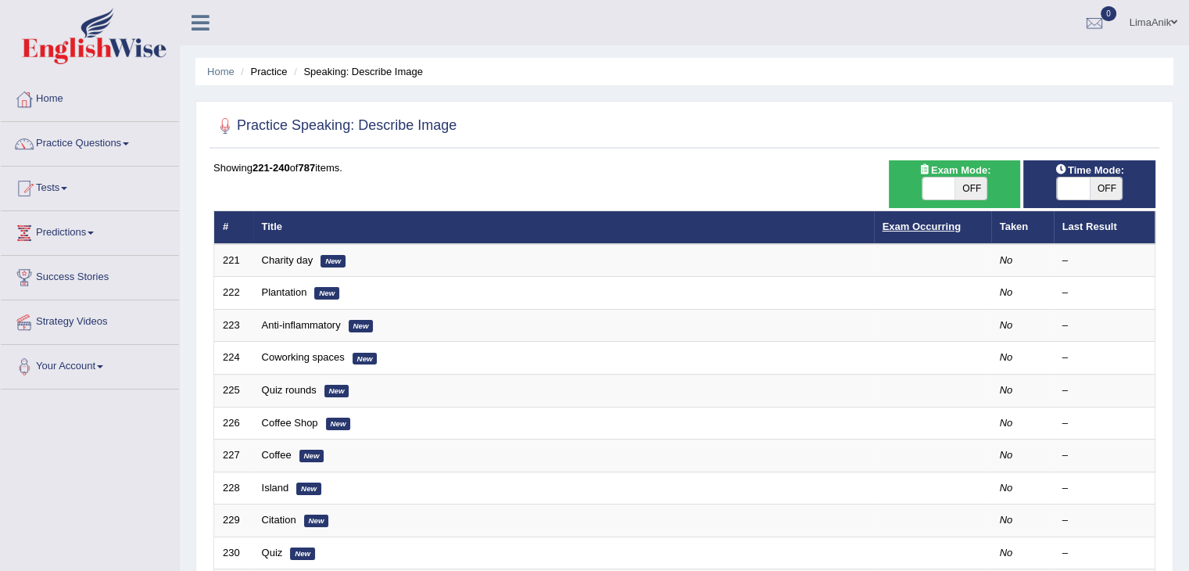
click at [912, 221] on link "Exam Occurring" at bounding box center [922, 226] width 78 height 12
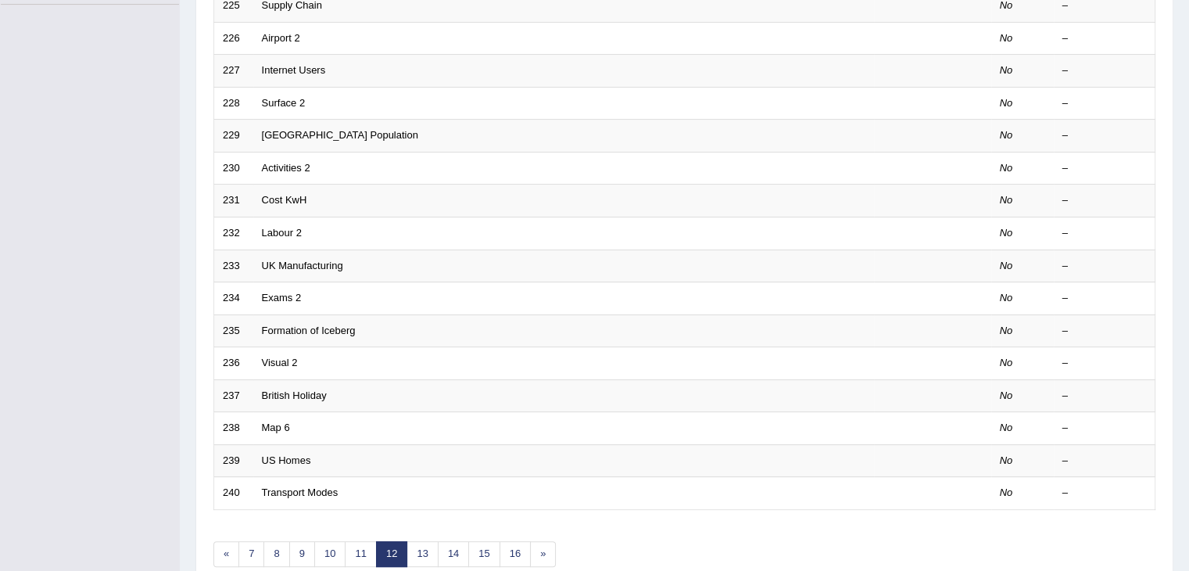
scroll to position [460, 0]
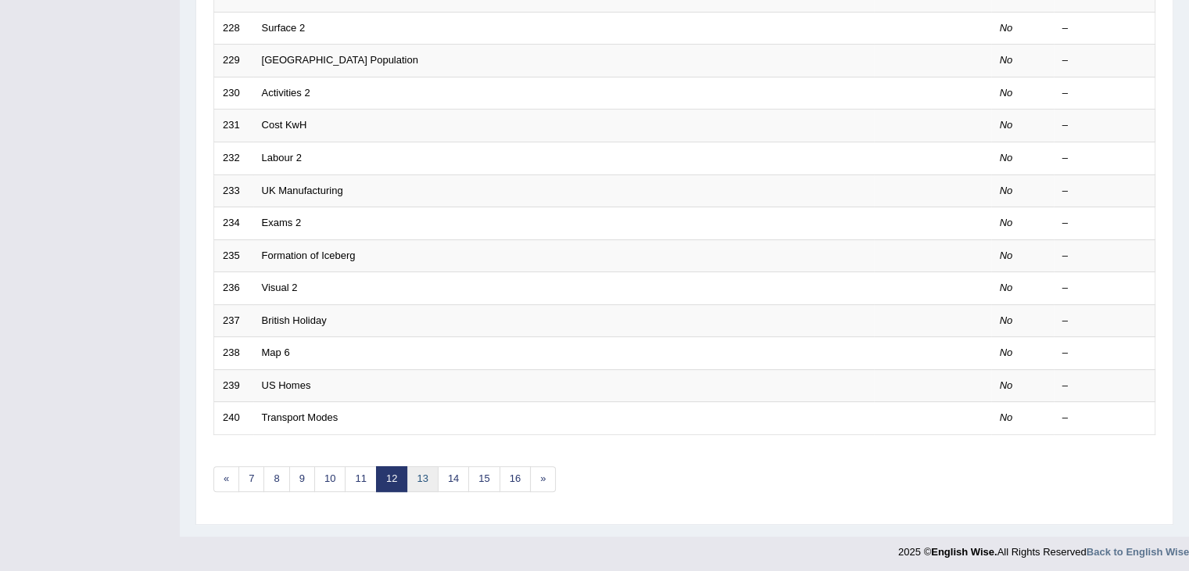
click at [425, 471] on link "13" at bounding box center [422, 479] width 31 height 26
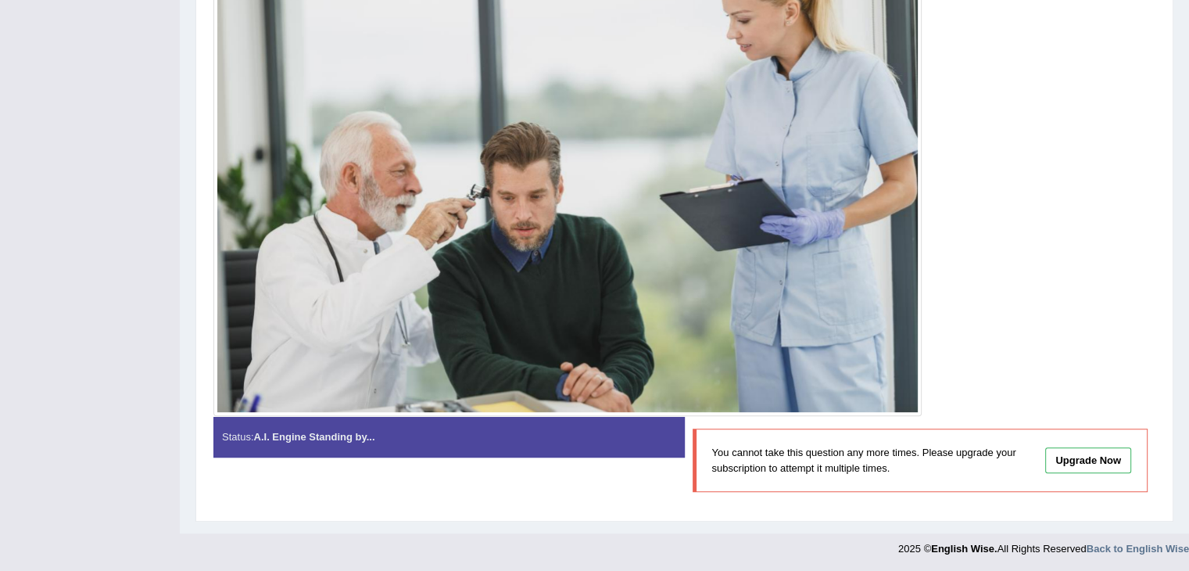
scroll to position [208, 0]
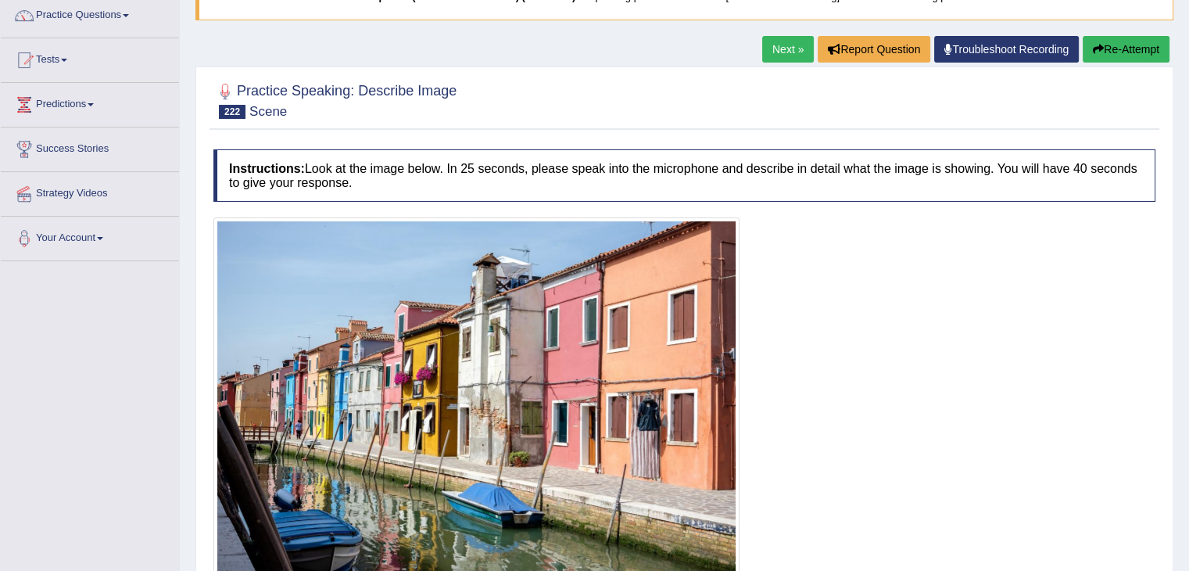
scroll to position [222, 0]
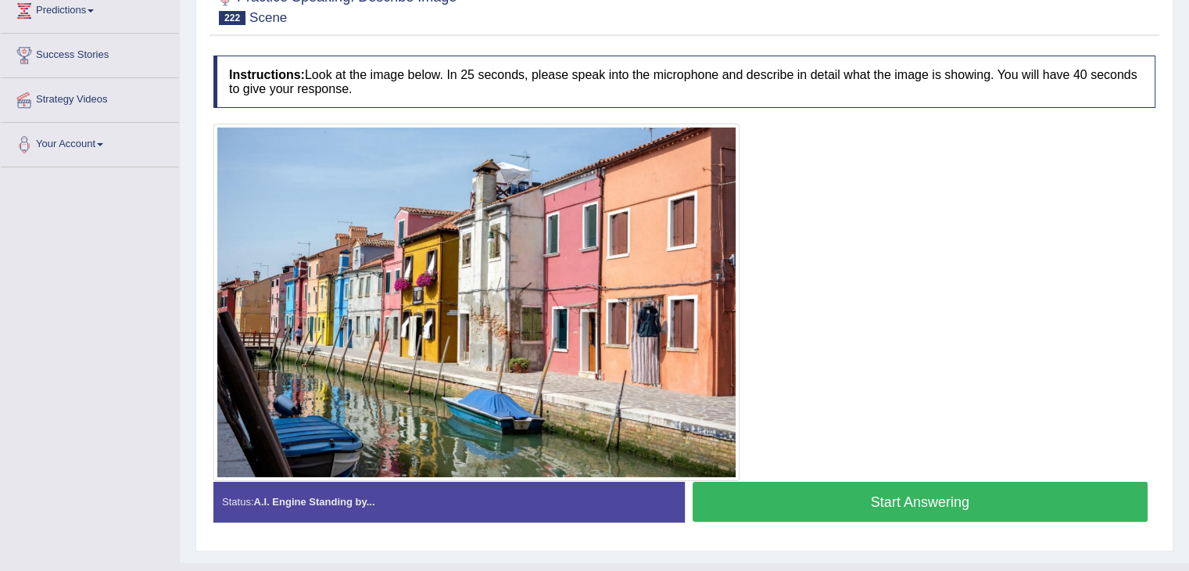
click at [932, 279] on div at bounding box center [684, 302] width 942 height 357
click at [873, 502] on button "Start Answering" at bounding box center [921, 502] width 456 height 40
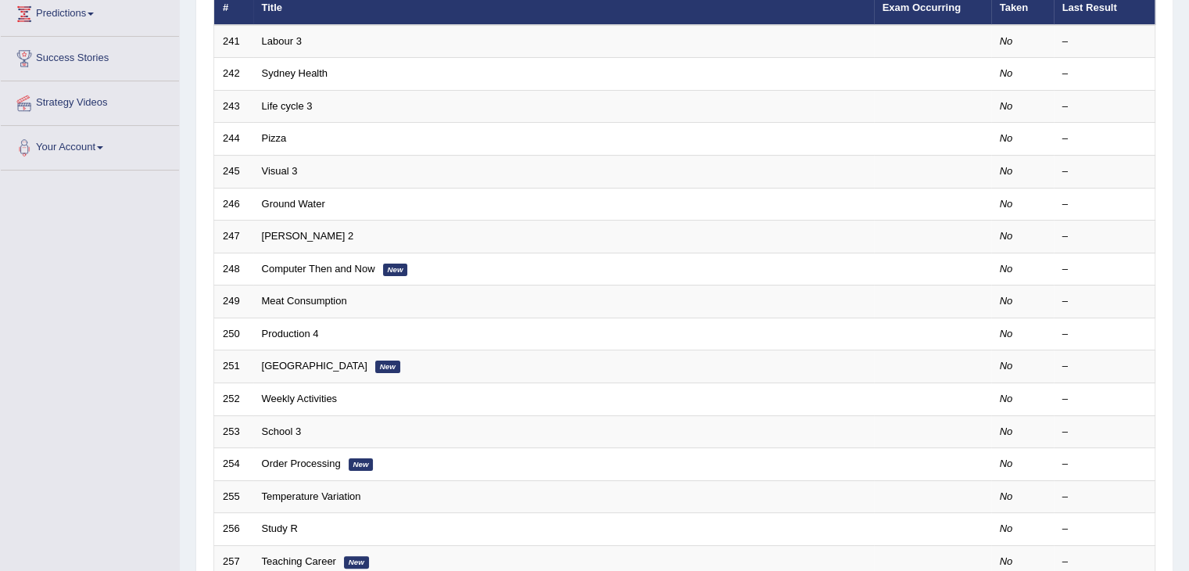
scroll to position [234, 0]
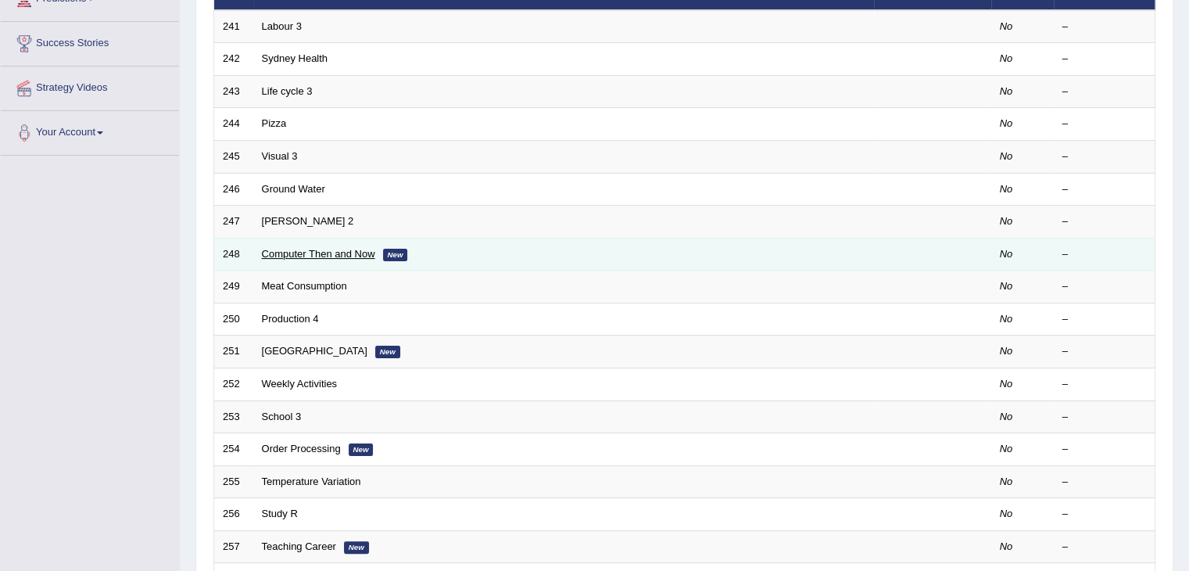
click at [351, 253] on link "Computer Then and Now" at bounding box center [318, 254] width 113 height 12
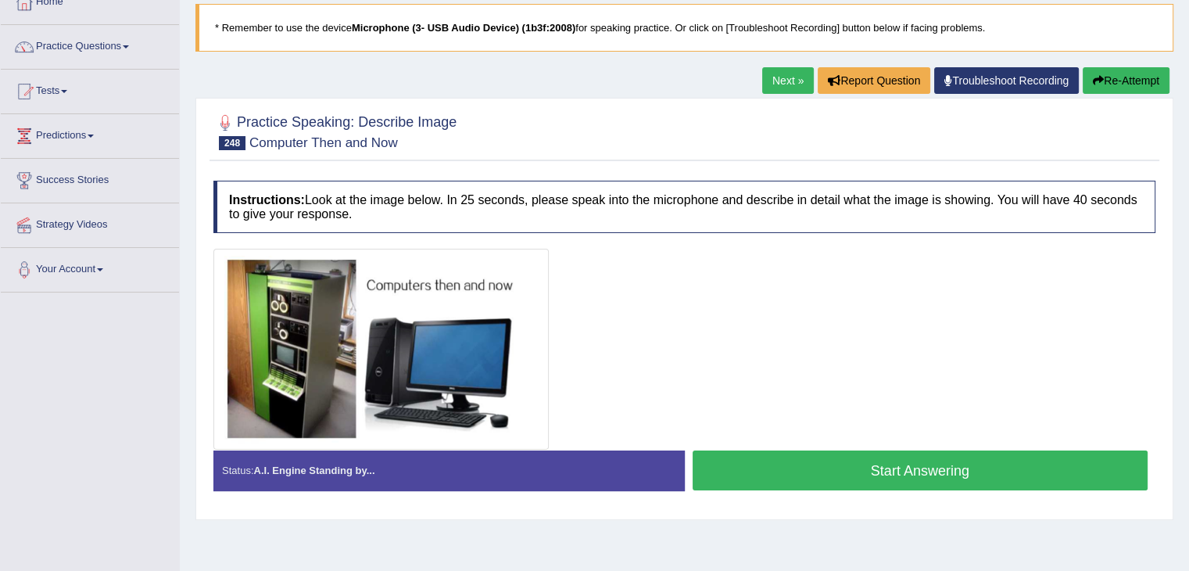
scroll to position [112, 0]
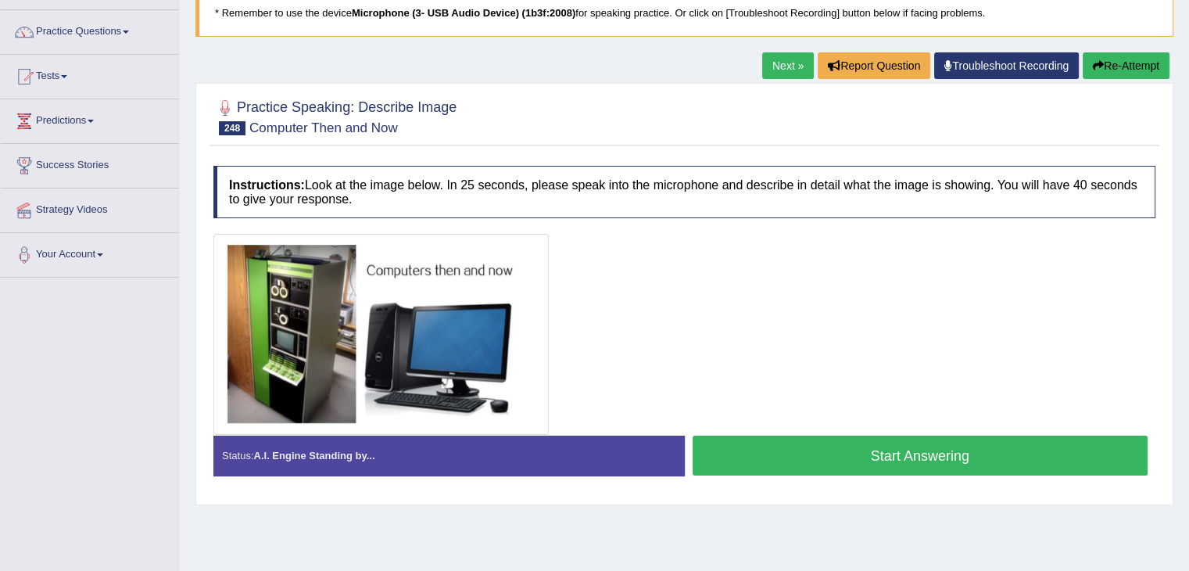
click at [833, 441] on button "Start Answering" at bounding box center [921, 456] width 456 height 40
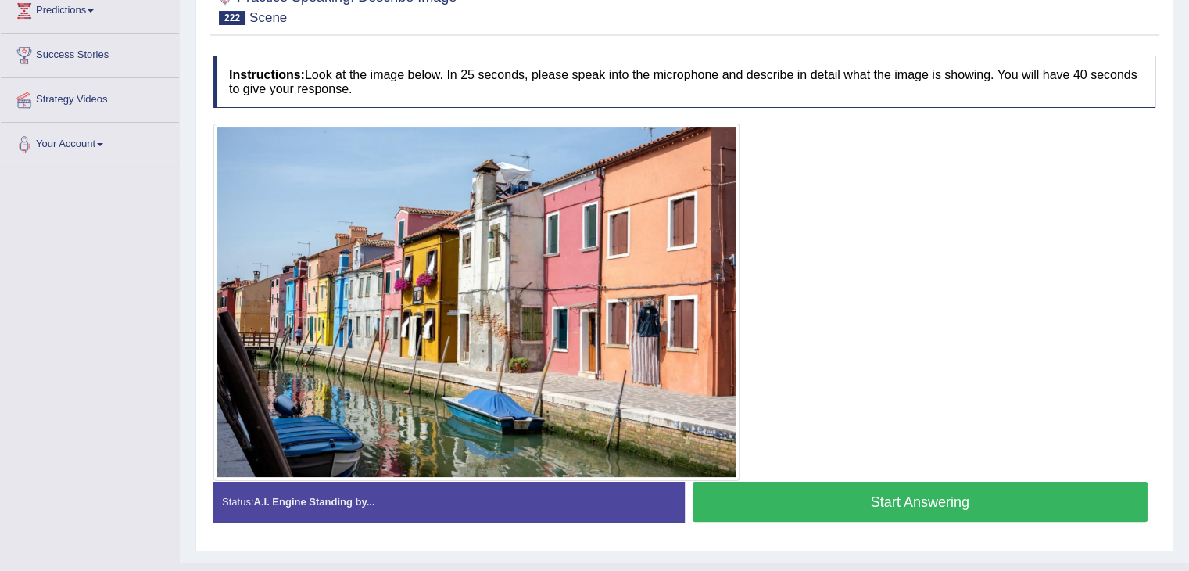
click at [845, 477] on div at bounding box center [684, 302] width 942 height 357
click at [843, 484] on button "Start Answering" at bounding box center [921, 502] width 456 height 40
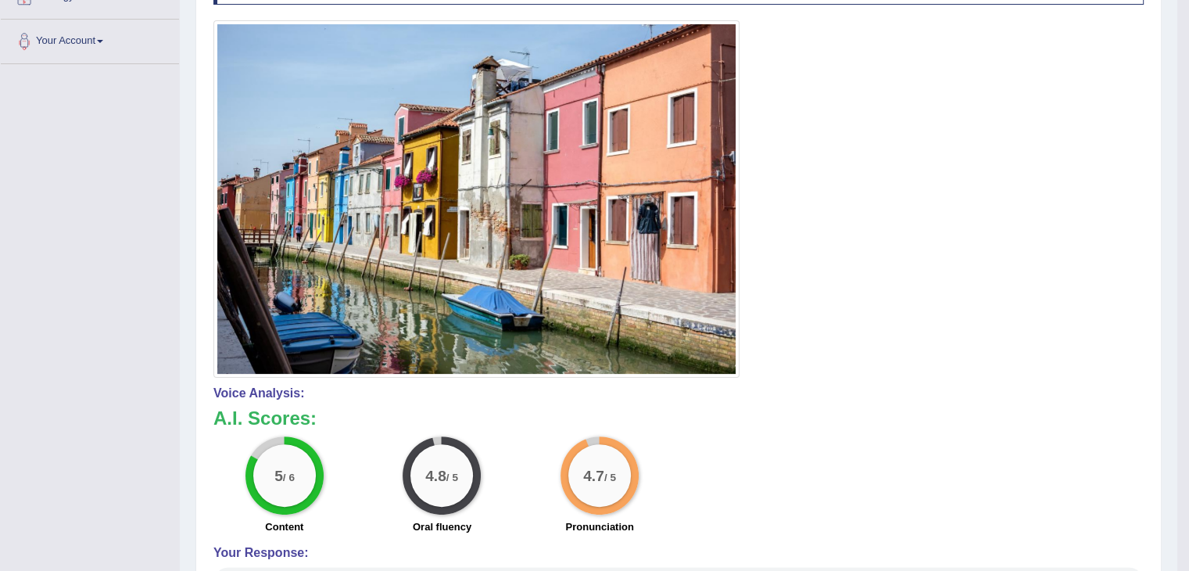
scroll to position [345, 0]
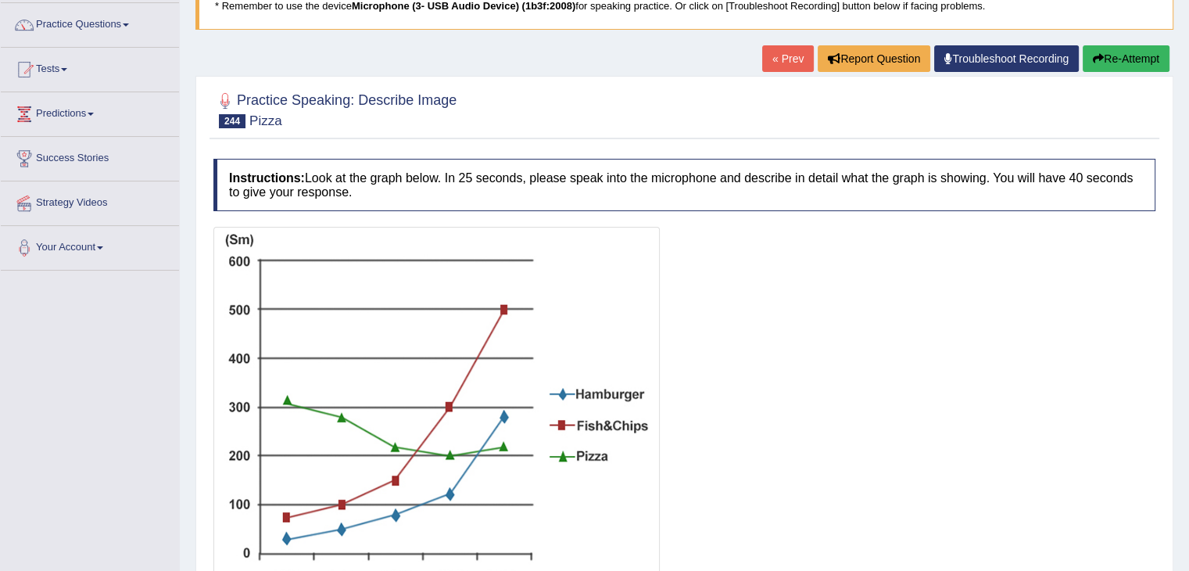
scroll to position [158, 0]
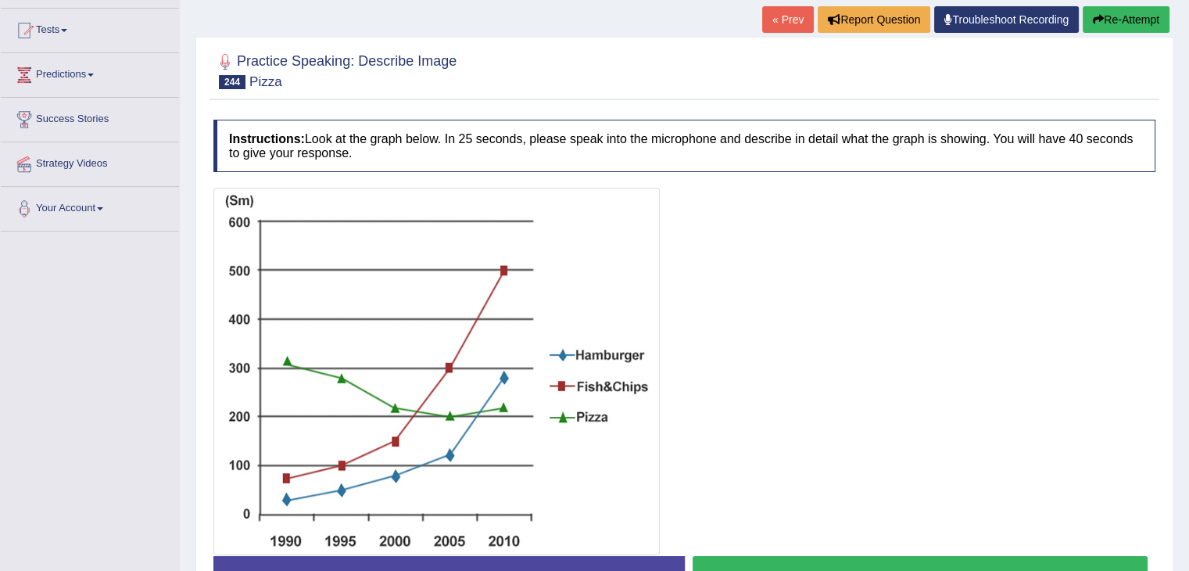
drag, startPoint x: 765, startPoint y: 328, endPoint x: 762, endPoint y: 385, distance: 57.1
click at [762, 385] on div at bounding box center [684, 371] width 942 height 367
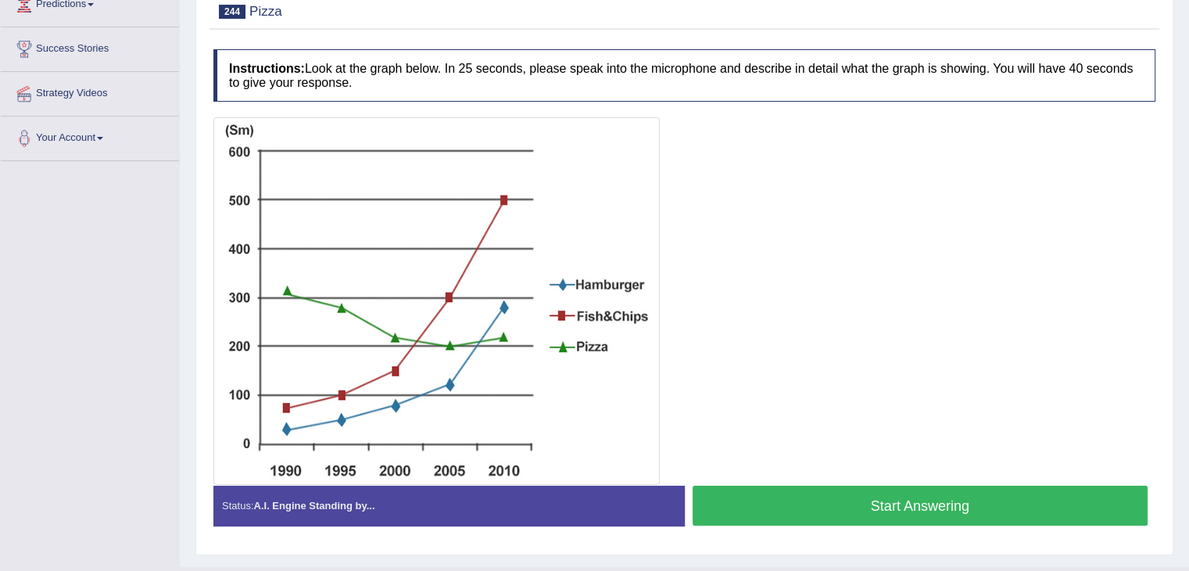
click at [836, 492] on button "Start Answering" at bounding box center [921, 506] width 456 height 40
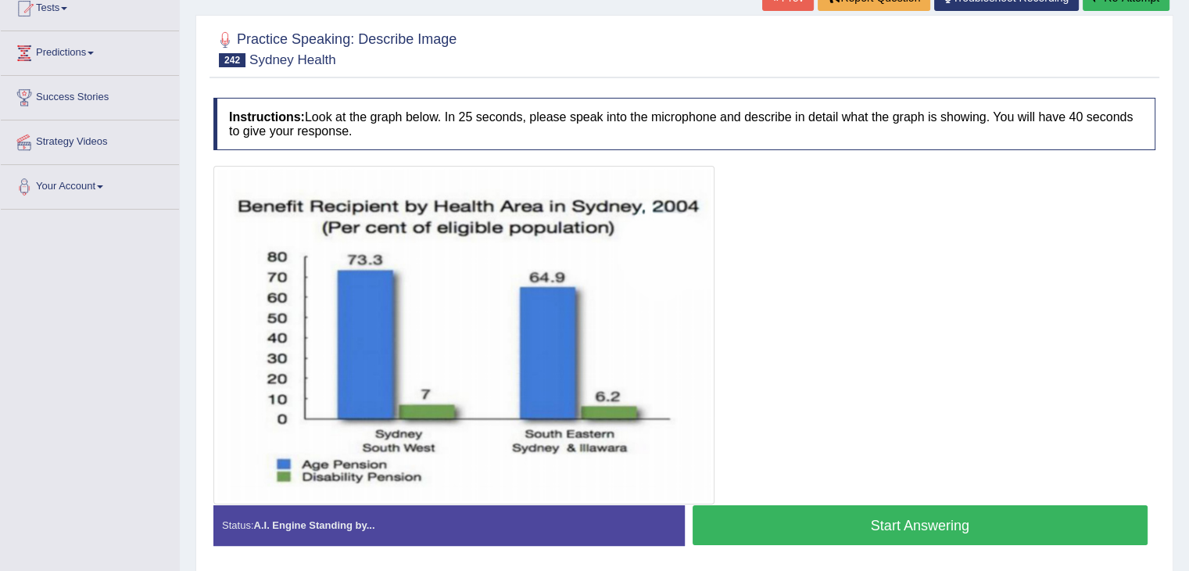
scroll to position [183, 0]
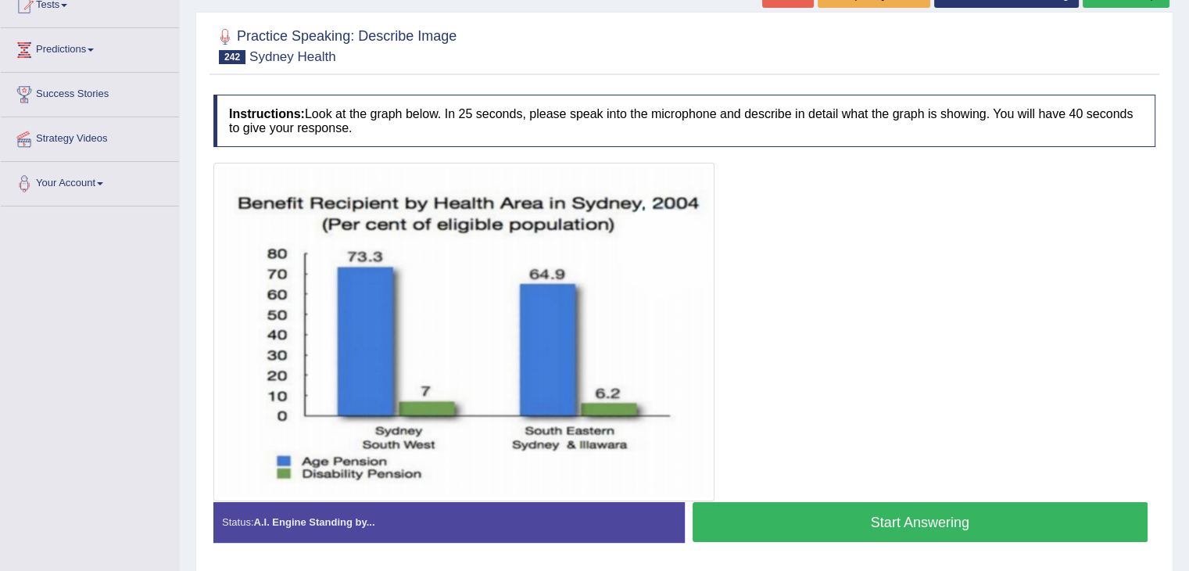
click at [819, 507] on button "Start Answering" at bounding box center [921, 522] width 456 height 40
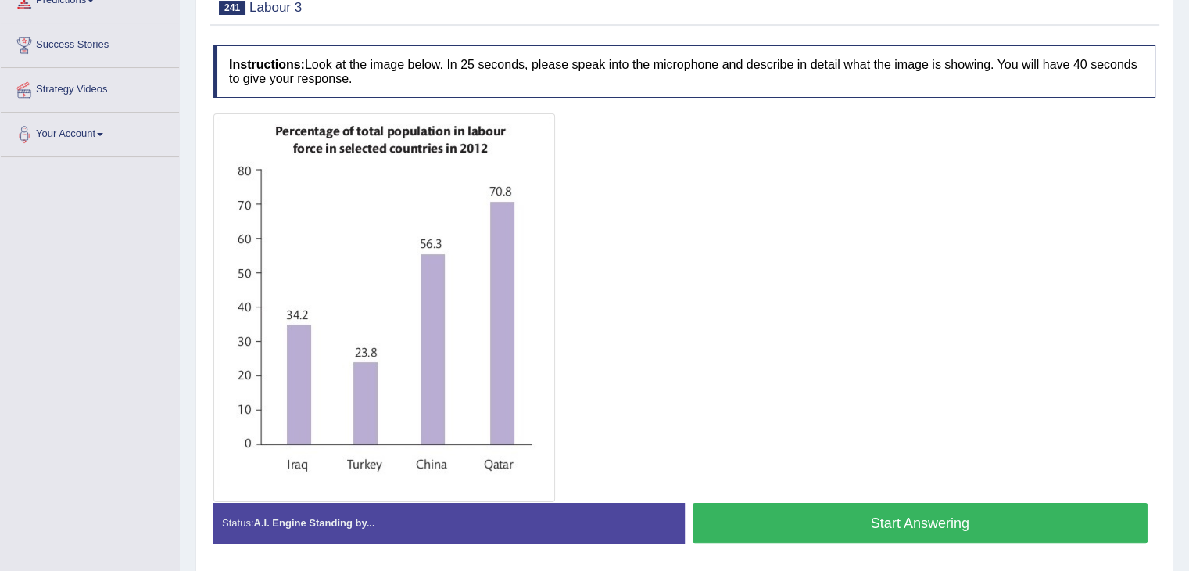
scroll to position [235, 0]
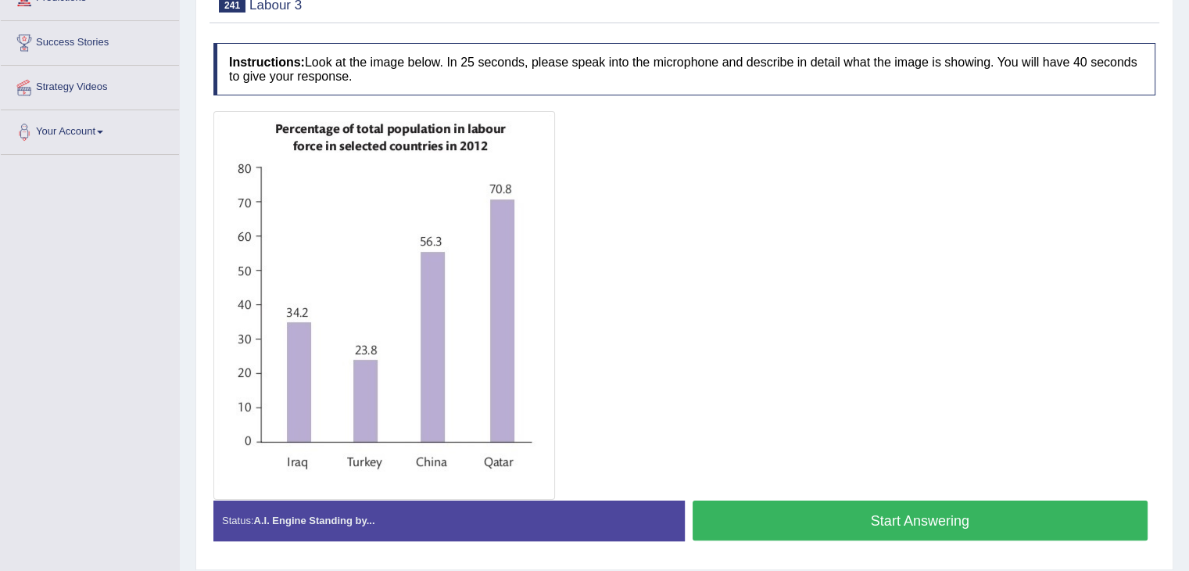
click at [869, 513] on button "Start Answering" at bounding box center [921, 520] width 456 height 40
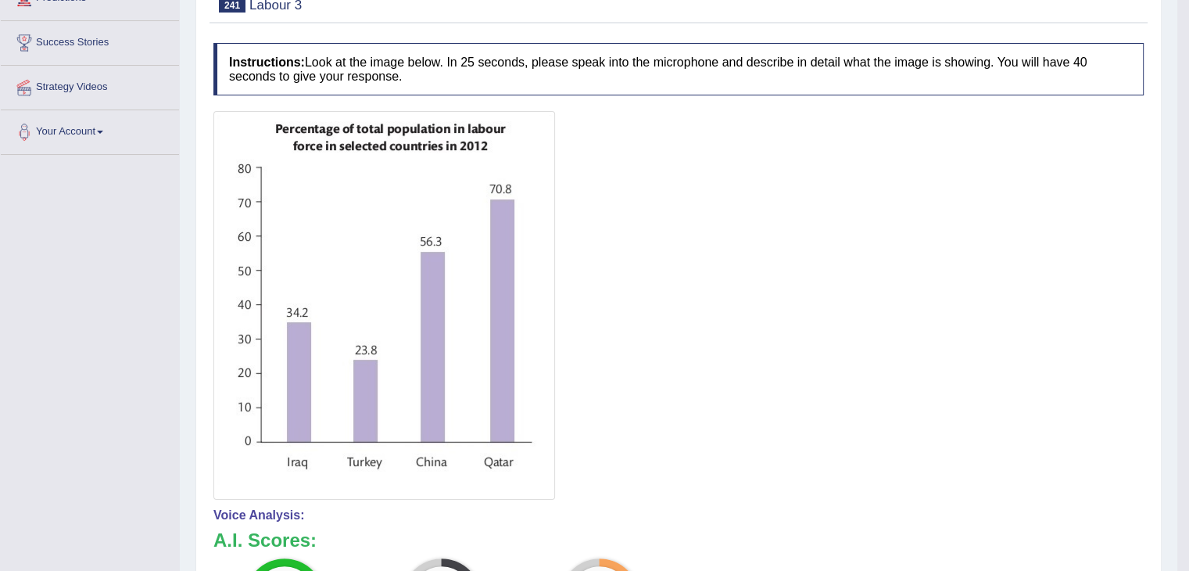
click at [1160, 230] on div "Practice Speaking: Describe Image 241 Labour 3 Instructions: Look at the image …" at bounding box center [678, 461] width 966 height 1003
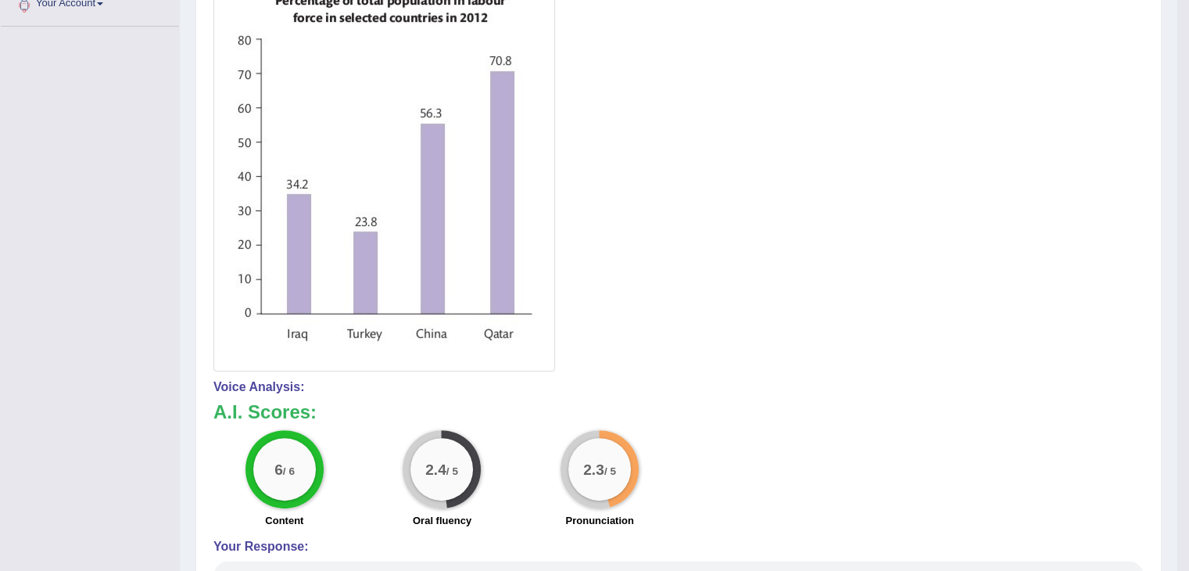
scroll to position [371, 0]
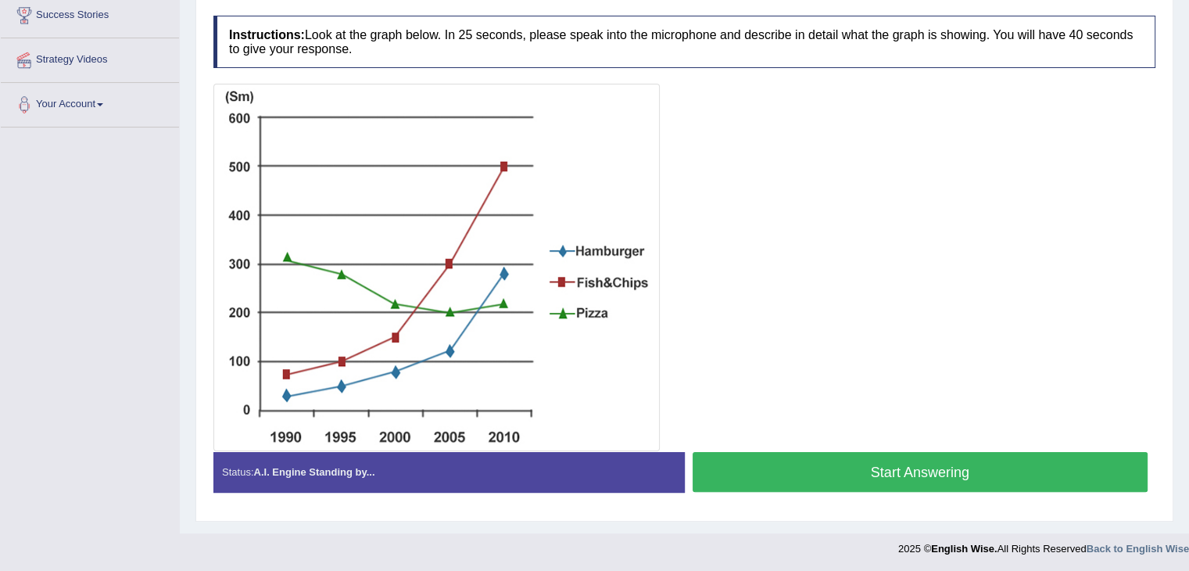
scroll to position [228, 0]
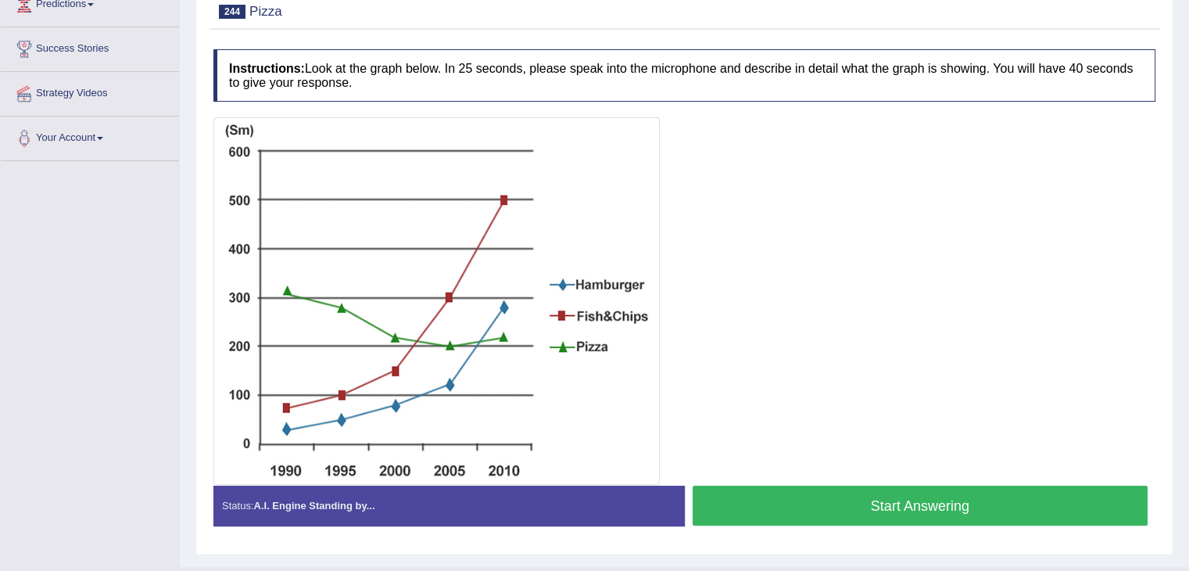
click at [876, 498] on button "Start Answering" at bounding box center [921, 506] width 456 height 40
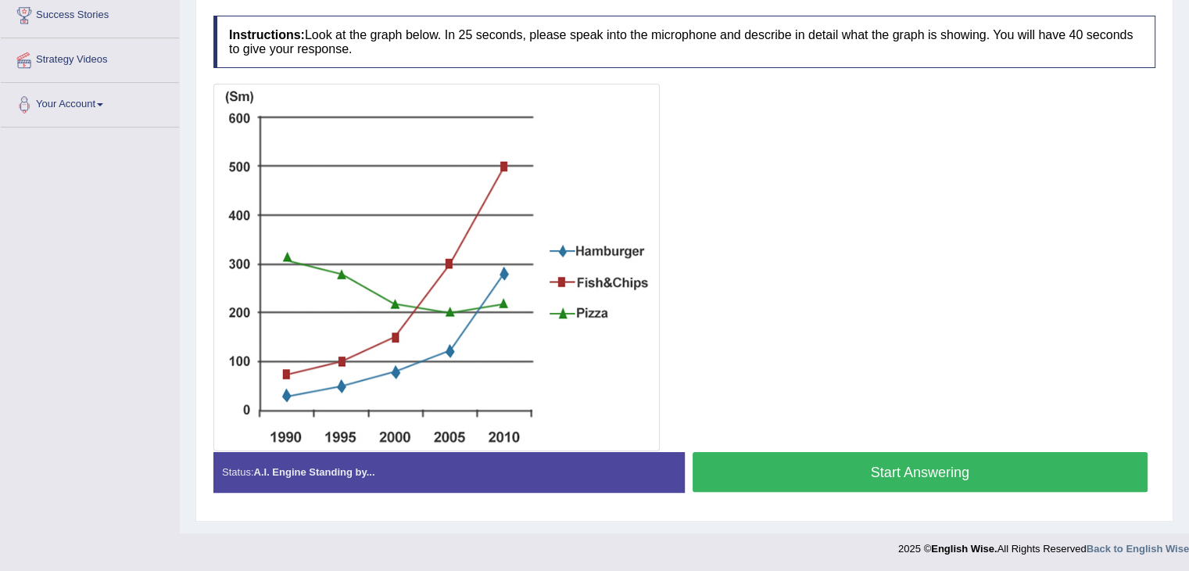
scroll to position [228, 0]
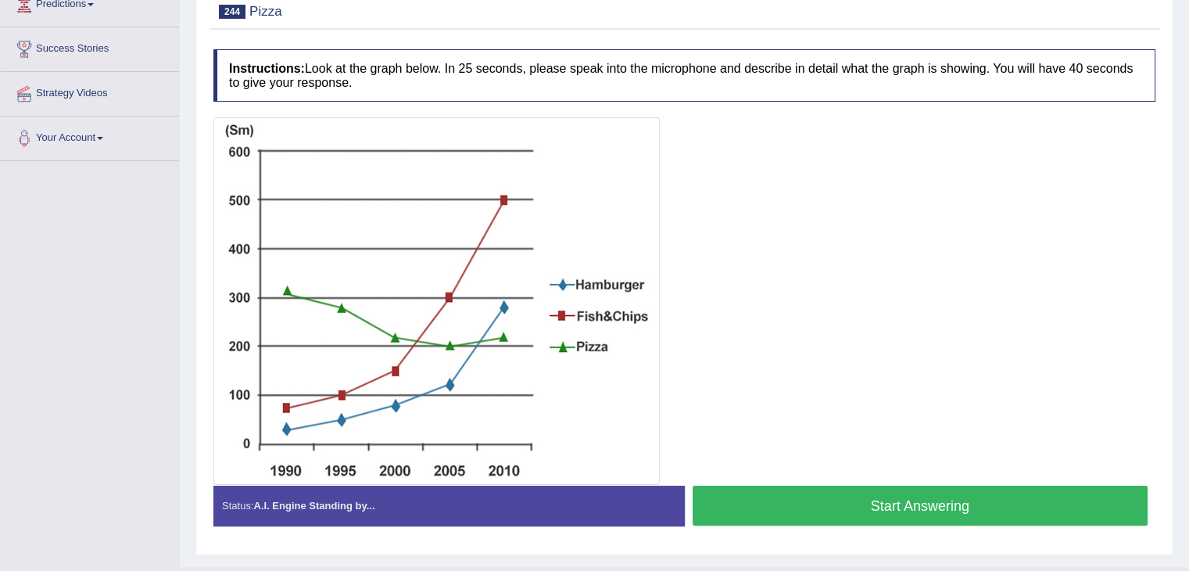
click at [851, 491] on button "Start Answering" at bounding box center [921, 506] width 456 height 40
click at [828, 493] on button "Start Answering" at bounding box center [921, 506] width 456 height 40
click at [835, 493] on button "Start Answering" at bounding box center [921, 506] width 456 height 40
click at [832, 513] on button "Start Answering" at bounding box center [921, 506] width 456 height 40
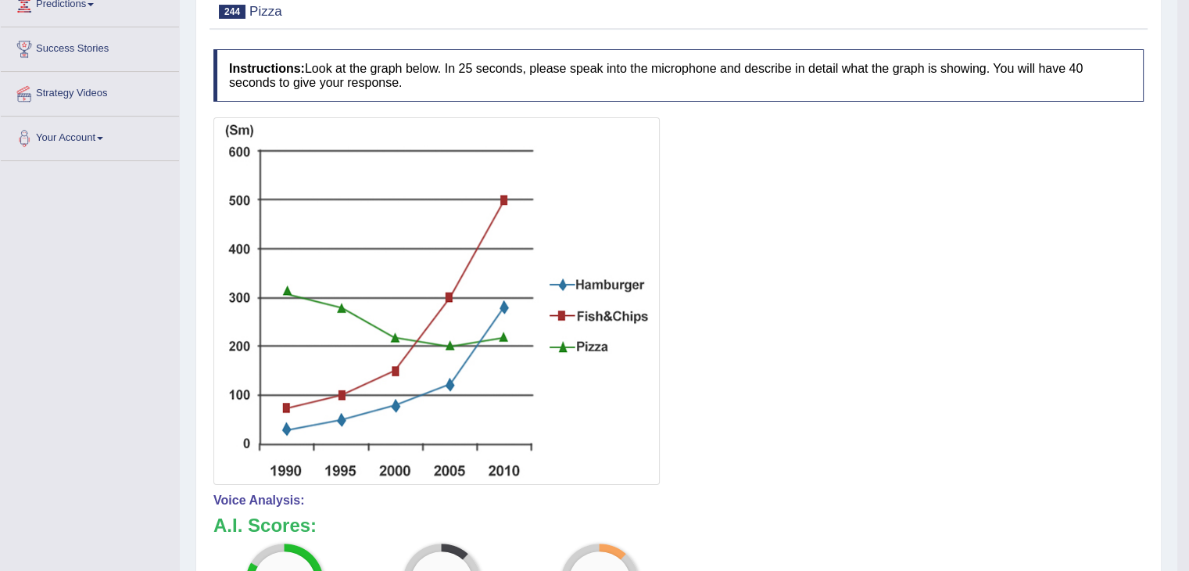
scroll to position [383, 0]
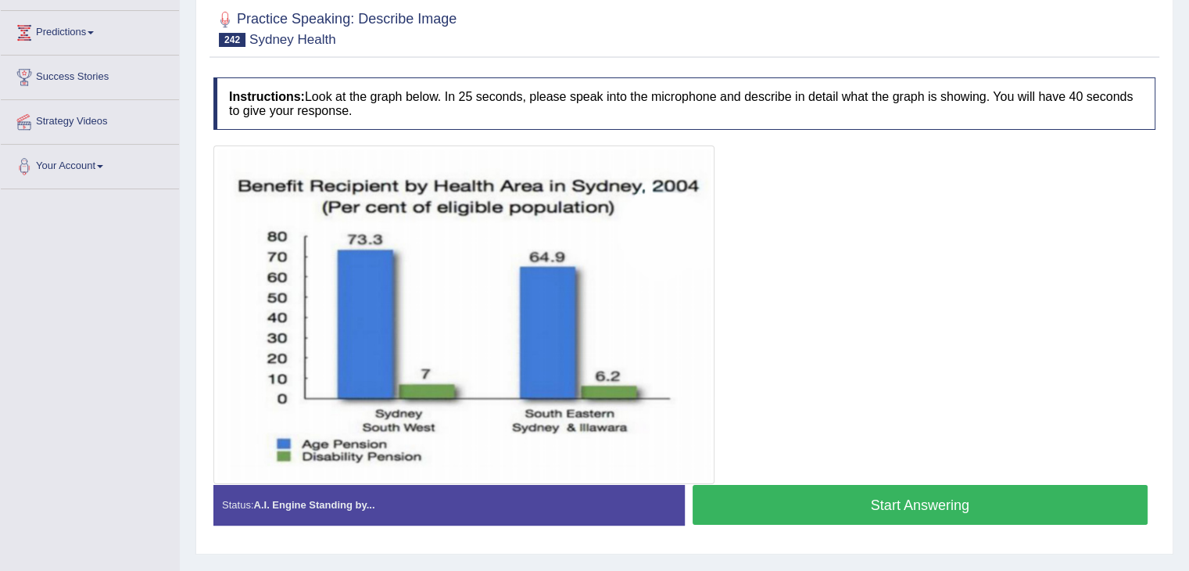
scroll to position [183, 0]
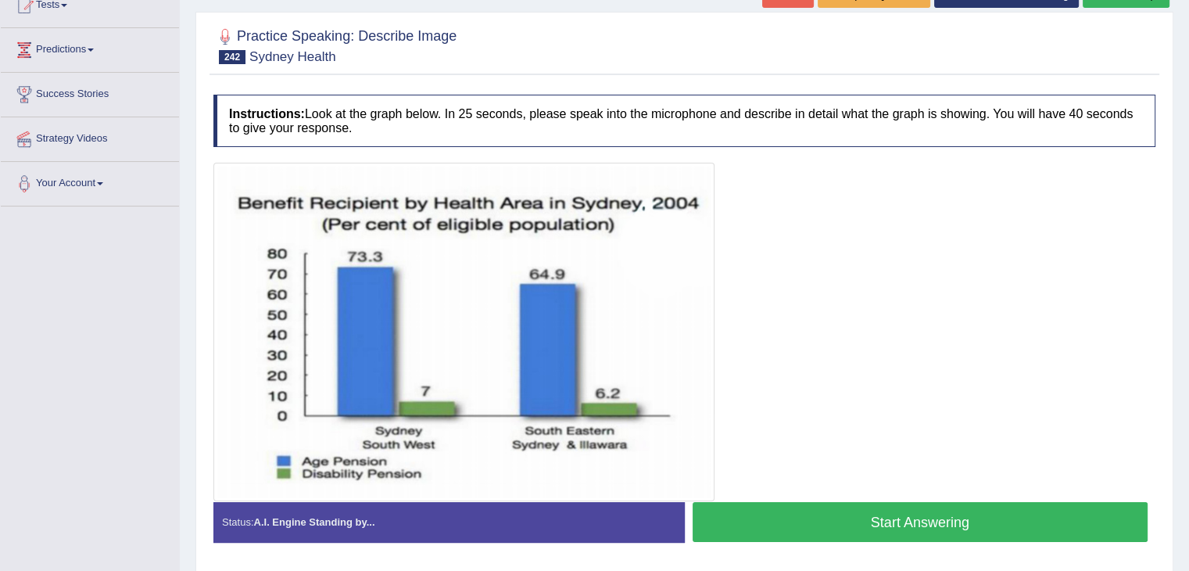
click at [848, 514] on button "Start Answering" at bounding box center [921, 522] width 456 height 40
click at [866, 507] on button "Start Answering" at bounding box center [921, 522] width 456 height 40
drag, startPoint x: 801, startPoint y: 514, endPoint x: 844, endPoint y: 425, distance: 99.3
click at [844, 425] on div "Instructions: Look at the graph below. In 25 seconds, please speak into the mic…" at bounding box center [685, 324] width 950 height 475
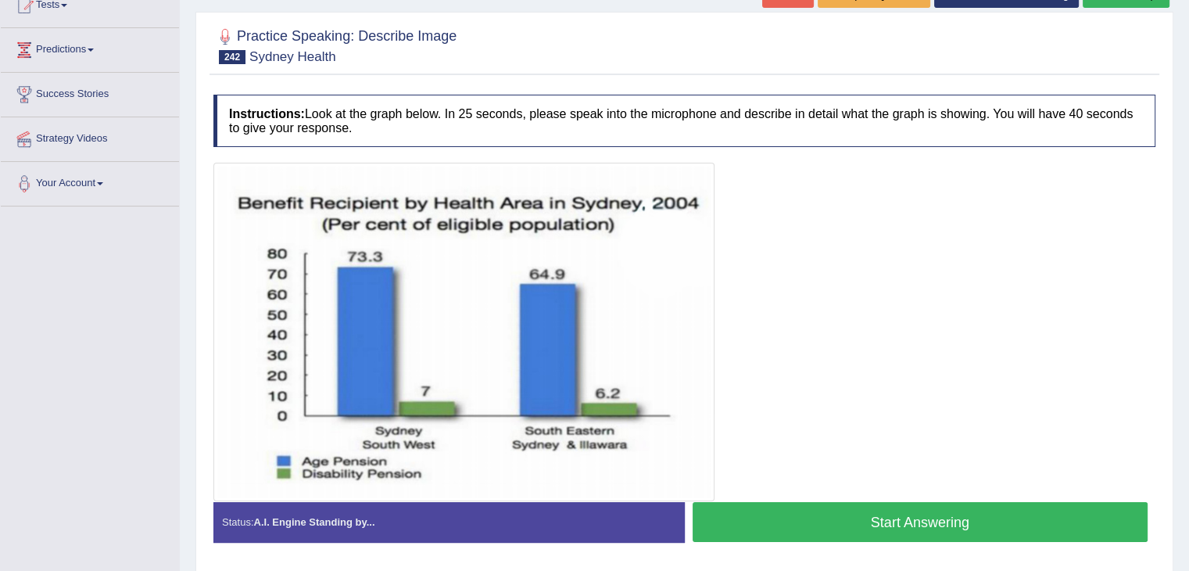
click at [798, 507] on button "Start Answering" at bounding box center [921, 522] width 456 height 40
click at [798, 509] on button "Start Answering" at bounding box center [921, 522] width 456 height 40
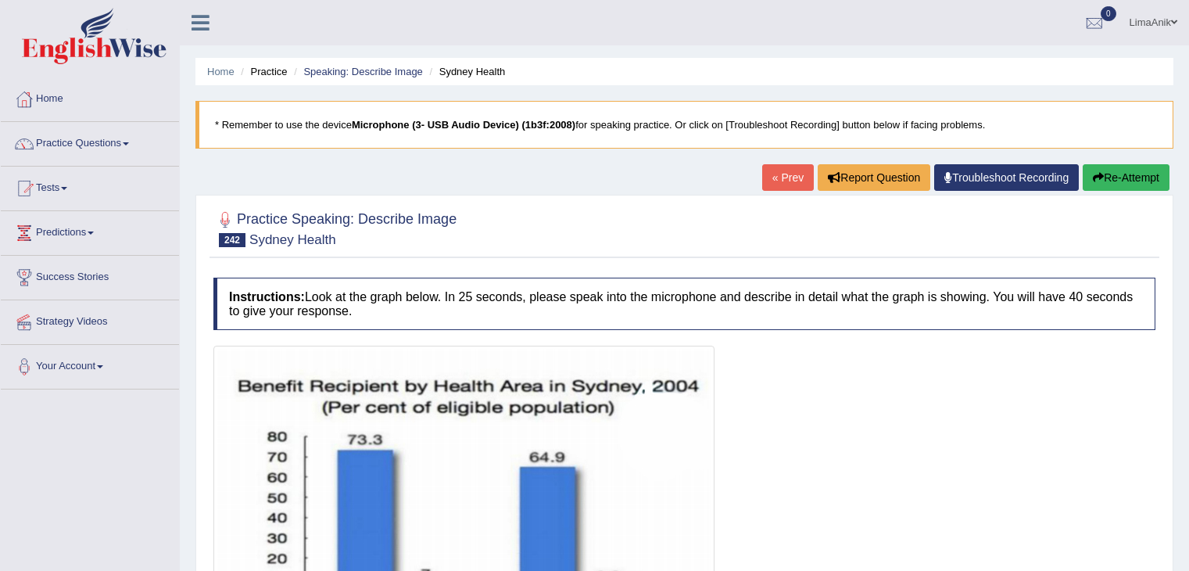
scroll to position [200, 0]
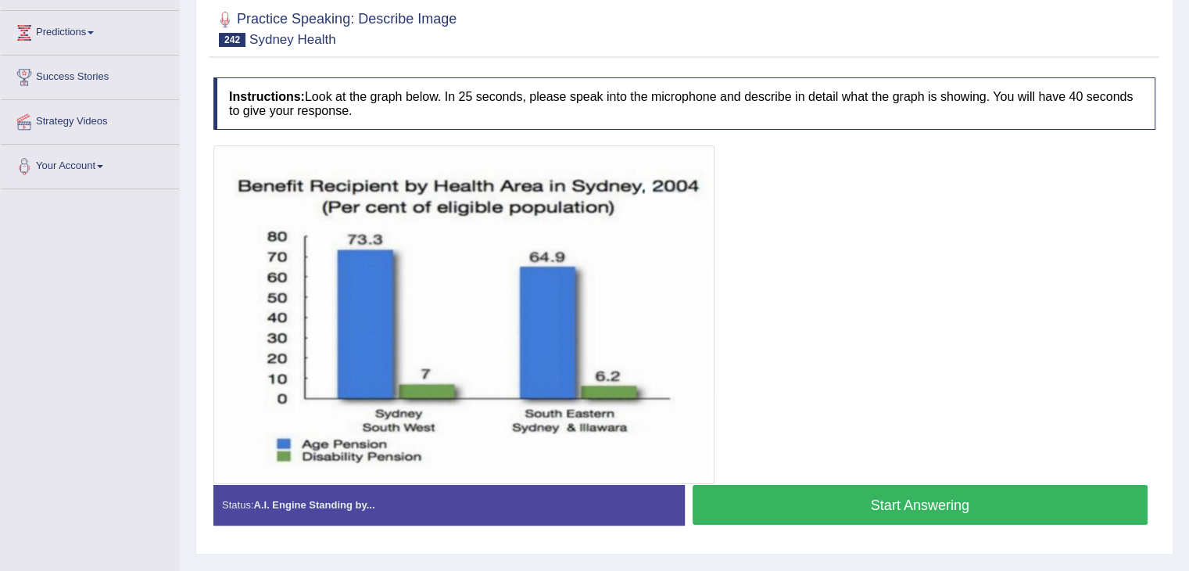
click at [468, 157] on img at bounding box center [463, 314] width 493 height 331
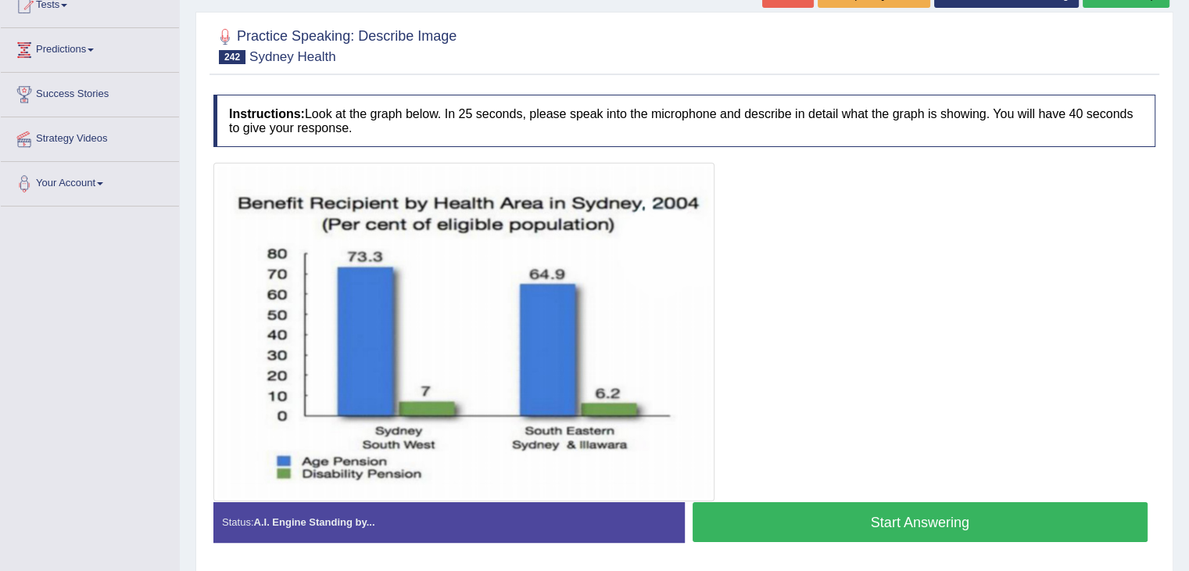
click at [832, 523] on button "Start Answering" at bounding box center [921, 522] width 456 height 40
click at [807, 515] on button "Start Answering" at bounding box center [921, 522] width 456 height 40
click at [813, 522] on button "Start Answering" at bounding box center [921, 522] width 456 height 40
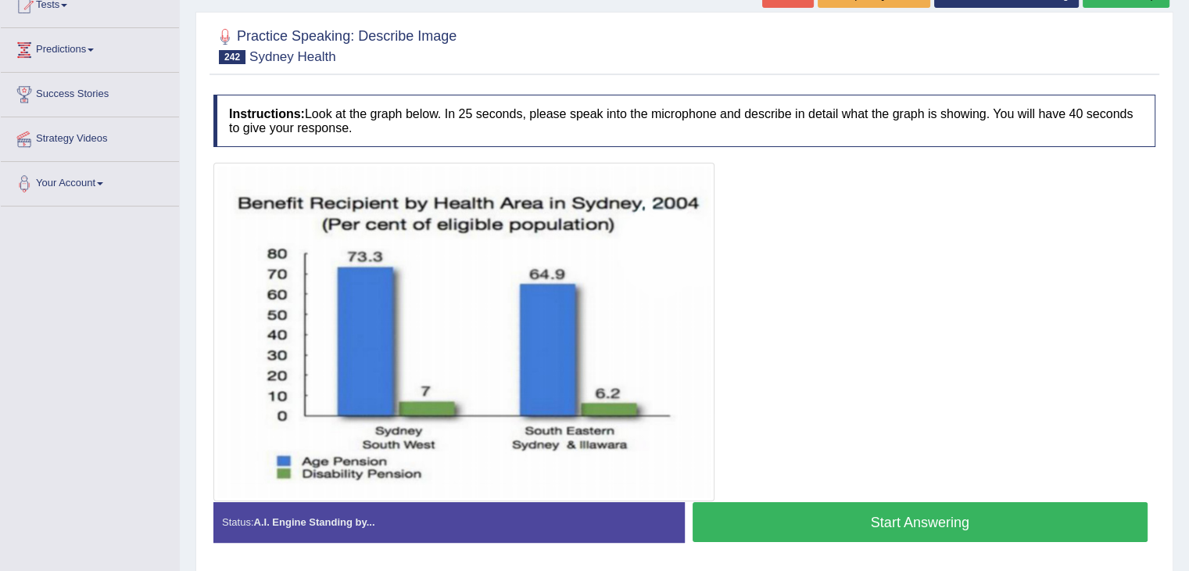
click at [860, 525] on button "Start Answering" at bounding box center [921, 522] width 456 height 40
click at [821, 512] on button "Start Answering" at bounding box center [921, 522] width 456 height 40
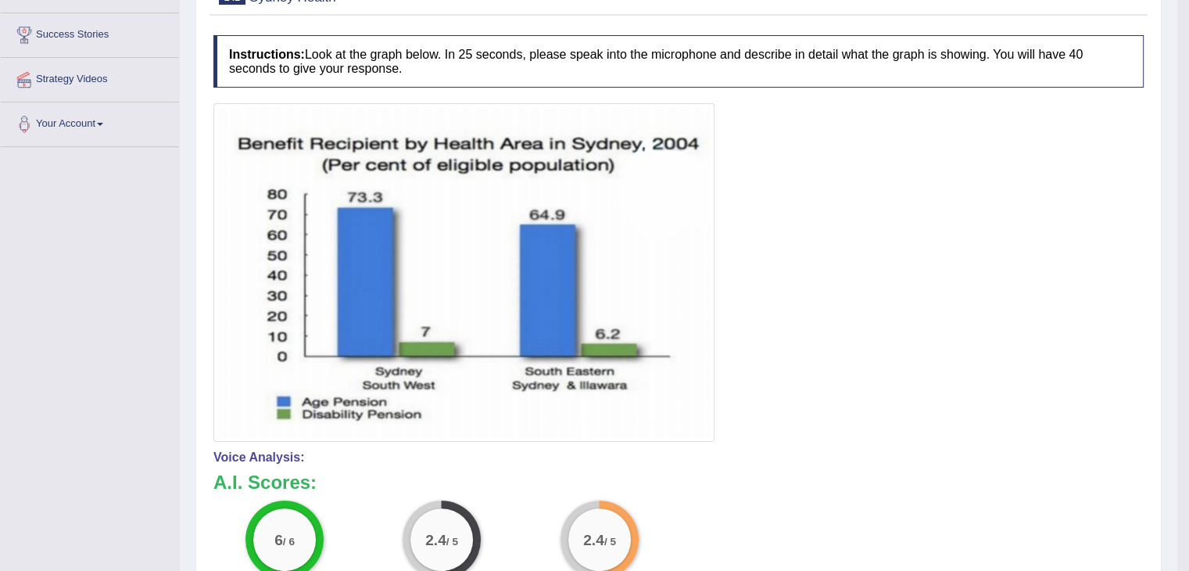
scroll to position [357, 0]
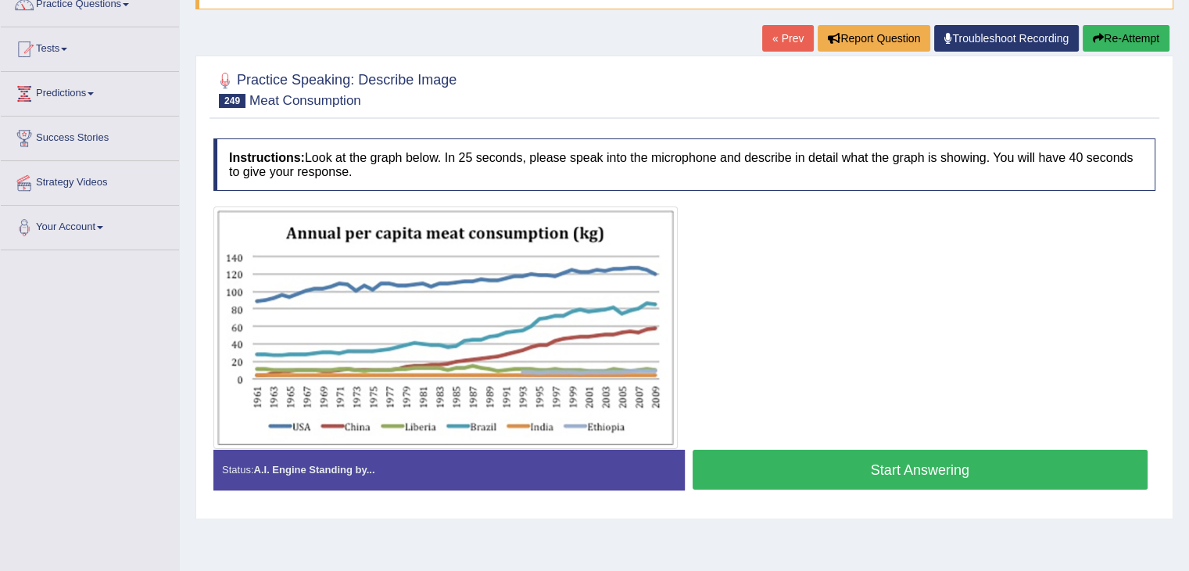
scroll to position [141, 0]
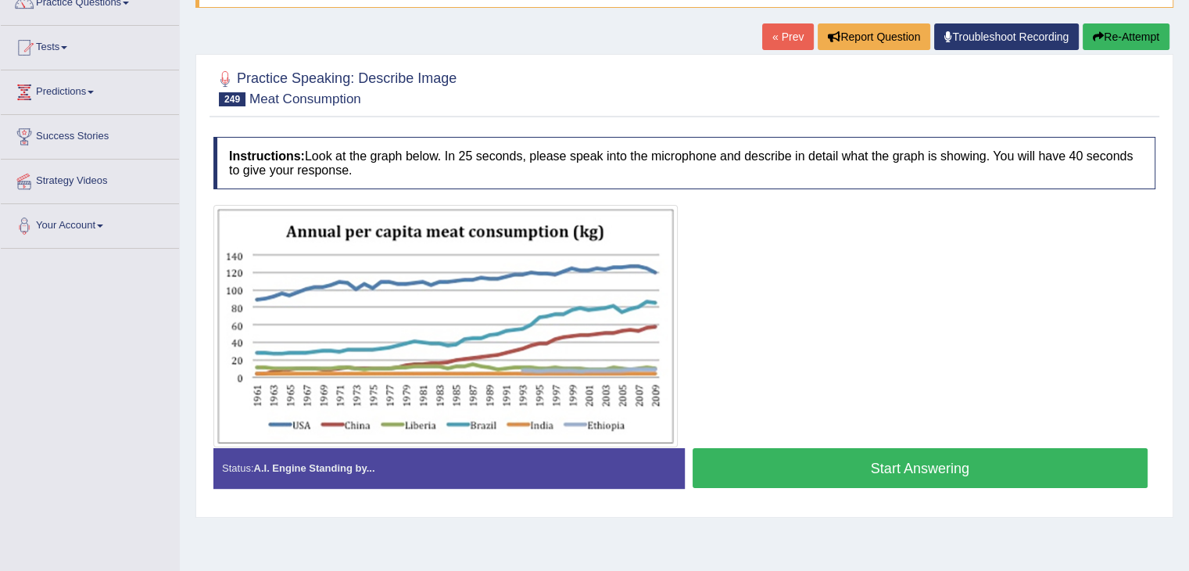
click at [835, 456] on button "Start Answering" at bounding box center [921, 468] width 456 height 40
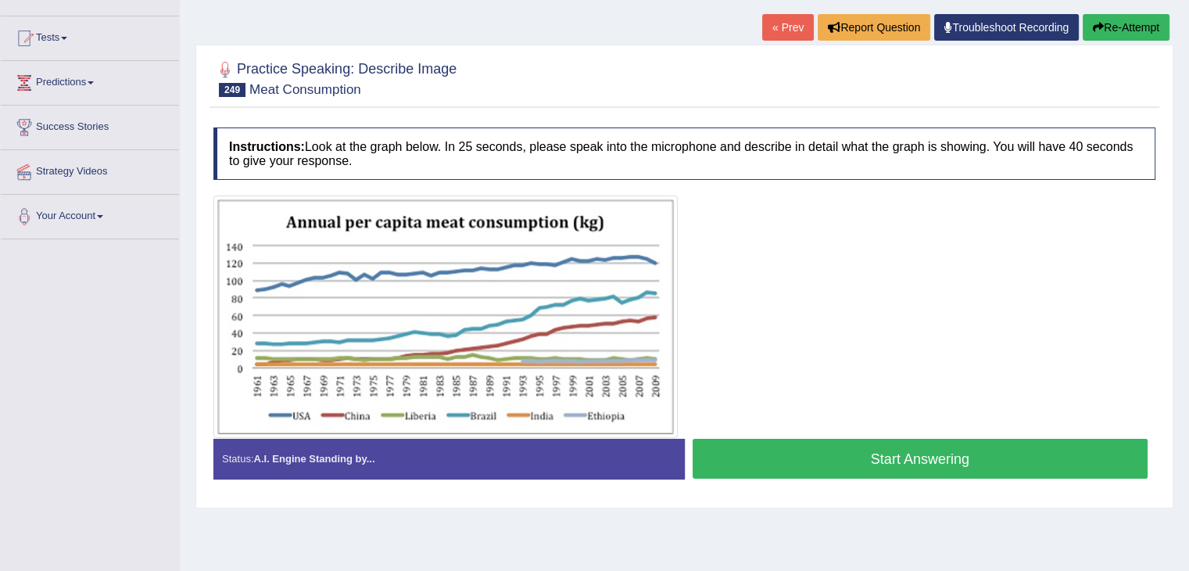
scroll to position [141, 0]
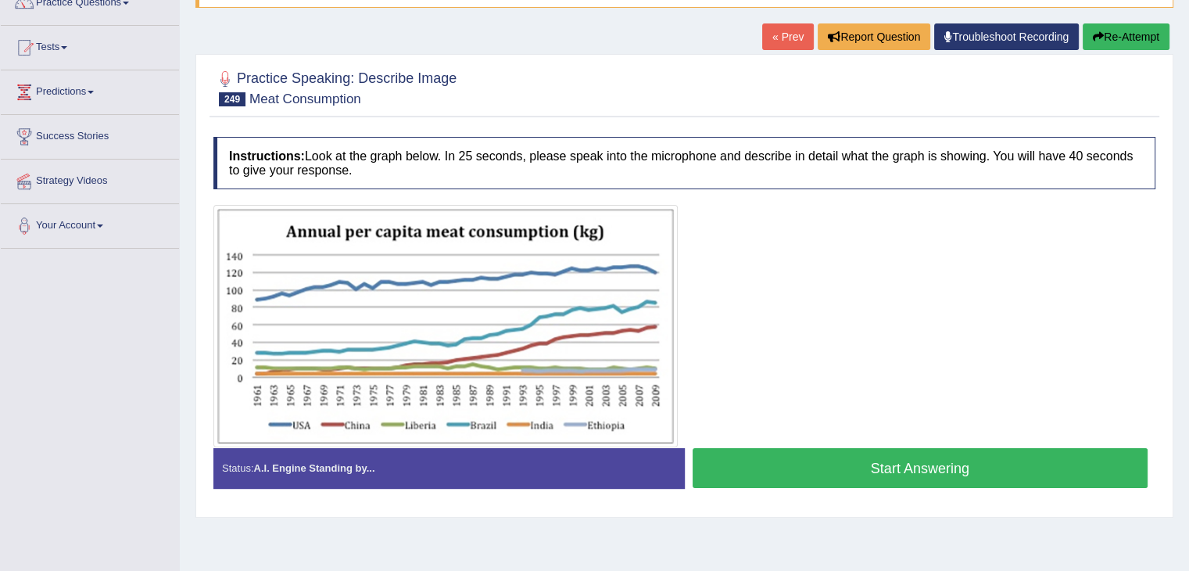
click at [790, 472] on button "Start Answering" at bounding box center [921, 468] width 456 height 40
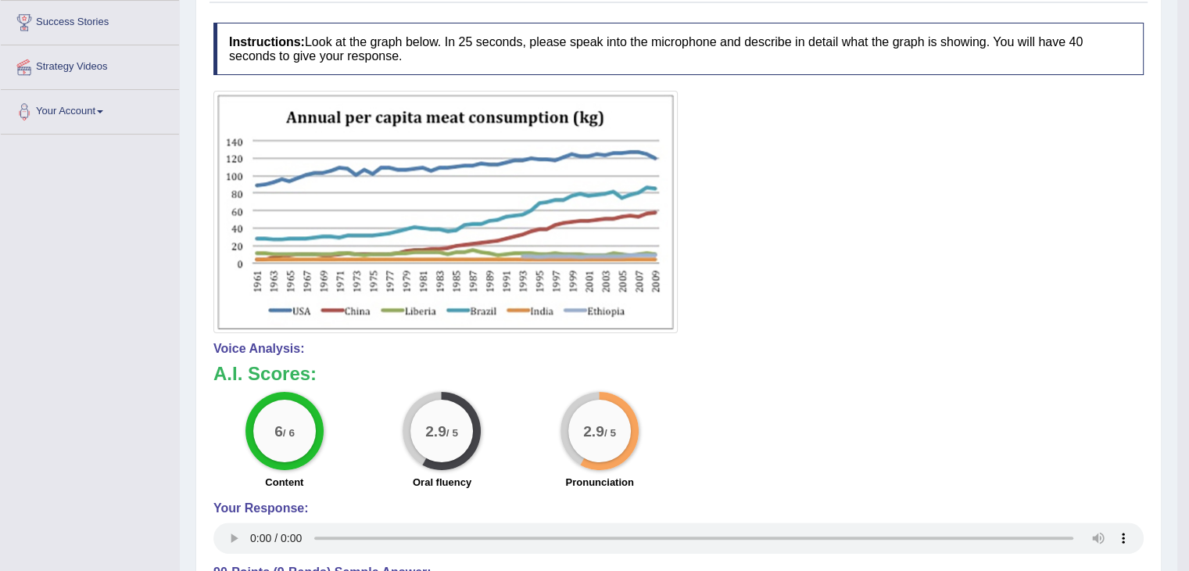
scroll to position [271, 0]
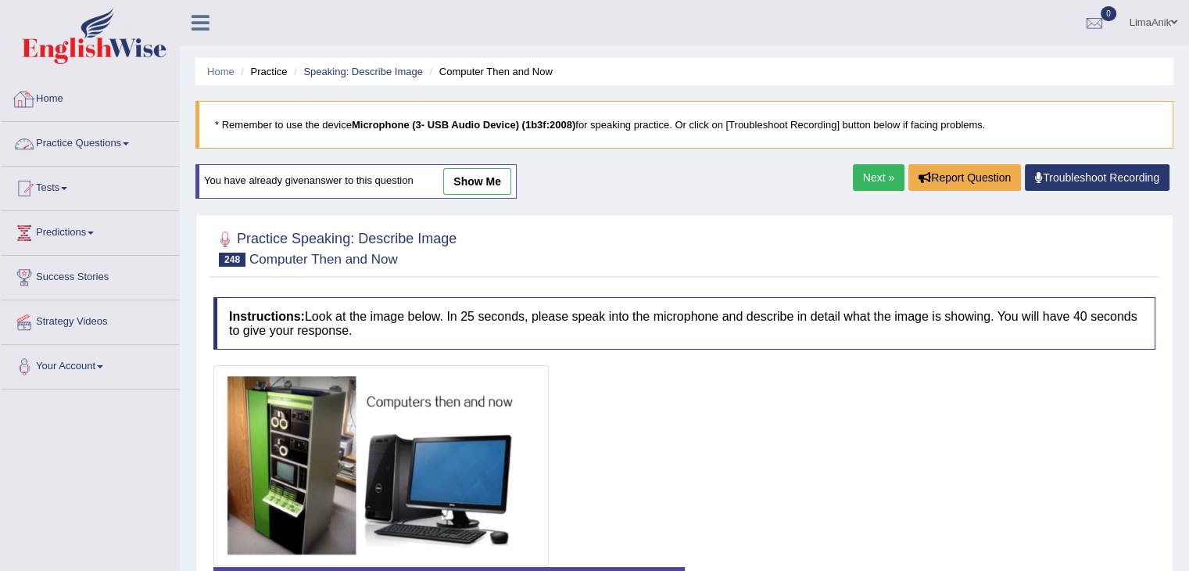
click at [71, 138] on link "Practice Questions" at bounding box center [90, 141] width 178 height 39
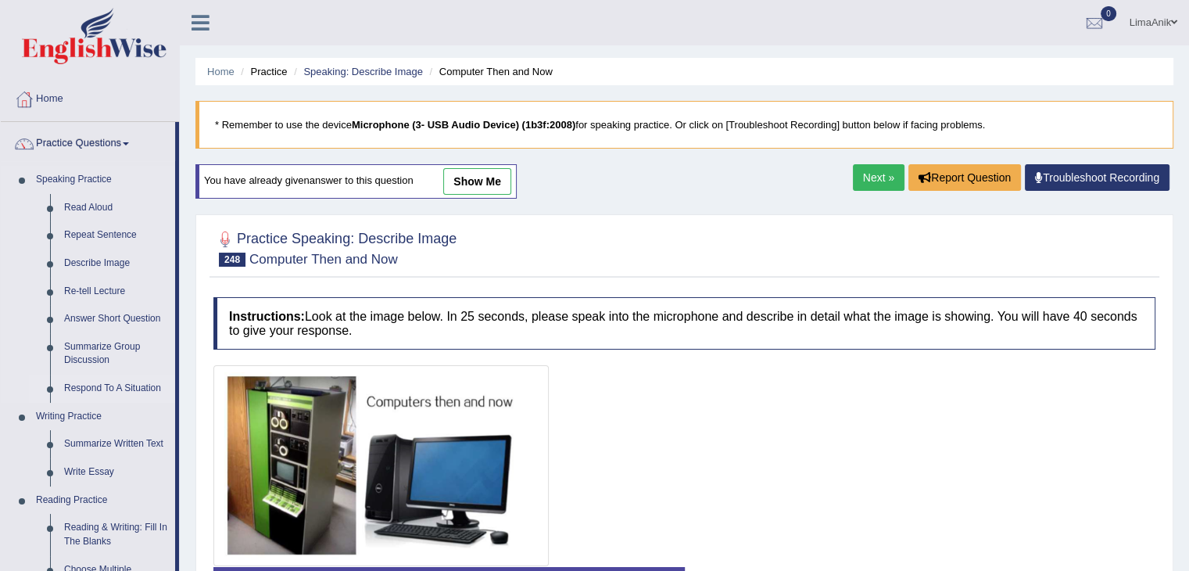
click at [135, 385] on link "Respond To A Situation" at bounding box center [116, 389] width 118 height 28
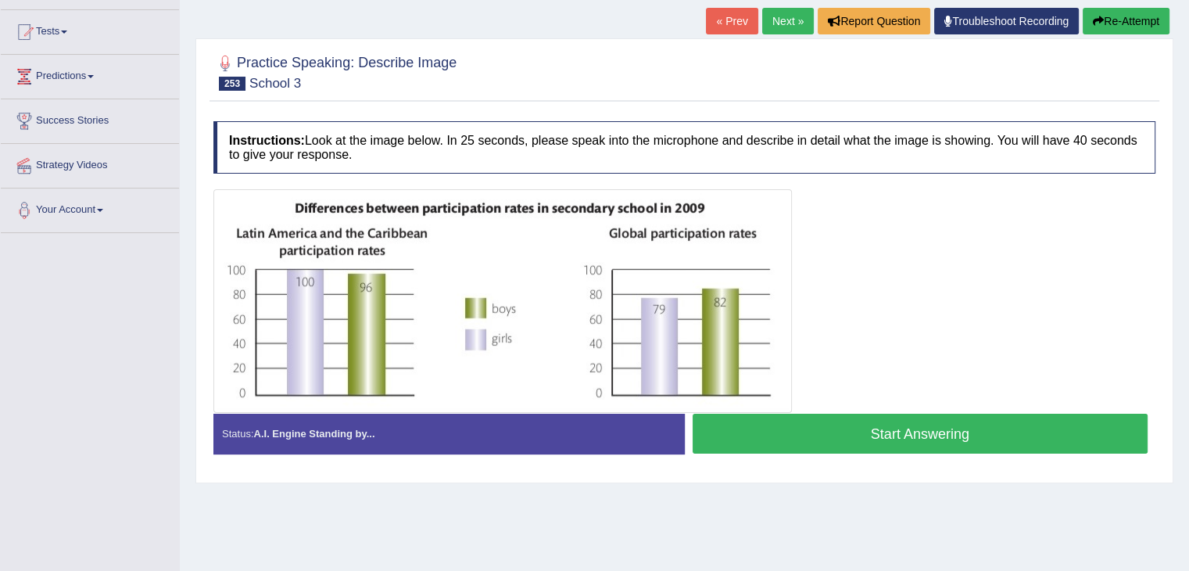
scroll to position [169, 0]
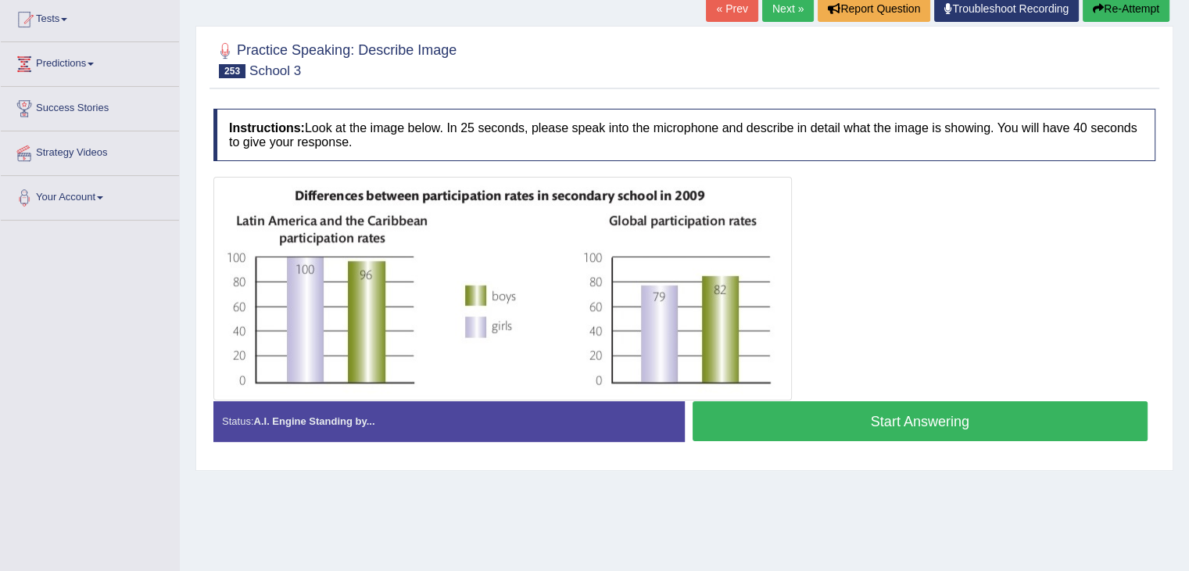
click at [954, 423] on button "Start Answering" at bounding box center [921, 421] width 456 height 40
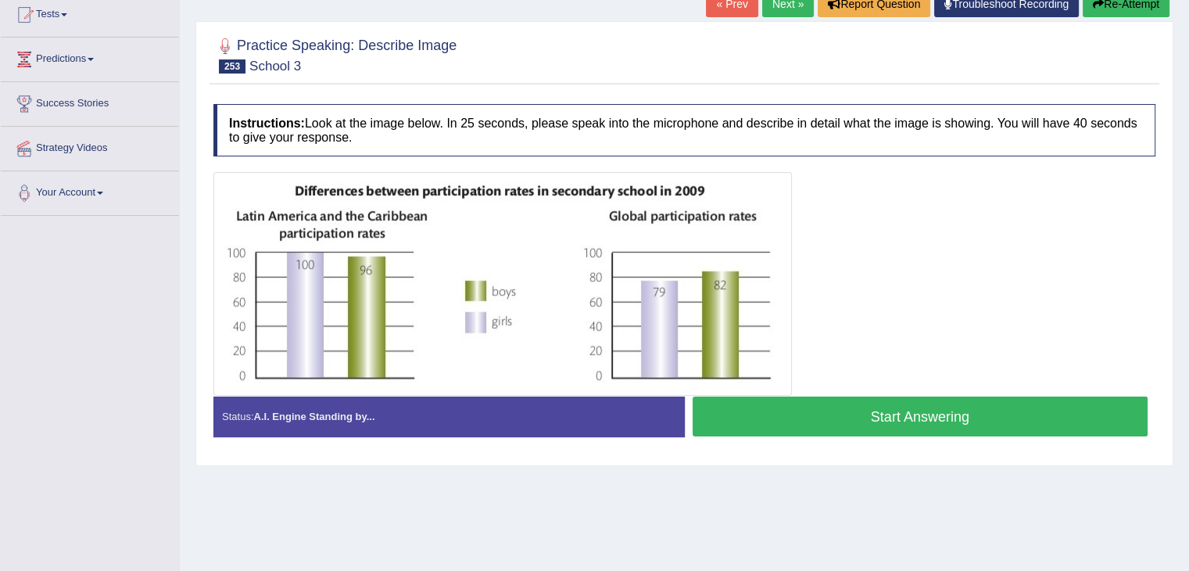
click at [891, 430] on button "Start Answering" at bounding box center [921, 416] width 456 height 40
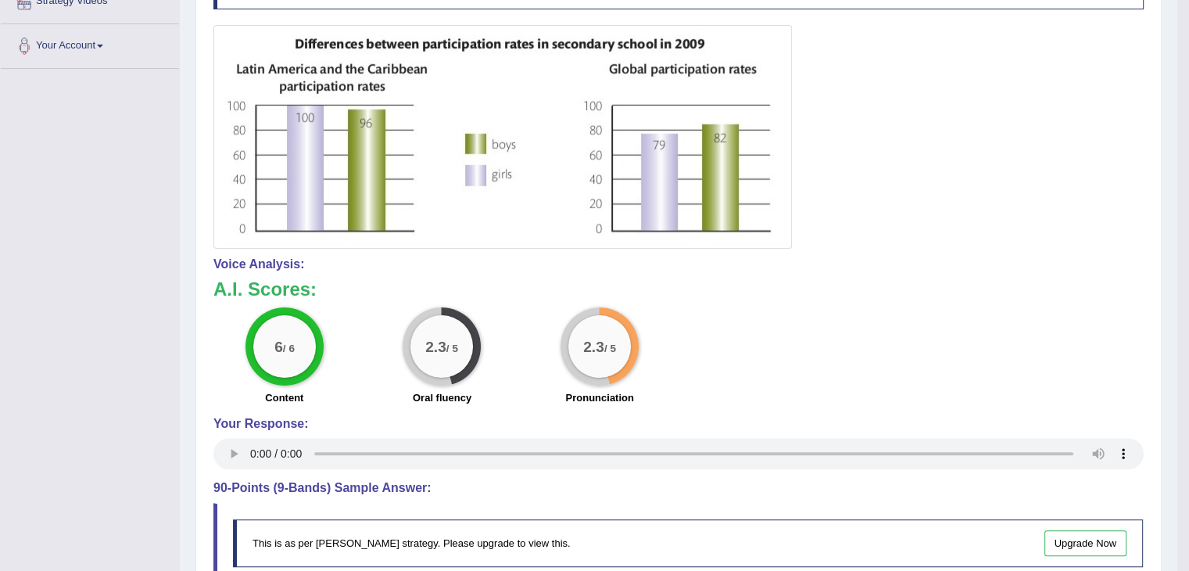
scroll to position [348, 0]
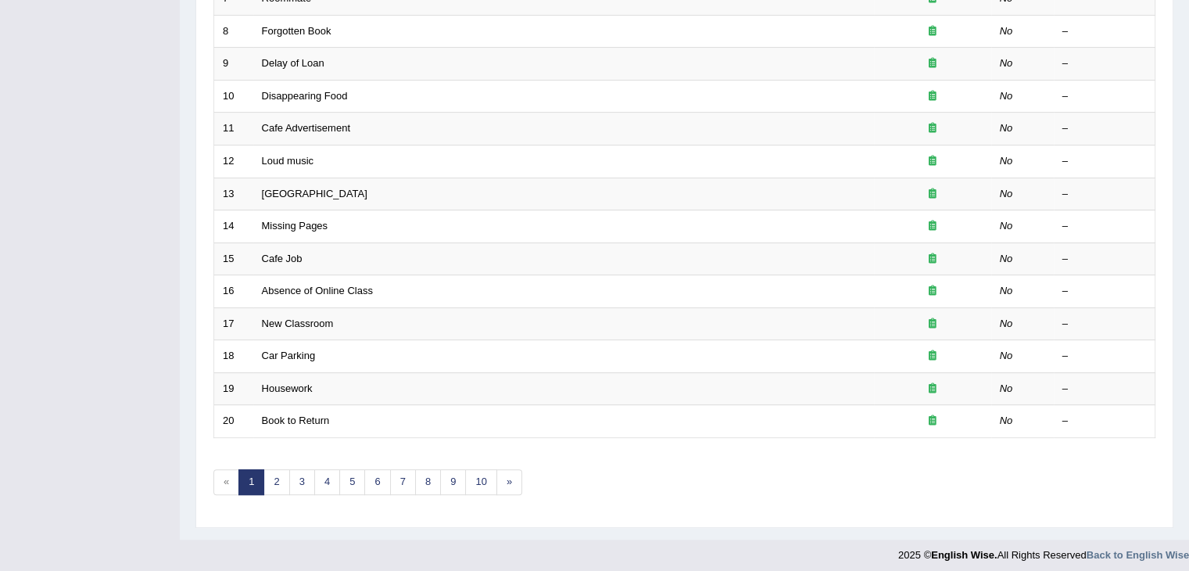
scroll to position [460, 0]
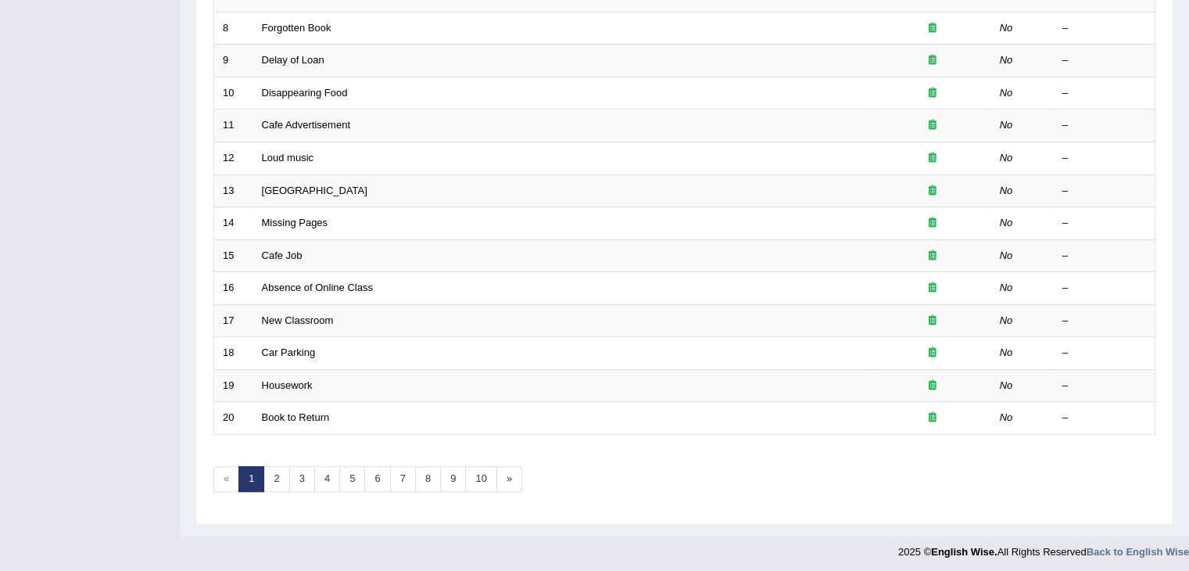
drag, startPoint x: 0, startPoint y: 0, endPoint x: 1200, endPoint y: 371, distance: 1256.4
click at [475, 479] on link "10" at bounding box center [480, 479] width 31 height 26
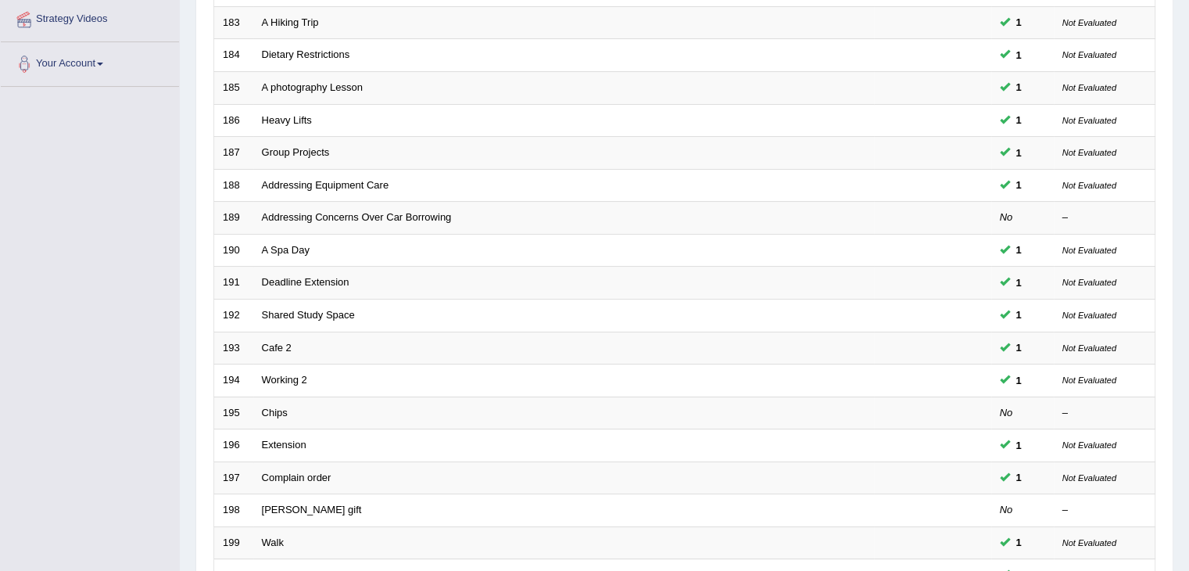
scroll to position [460, 0]
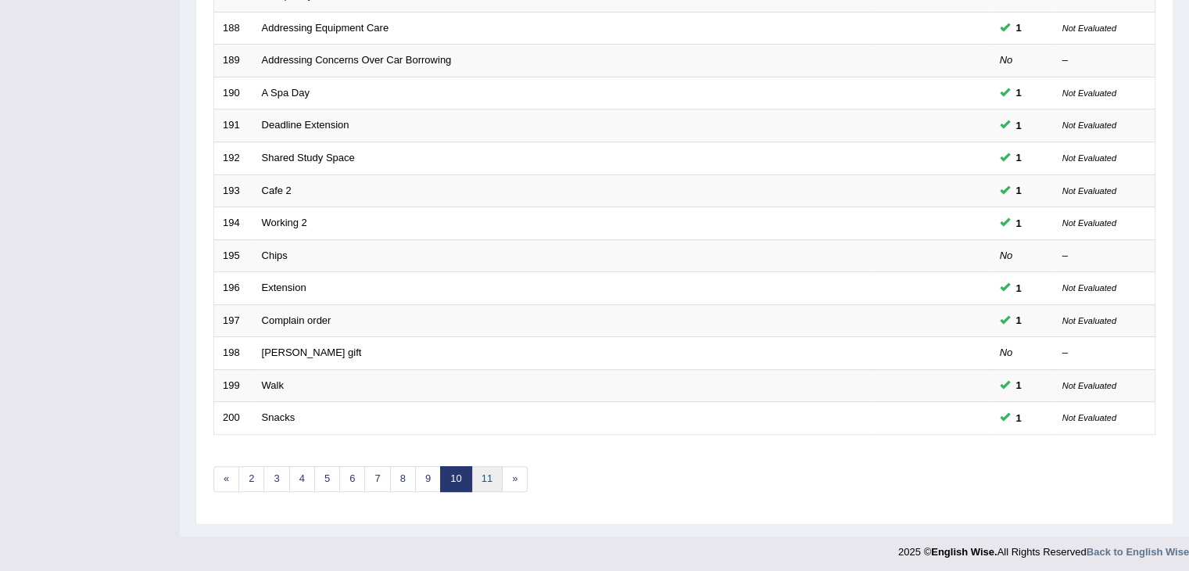
click at [489, 482] on link "11" at bounding box center [486, 479] width 31 height 26
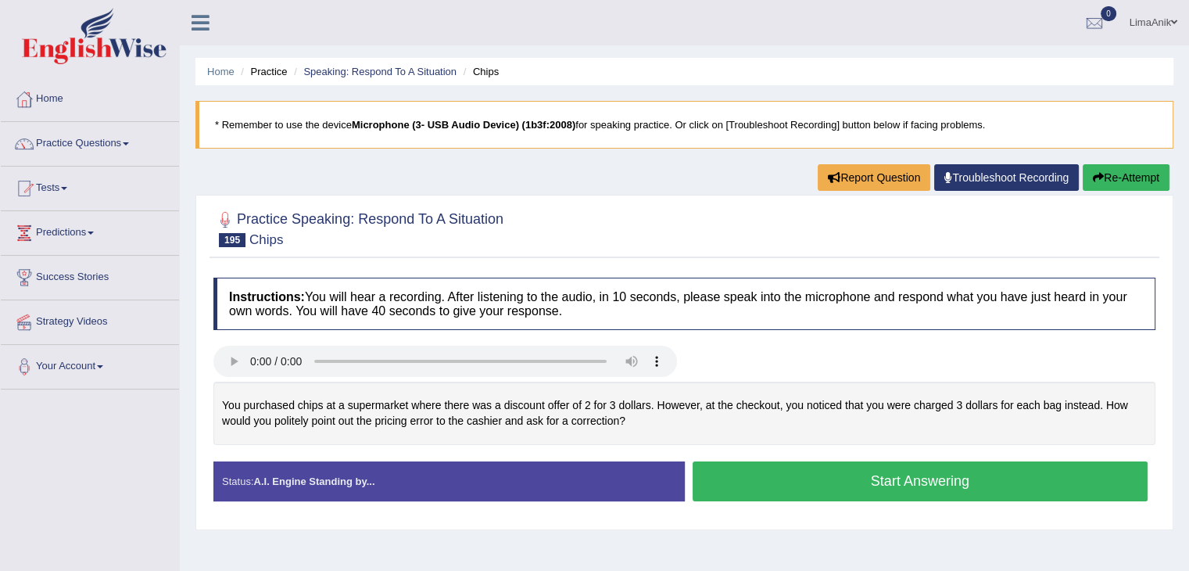
click at [691, 399] on div "You purchased chips at a supermarket where there was a discount offer of 2 for …" at bounding box center [684, 413] width 942 height 63
click at [871, 484] on button "Start Answering" at bounding box center [921, 481] width 456 height 40
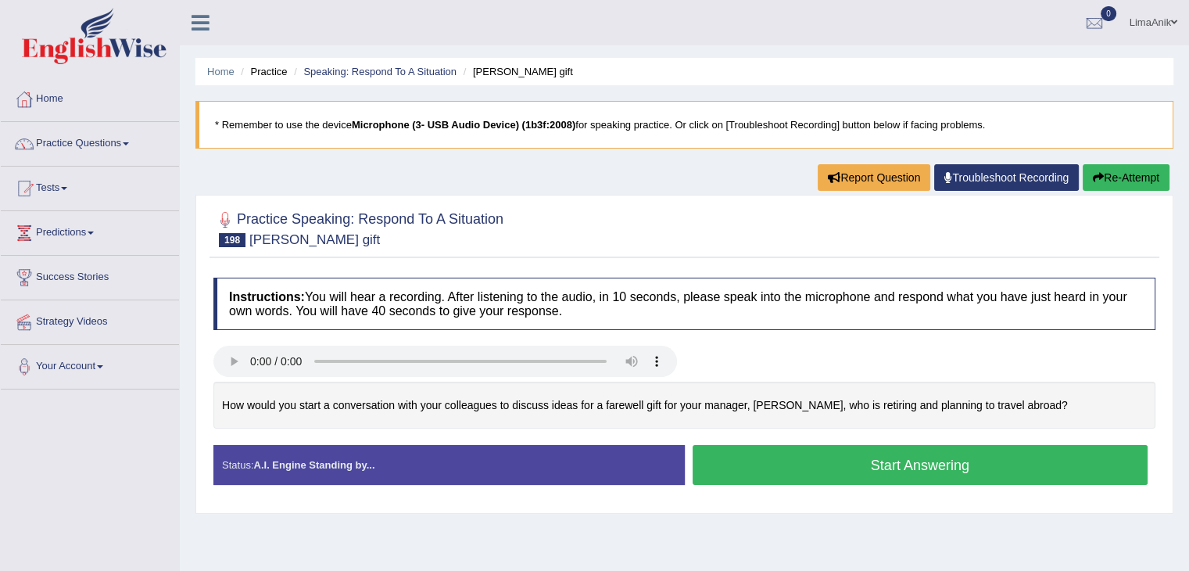
click at [754, 457] on button "Start Answering" at bounding box center [921, 465] width 456 height 40
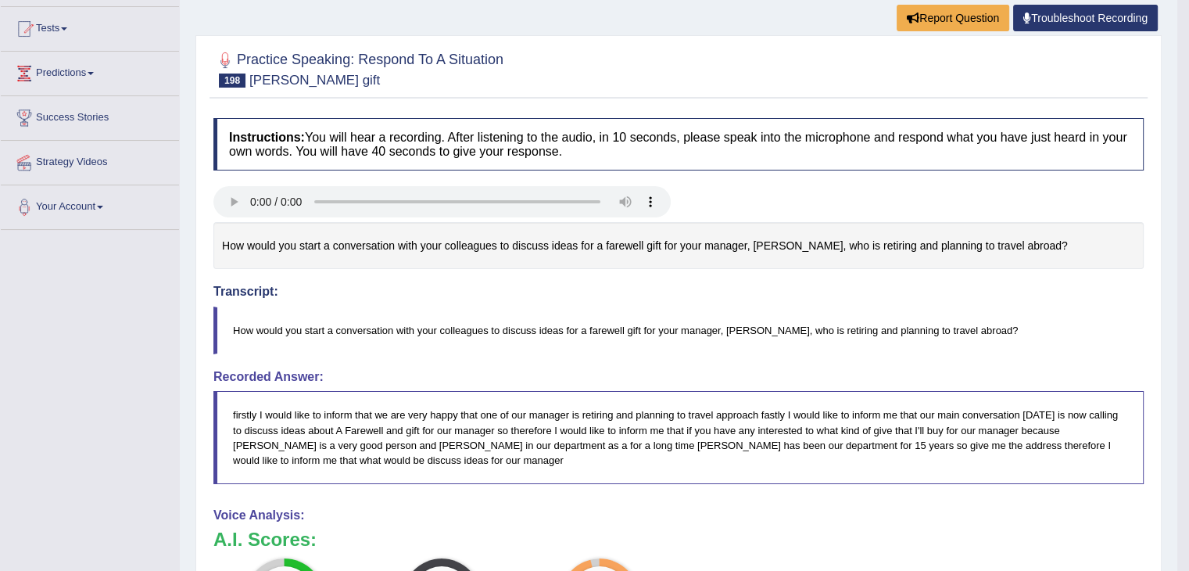
scroll to position [223, 0]
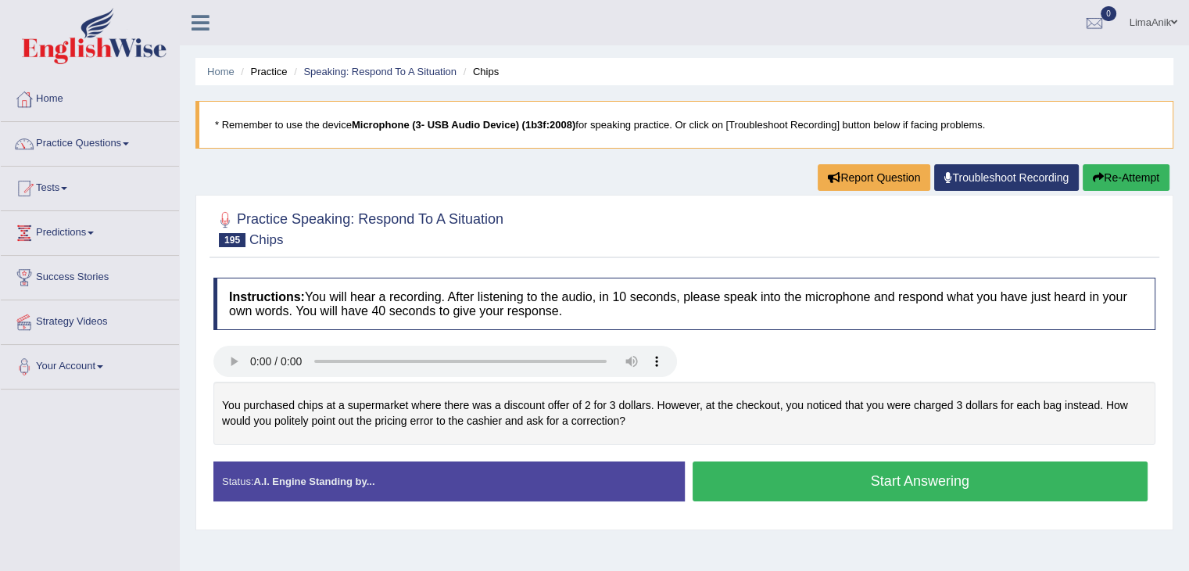
click at [808, 468] on button "Start Answering" at bounding box center [921, 481] width 456 height 40
click at [812, 473] on button "Start Answering" at bounding box center [921, 481] width 456 height 40
click at [816, 461] on div "Created with Highcharts 7.1.2 Great Too slow Too fast Time Speech pace meter: 0…" at bounding box center [924, 461] width 479 height 1
click at [802, 477] on button "Start Answering" at bounding box center [921, 481] width 456 height 40
click at [801, 486] on button "Start Answering" at bounding box center [921, 481] width 456 height 40
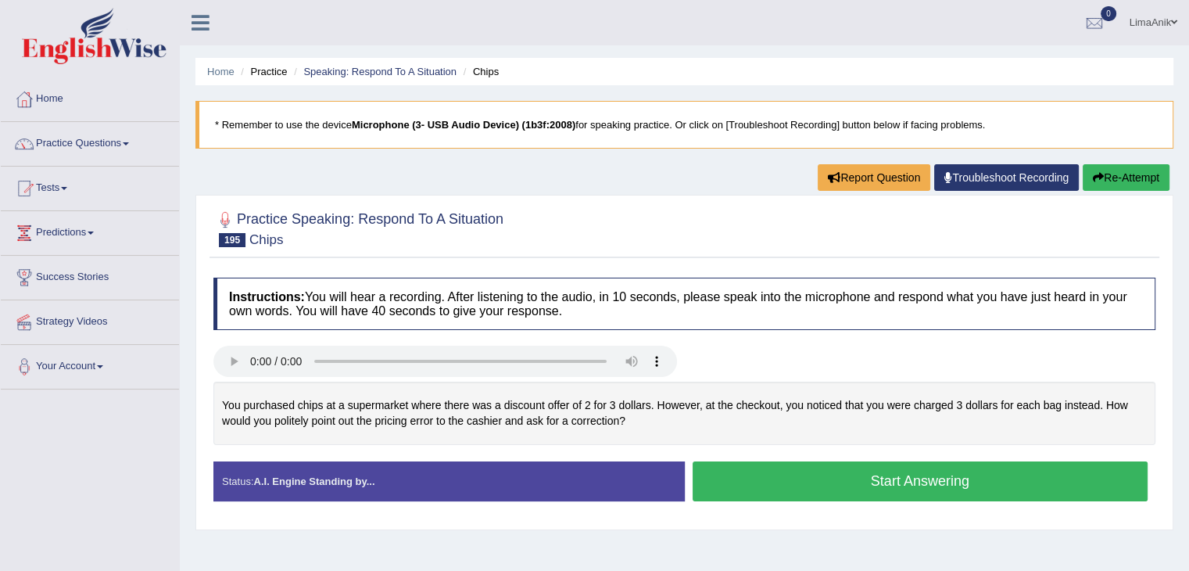
click at [778, 488] on button "Start Answering" at bounding box center [921, 481] width 456 height 40
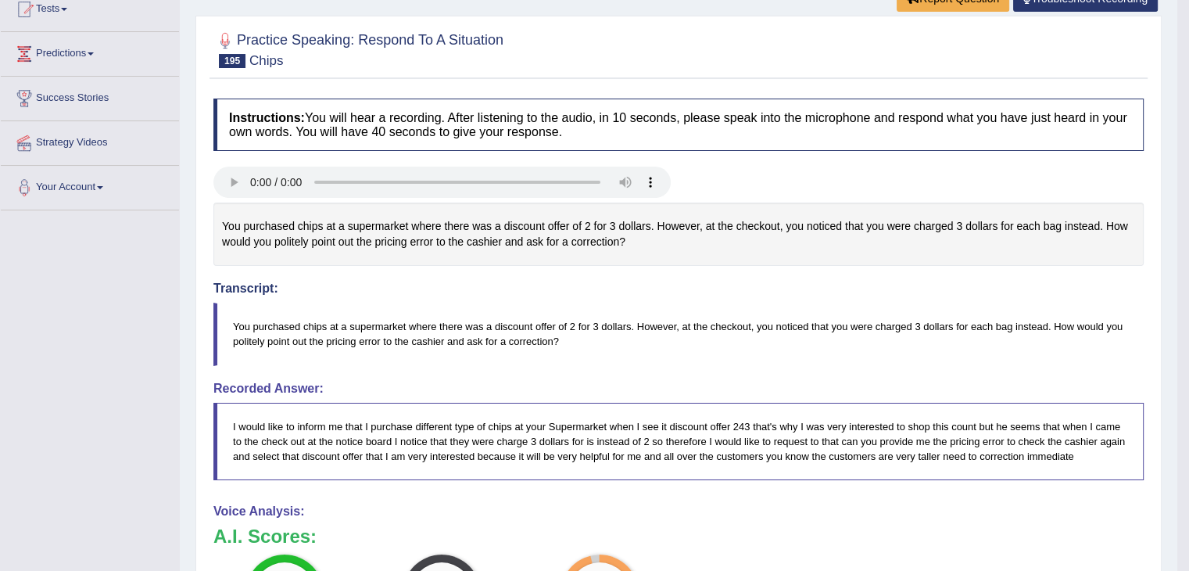
scroll to position [247, 0]
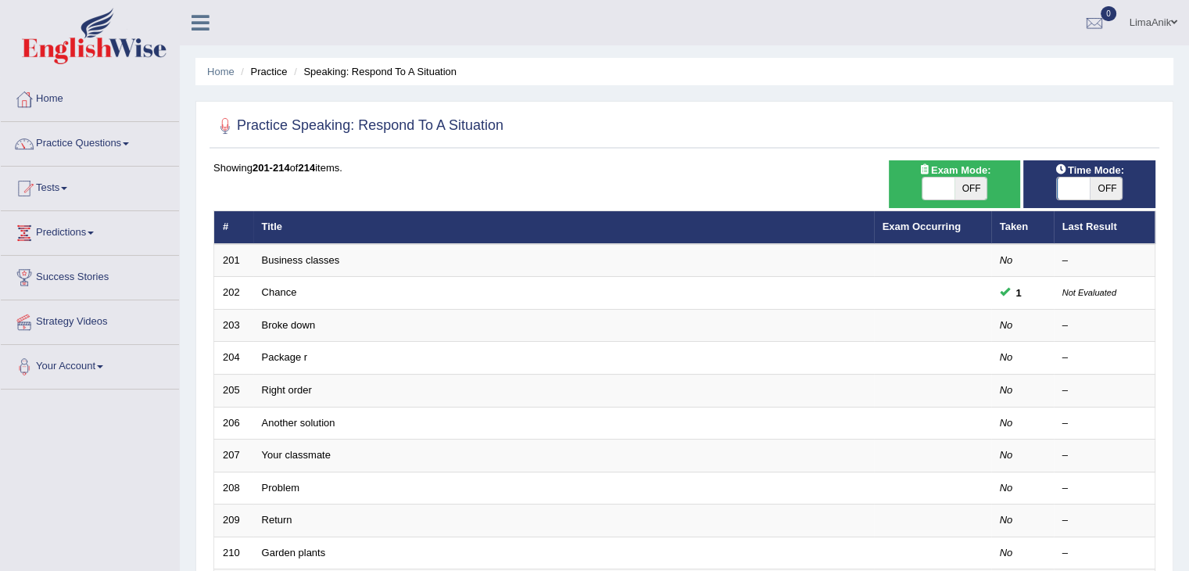
scroll to position [67, 0]
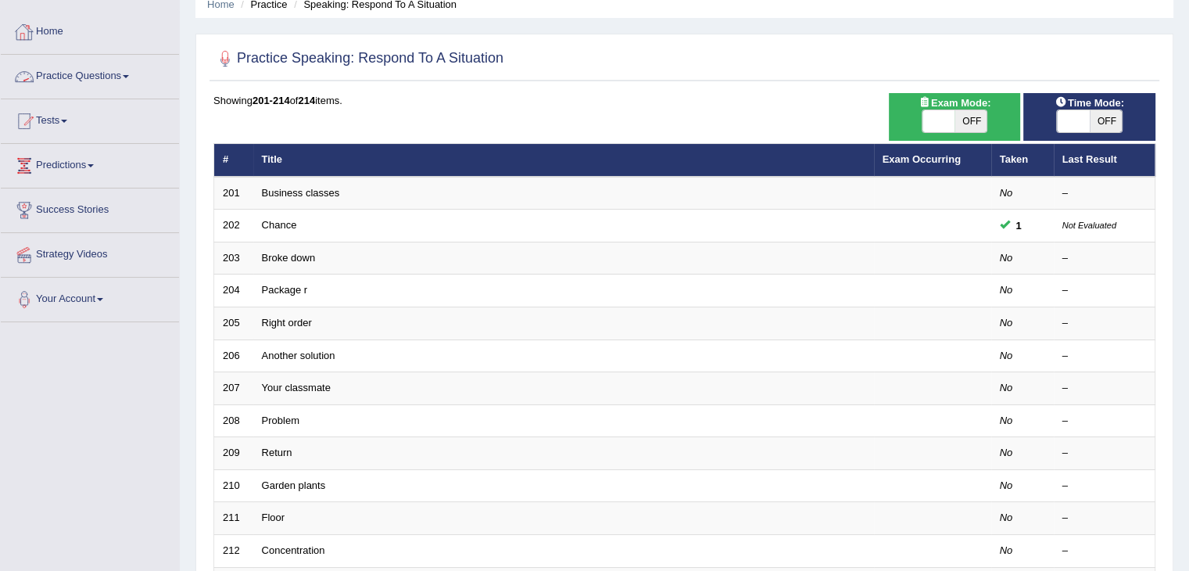
click at [112, 86] on link "Practice Questions" at bounding box center [90, 74] width 178 height 39
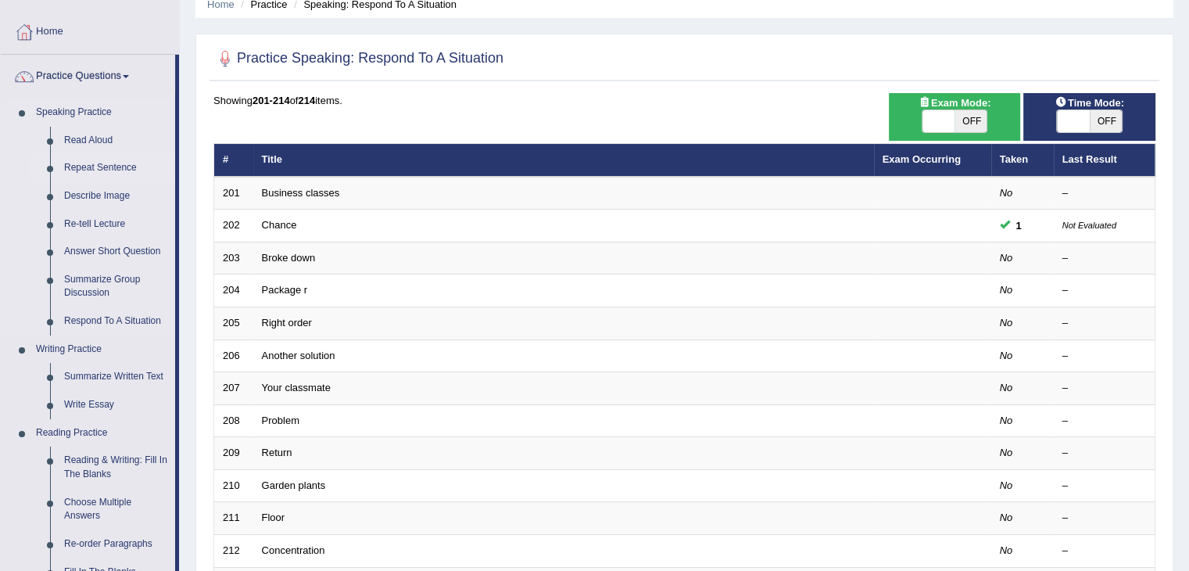
click at [106, 173] on link "Repeat Sentence" at bounding box center [116, 168] width 118 height 28
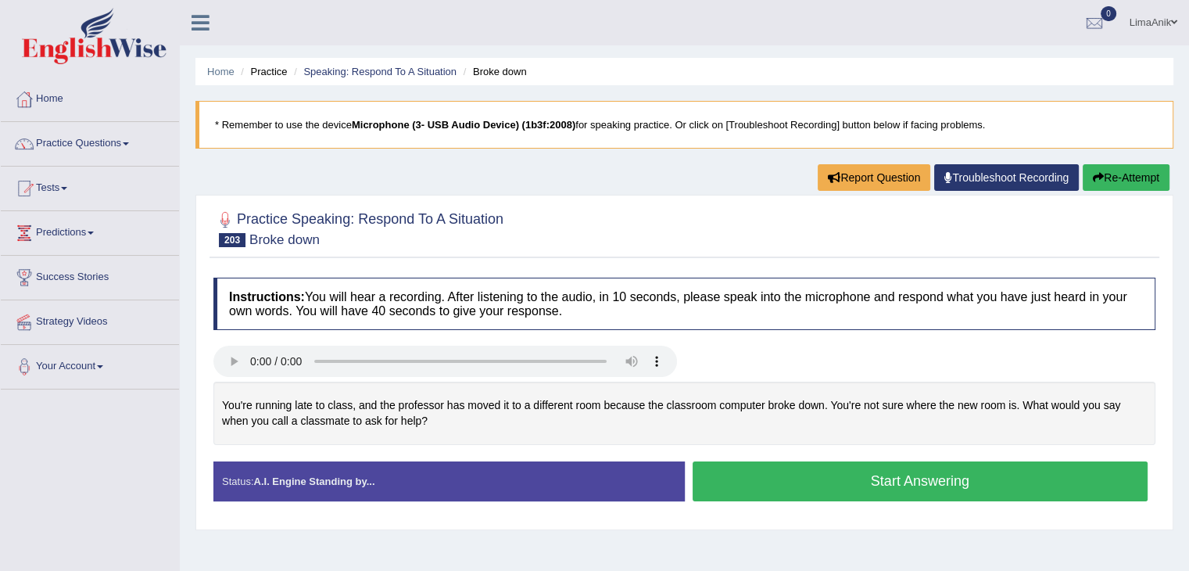
scroll to position [109, 0]
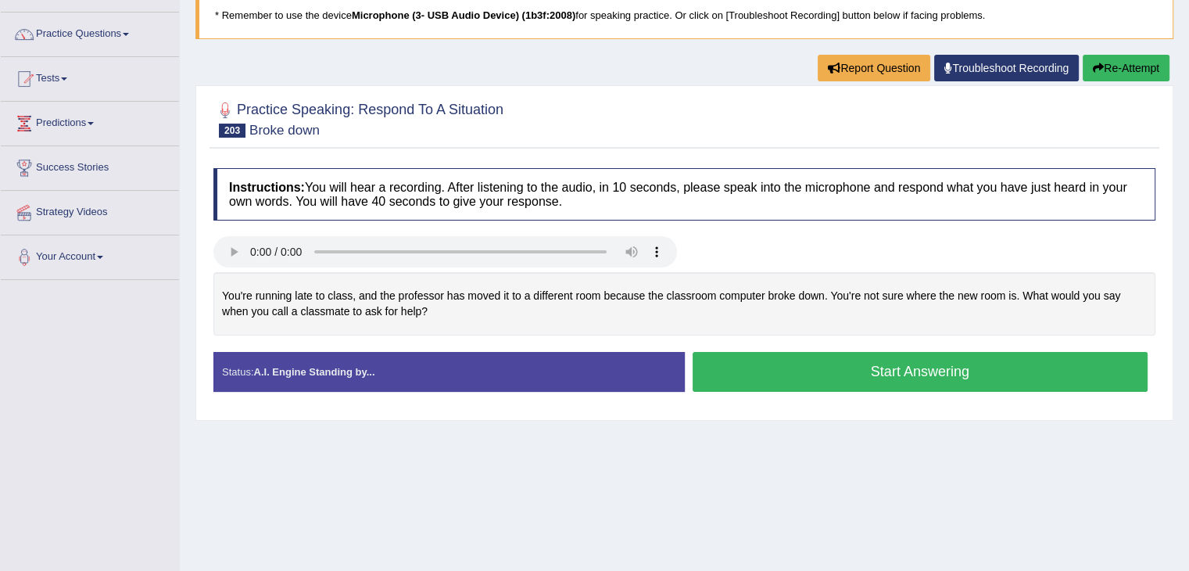
click at [578, 118] on div at bounding box center [684, 119] width 942 height 48
click at [889, 371] on button "Start Answering" at bounding box center [921, 372] width 456 height 40
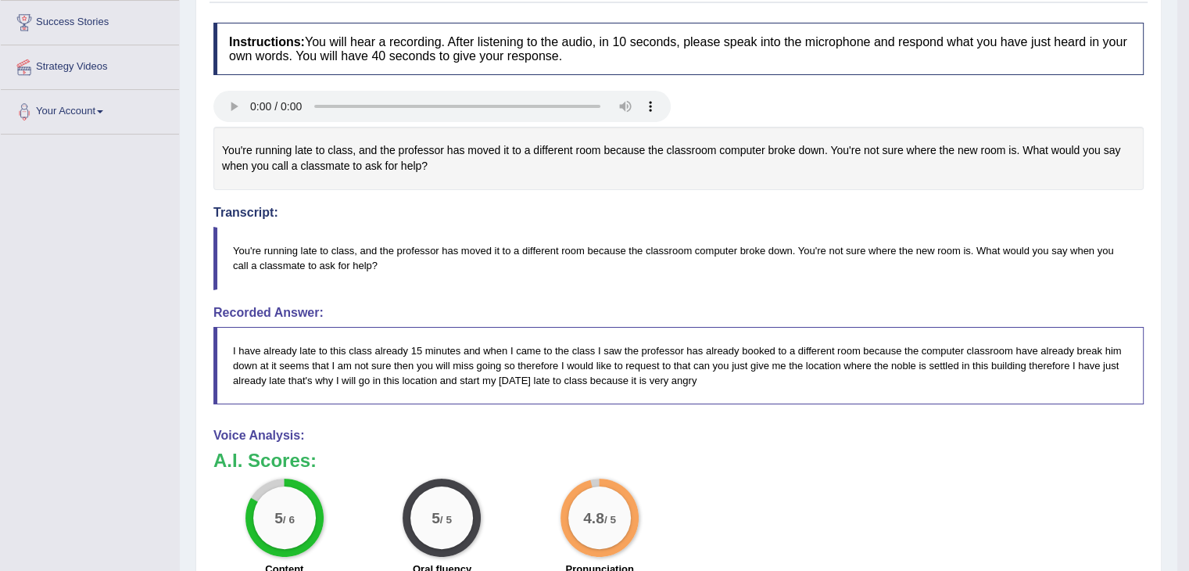
scroll to position [264, 0]
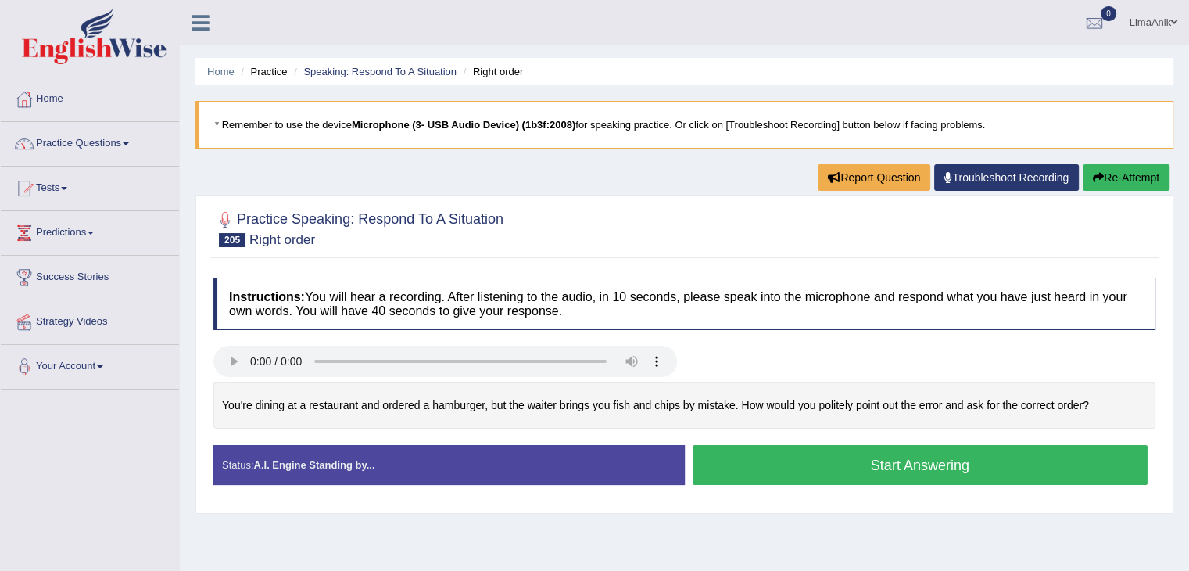
click at [808, 447] on button "Start Answering" at bounding box center [921, 465] width 456 height 40
click at [832, 460] on button "Start Answering" at bounding box center [921, 465] width 456 height 40
click at [825, 454] on button "Start Answering" at bounding box center [921, 465] width 456 height 40
click at [813, 479] on button "Start Answering" at bounding box center [921, 465] width 456 height 40
click at [826, 438] on div "Created with Highcharts 7.1.2 Too low Too high Time Pitch meter: 0 5 10 15 20 2…" at bounding box center [685, 414] width 958 height 64
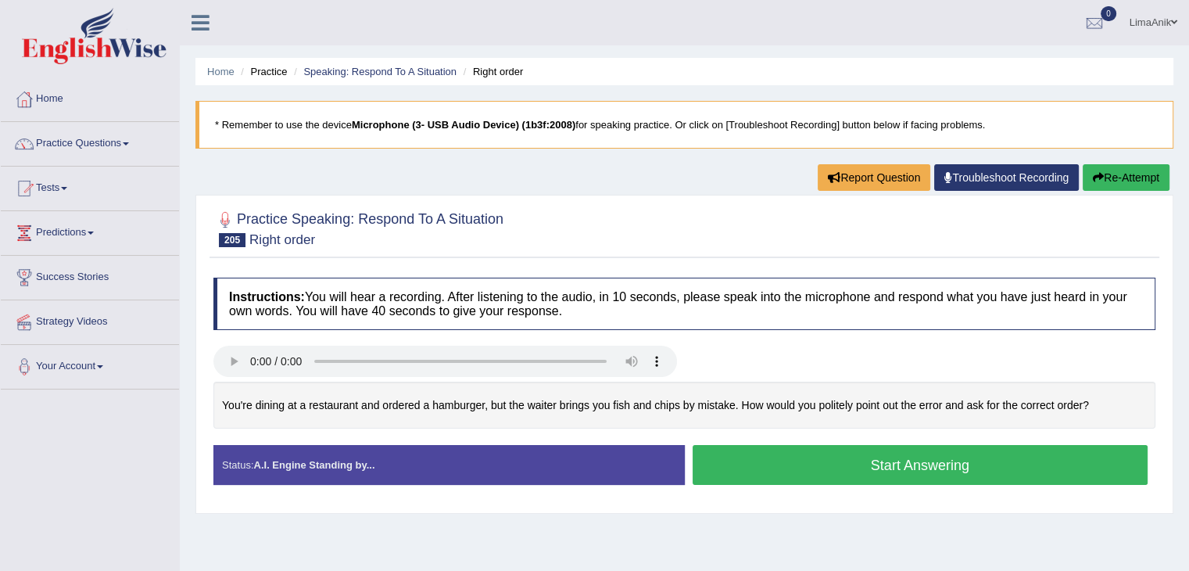
click at [834, 452] on button "Start Answering" at bounding box center [921, 465] width 456 height 40
click at [779, 476] on button "Start Answering" at bounding box center [921, 465] width 456 height 40
click at [779, 476] on div "Status: A.I. Engine Standing by... Start Answering Stop Recording" at bounding box center [684, 473] width 942 height 56
click at [806, 457] on button "Start Answering" at bounding box center [921, 465] width 456 height 40
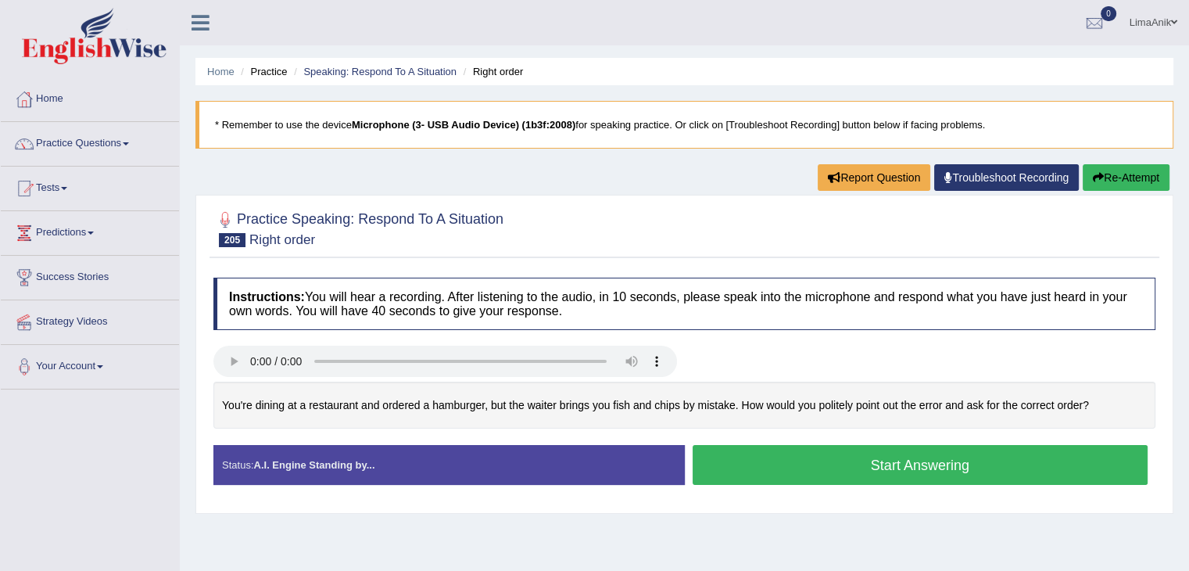
click at [810, 457] on button "Start Answering" at bounding box center [921, 465] width 456 height 40
click at [891, 464] on button "Start Answering" at bounding box center [921, 465] width 456 height 40
click at [819, 461] on button "Start Answering" at bounding box center [921, 465] width 456 height 40
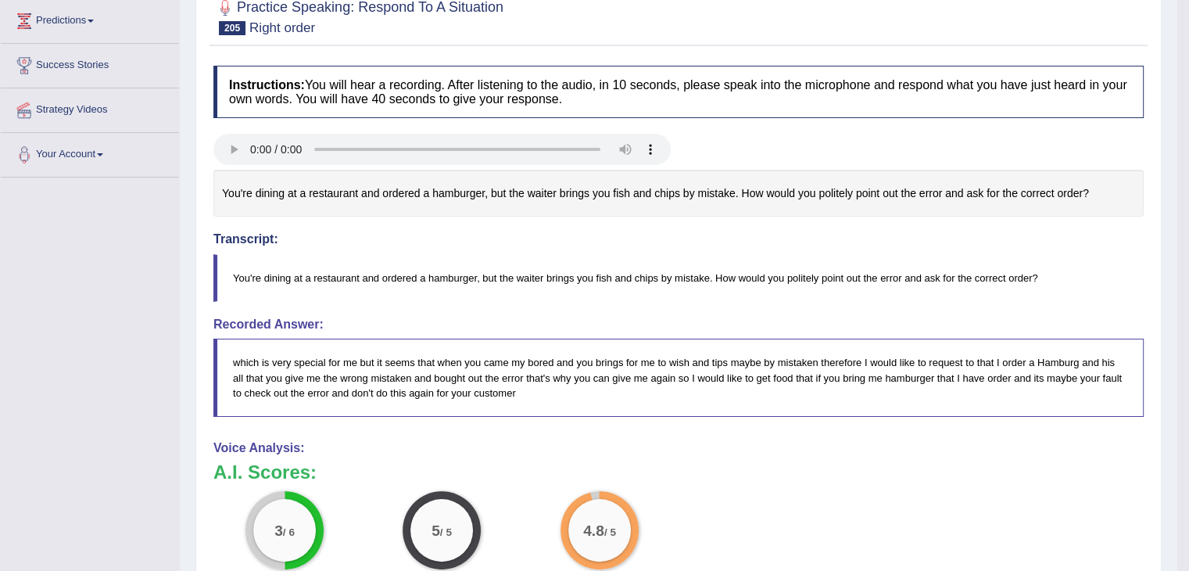
scroll to position [217, 0]
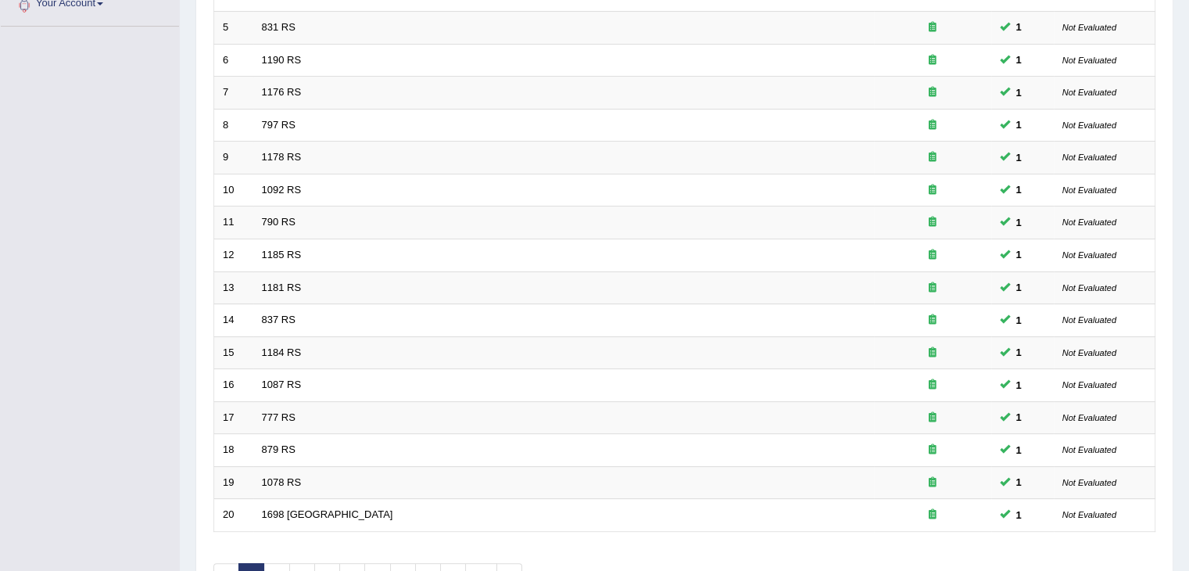
scroll to position [441, 0]
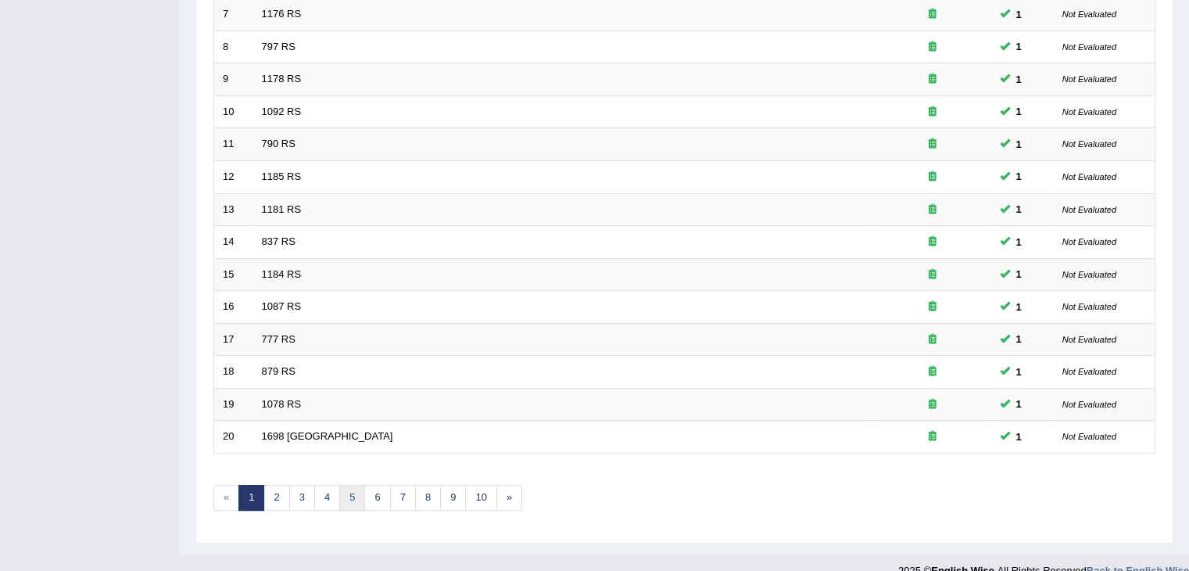
click at [344, 499] on link "5" at bounding box center [352, 498] width 26 height 26
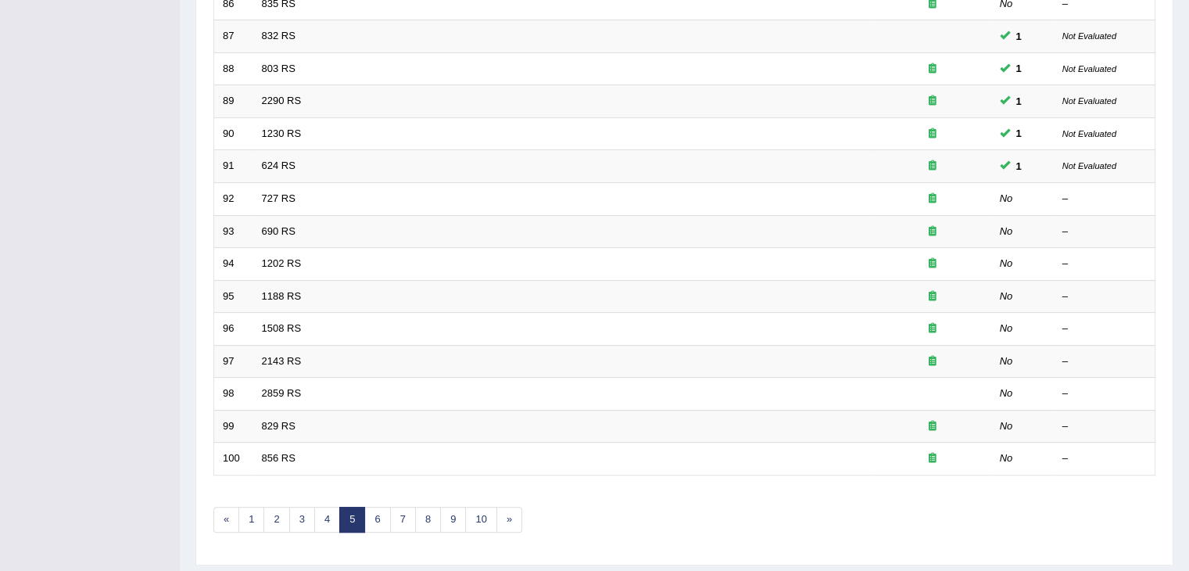
scroll to position [442, 0]
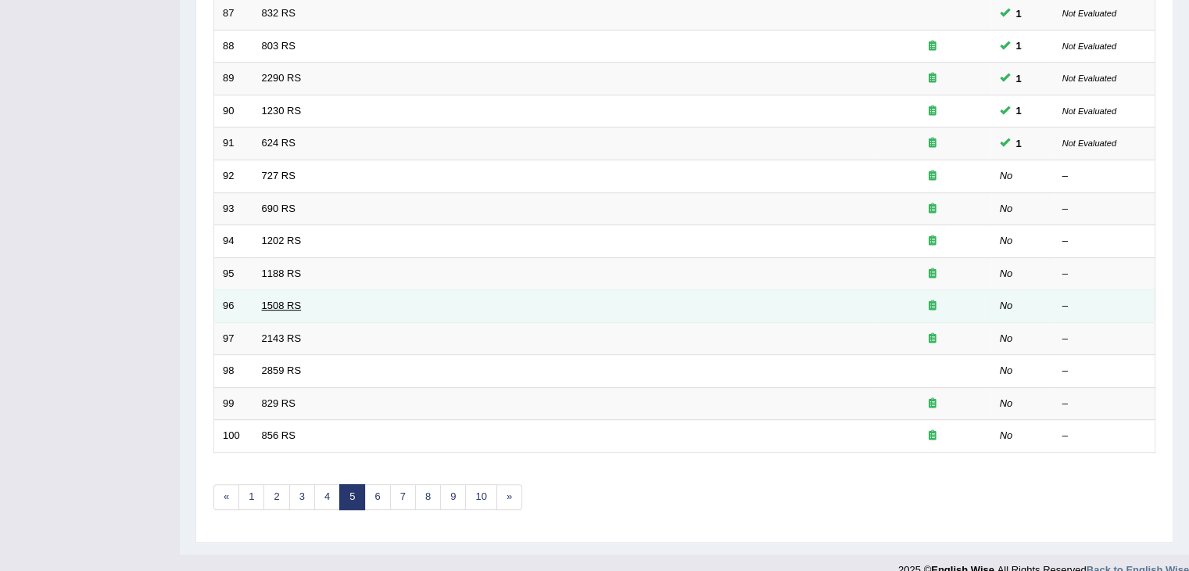
click at [279, 301] on link "1508 RS" at bounding box center [282, 305] width 40 height 12
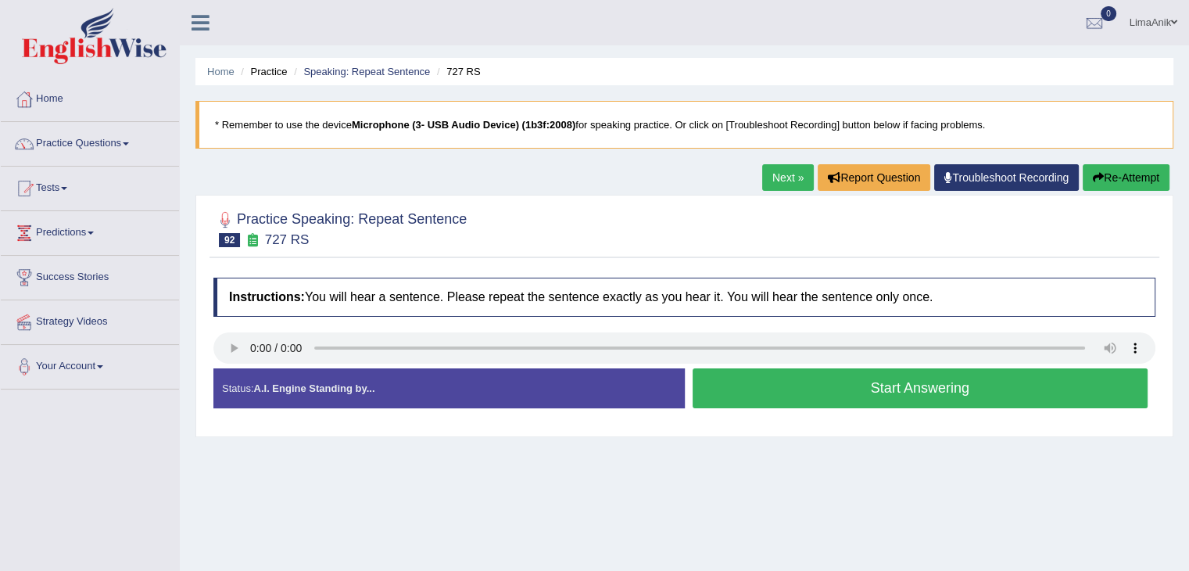
click at [851, 384] on button "Start Answering" at bounding box center [921, 388] width 456 height 40
click at [761, 365] on div at bounding box center [684, 349] width 942 height 35
click at [761, 373] on button "Start Answering" at bounding box center [921, 388] width 456 height 40
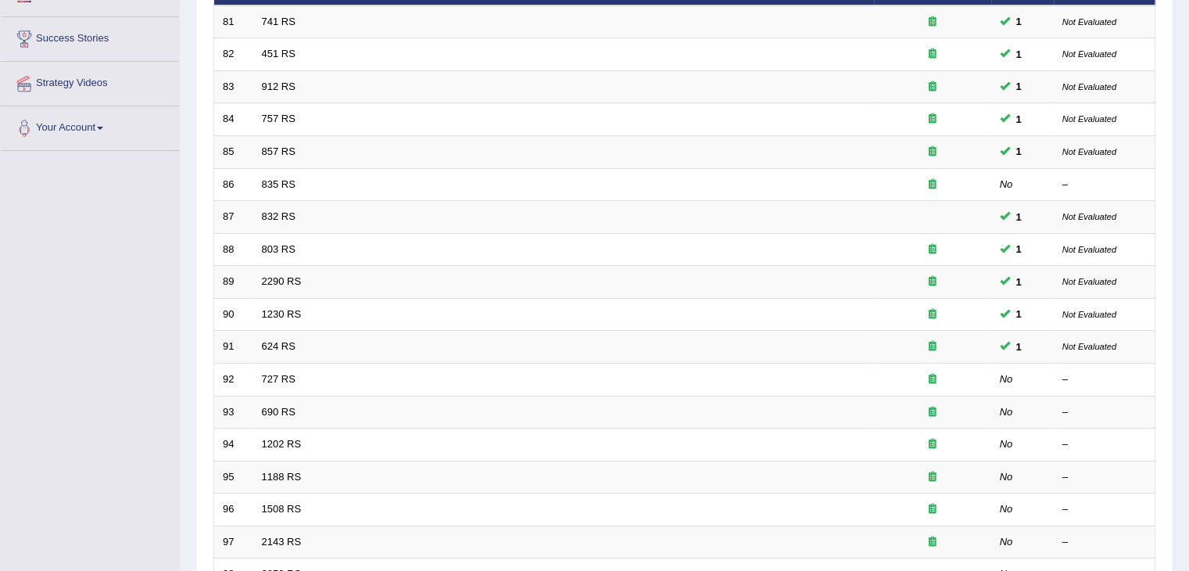
scroll to position [28, 0]
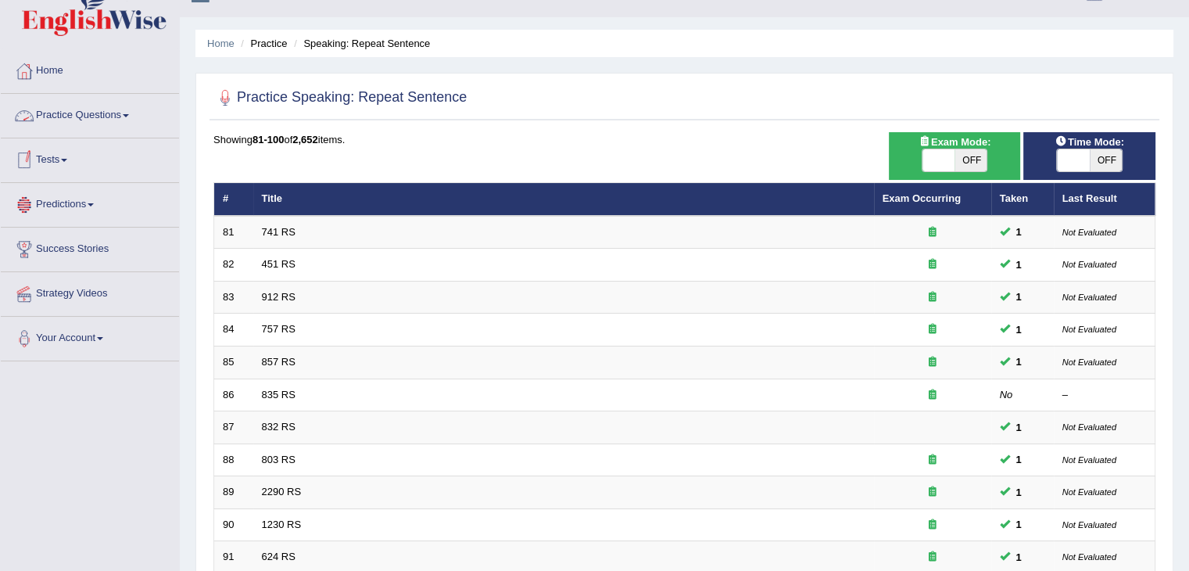
click at [76, 113] on link "Practice Questions" at bounding box center [90, 113] width 178 height 39
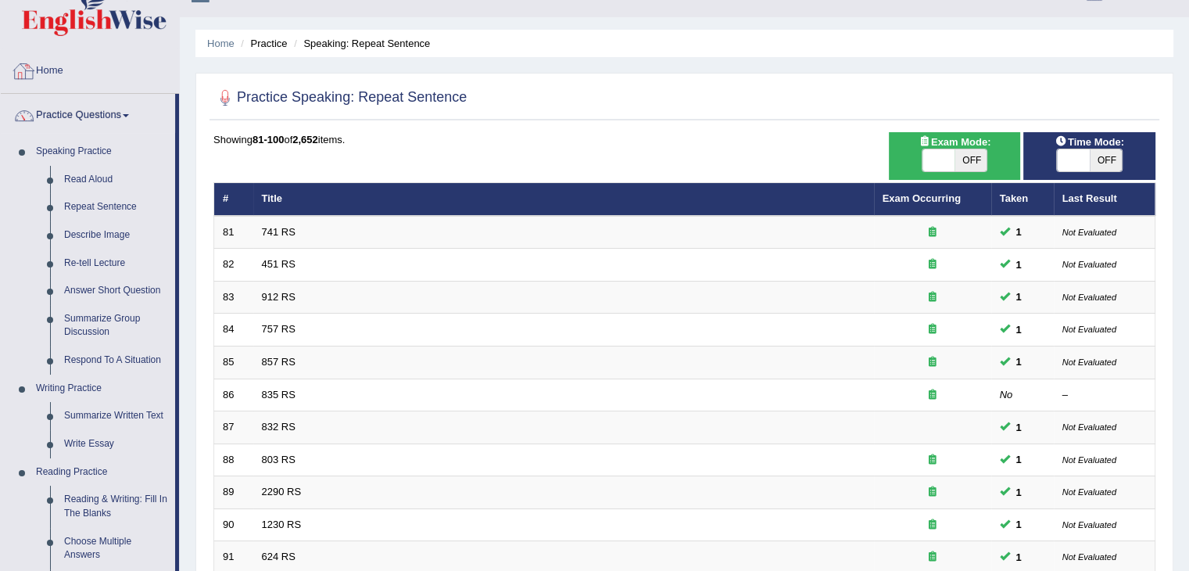
click at [63, 80] on link "Home" at bounding box center [90, 68] width 178 height 39
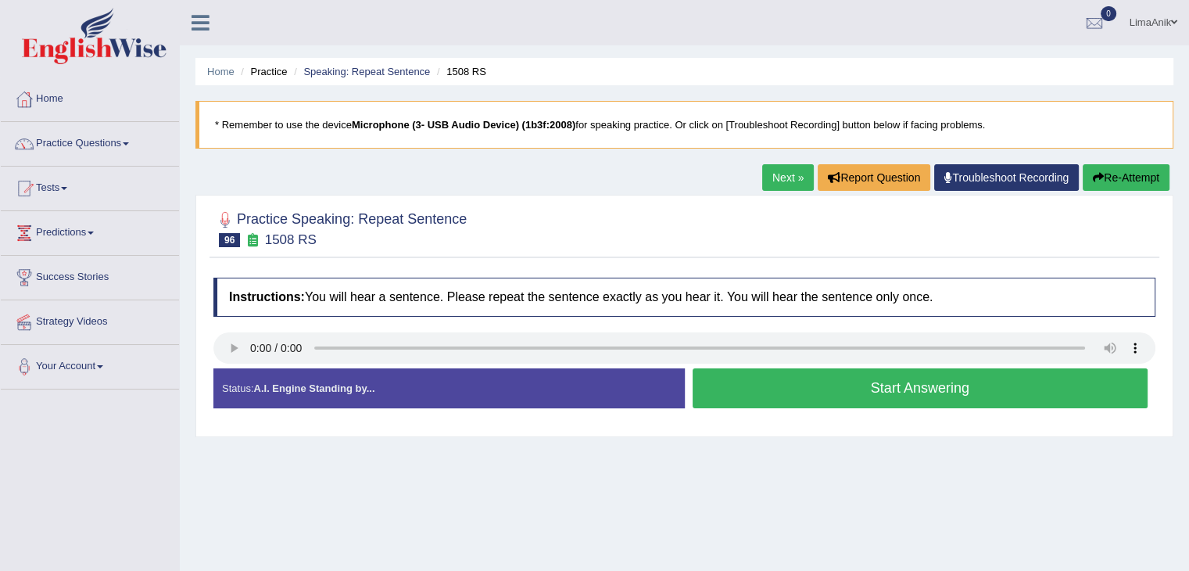
click at [828, 409] on div "Start Answering" at bounding box center [920, 390] width 471 height 44
click at [848, 380] on button "Start Answering" at bounding box center [921, 388] width 456 height 40
click at [804, 385] on button "Start Answering" at bounding box center [921, 388] width 456 height 40
click at [889, 389] on button "Start Answering" at bounding box center [921, 388] width 456 height 40
click at [884, 375] on button "Start Answering" at bounding box center [921, 388] width 456 height 40
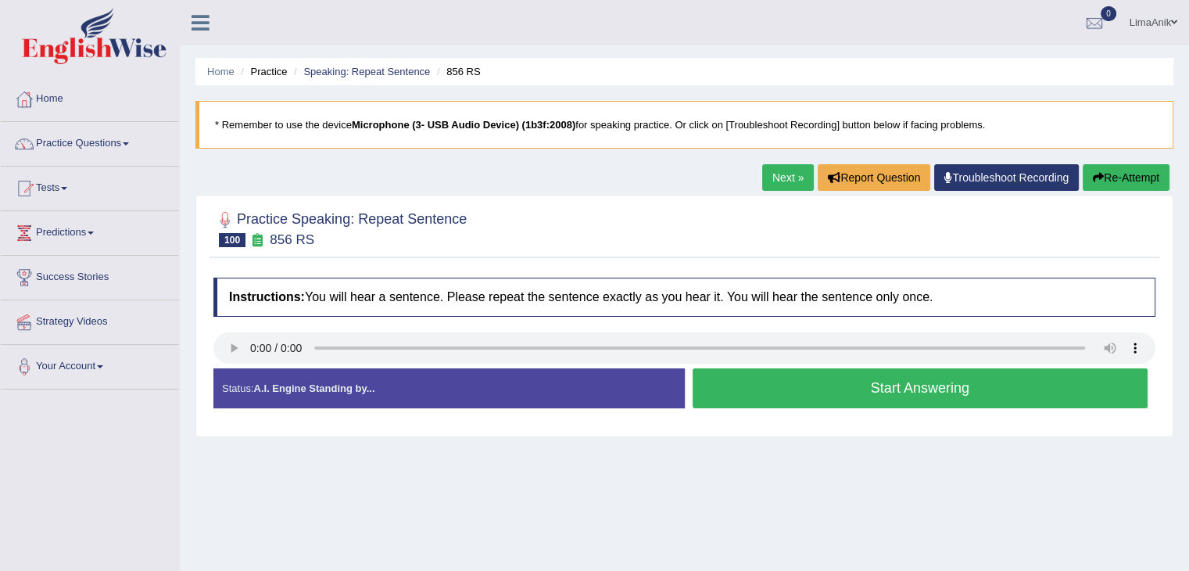
click at [891, 378] on button "Start Answering" at bounding box center [921, 388] width 456 height 40
click at [803, 398] on button "Start Answering" at bounding box center [921, 388] width 456 height 40
click at [796, 398] on button "Start Answering" at bounding box center [921, 388] width 456 height 40
click at [781, 375] on button "Start Answering" at bounding box center [921, 388] width 456 height 40
click at [777, 378] on button "Start Answering" at bounding box center [921, 388] width 456 height 40
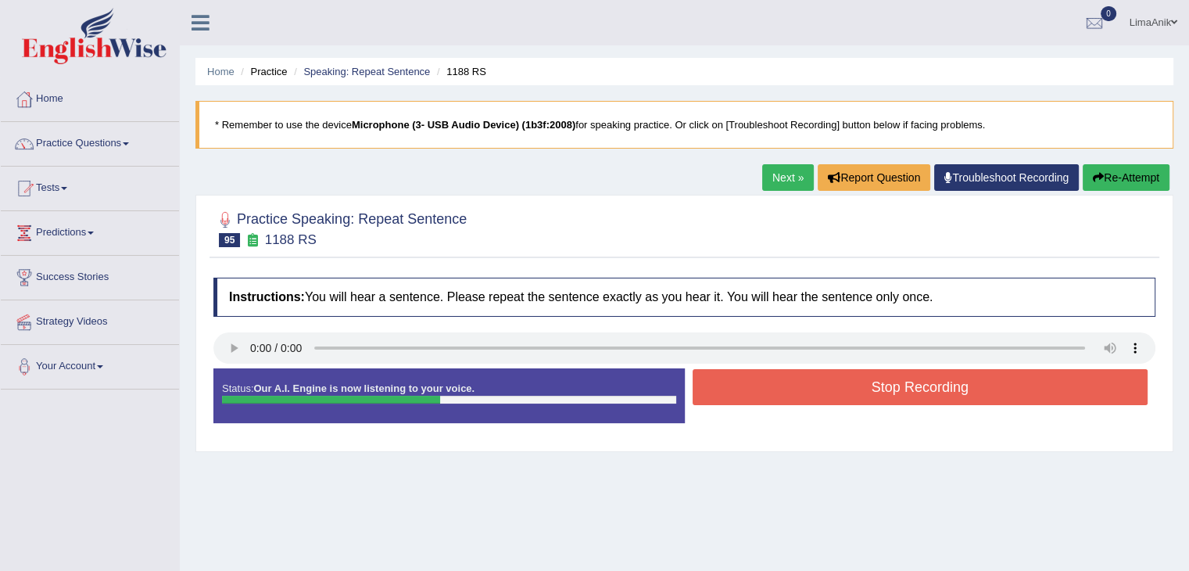
click at [758, 390] on button "Stop Recording" at bounding box center [921, 387] width 456 height 36
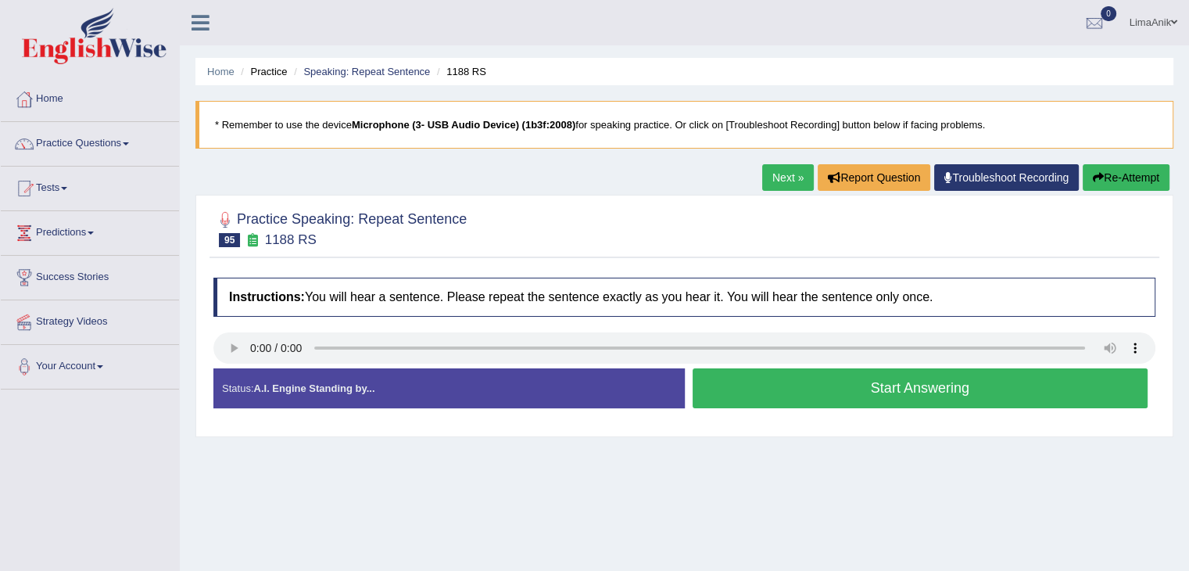
click at [783, 395] on button "Start Answering" at bounding box center [921, 388] width 456 height 40
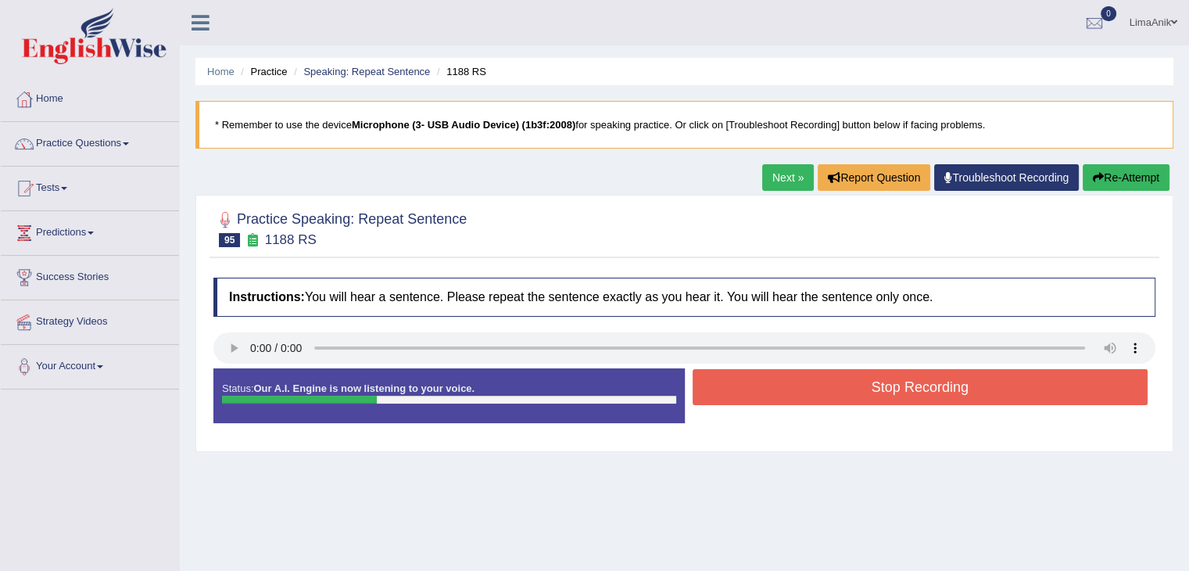
click at [758, 380] on button "Stop Recording" at bounding box center [921, 387] width 456 height 36
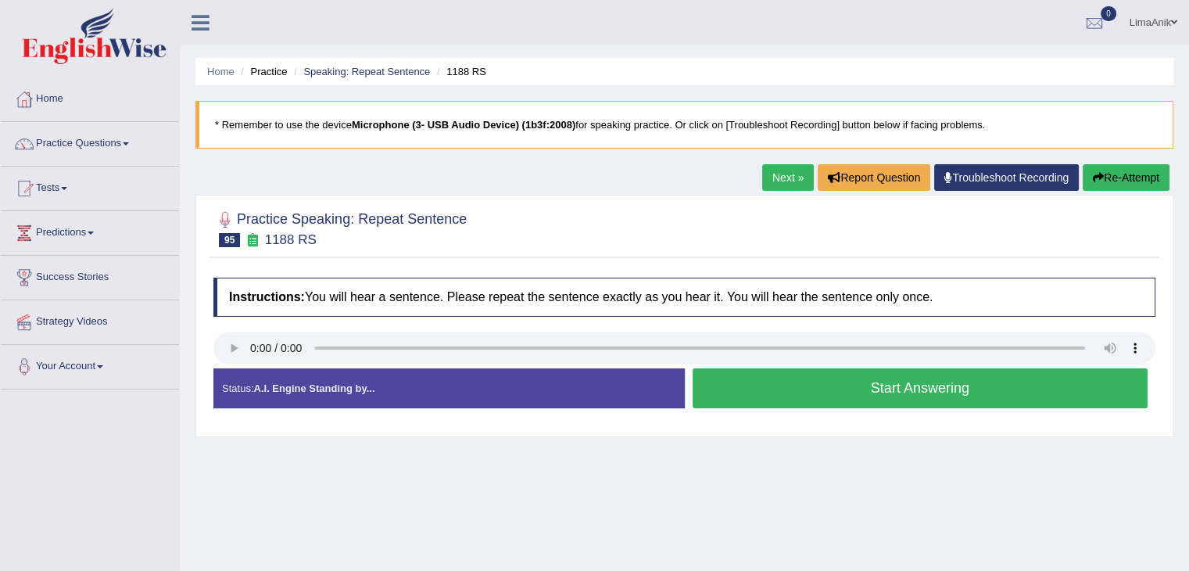
click at [783, 373] on button "Start Answering" at bounding box center [921, 388] width 456 height 40
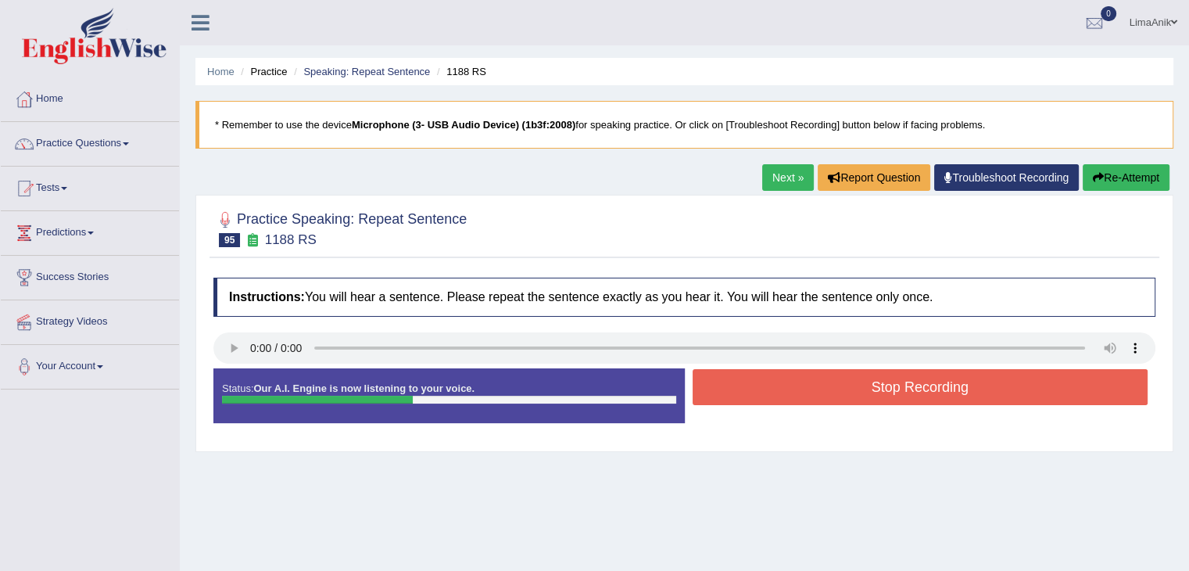
click at [879, 382] on button "Stop Recording" at bounding box center [921, 387] width 456 height 36
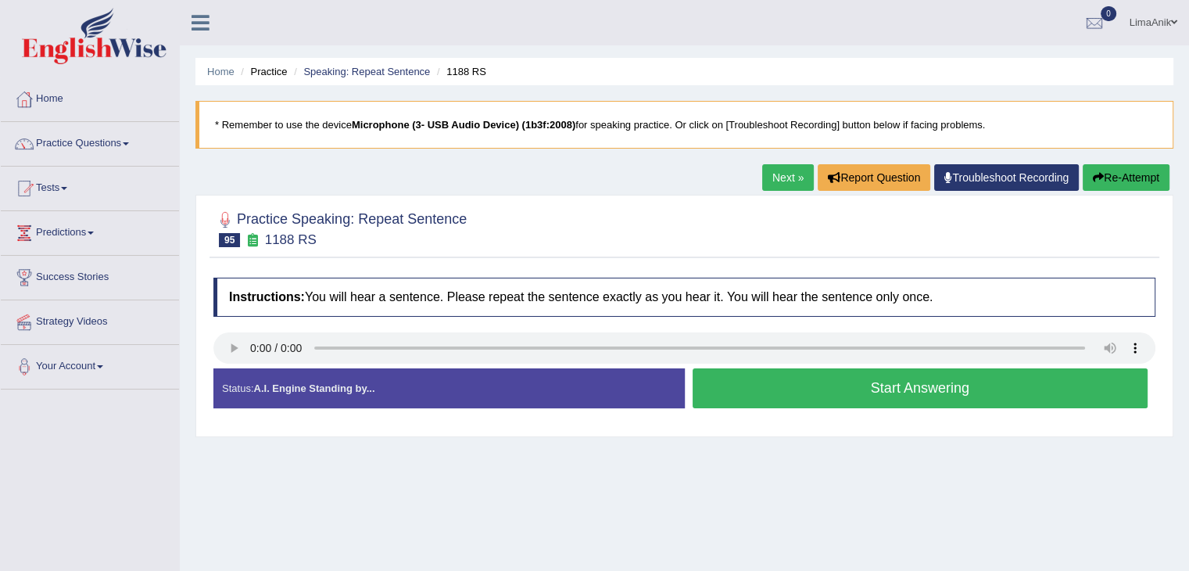
click at [842, 372] on button "Start Answering" at bounding box center [921, 388] width 456 height 40
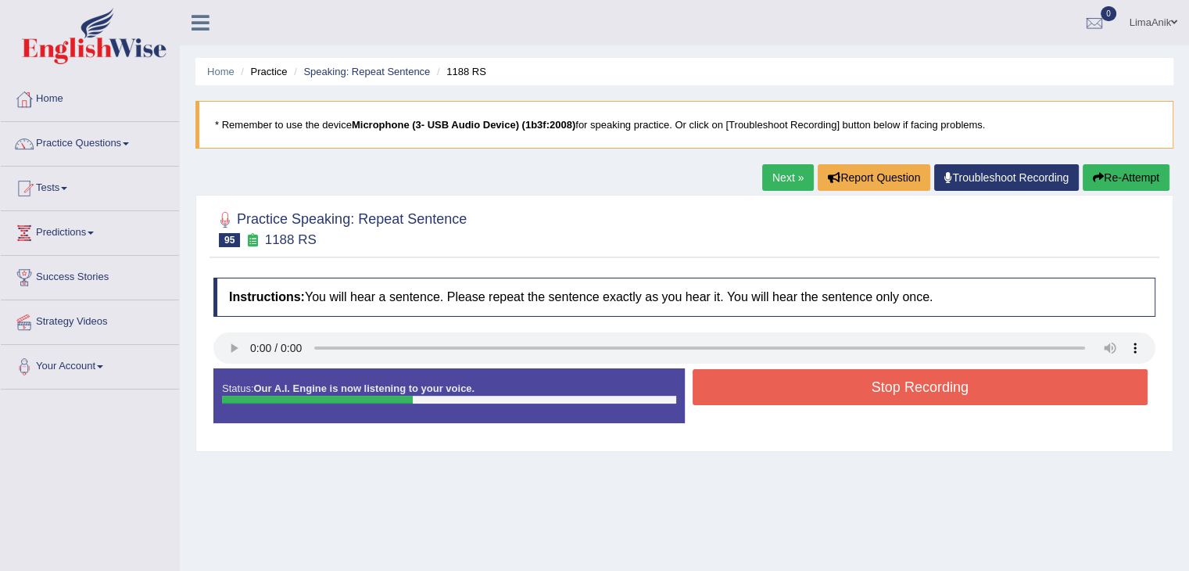
click at [763, 384] on button "Stop Recording" at bounding box center [921, 387] width 456 height 36
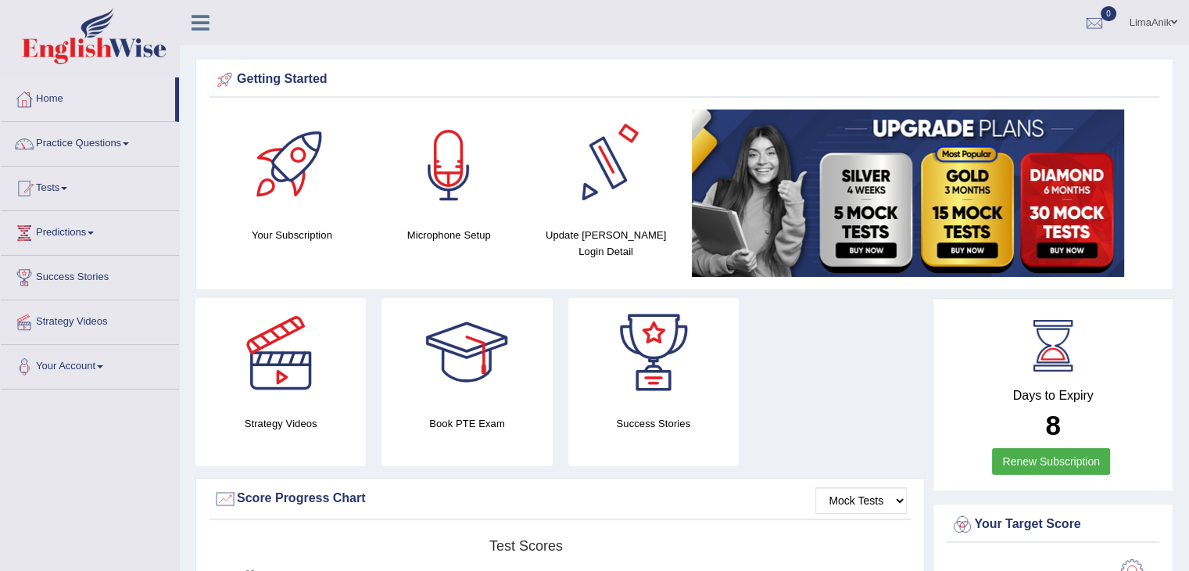
click at [463, 200] on div at bounding box center [448, 163] width 109 height 109
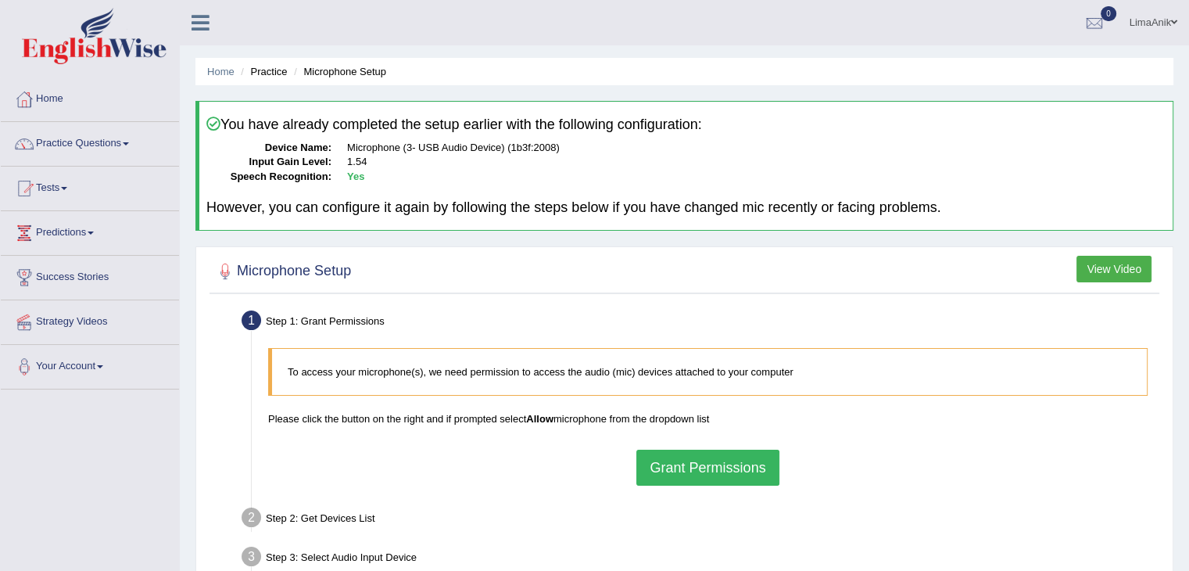
click at [654, 475] on button "Grant Permissions" at bounding box center [707, 468] width 142 height 36
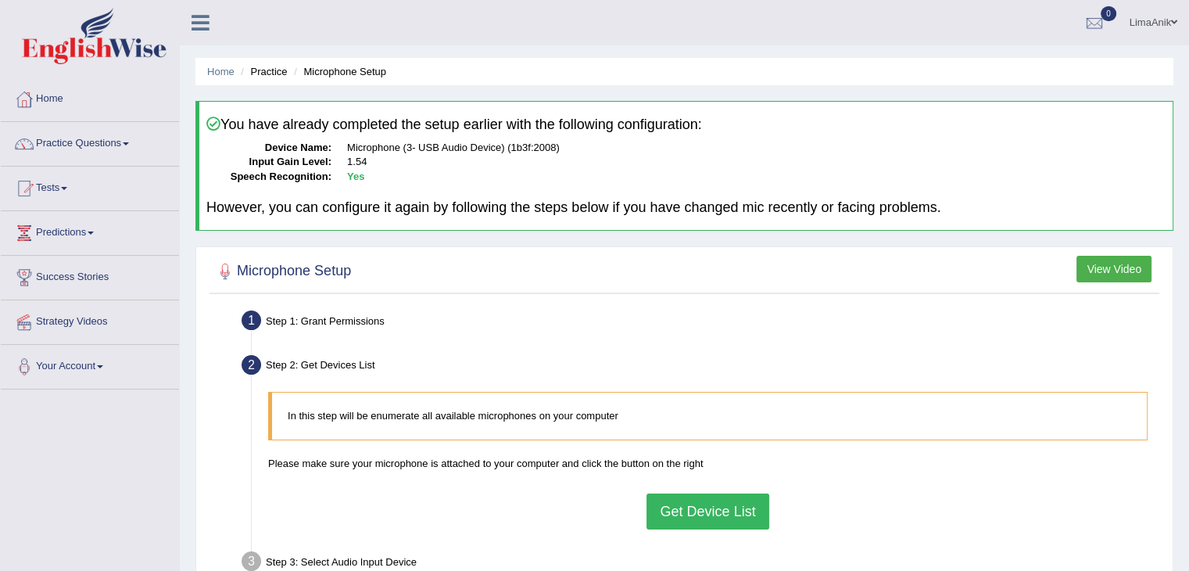
click at [702, 509] on button "Get Device List" at bounding box center [708, 511] width 122 height 36
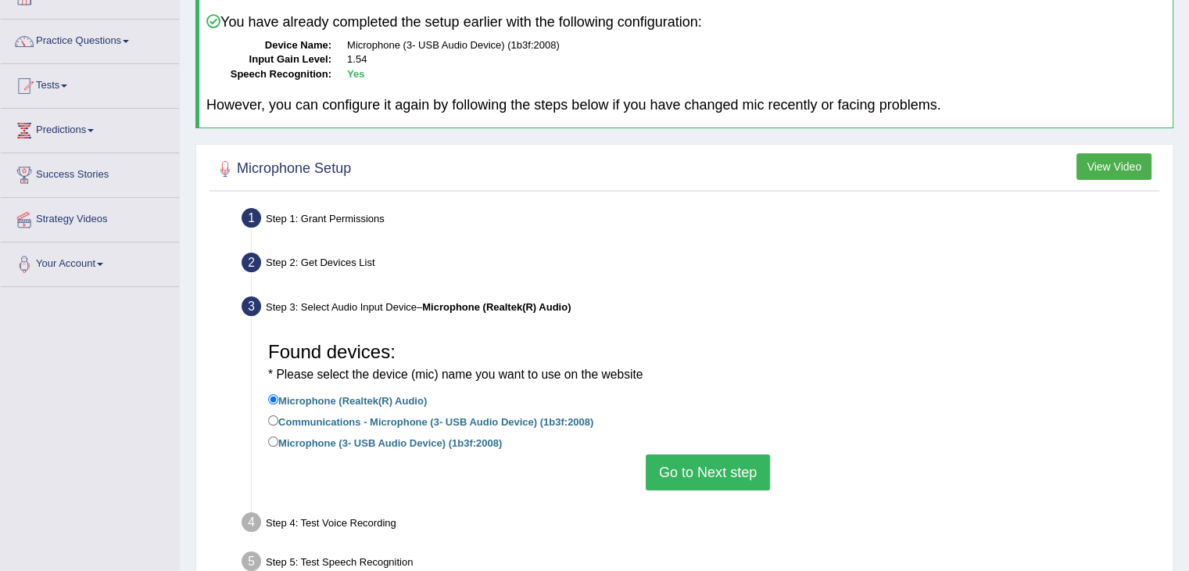
scroll to position [152, 0]
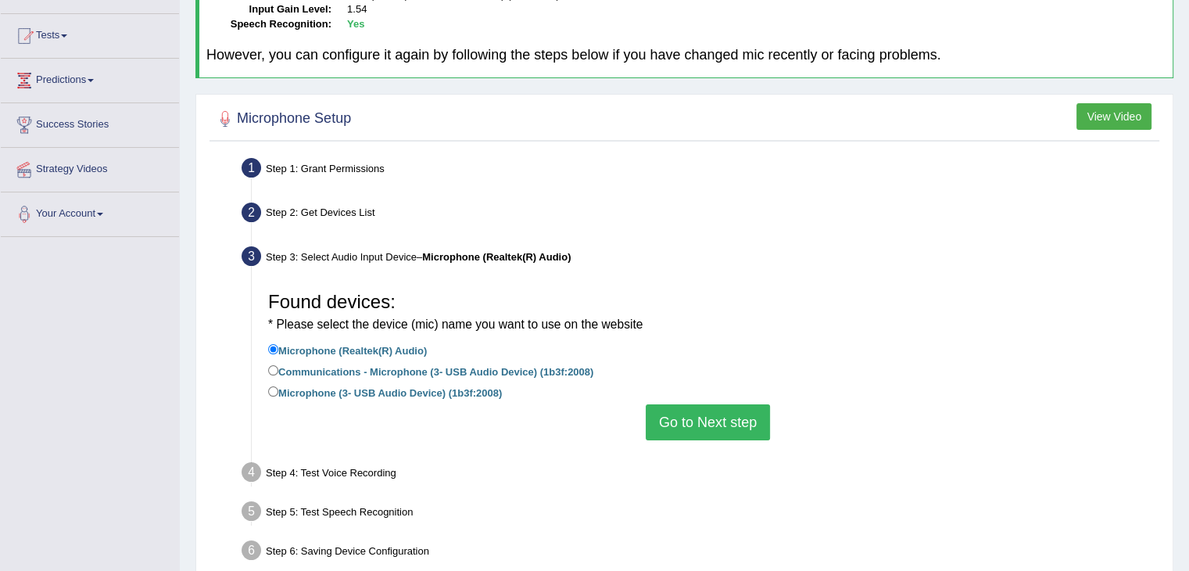
click at [278, 385] on label "Microphone (3- USB Audio Device) (1b3f:2008)" at bounding box center [385, 391] width 234 height 17
click at [278, 386] on input "Microphone (3- USB Audio Device) (1b3f:2008)" at bounding box center [273, 391] width 10 height 10
radio input "true"
click at [696, 416] on button "Go to Next step" at bounding box center [708, 422] width 124 height 36
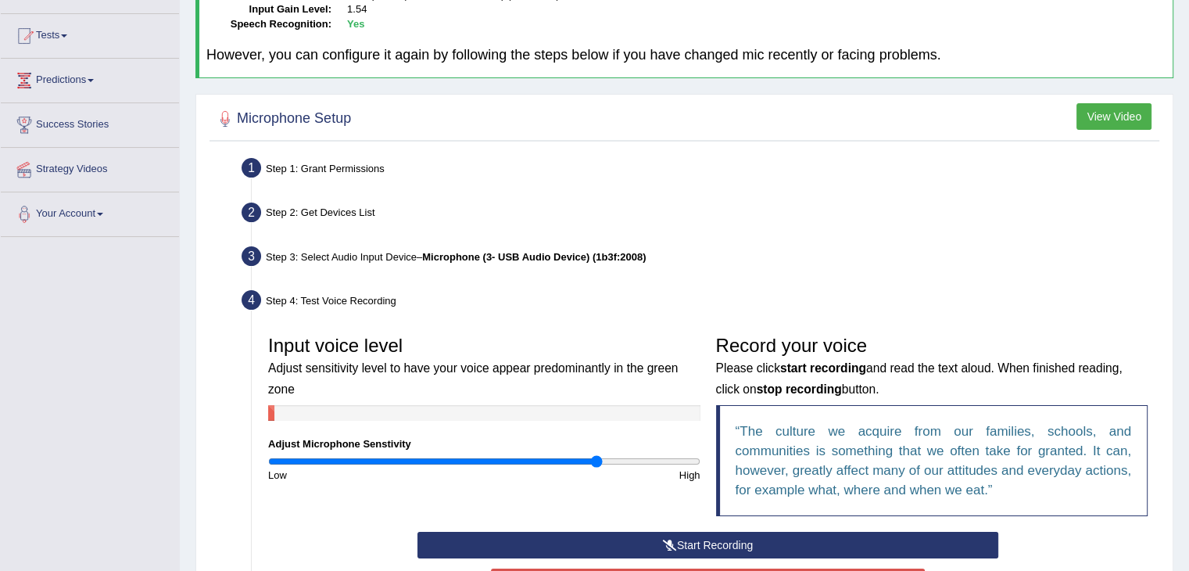
scroll to position [281, 0]
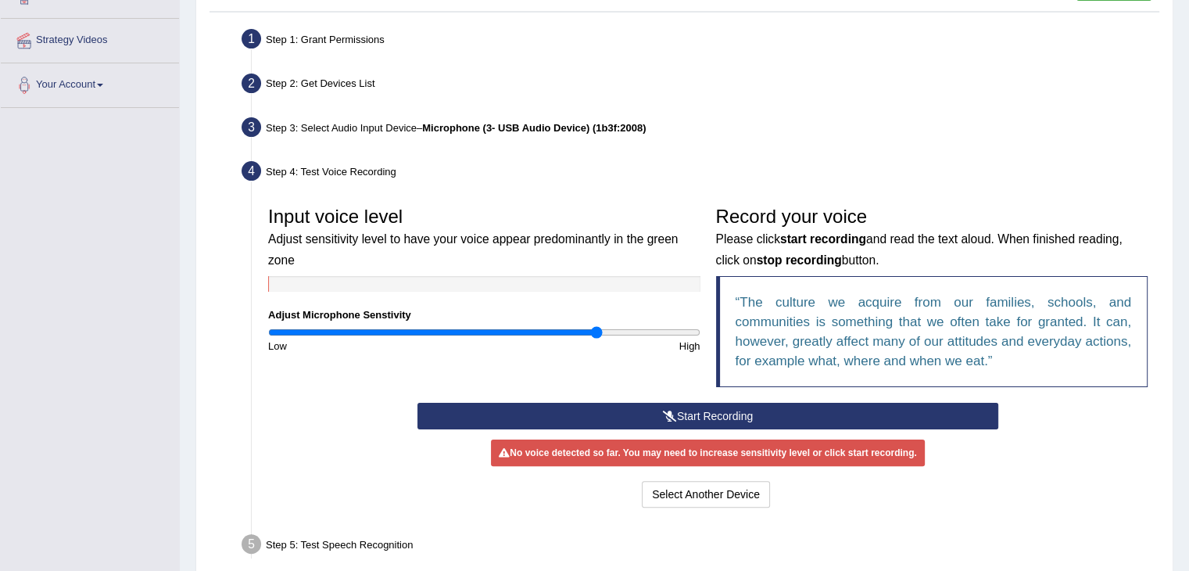
click at [635, 417] on button "Start Recording" at bounding box center [708, 416] width 581 height 27
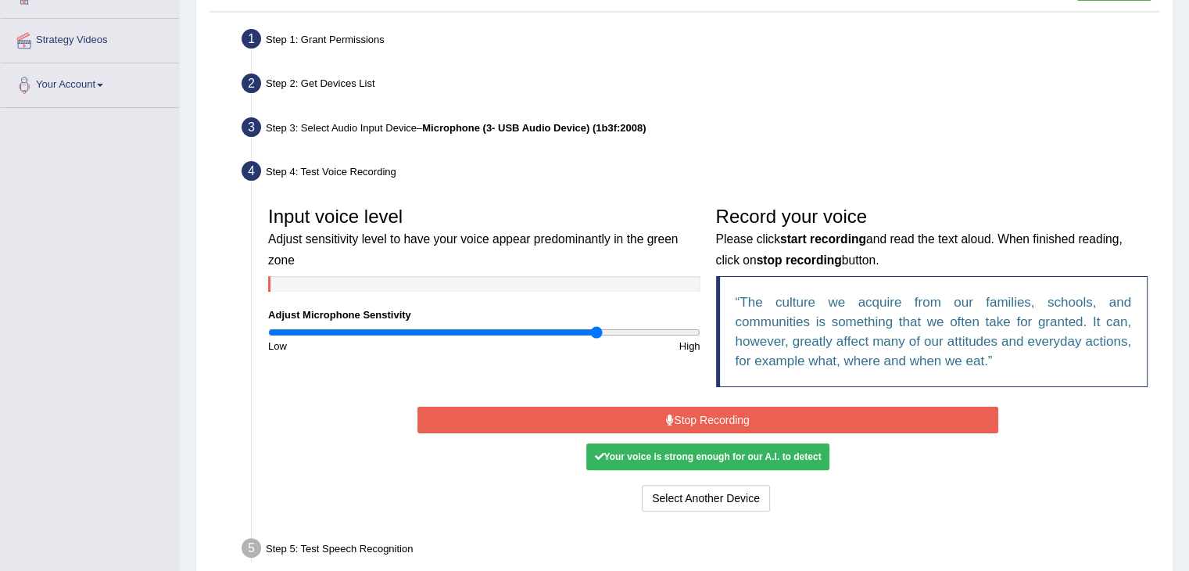
click at [713, 417] on button "Stop Recording" at bounding box center [708, 420] width 581 height 27
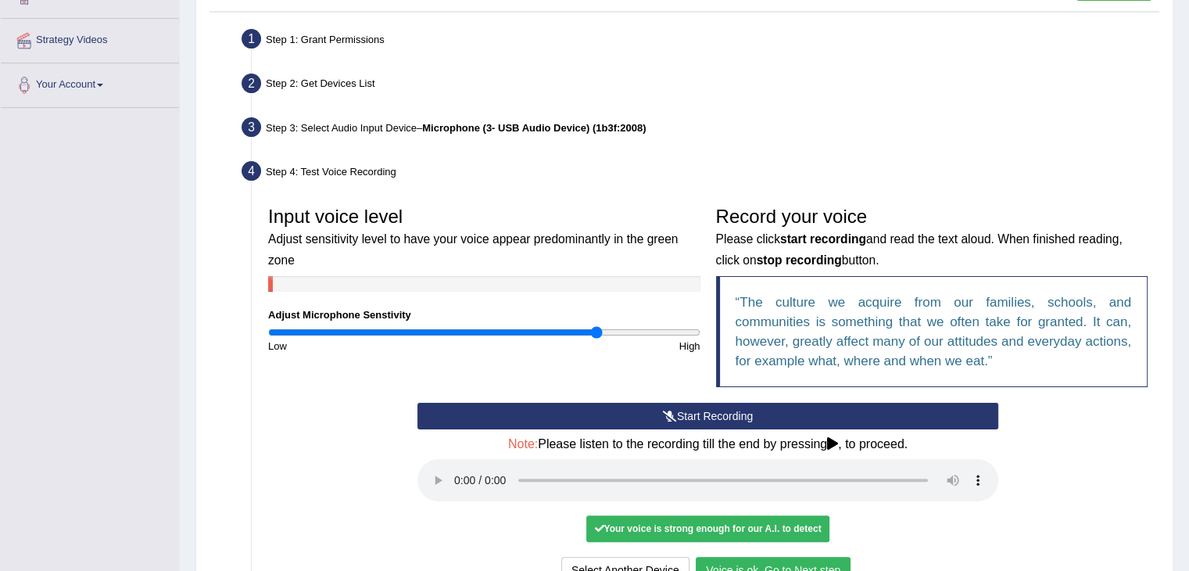
click at [823, 560] on button "Voice is ok. Go to Next step" at bounding box center [773, 570] width 155 height 27
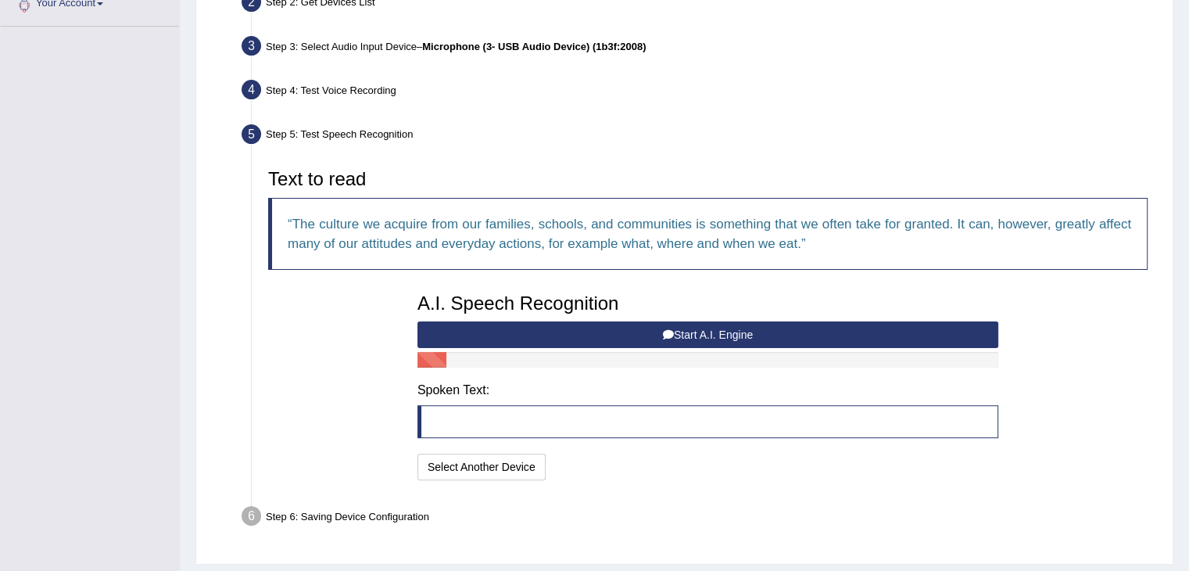
scroll to position [367, 0]
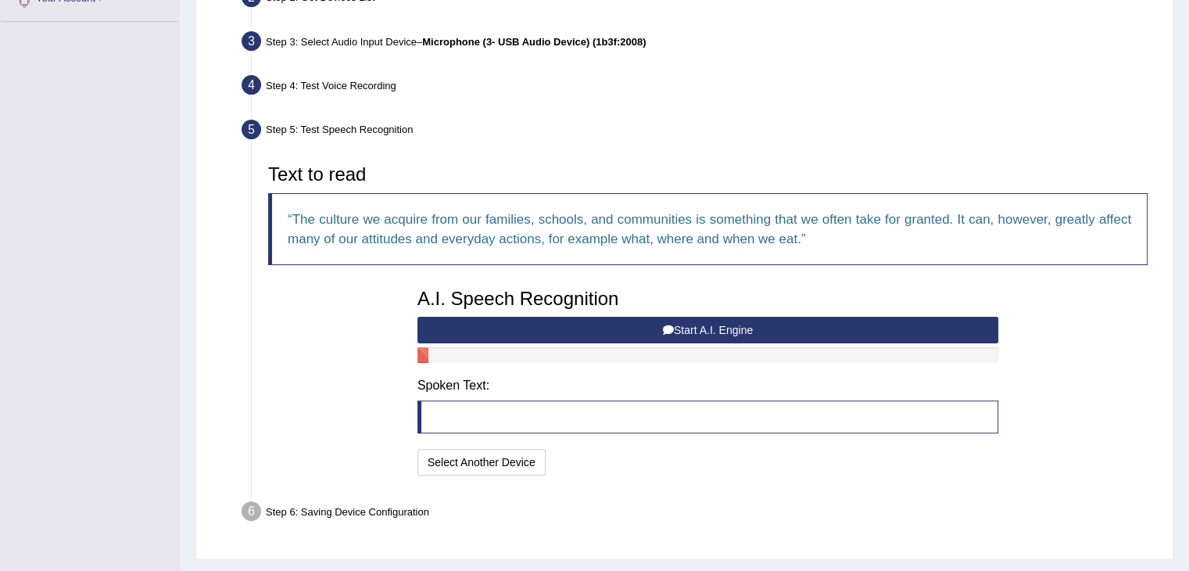
click at [713, 332] on button "Start A.I. Engine" at bounding box center [708, 330] width 581 height 27
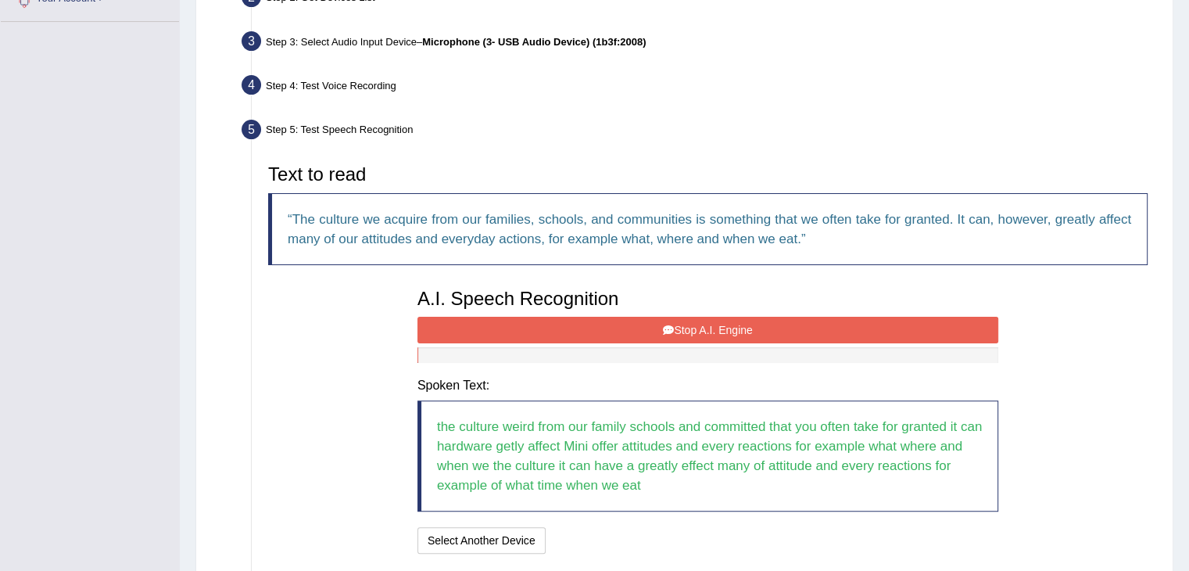
click at [738, 327] on button "Stop A.I. Engine" at bounding box center [708, 330] width 581 height 27
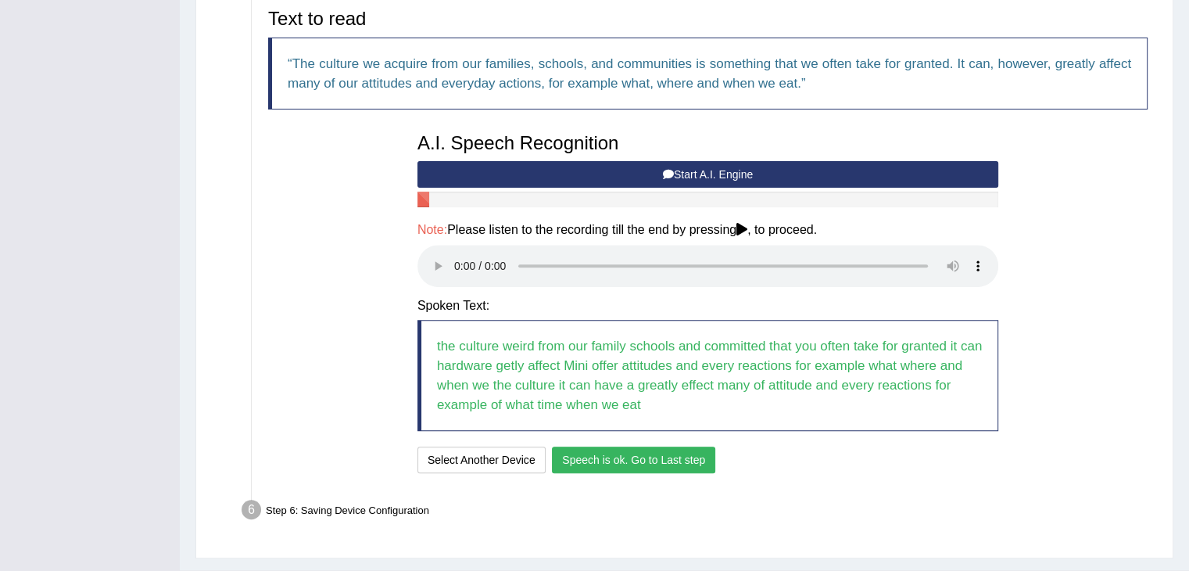
scroll to position [558, 0]
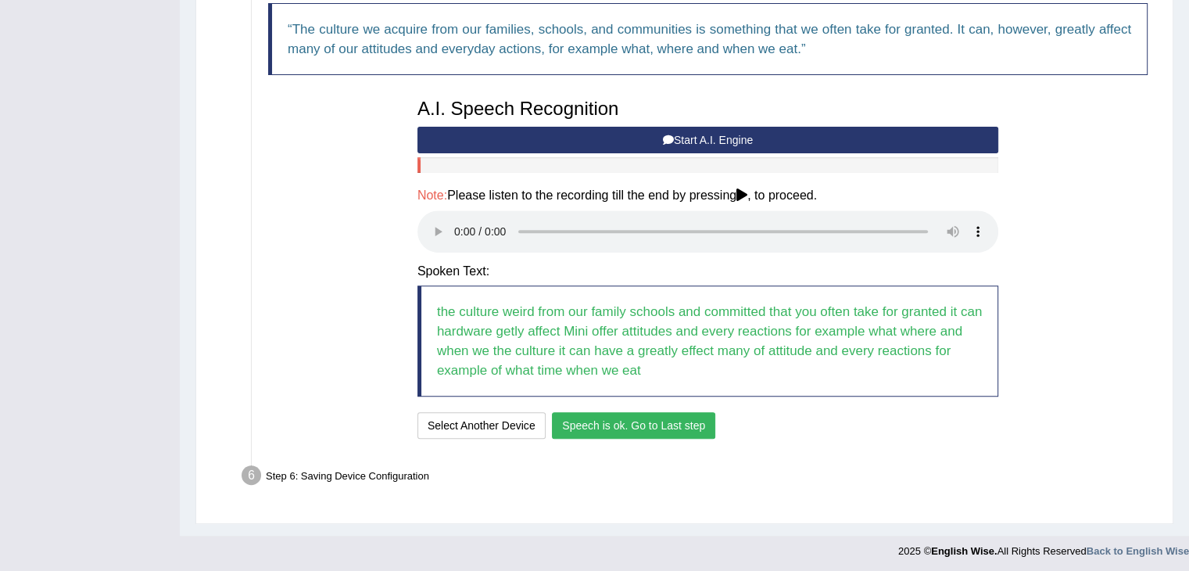
click at [663, 415] on button "Speech is ok. Go to Last step" at bounding box center [633, 425] width 163 height 27
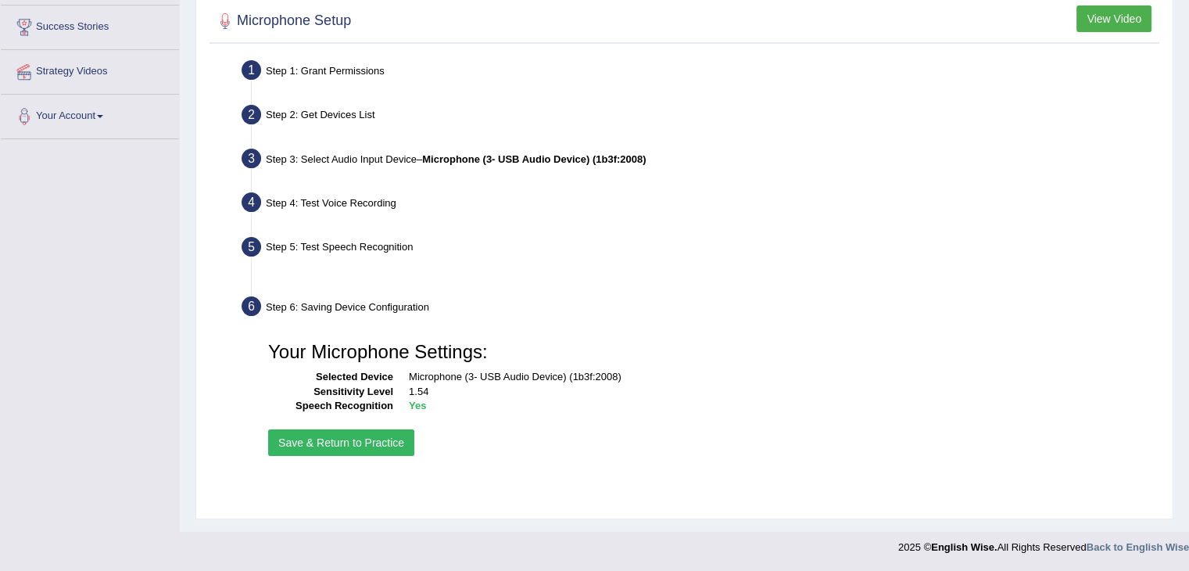
scroll to position [250, 0]
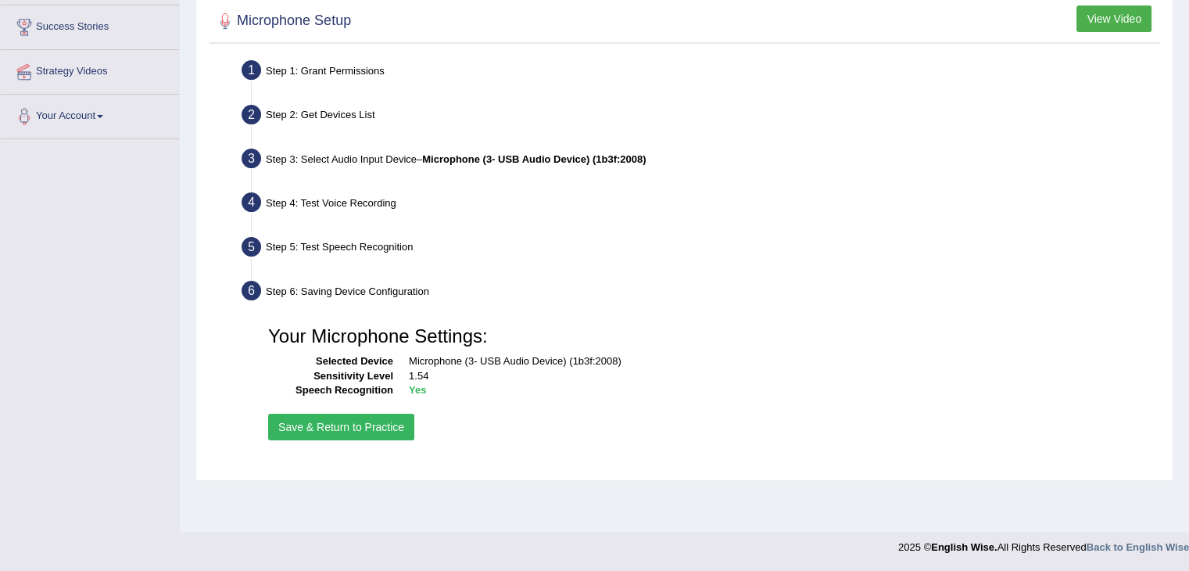
click at [377, 429] on button "Save & Return to Practice" at bounding box center [341, 427] width 146 height 27
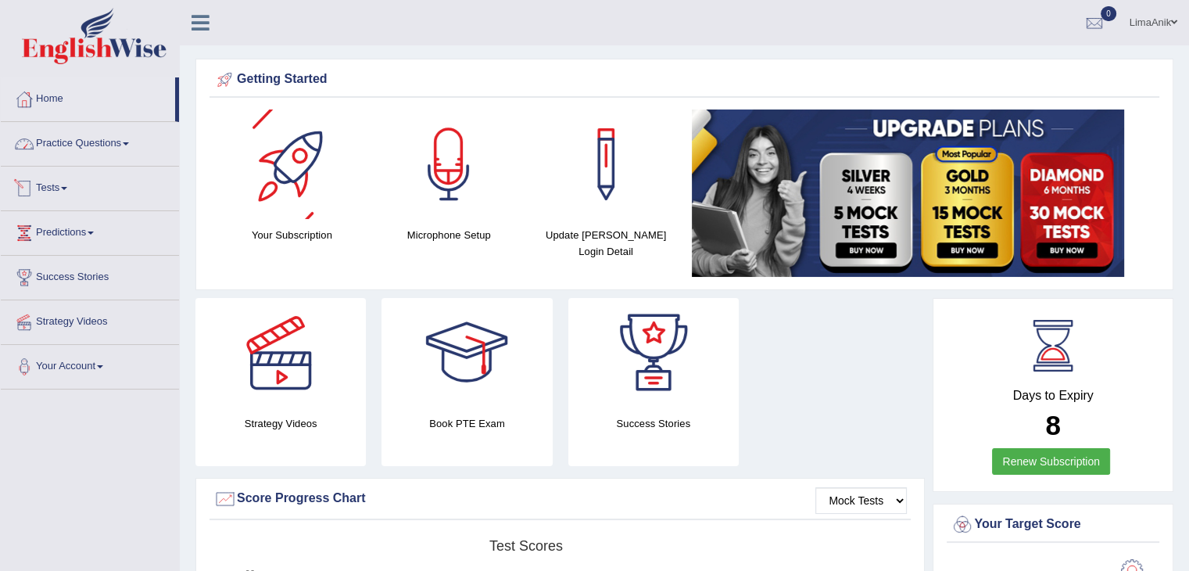
click at [94, 146] on link "Practice Questions" at bounding box center [90, 141] width 178 height 39
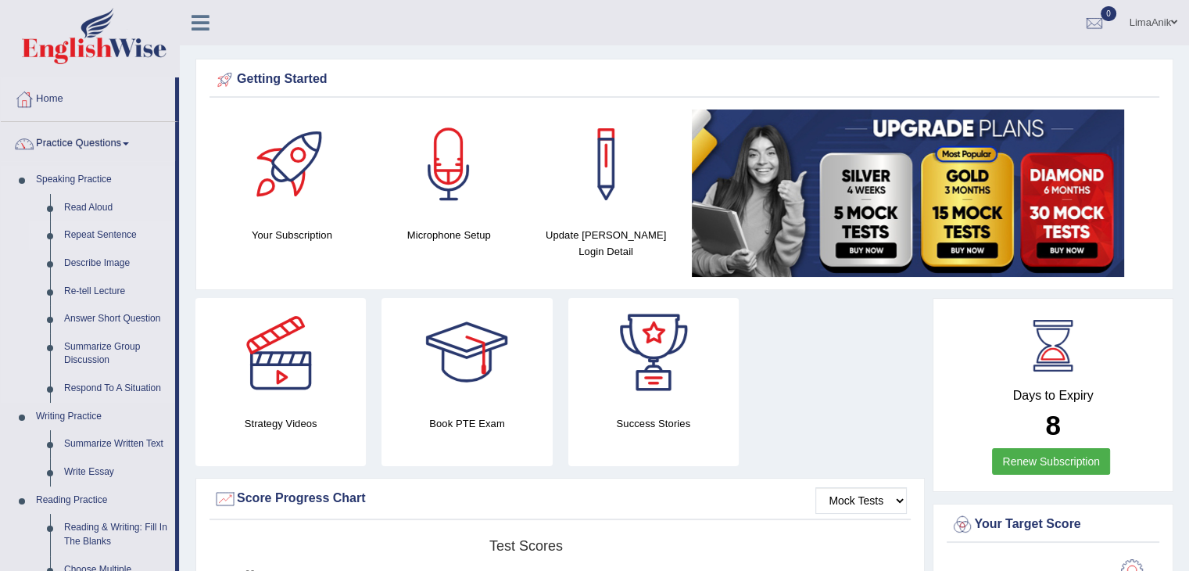
click at [118, 235] on link "Repeat Sentence" at bounding box center [116, 235] width 118 height 28
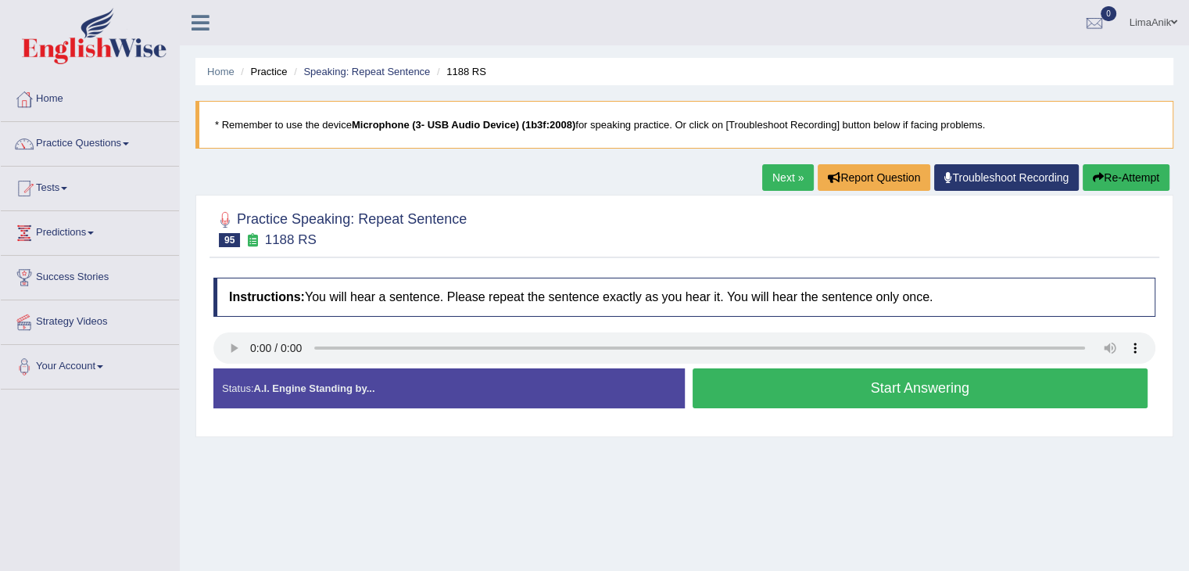
click at [772, 369] on button "Start Answering" at bounding box center [921, 388] width 456 height 40
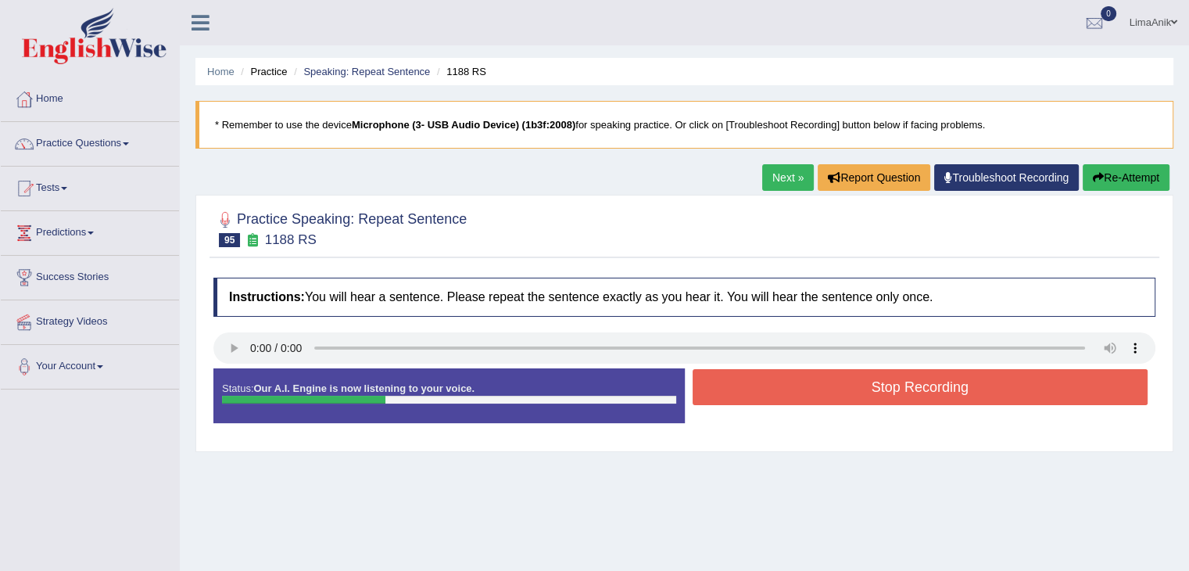
click at [819, 382] on button "Stop Recording" at bounding box center [921, 387] width 456 height 36
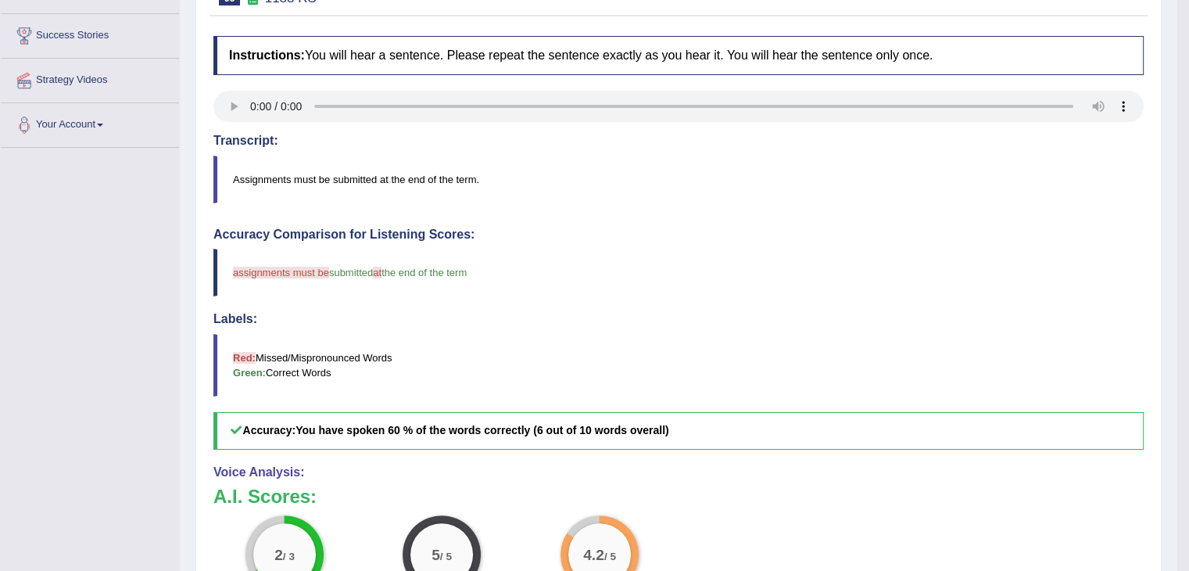
scroll to position [246, 0]
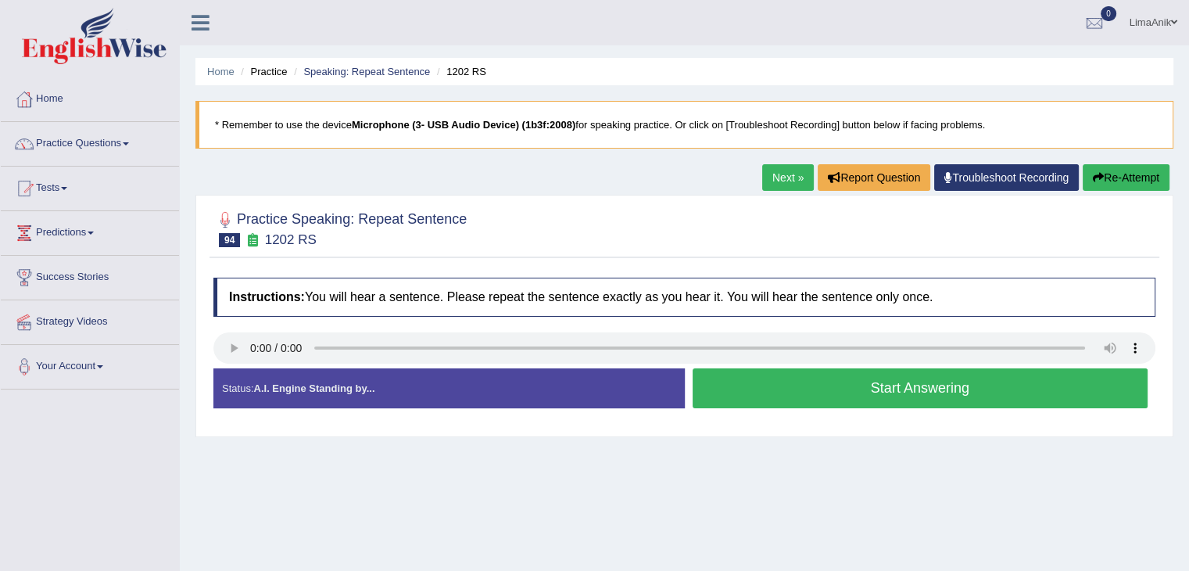
click at [780, 386] on button "Start Answering" at bounding box center [921, 388] width 456 height 40
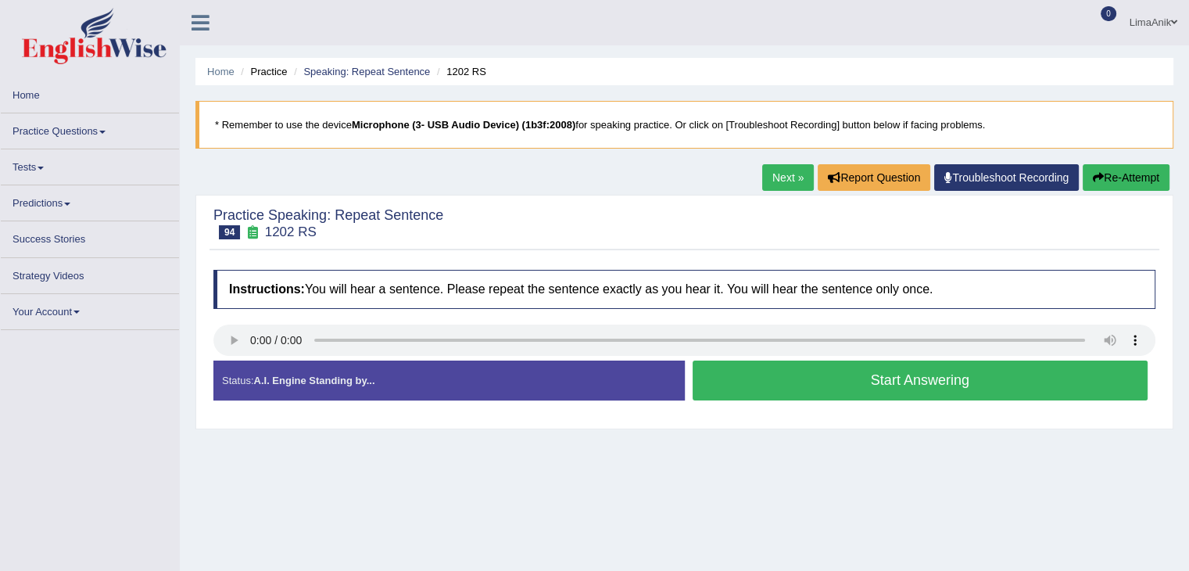
click at [788, 360] on button "Start Answering" at bounding box center [921, 380] width 456 height 40
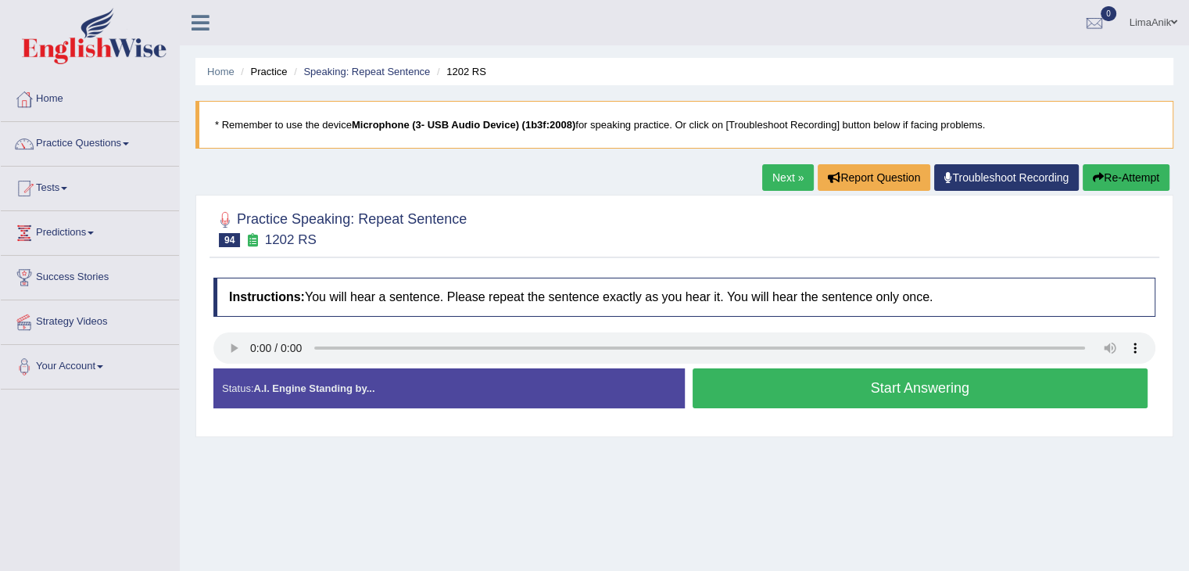
click at [788, 379] on button "Start Answering" at bounding box center [921, 388] width 456 height 40
click at [776, 385] on button "Start Answering" at bounding box center [921, 388] width 456 height 40
click at [765, 393] on button "Start Answering" at bounding box center [921, 388] width 456 height 40
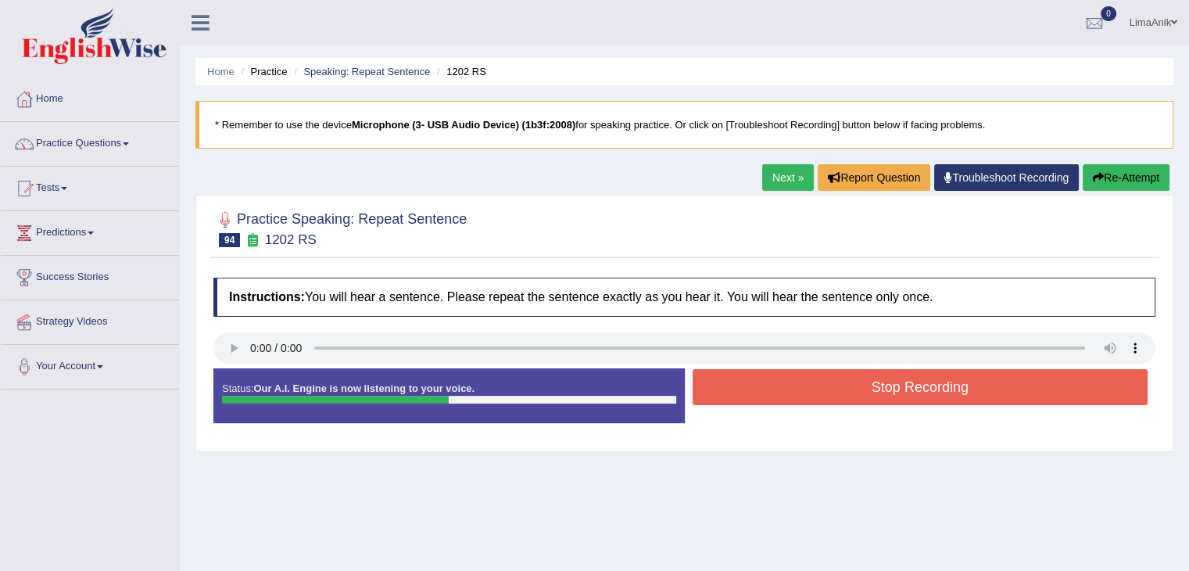
click at [797, 382] on button "Stop Recording" at bounding box center [921, 387] width 456 height 36
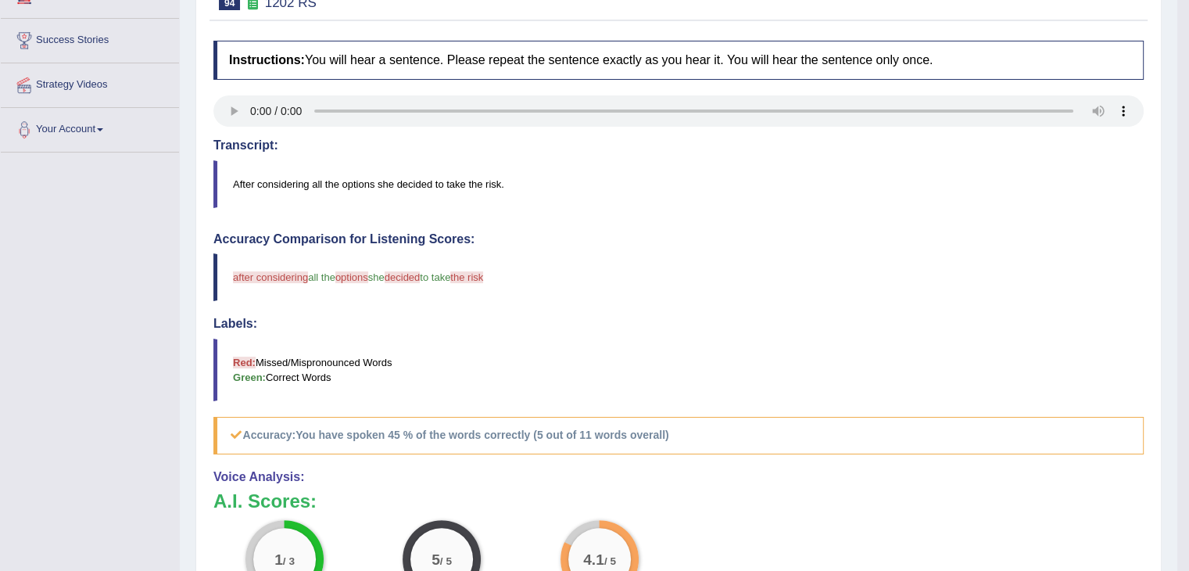
scroll to position [253, 0]
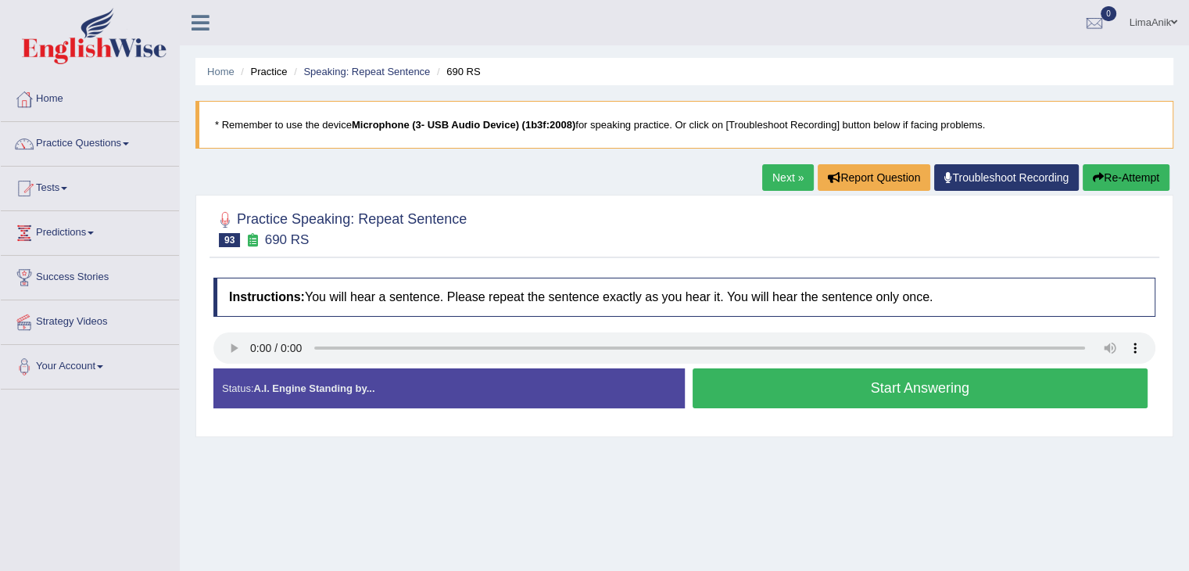
click at [793, 388] on button "Start Answering" at bounding box center [921, 388] width 456 height 40
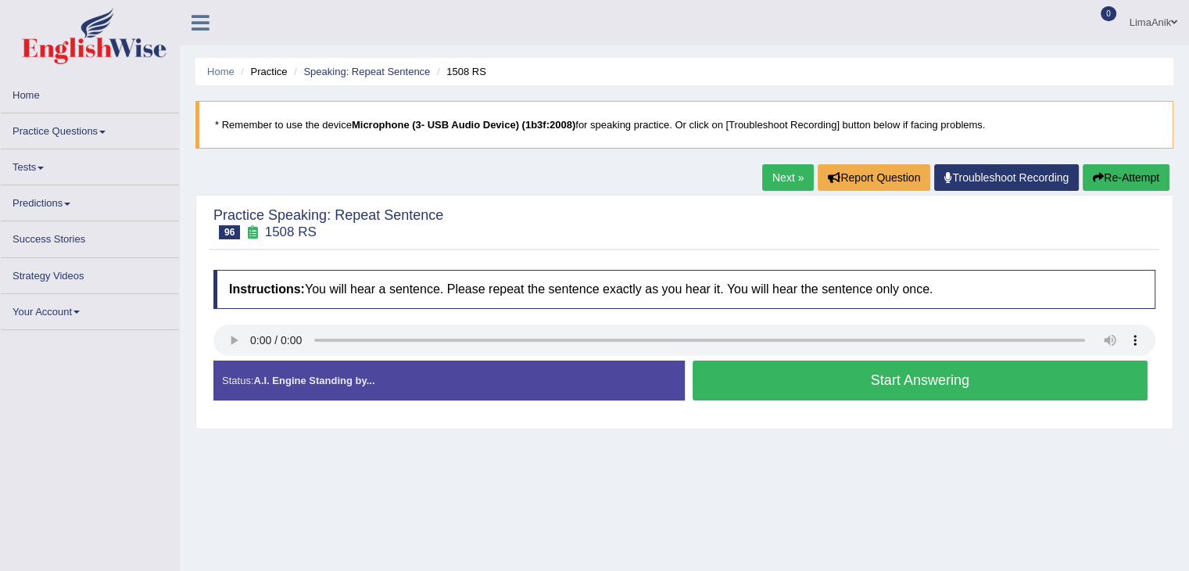
drag, startPoint x: 0, startPoint y: 0, endPoint x: 854, endPoint y: 367, distance: 929.6
click at [854, 367] on button "Start Answering" at bounding box center [921, 380] width 456 height 40
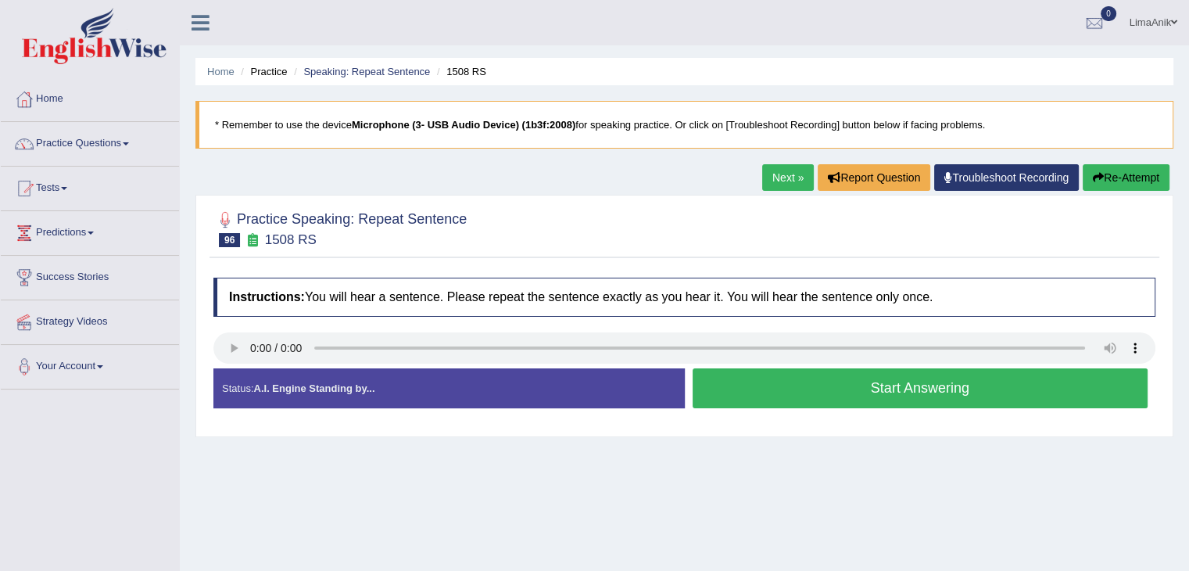
click at [850, 384] on button "Start Answering" at bounding box center [921, 388] width 456 height 40
click at [829, 391] on button "Start Answering" at bounding box center [921, 388] width 456 height 40
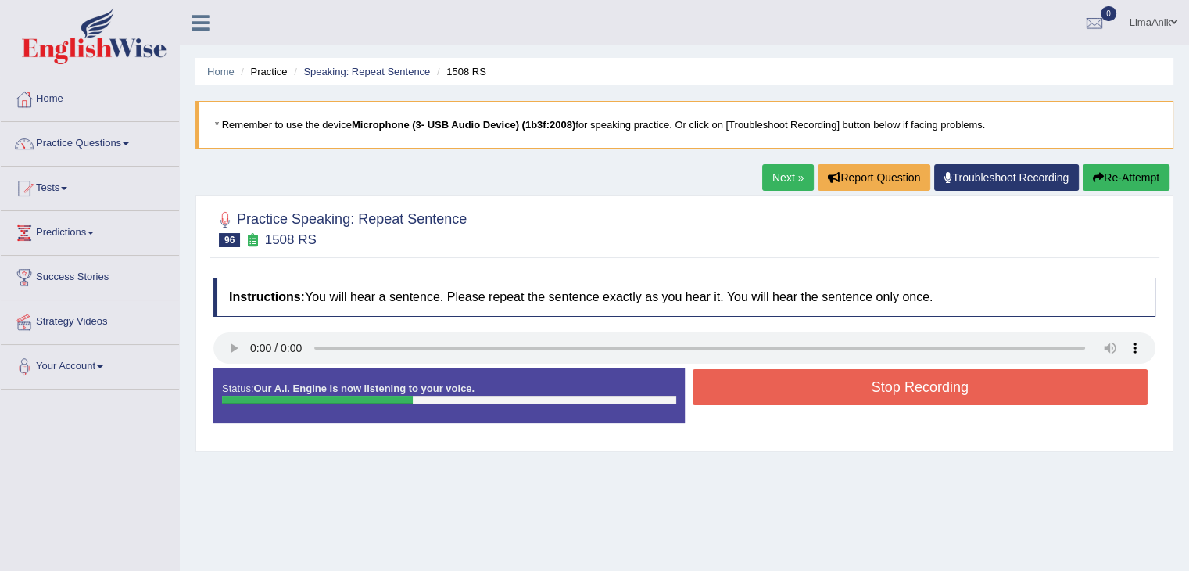
click at [830, 378] on button "Stop Recording" at bounding box center [921, 387] width 456 height 36
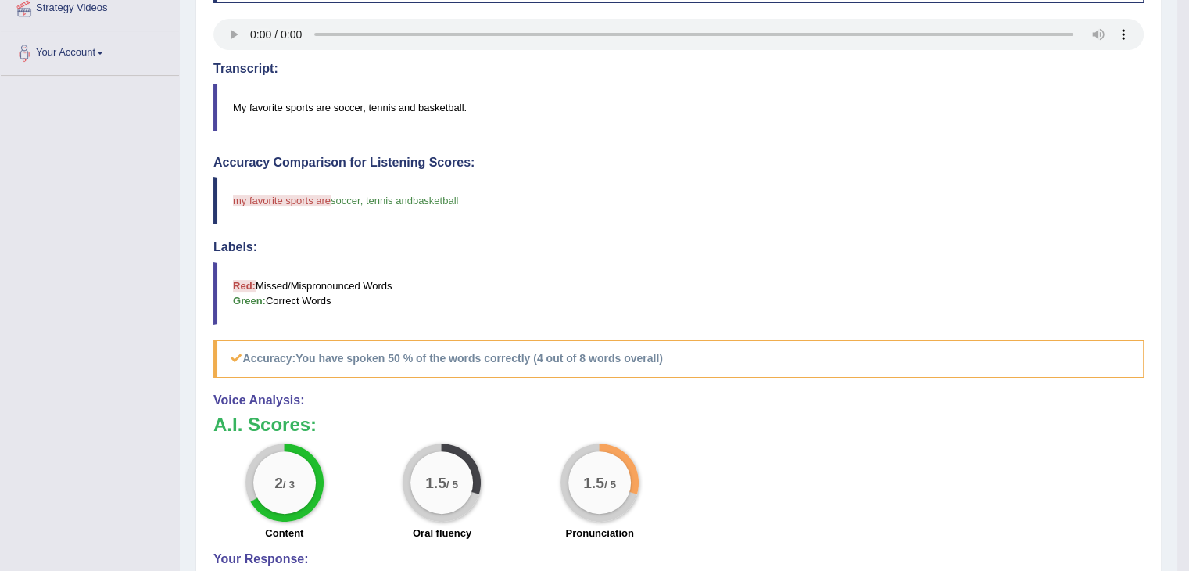
scroll to position [319, 0]
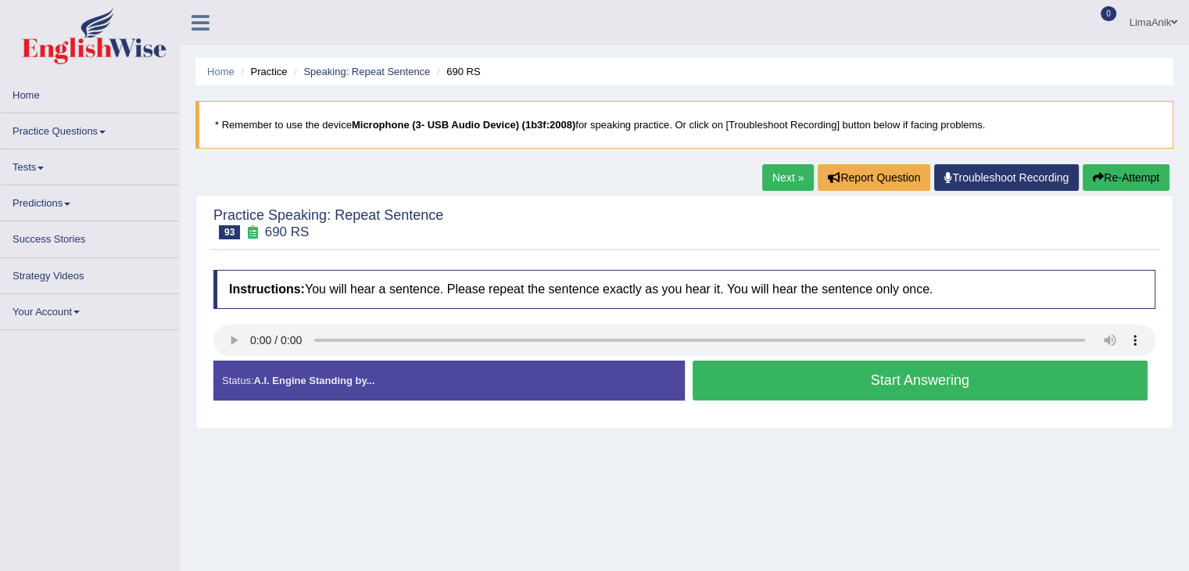
drag, startPoint x: 0, startPoint y: 0, endPoint x: 793, endPoint y: 385, distance: 881.3
click at [793, 385] on button "Start Answering" at bounding box center [921, 380] width 456 height 40
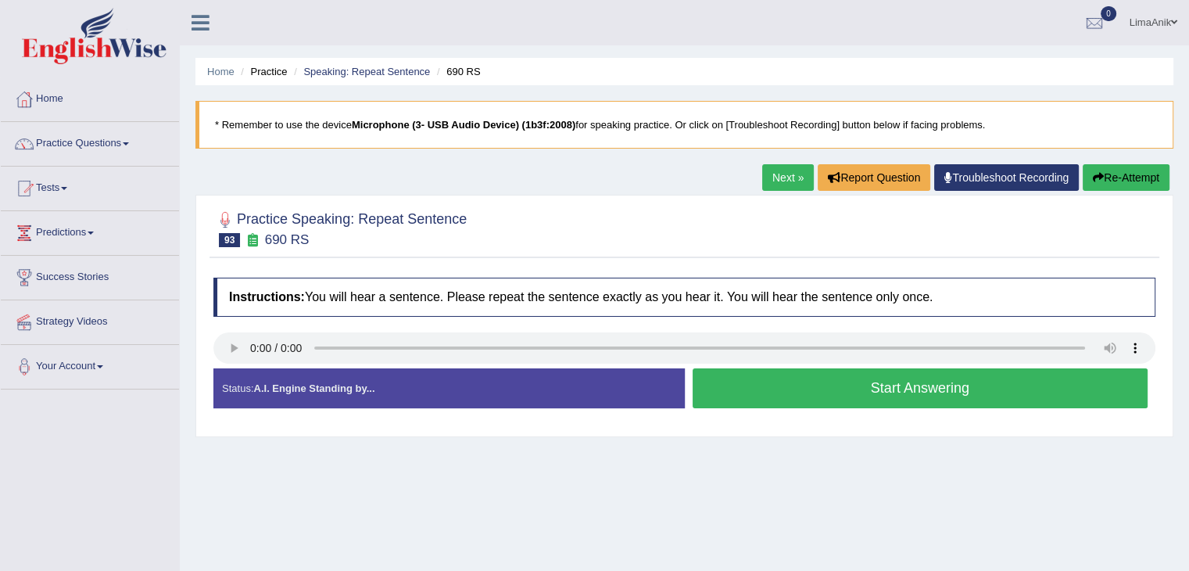
click at [798, 385] on button "Start Answering" at bounding box center [921, 388] width 456 height 40
click at [830, 400] on button "Start Answering" at bounding box center [921, 388] width 456 height 40
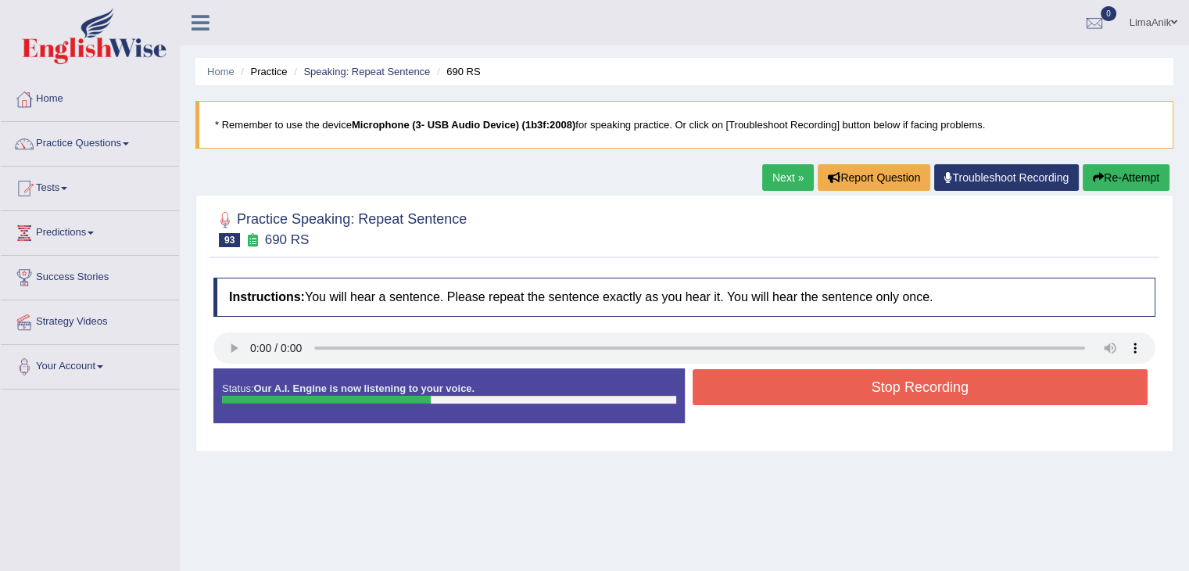
click at [841, 384] on button "Stop Recording" at bounding box center [921, 387] width 456 height 36
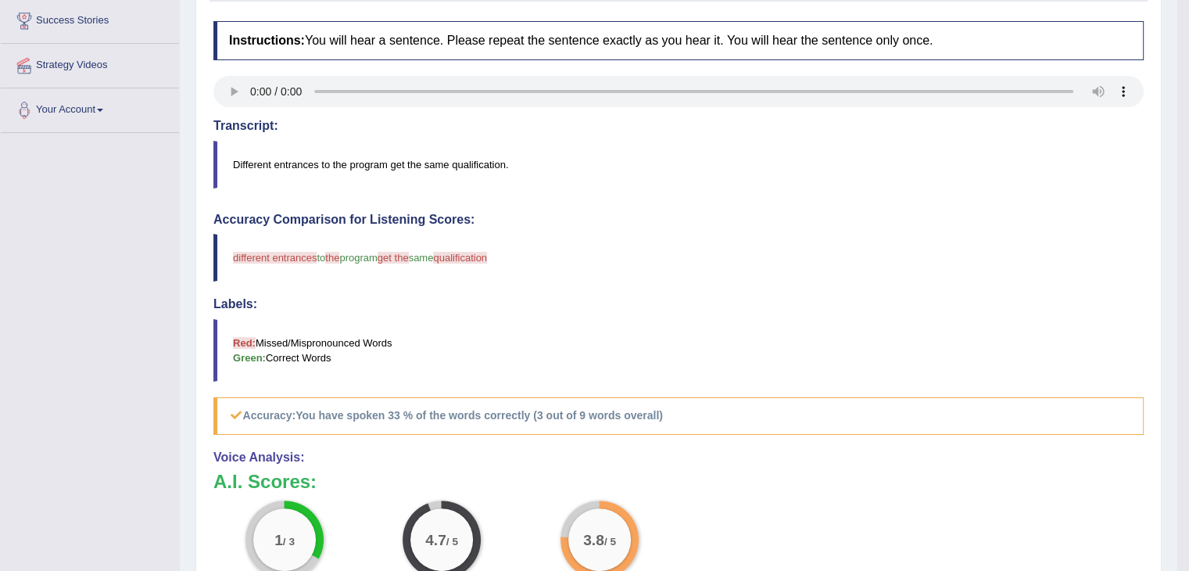
scroll to position [286, 0]
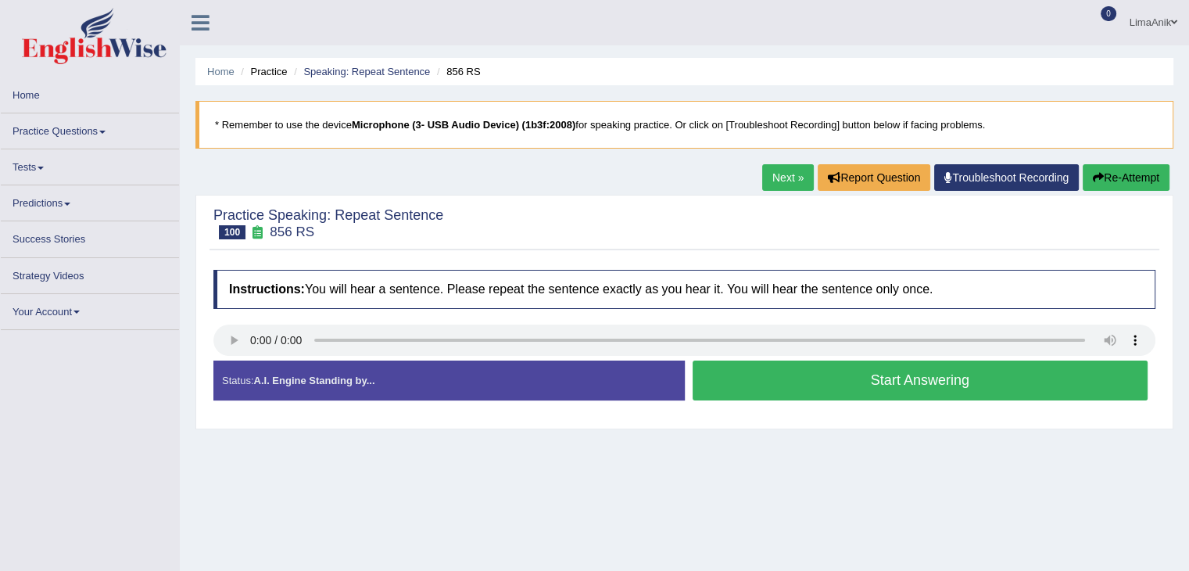
click at [826, 385] on button "Start Answering" at bounding box center [921, 380] width 456 height 40
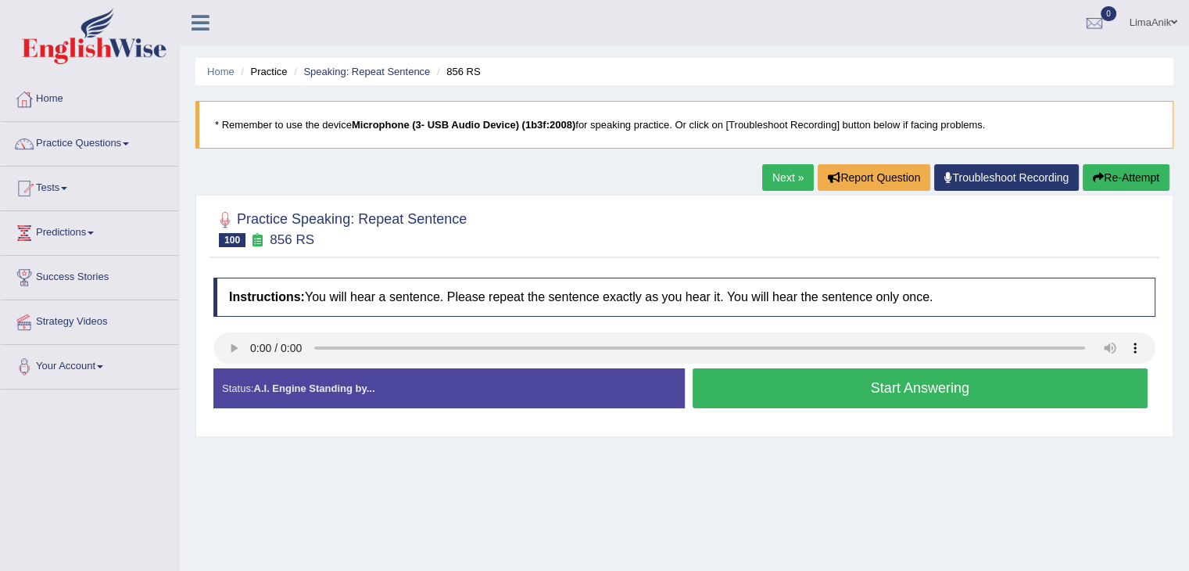
click at [822, 378] on button "Start Answering" at bounding box center [921, 388] width 456 height 40
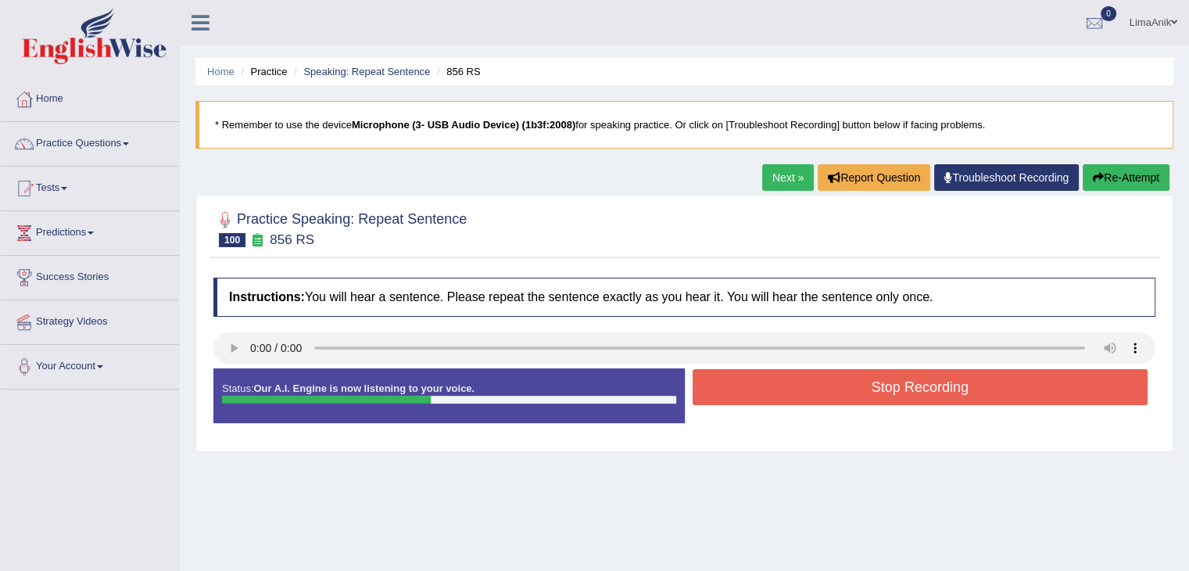
click at [823, 378] on button "Stop Recording" at bounding box center [921, 387] width 456 height 36
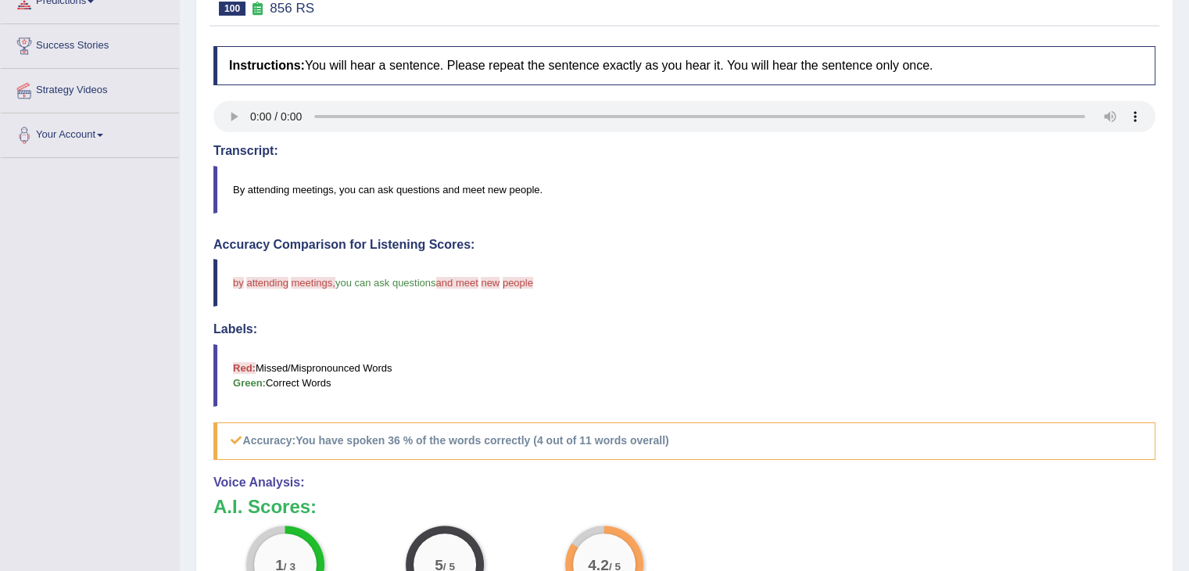
scroll to position [256, 0]
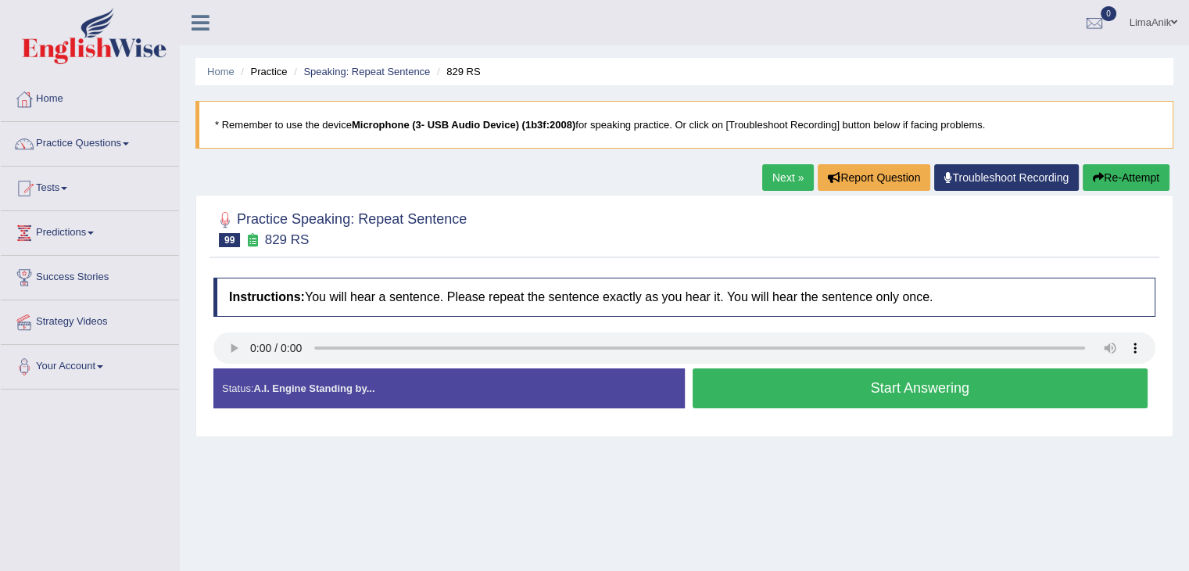
click at [911, 400] on button "Start Answering" at bounding box center [921, 388] width 456 height 40
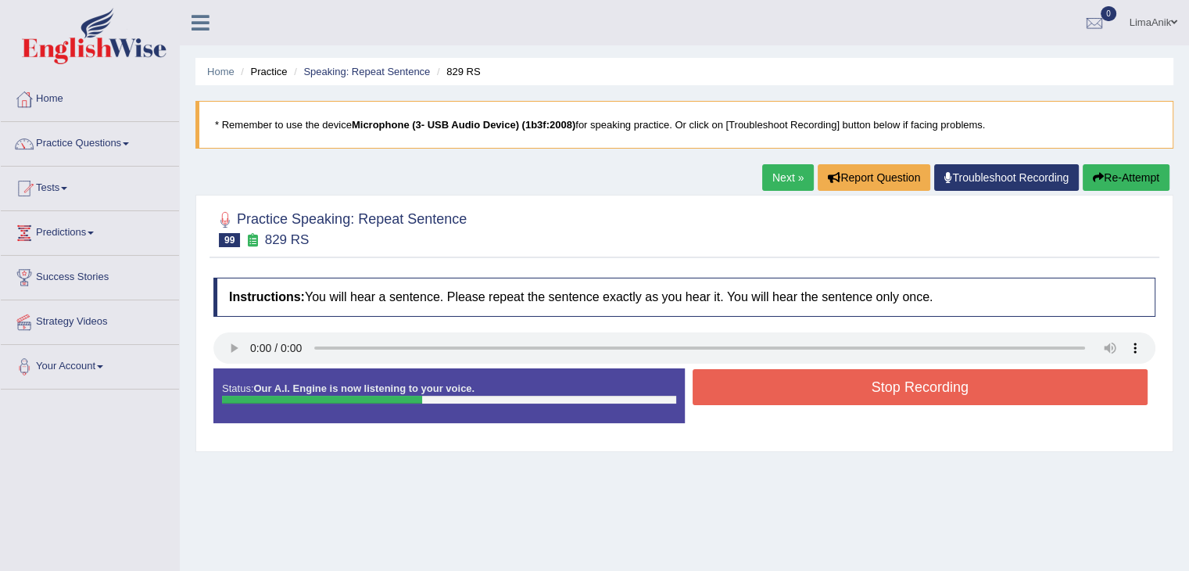
click at [880, 369] on button "Stop Recording" at bounding box center [921, 387] width 456 height 36
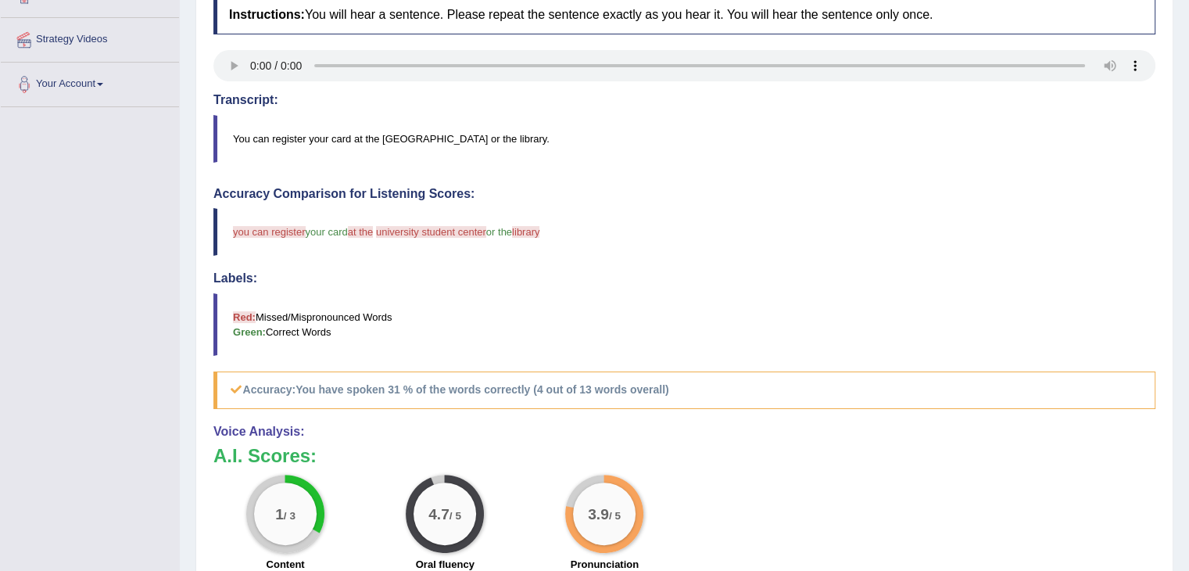
scroll to position [288, 0]
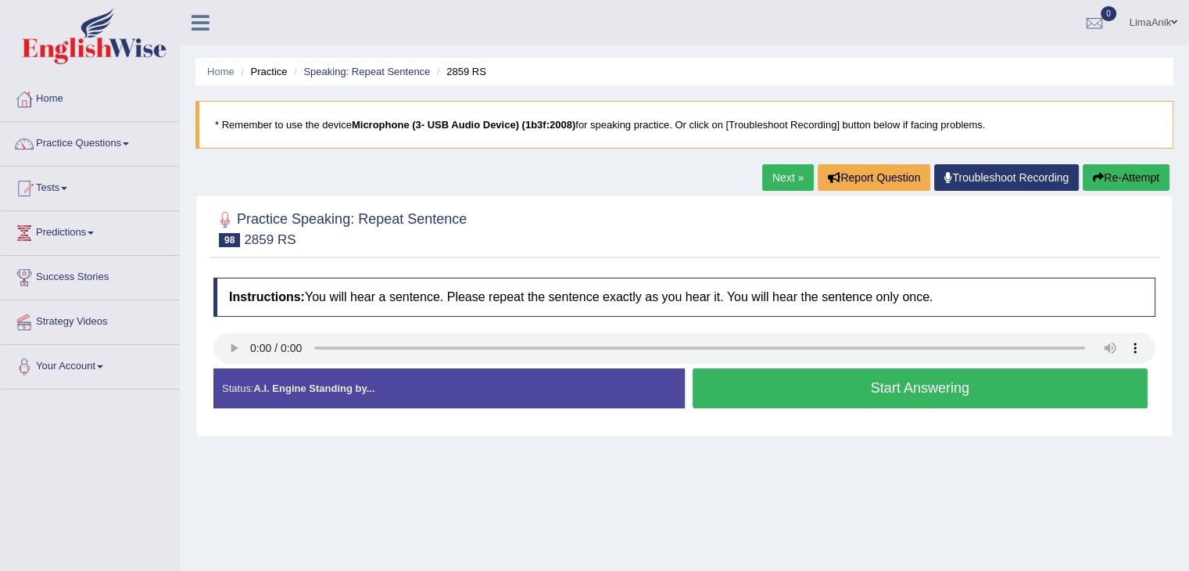
click at [914, 394] on button "Start Answering" at bounding box center [921, 388] width 456 height 40
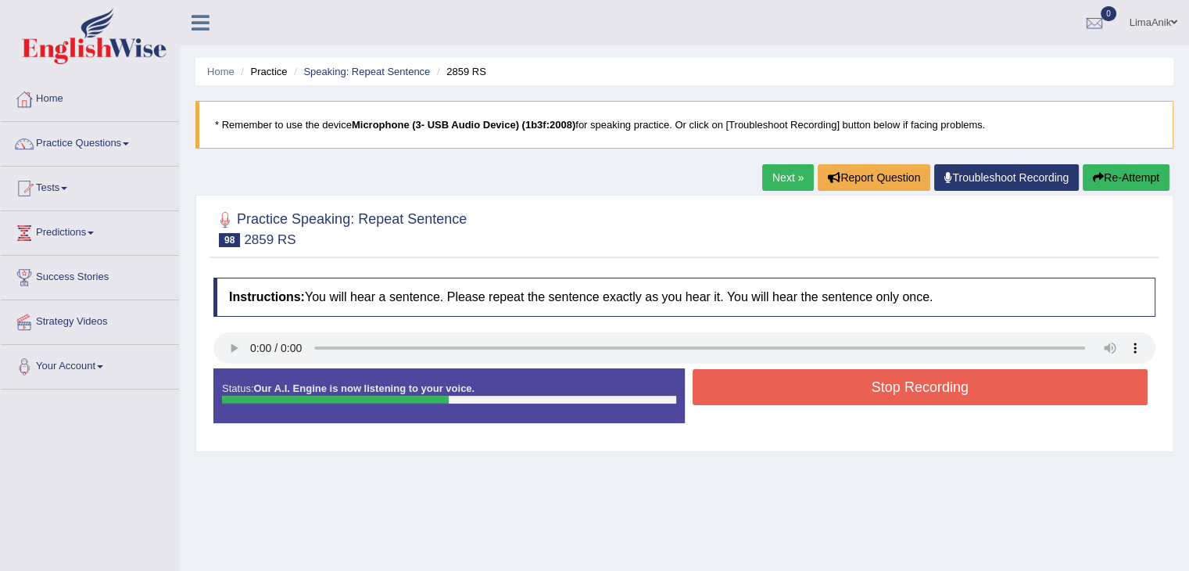
click at [822, 386] on button "Stop Recording" at bounding box center [921, 387] width 456 height 36
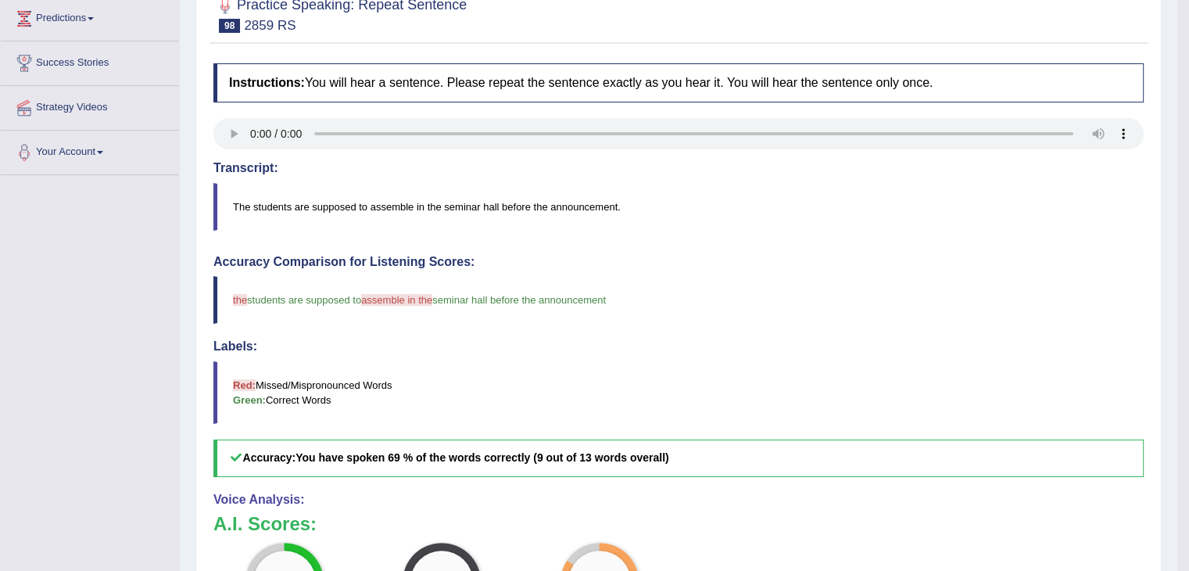
scroll to position [381, 0]
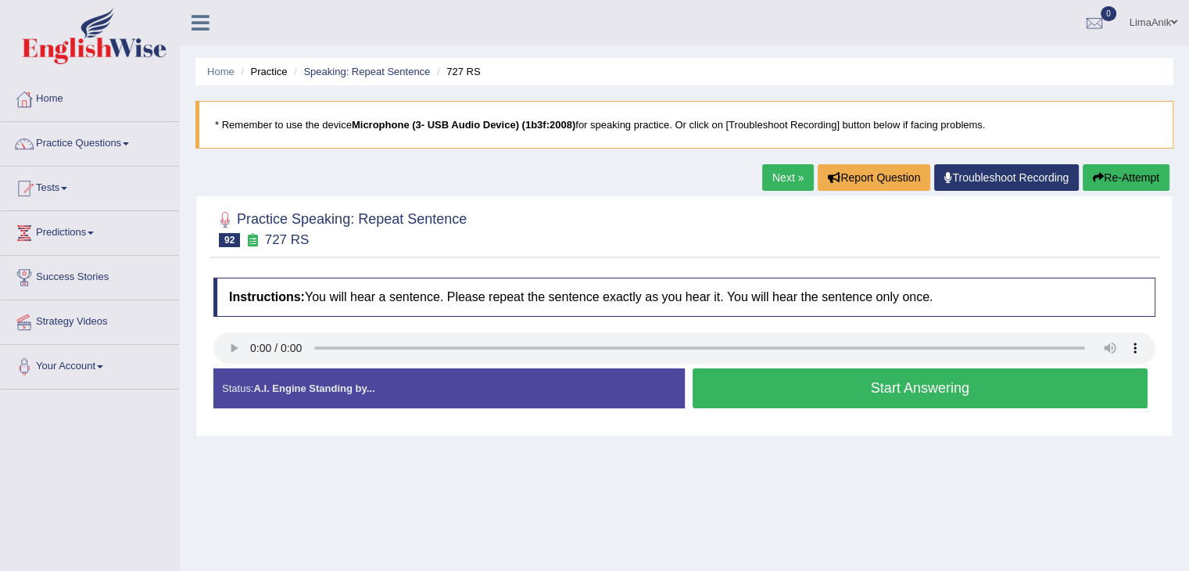
click at [887, 392] on button "Start Answering" at bounding box center [921, 388] width 456 height 40
click at [849, 388] on button "Start Answering" at bounding box center [921, 388] width 456 height 40
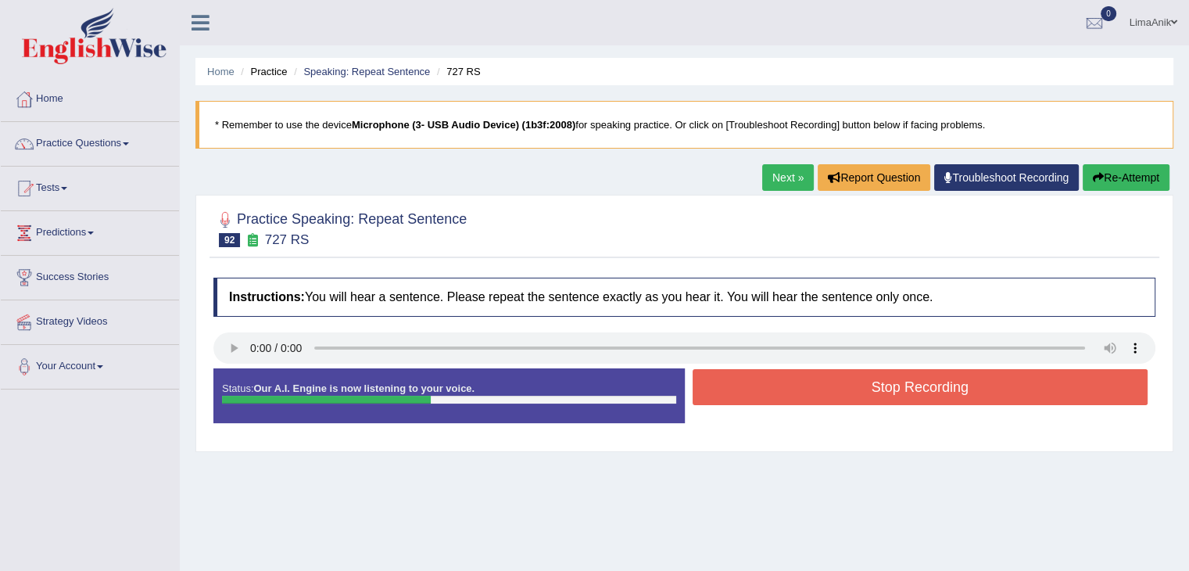
click at [832, 382] on button "Stop Recording" at bounding box center [921, 387] width 456 height 36
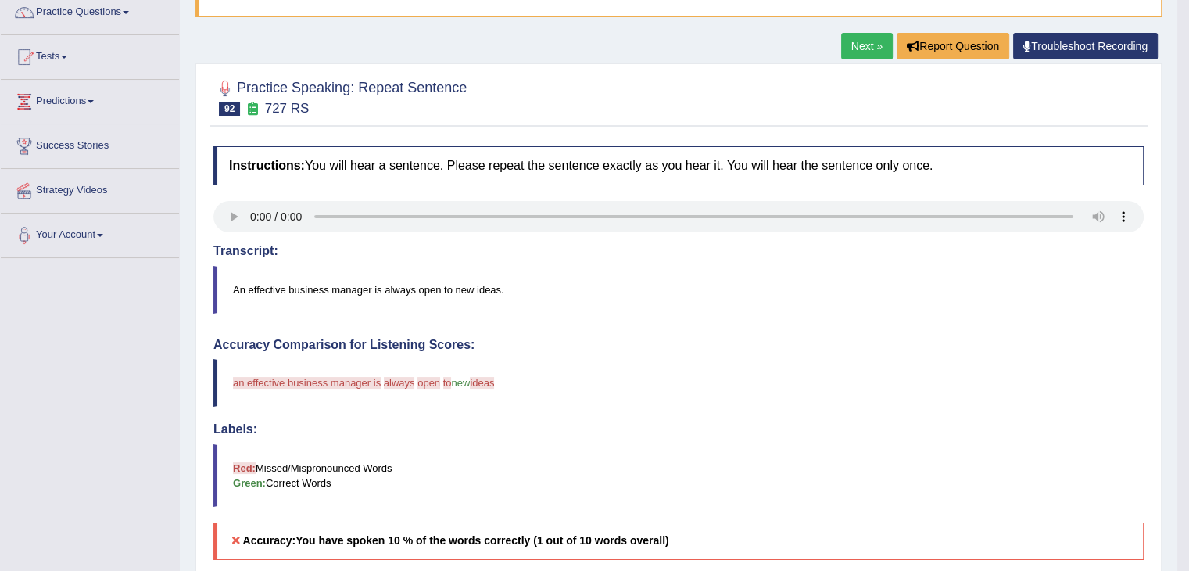
scroll to position [242, 0]
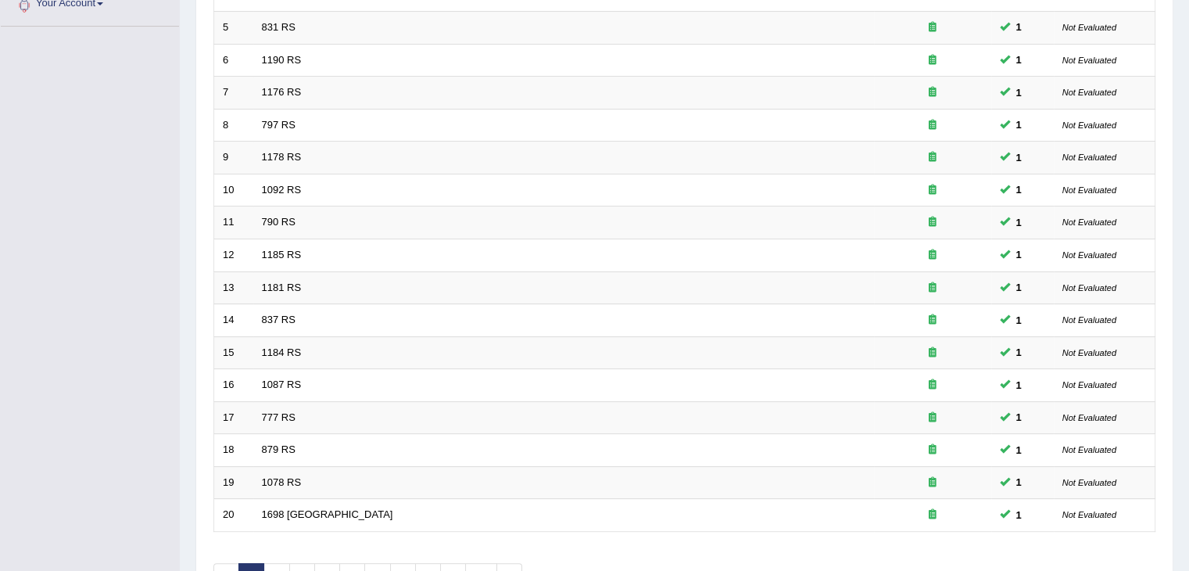
scroll to position [405, 0]
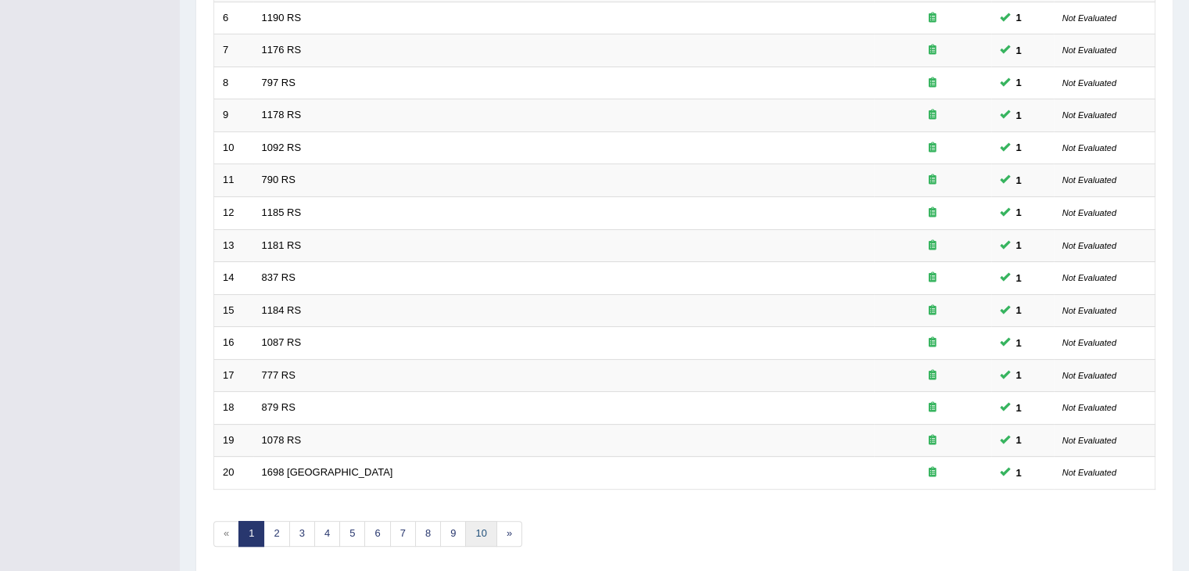
click at [483, 526] on link "10" at bounding box center [480, 534] width 31 height 26
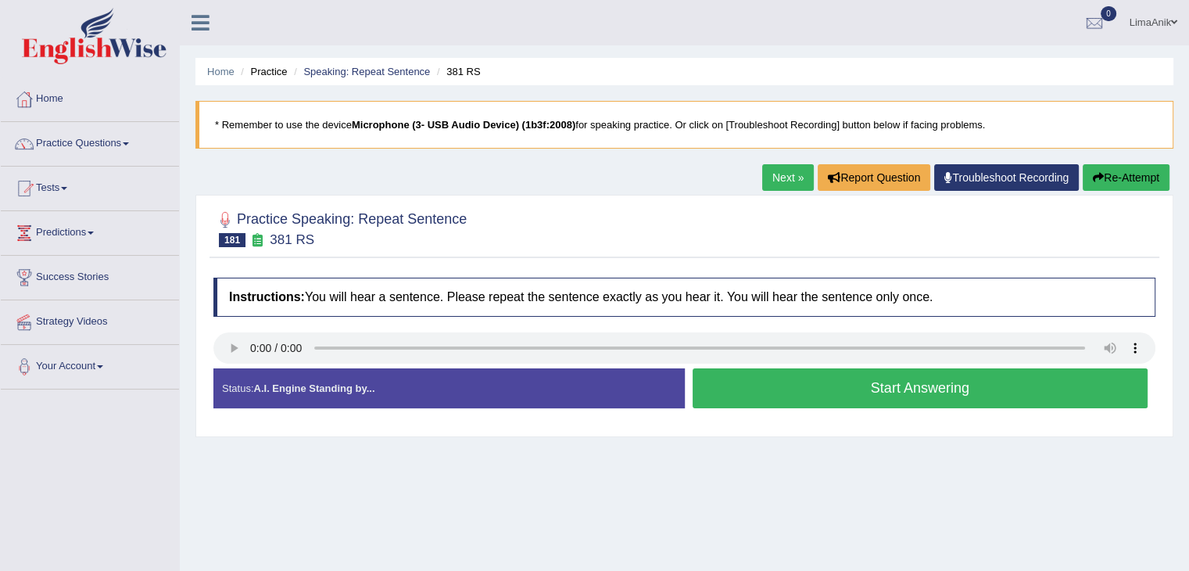
click at [849, 384] on button "Start Answering" at bounding box center [921, 388] width 456 height 40
click at [851, 395] on button "Start Answering" at bounding box center [921, 388] width 456 height 40
click at [780, 380] on button "Start Answering" at bounding box center [921, 388] width 456 height 40
click at [831, 392] on button "Start Answering" at bounding box center [921, 388] width 456 height 40
click at [754, 379] on button "Start Answering" at bounding box center [921, 388] width 456 height 40
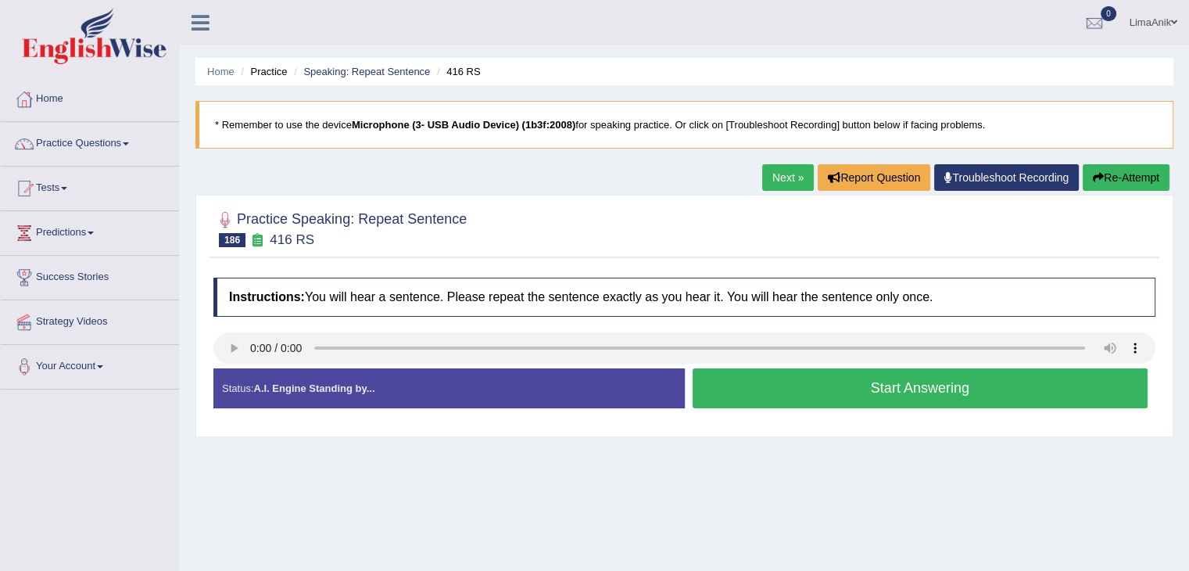
click at [780, 404] on button "Start Answering" at bounding box center [921, 388] width 456 height 40
click at [861, 372] on button "Start Answering" at bounding box center [921, 388] width 456 height 40
click at [844, 395] on button "Start Answering" at bounding box center [921, 388] width 456 height 40
click at [887, 384] on button "Start Answering" at bounding box center [921, 388] width 456 height 40
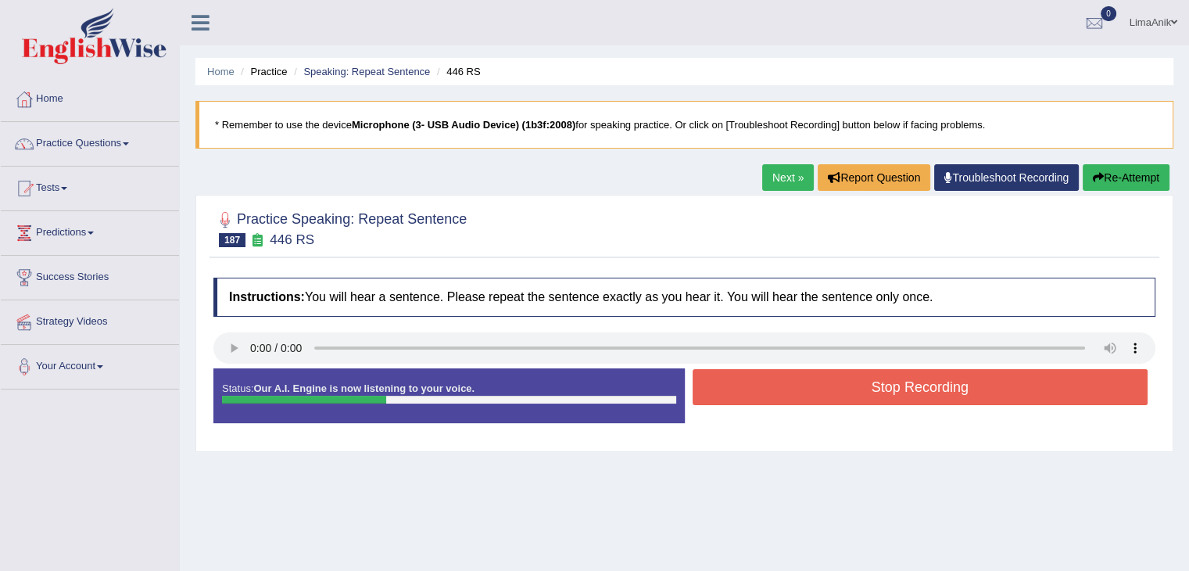
click at [841, 371] on button "Stop Recording" at bounding box center [921, 387] width 456 height 36
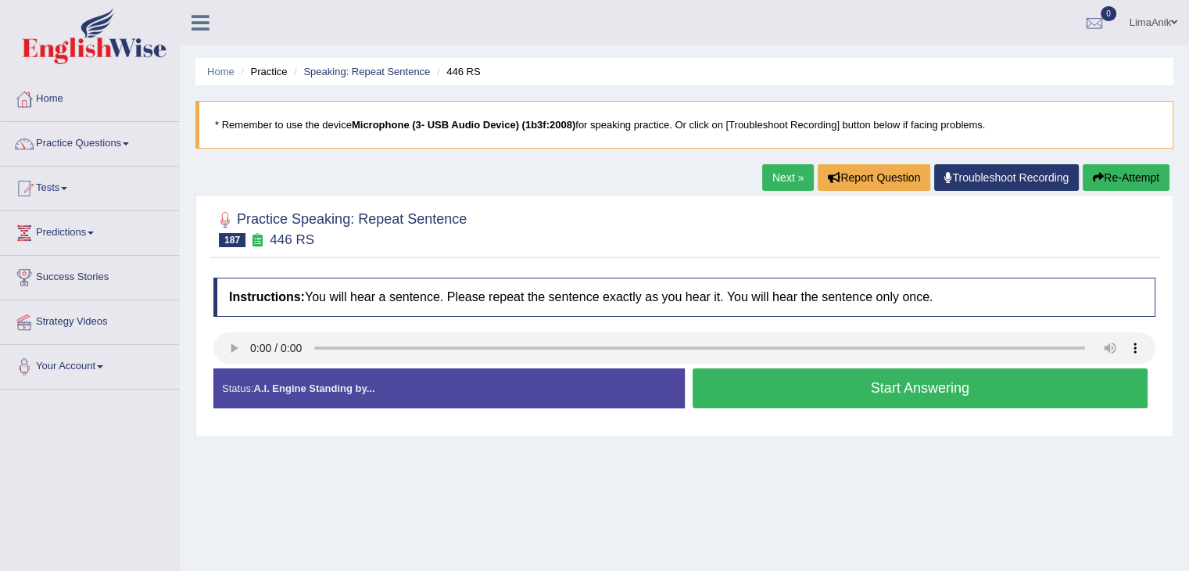
click at [813, 370] on button "Start Answering" at bounding box center [921, 388] width 456 height 40
click at [888, 378] on button "Start Answering" at bounding box center [921, 388] width 456 height 40
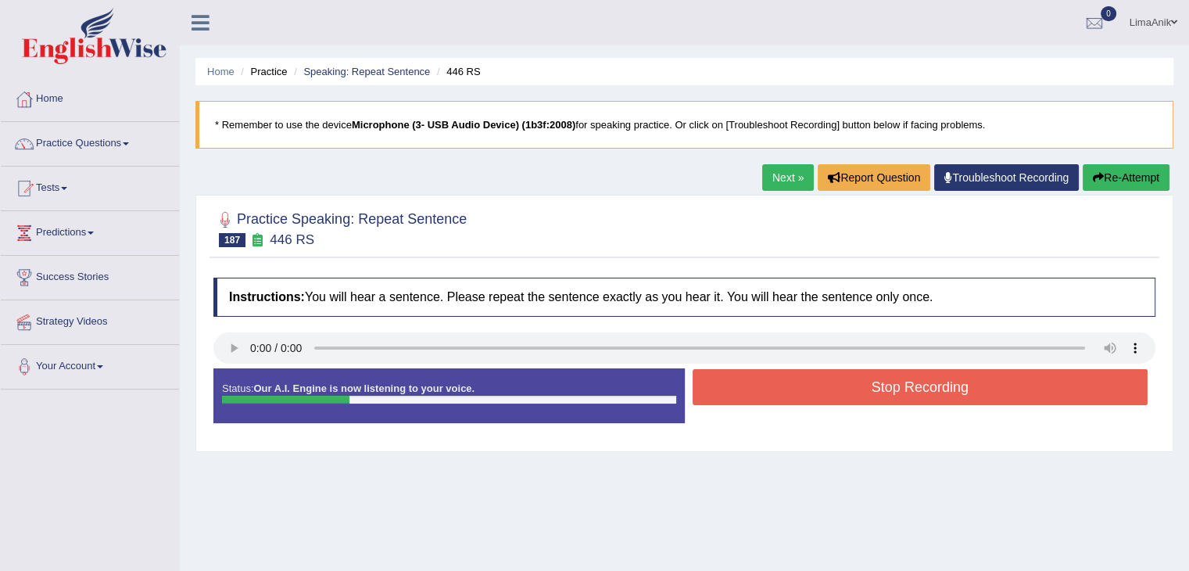
click at [888, 378] on button "Stop Recording" at bounding box center [921, 387] width 456 height 36
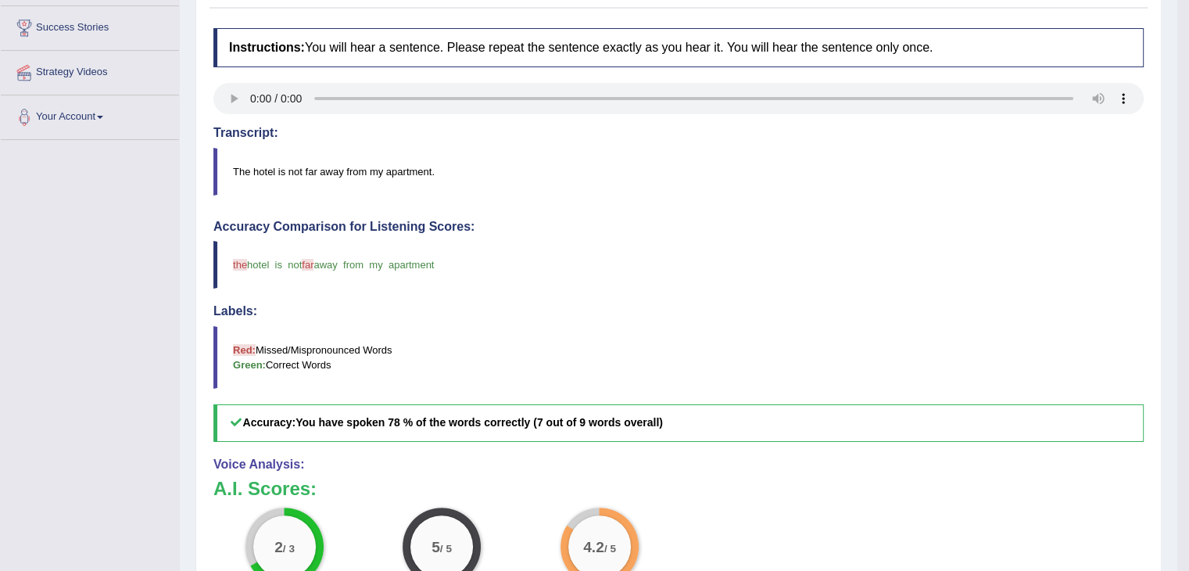
scroll to position [247, 0]
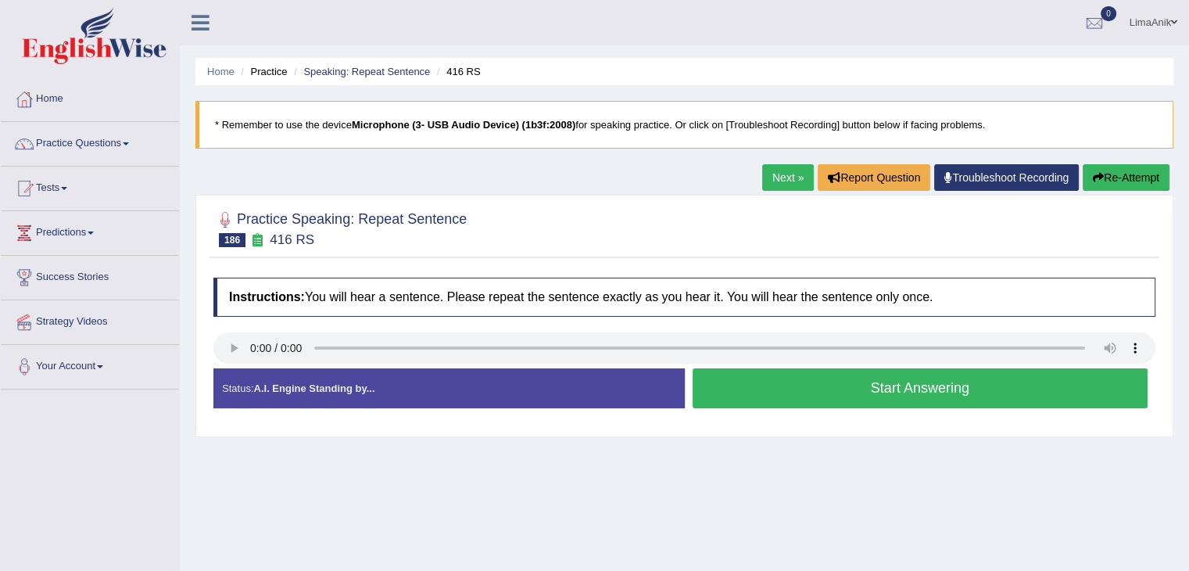
click at [878, 395] on button "Start Answering" at bounding box center [921, 388] width 456 height 40
click at [811, 392] on button "Start Answering" at bounding box center [921, 388] width 456 height 40
click at [811, 392] on div "Status: A.I. Engine Standing by... Start Answering Stop Recording" at bounding box center [684, 396] width 942 height 56
click at [839, 378] on button "Start Answering" at bounding box center [921, 388] width 456 height 40
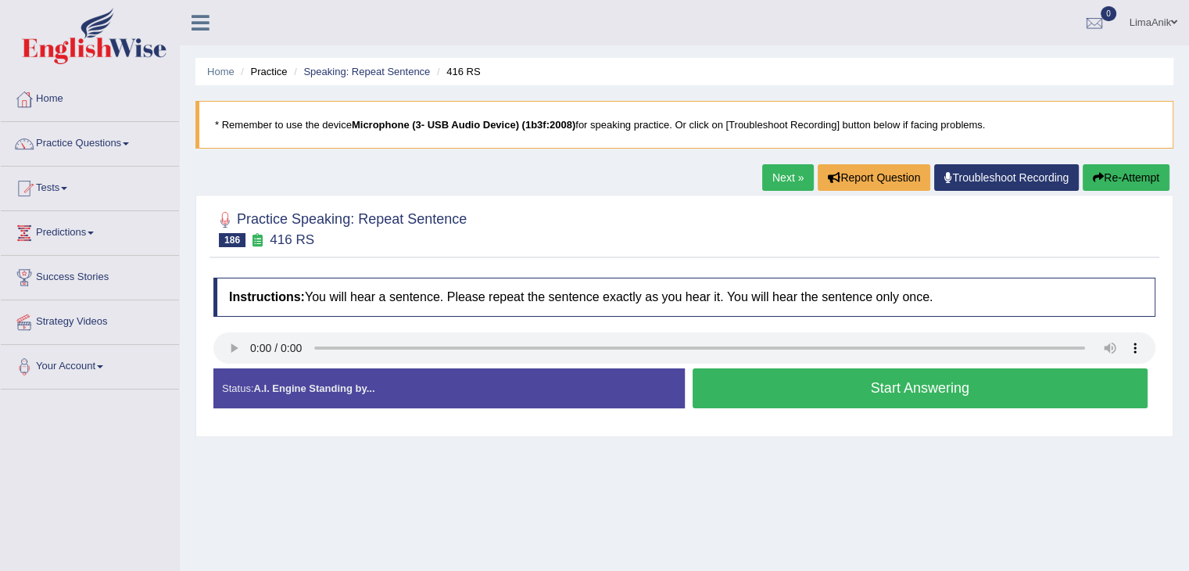
click at [826, 383] on button "Start Answering" at bounding box center [921, 388] width 456 height 40
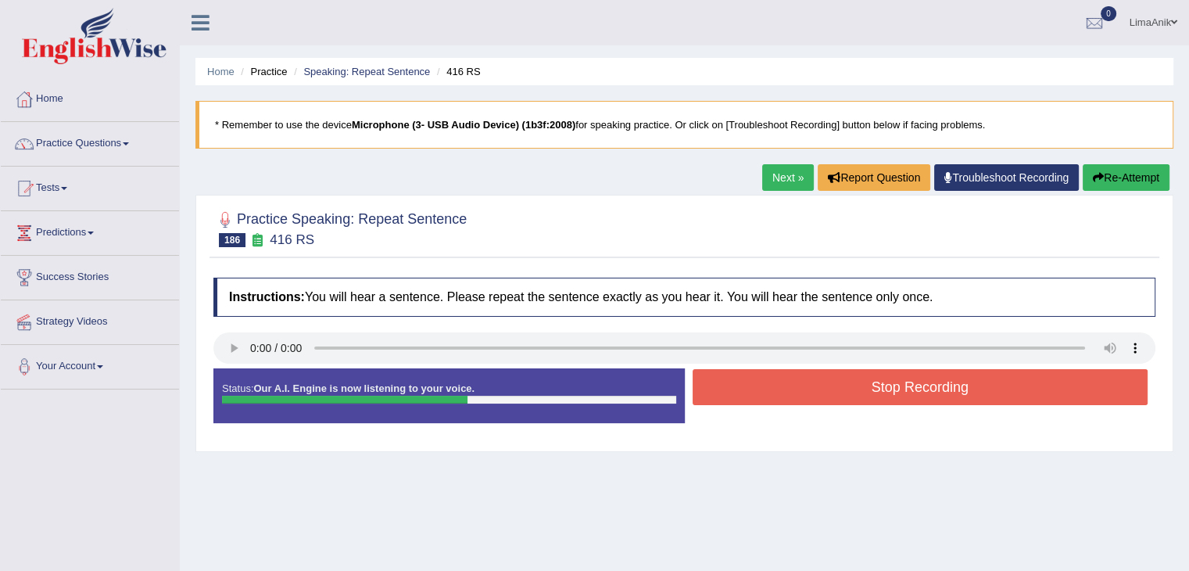
click at [879, 388] on button "Stop Recording" at bounding box center [921, 387] width 456 height 36
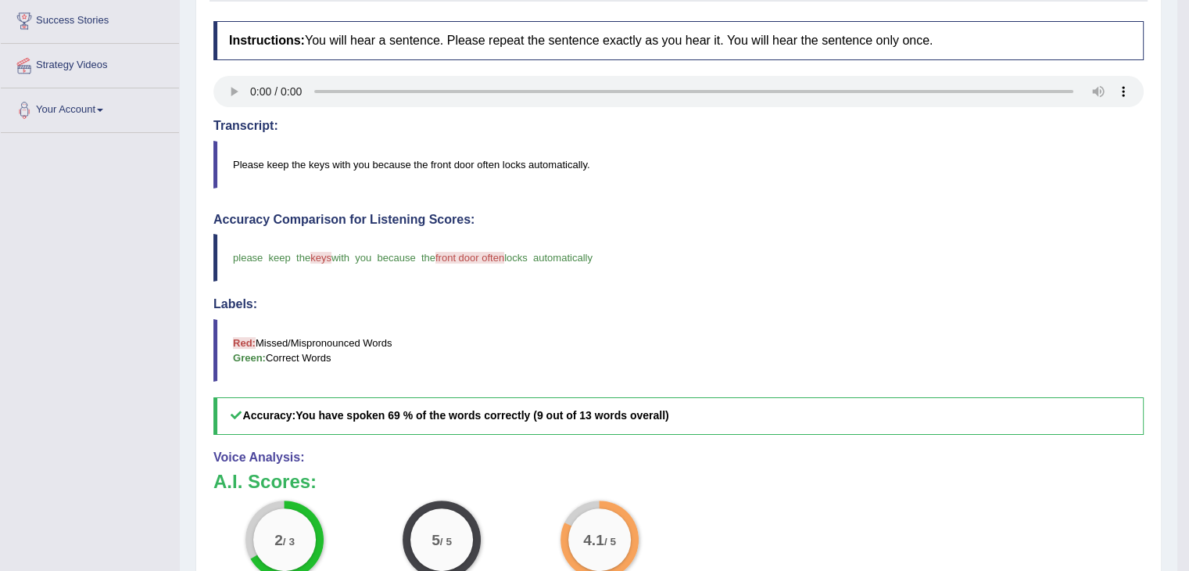
scroll to position [275, 0]
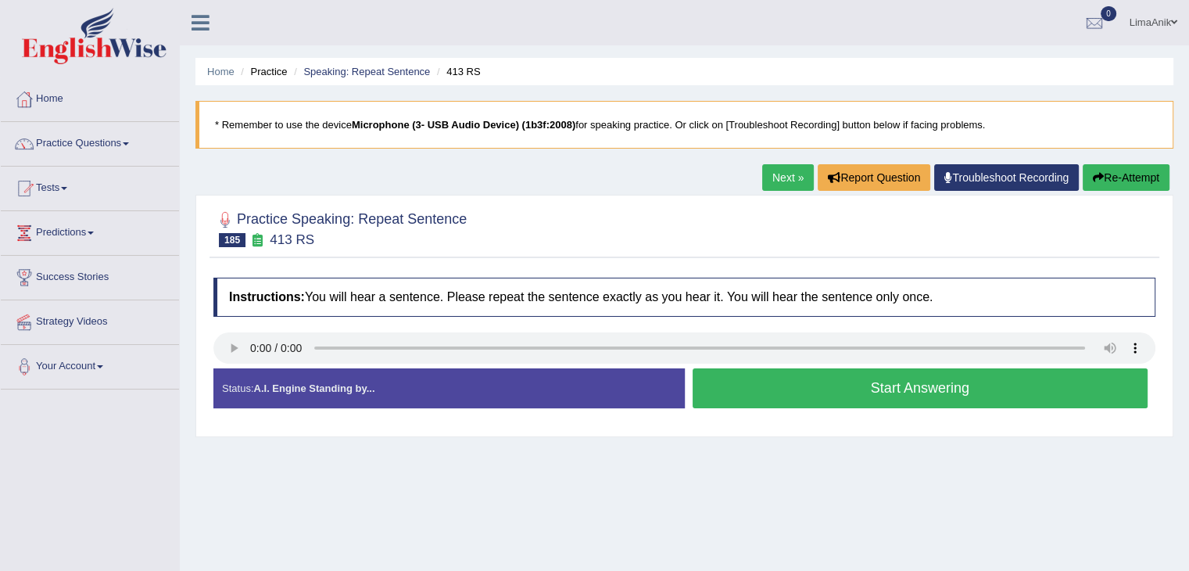
click at [773, 375] on button "Start Answering" at bounding box center [921, 388] width 456 height 40
click at [722, 394] on button "Start Answering" at bounding box center [921, 388] width 456 height 40
click at [748, 395] on button "Start Answering" at bounding box center [921, 388] width 456 height 40
click at [793, 407] on button "Start Answering" at bounding box center [921, 388] width 456 height 40
click at [760, 373] on button "Start Answering" at bounding box center [921, 388] width 456 height 40
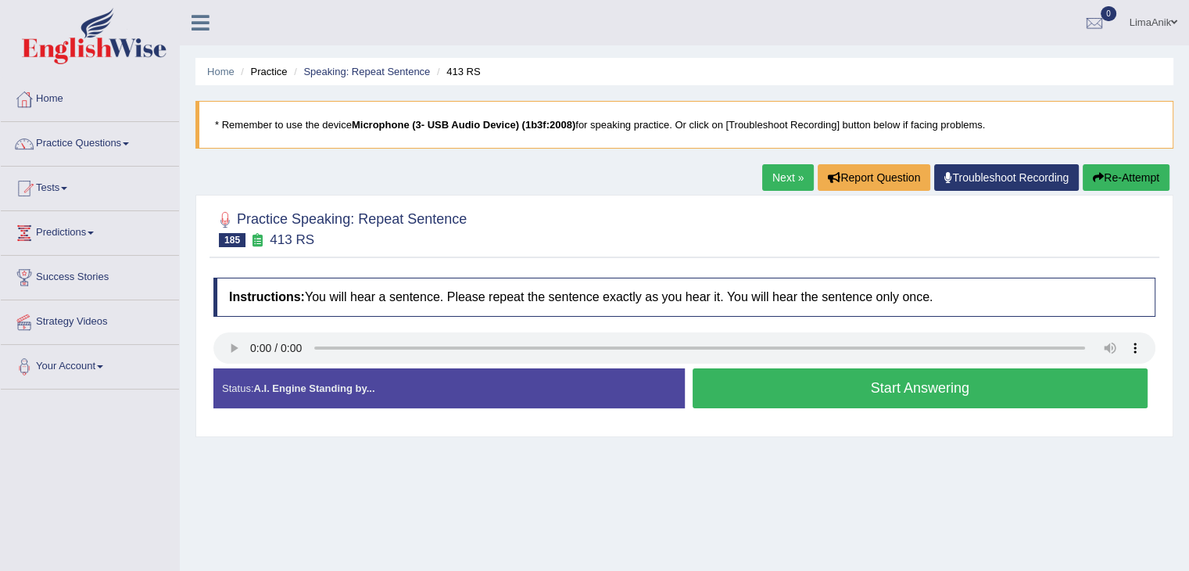
click at [782, 403] on button "Start Answering" at bounding box center [921, 388] width 456 height 40
click at [849, 388] on button "Start Answering" at bounding box center [921, 388] width 456 height 40
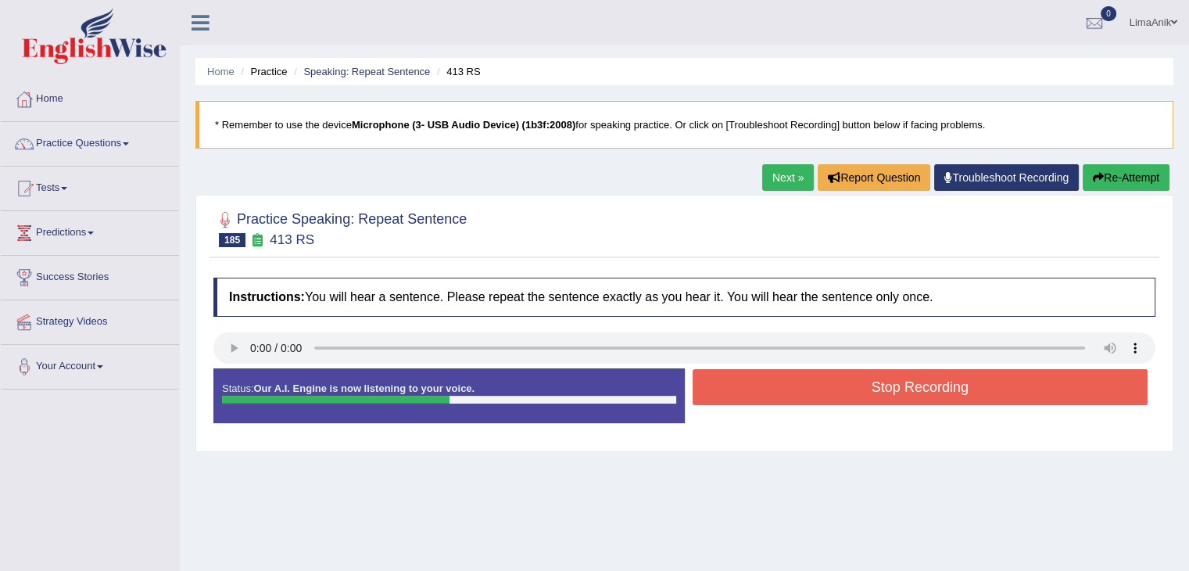
click at [766, 373] on button "Stop Recording" at bounding box center [921, 387] width 456 height 36
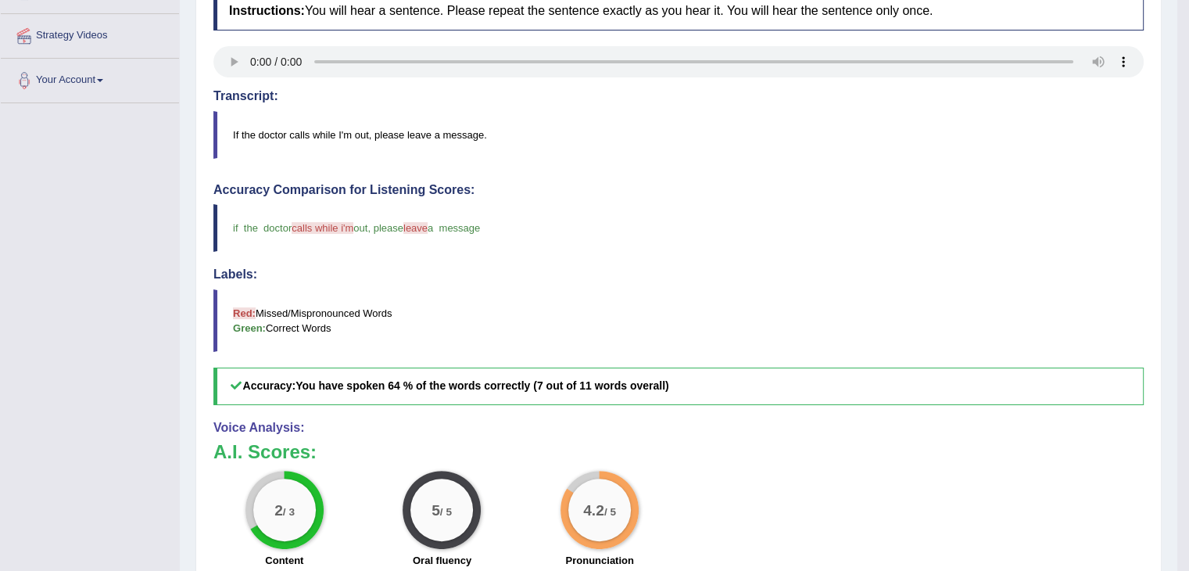
scroll to position [305, 0]
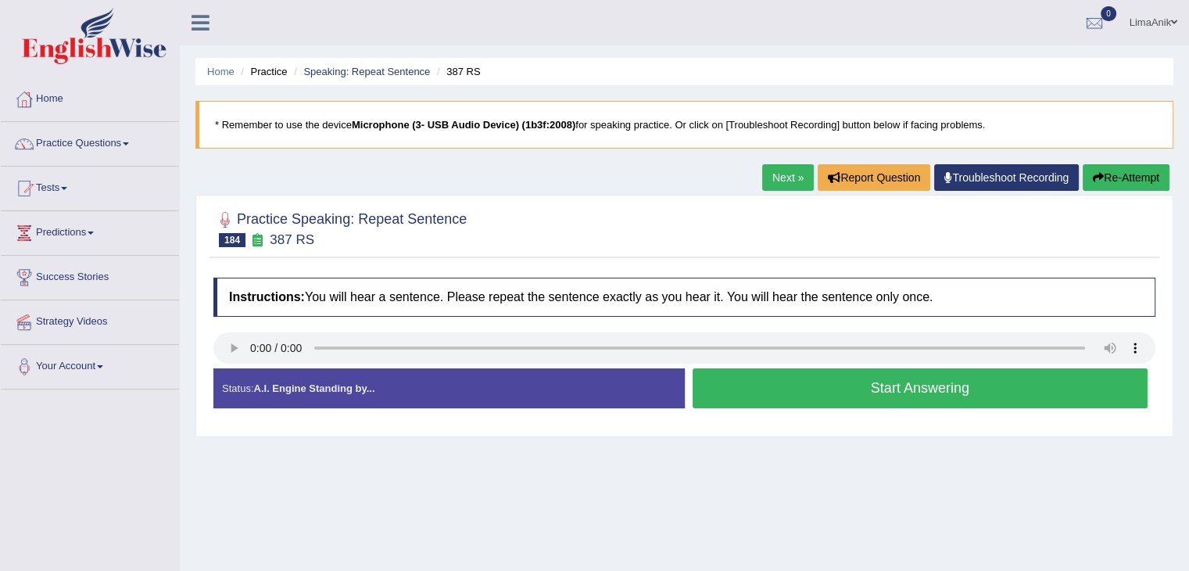
click at [796, 392] on button "Start Answering" at bounding box center [921, 388] width 456 height 40
click at [872, 395] on button "Start Answering" at bounding box center [921, 388] width 456 height 40
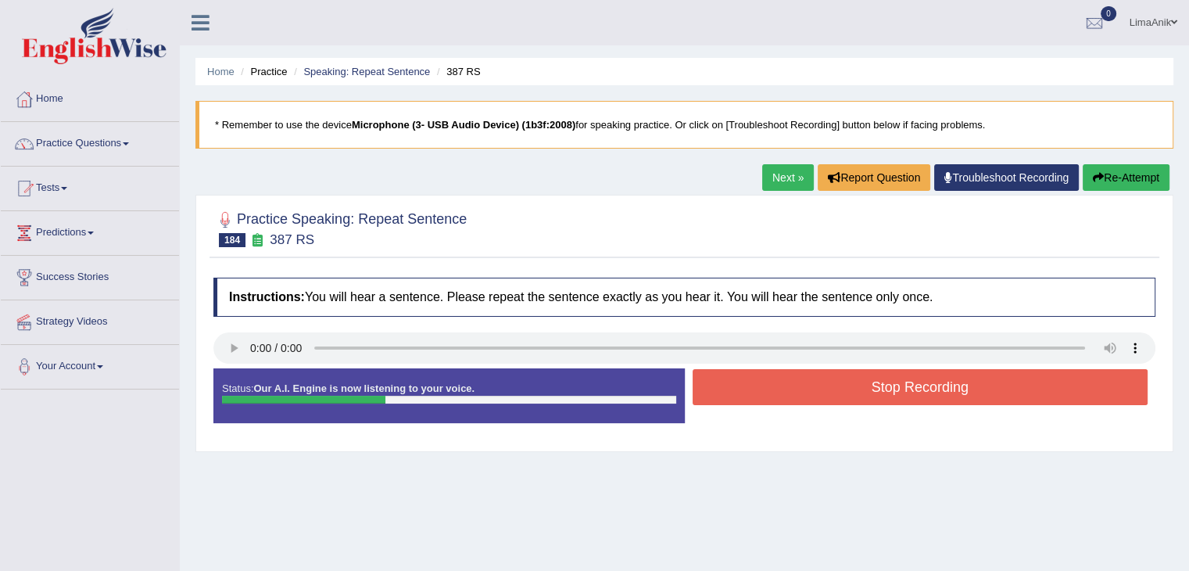
click at [866, 401] on button "Stop Recording" at bounding box center [921, 387] width 456 height 36
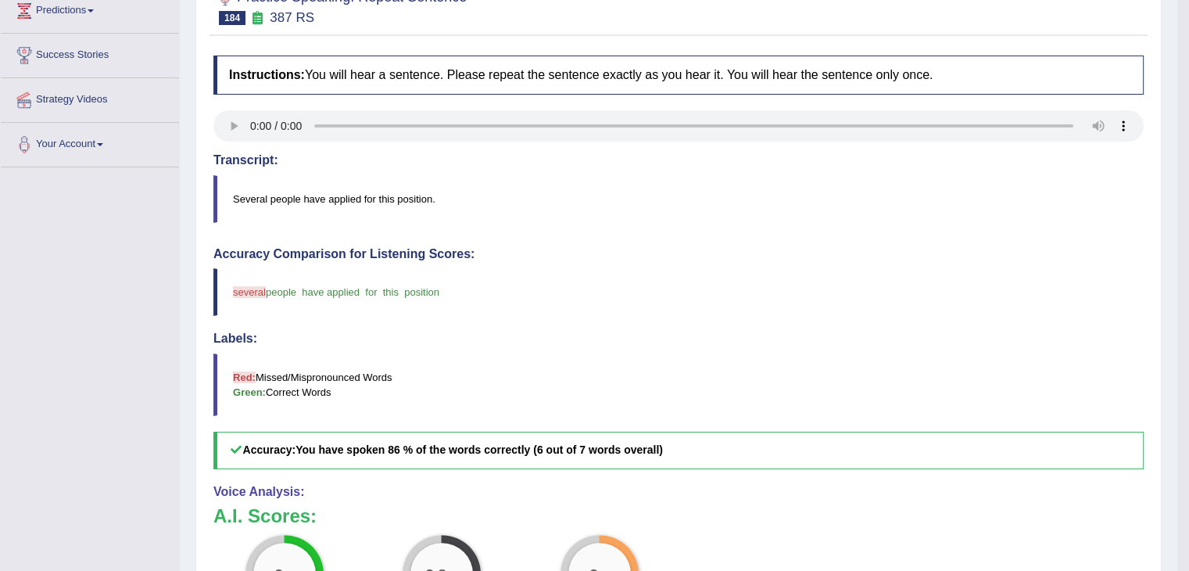
scroll to position [297, 0]
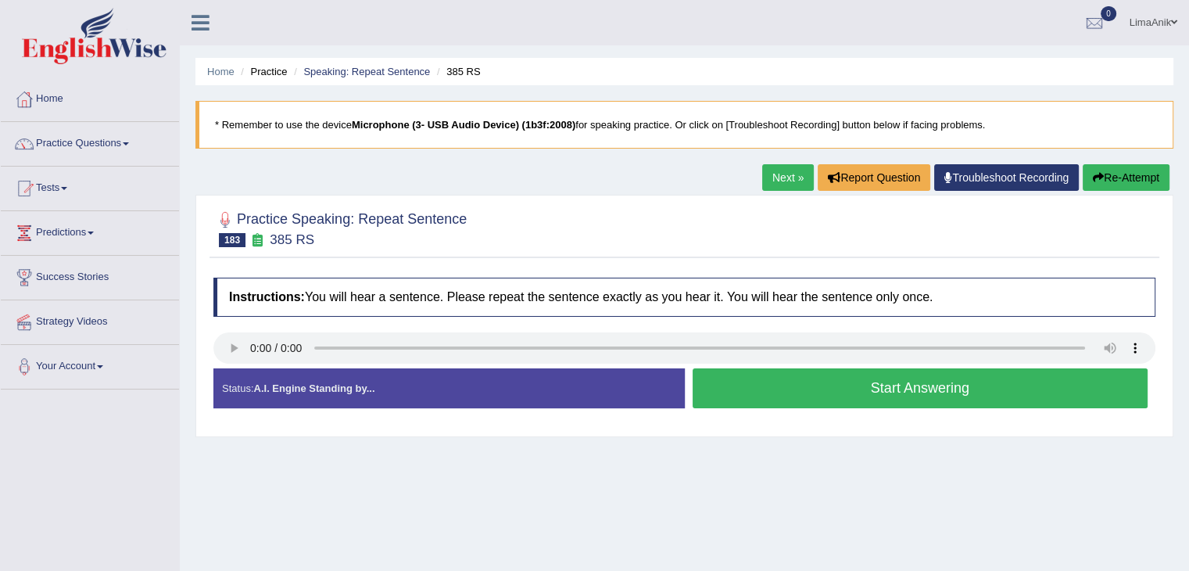
click at [762, 378] on button "Start Answering" at bounding box center [921, 388] width 456 height 40
drag, startPoint x: 788, startPoint y: 364, endPoint x: 783, endPoint y: 385, distance: 21.8
click at [783, 385] on div "Instructions: You will hear a sentence. Please repeat the sentence exactly as y…" at bounding box center [685, 349] width 950 height 159
click at [783, 385] on button "Start Answering" at bounding box center [921, 388] width 456 height 40
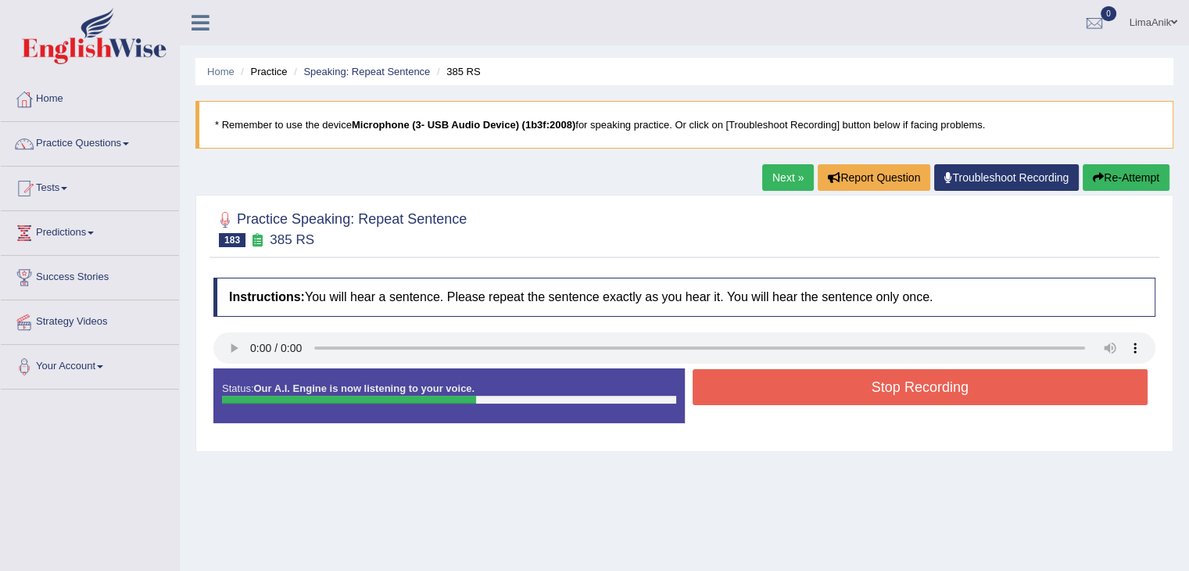
click at [791, 375] on button "Stop Recording" at bounding box center [921, 387] width 456 height 36
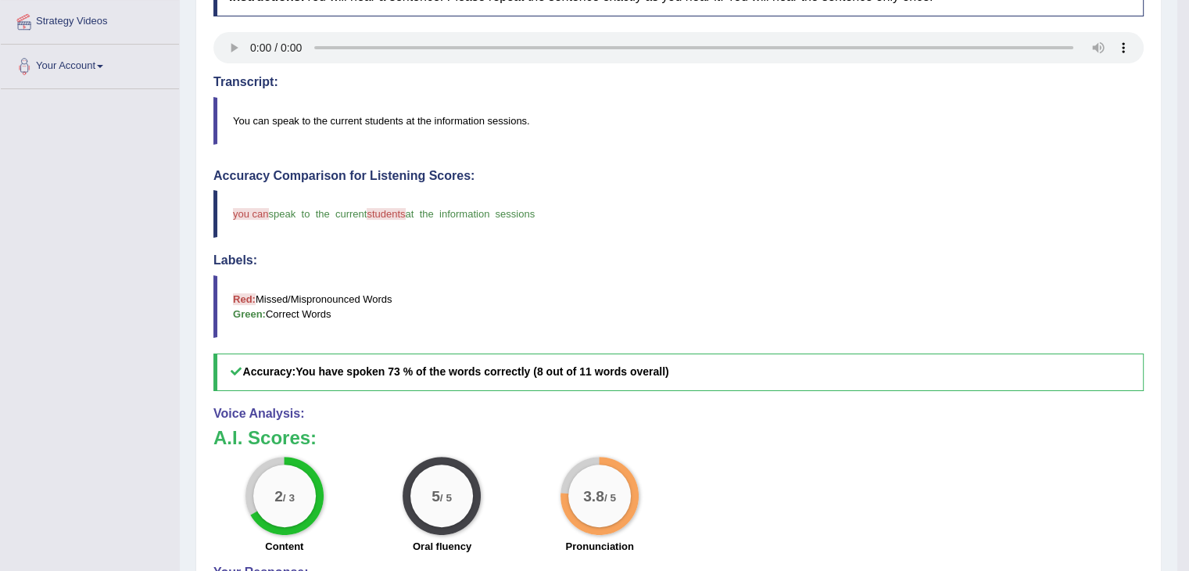
scroll to position [316, 0]
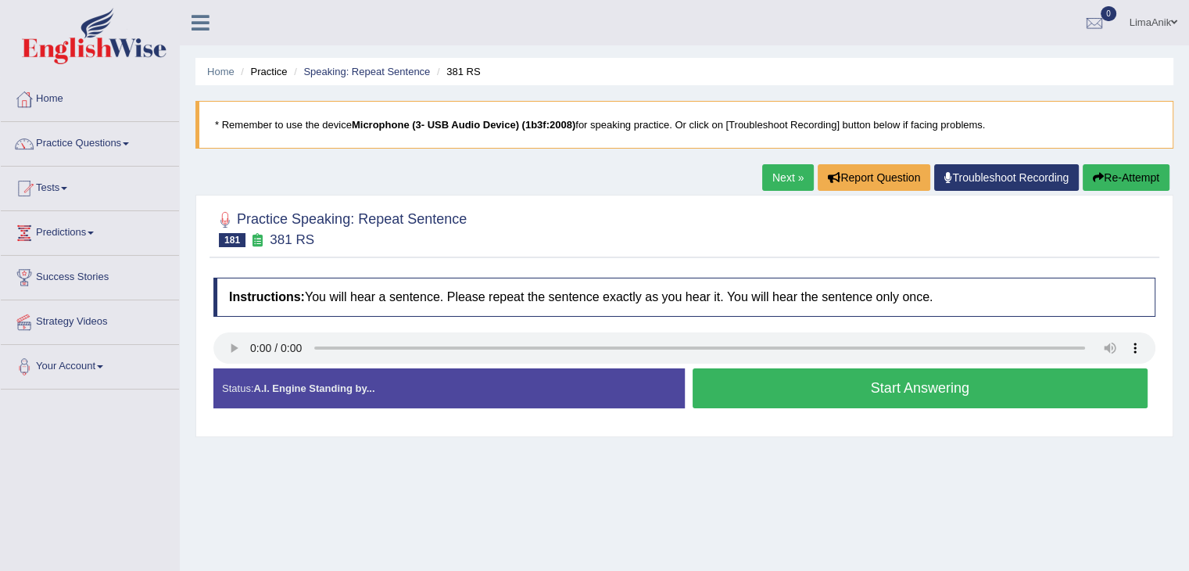
click at [849, 402] on button "Start Answering" at bounding box center [921, 388] width 456 height 40
click at [802, 371] on button "Start Answering" at bounding box center [921, 388] width 456 height 40
click at [853, 394] on button "Start Answering" at bounding box center [921, 388] width 456 height 40
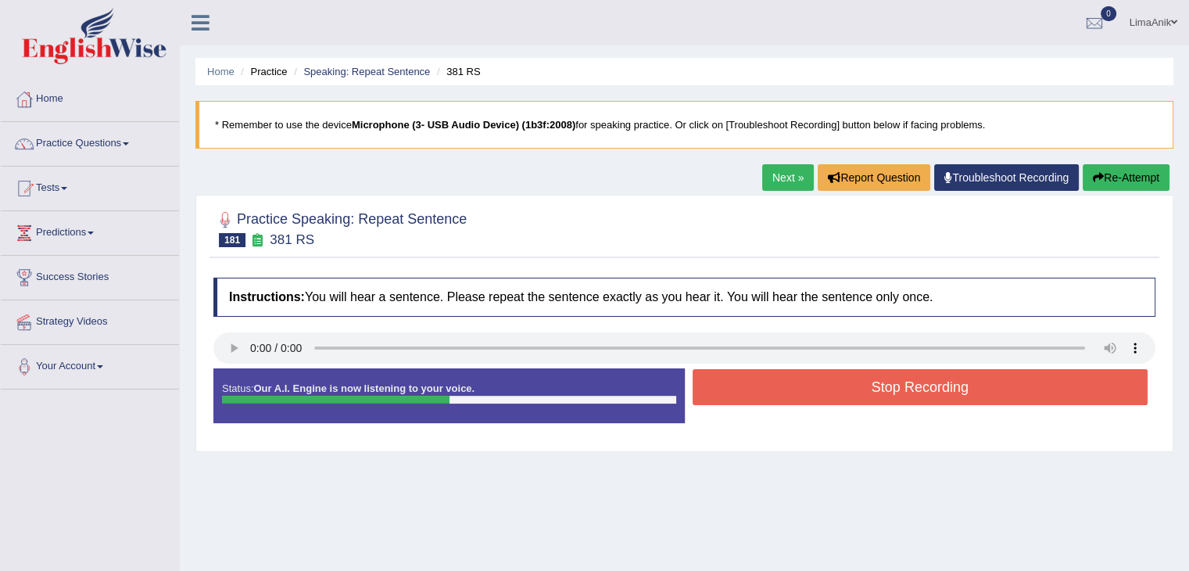
click at [790, 376] on button "Stop Recording" at bounding box center [921, 387] width 456 height 36
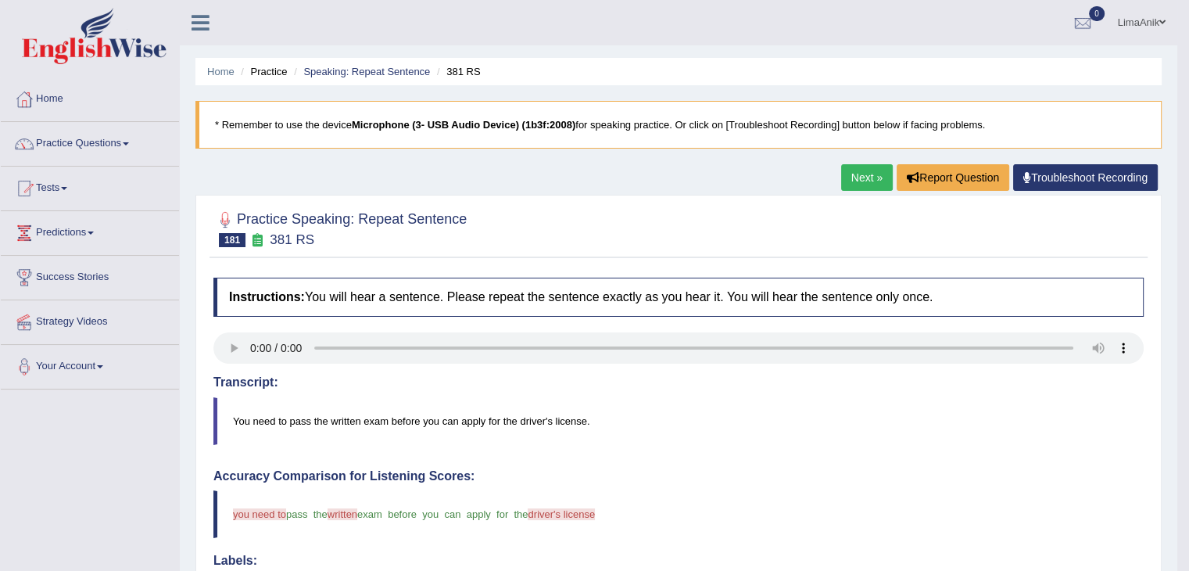
scroll to position [499, 0]
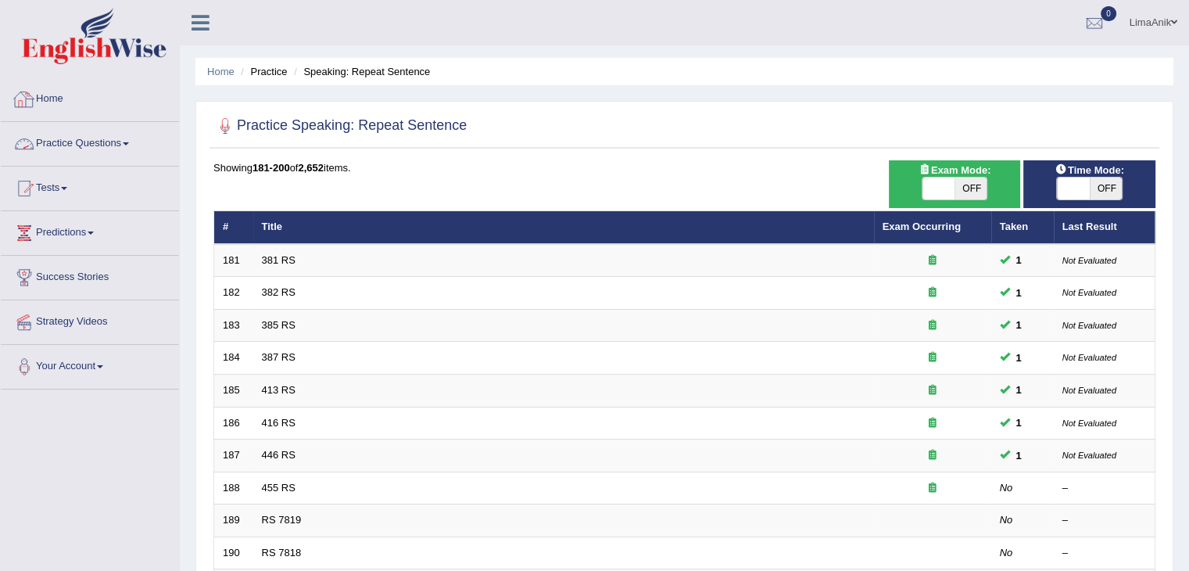
click at [83, 145] on link "Practice Questions" at bounding box center [90, 141] width 178 height 39
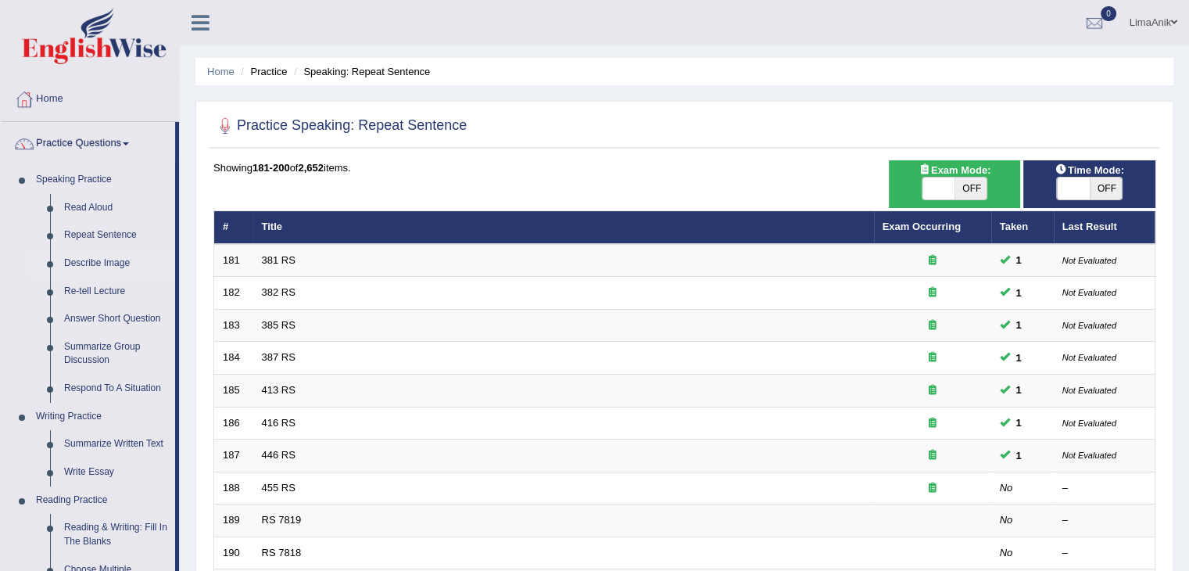
click at [97, 267] on link "Describe Image" at bounding box center [116, 263] width 118 height 28
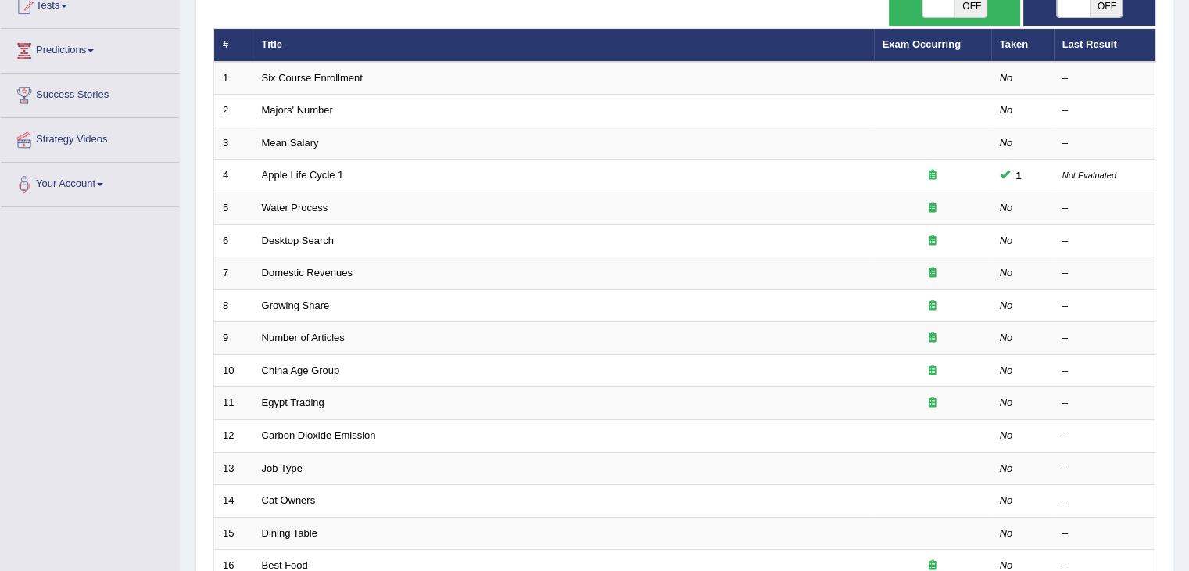
scroll to position [460, 0]
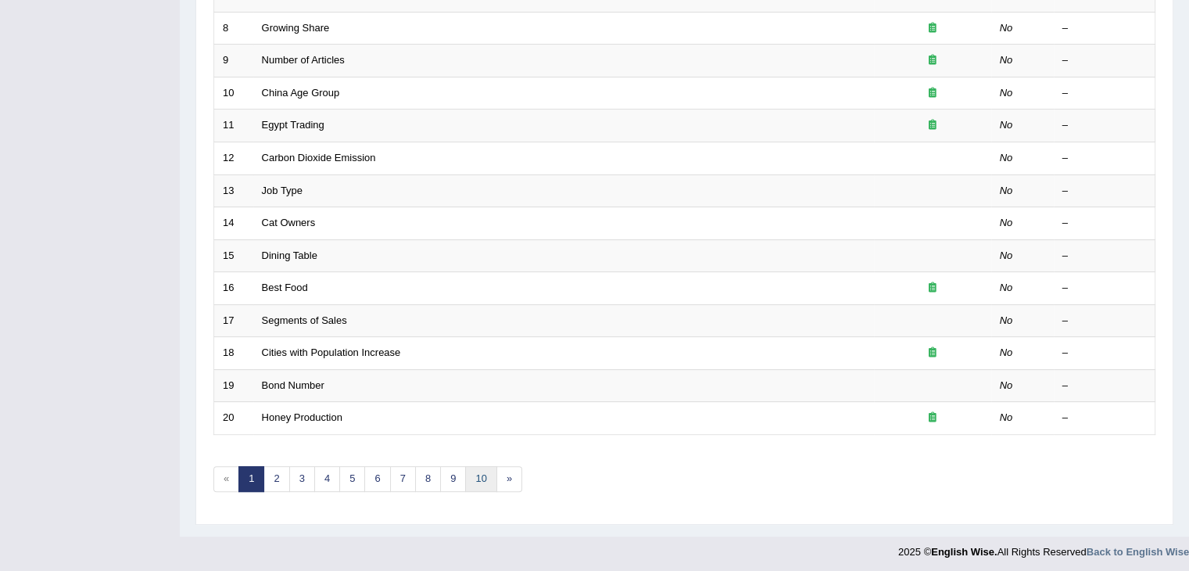
click at [483, 472] on link "10" at bounding box center [480, 479] width 31 height 26
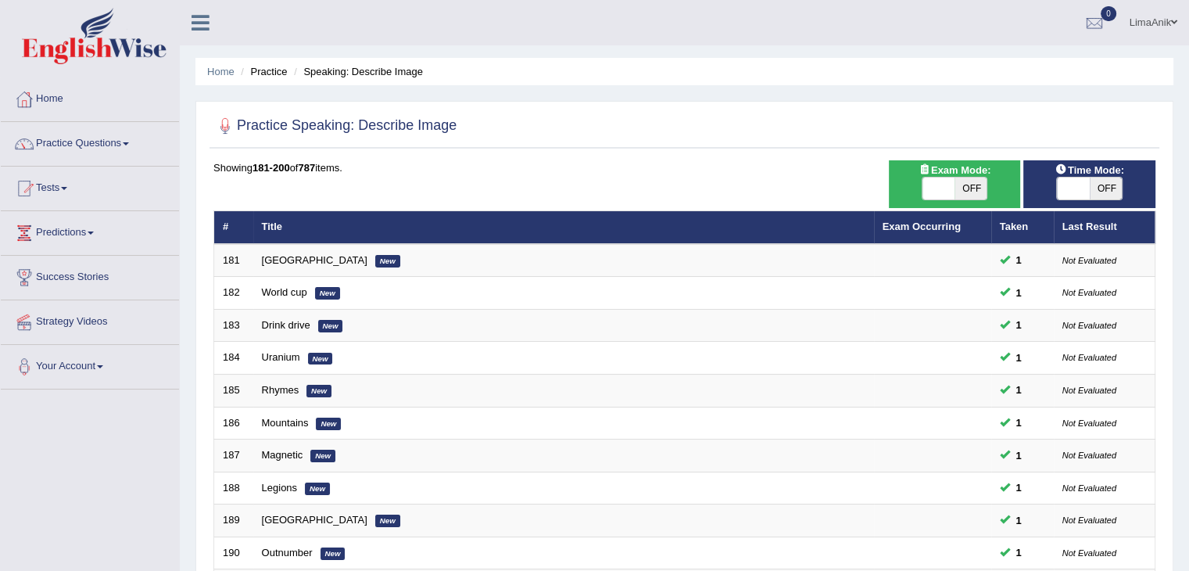
scroll to position [460, 0]
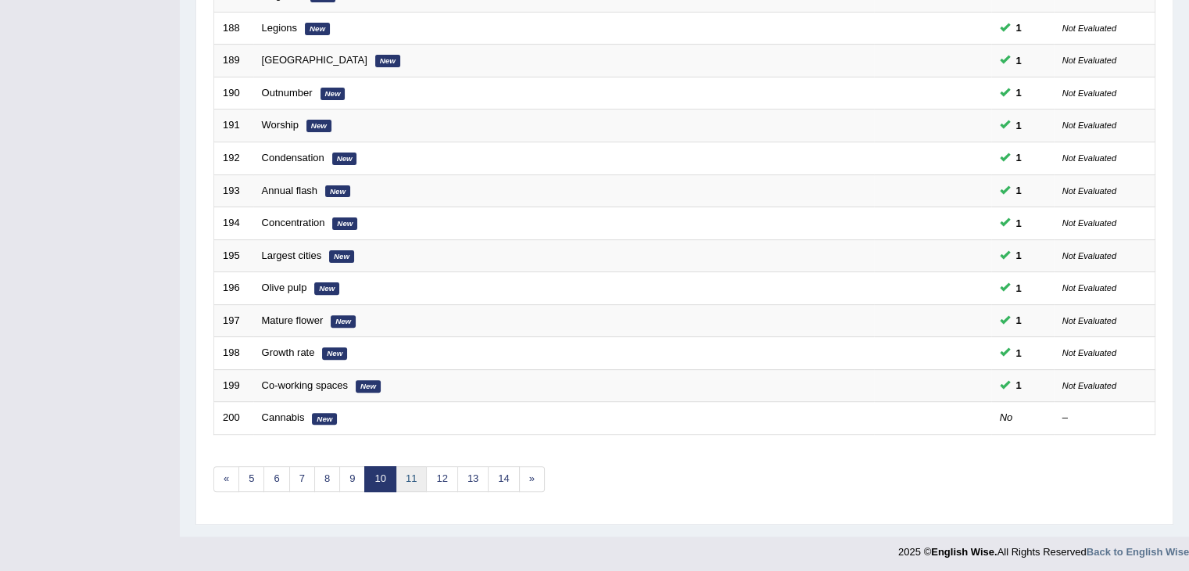
click at [414, 469] on link "11" at bounding box center [411, 479] width 31 height 26
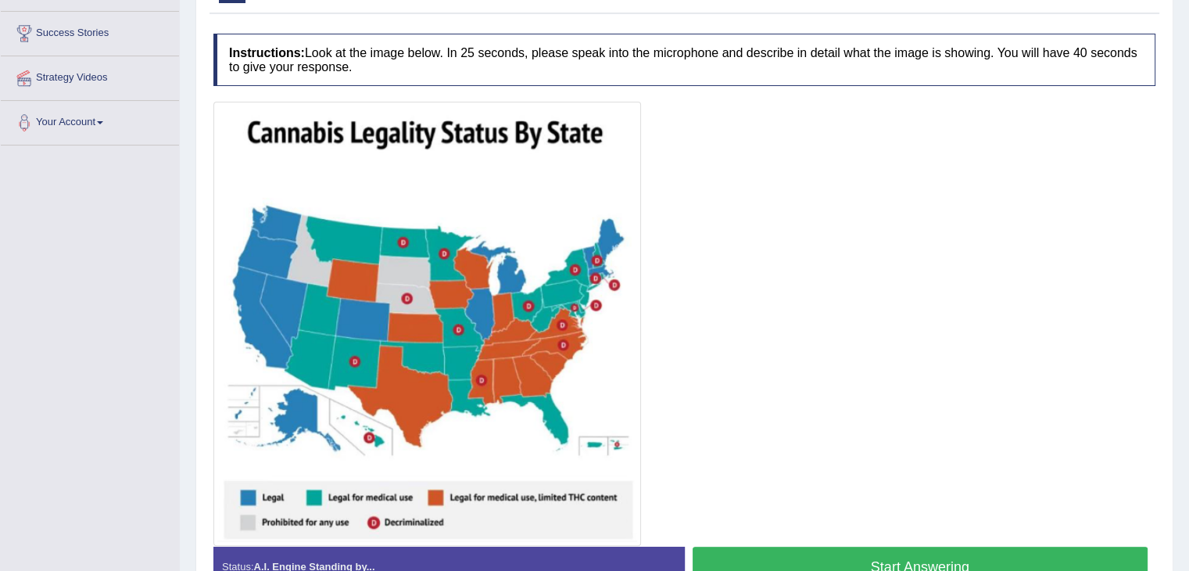
scroll to position [248, 0]
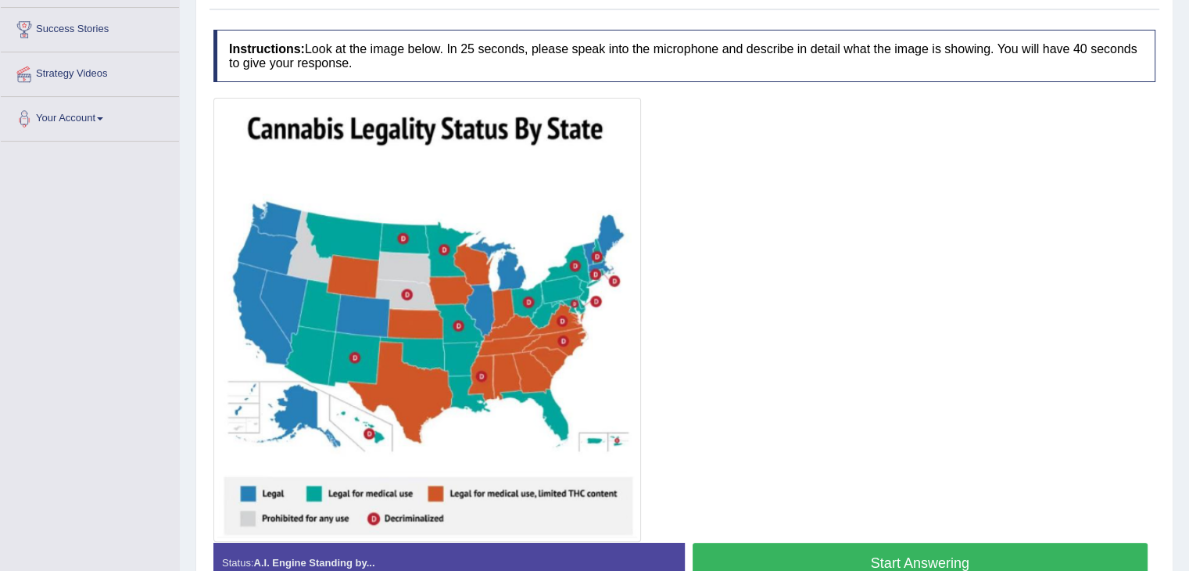
drag, startPoint x: 1200, startPoint y: 378, endPoint x: 995, endPoint y: 436, distance: 213.6
click at [995, 436] on div at bounding box center [684, 320] width 942 height 444
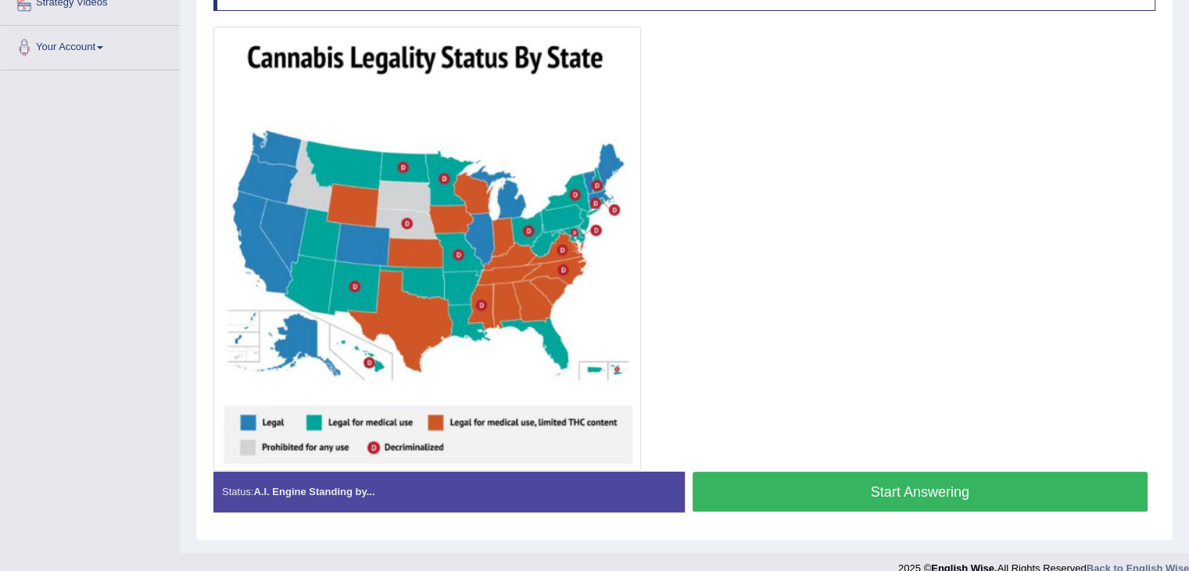
scroll to position [324, 0]
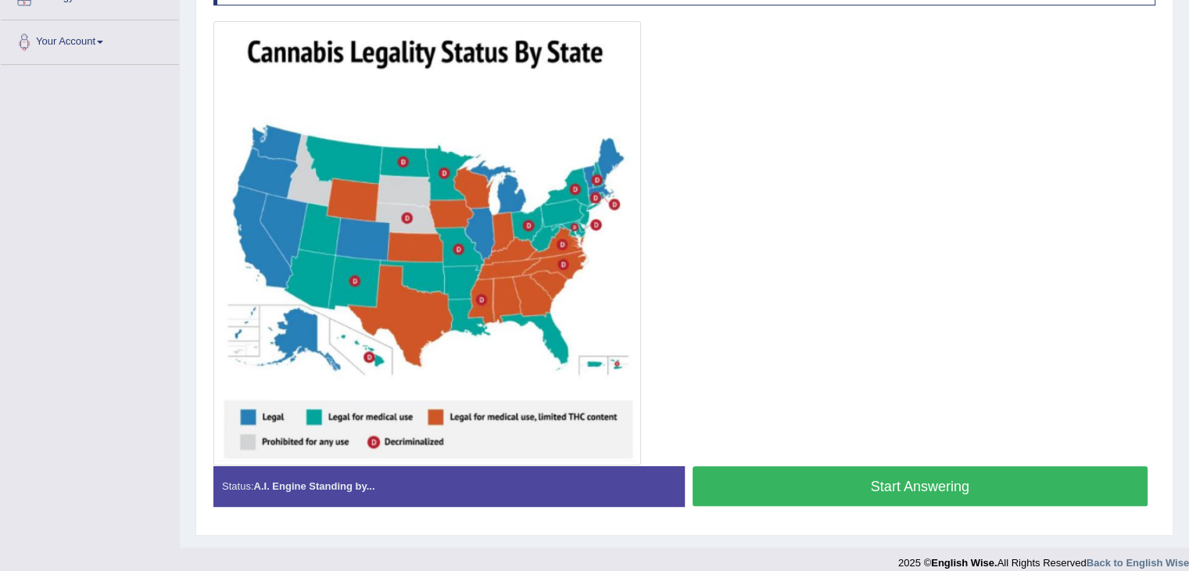
click at [953, 501] on button "Start Answering" at bounding box center [921, 486] width 456 height 40
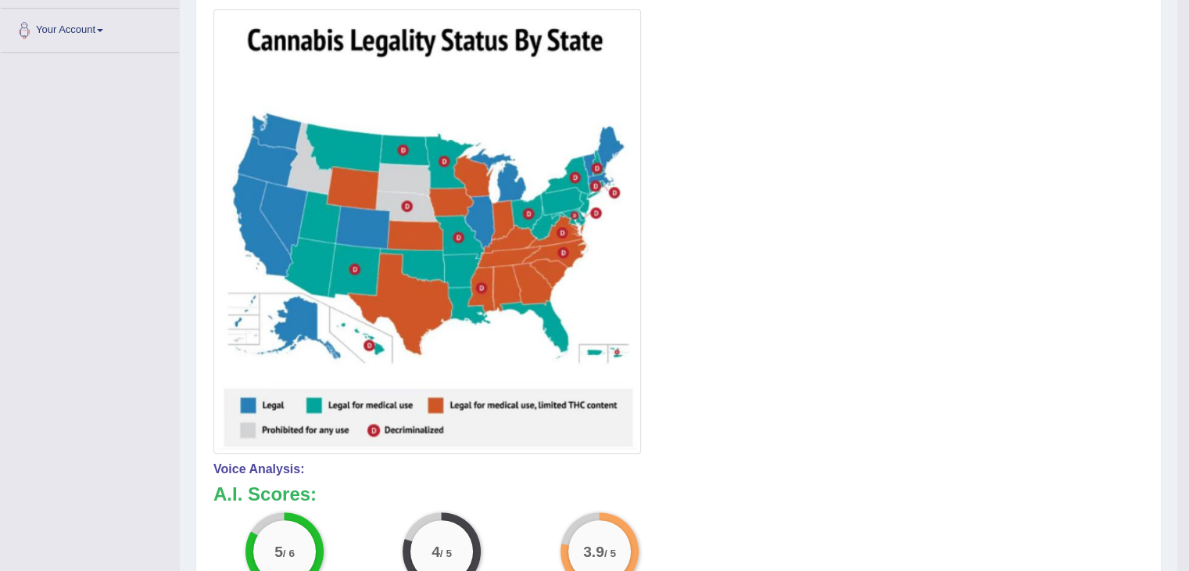
scroll to position [270, 0]
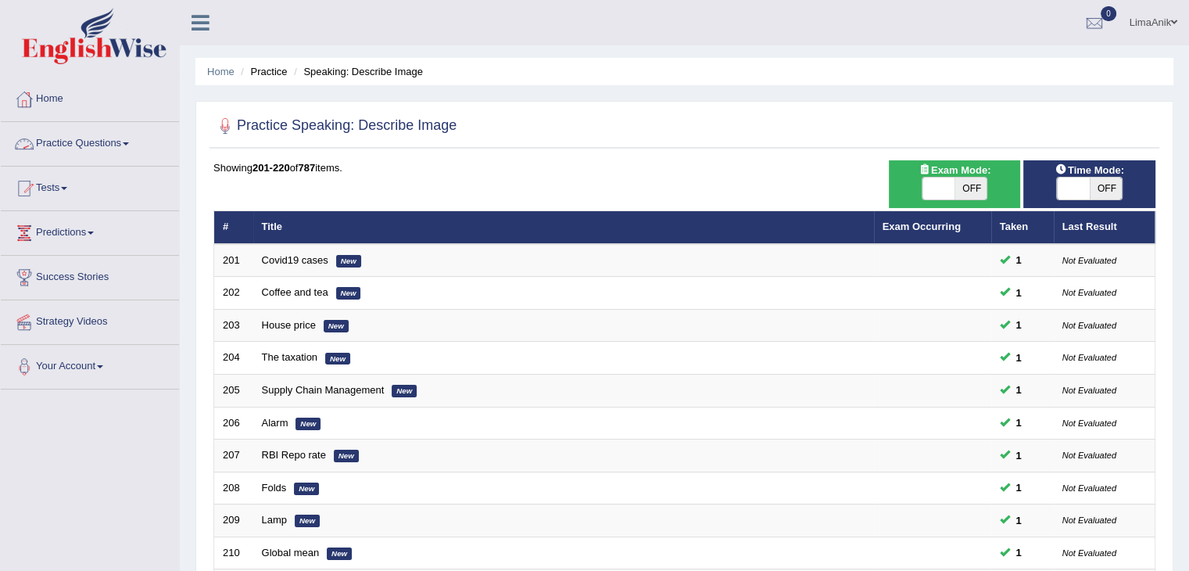
click at [75, 160] on link "Practice Questions" at bounding box center [90, 141] width 178 height 39
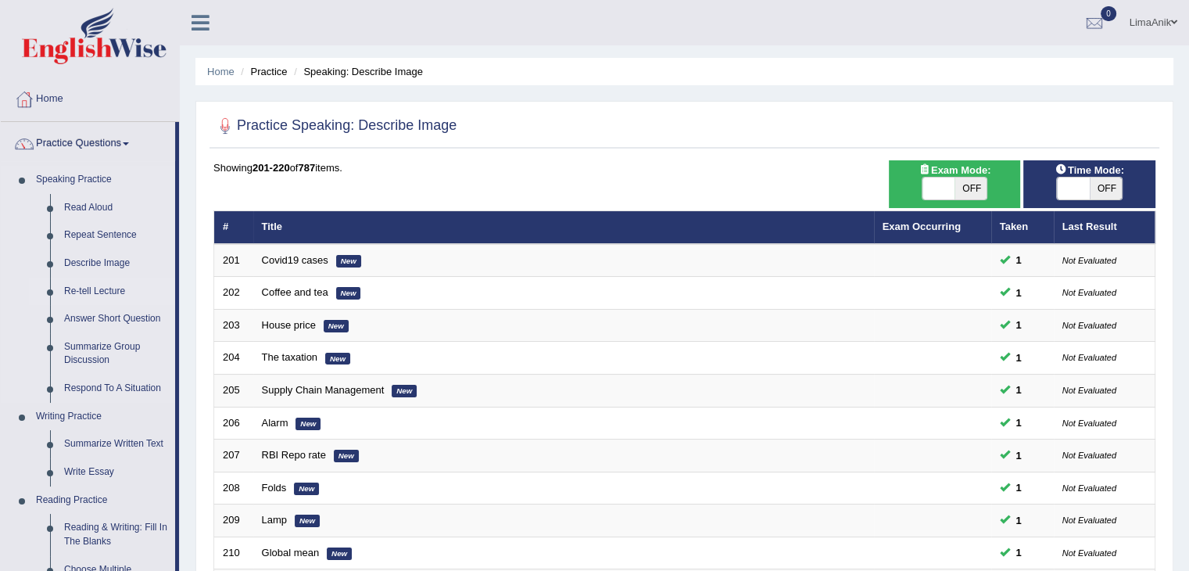
click at [84, 292] on link "Re-tell Lecture" at bounding box center [116, 292] width 118 height 28
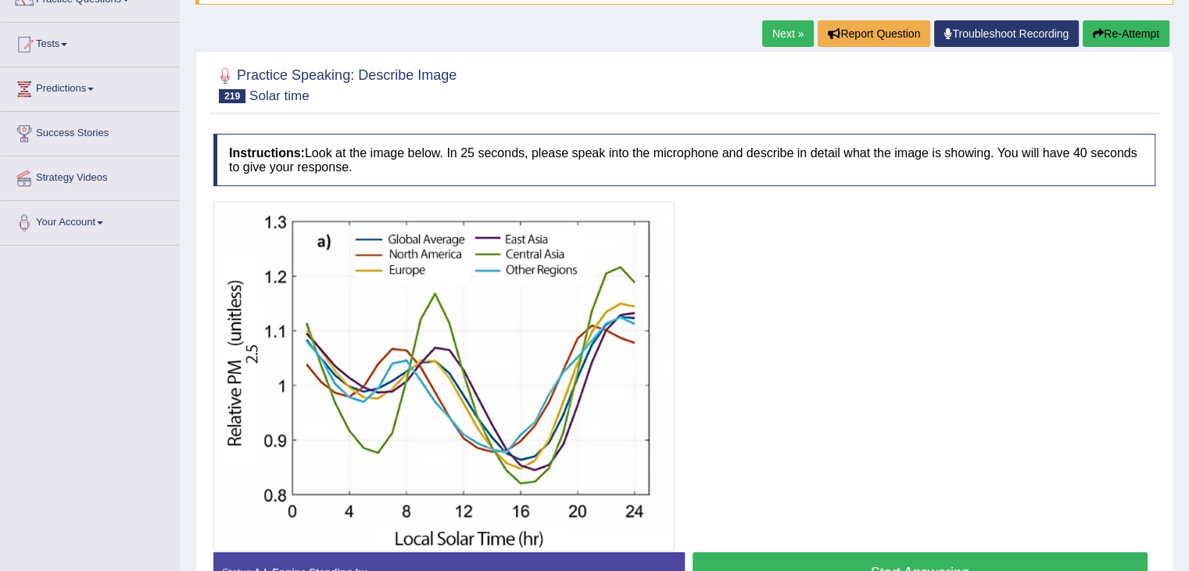
scroll to position [181, 0]
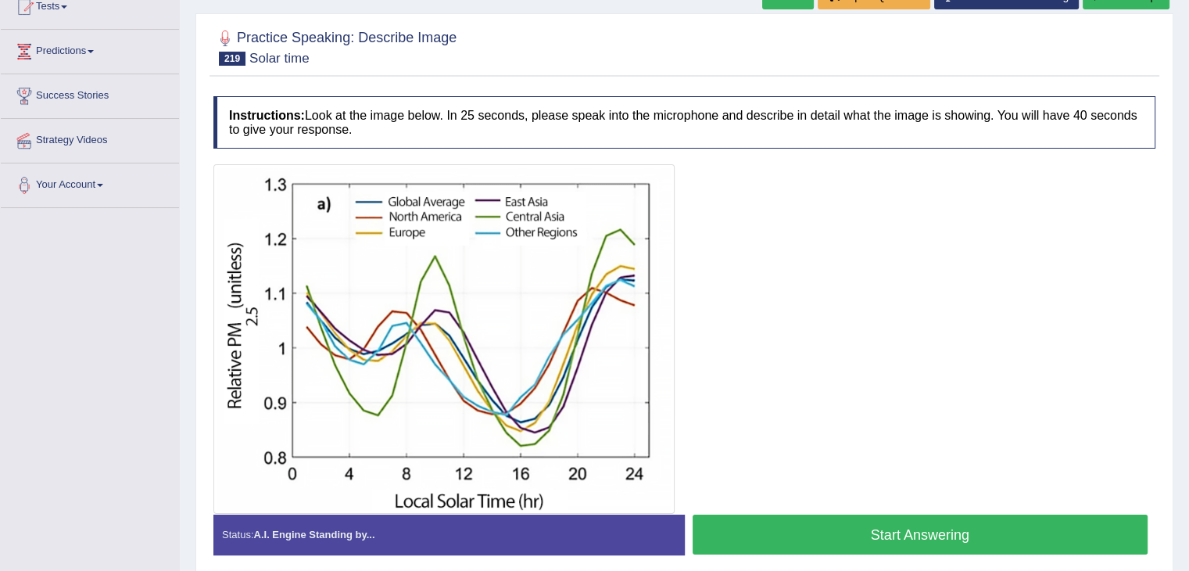
drag, startPoint x: 791, startPoint y: 508, endPoint x: 791, endPoint y: 526, distance: 18.0
click at [791, 526] on div "Instructions: Look at the image below. In 25 seconds, please speak into the mic…" at bounding box center [685, 331] width 950 height 486
click at [791, 526] on button "Start Answering" at bounding box center [921, 534] width 456 height 40
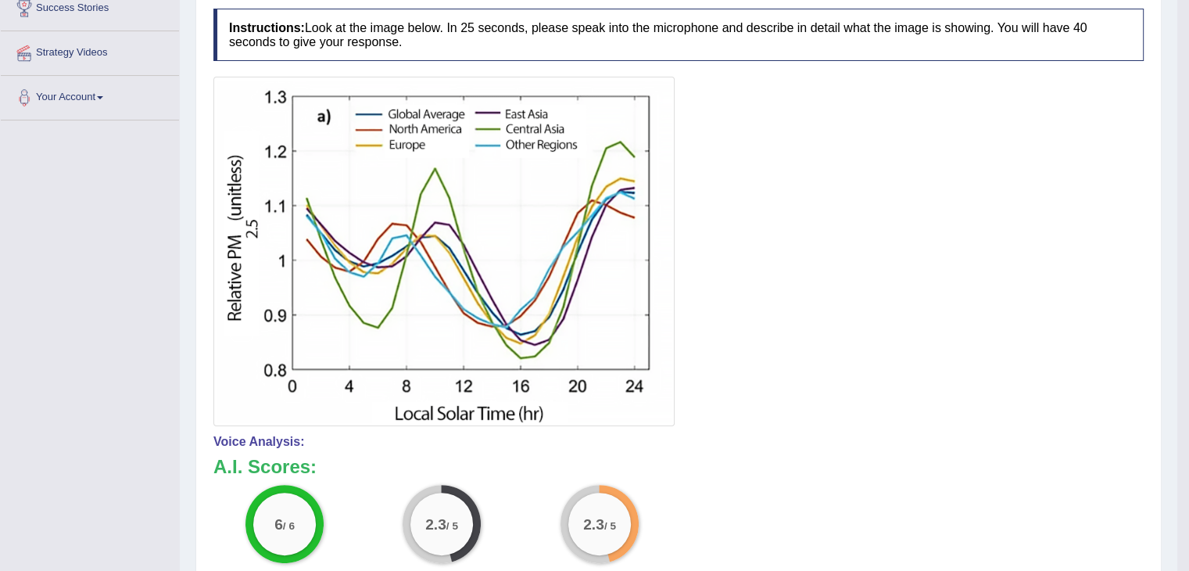
scroll to position [268, 0]
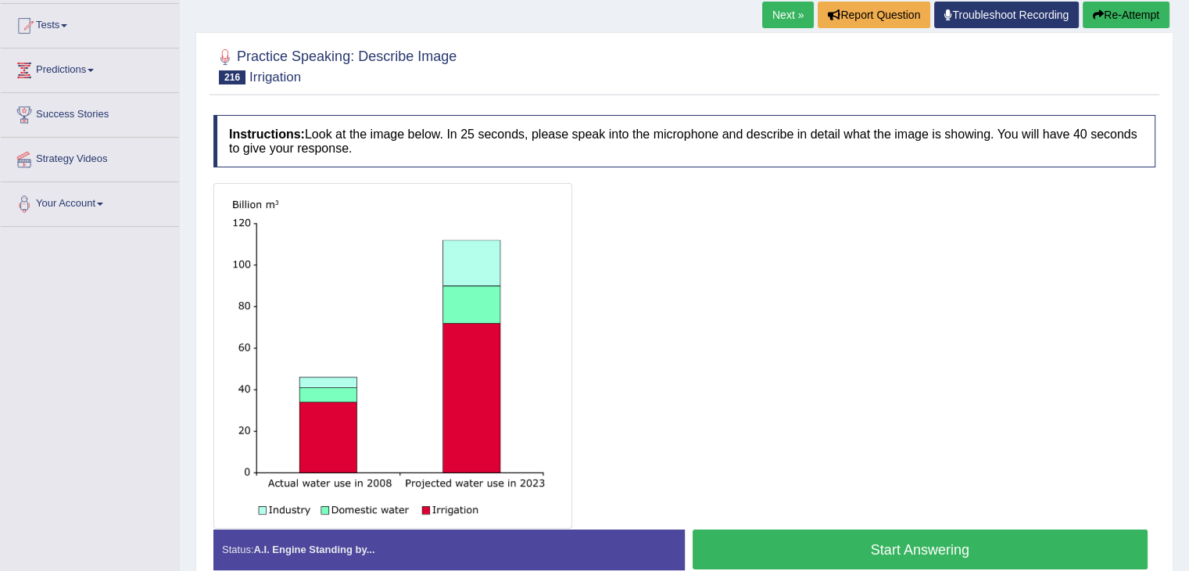
scroll to position [161, 0]
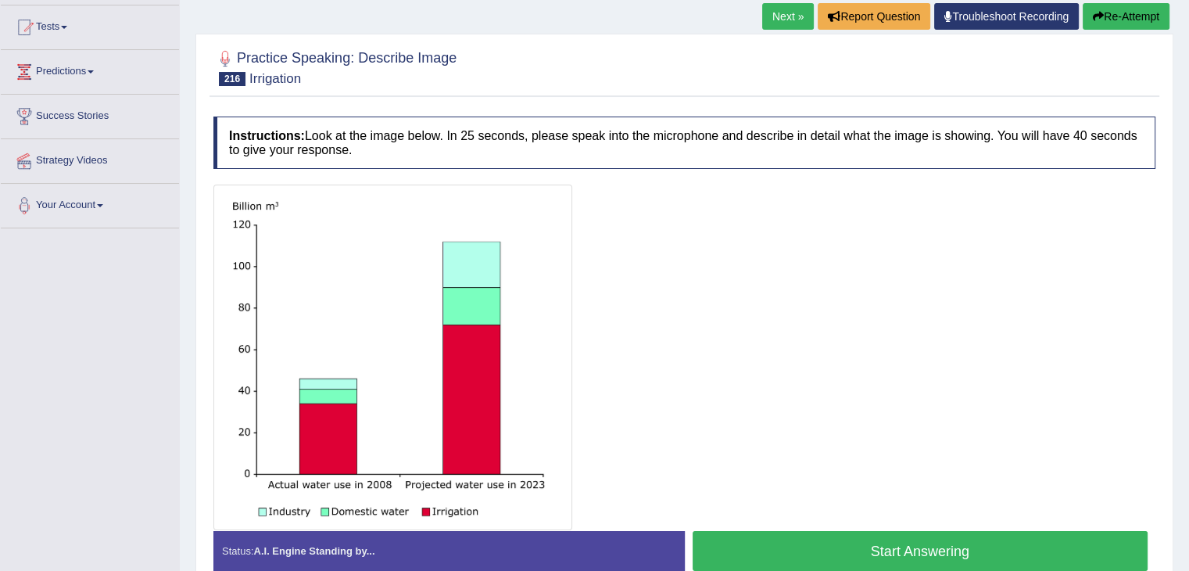
click at [854, 532] on button "Start Answering" at bounding box center [921, 551] width 456 height 40
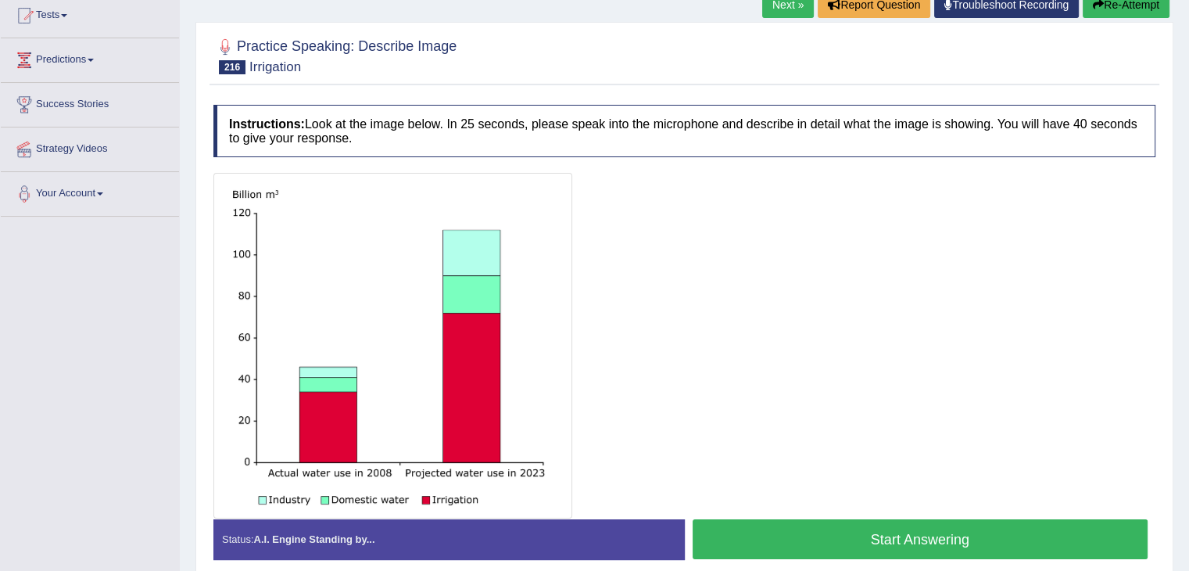
click at [922, 539] on button "Start Answering" at bounding box center [921, 539] width 456 height 40
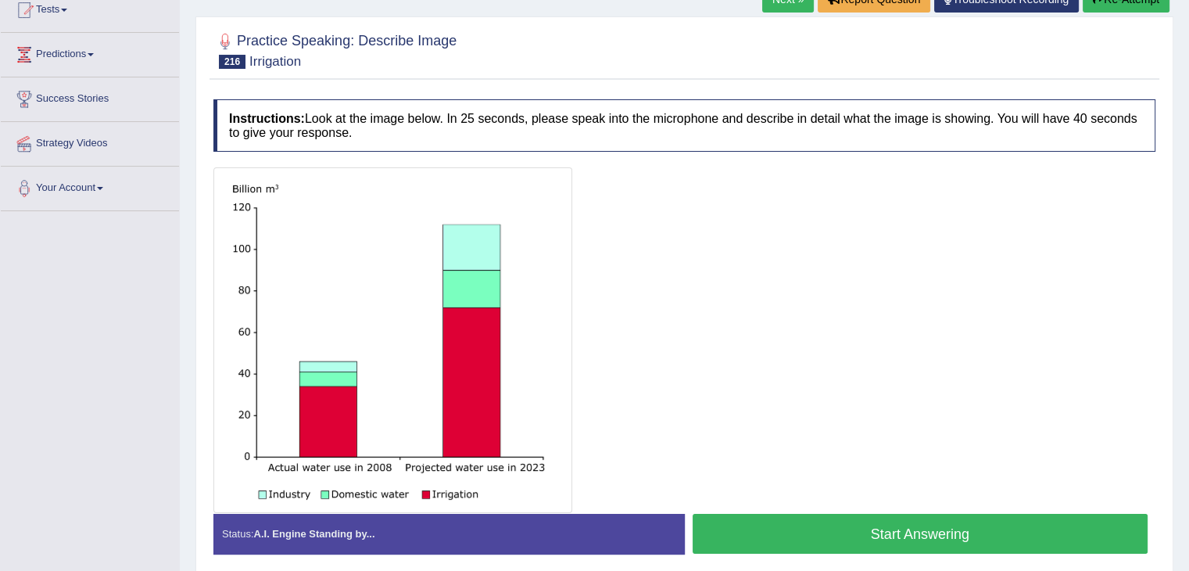
click at [881, 531] on button "Start Answering" at bounding box center [921, 534] width 456 height 40
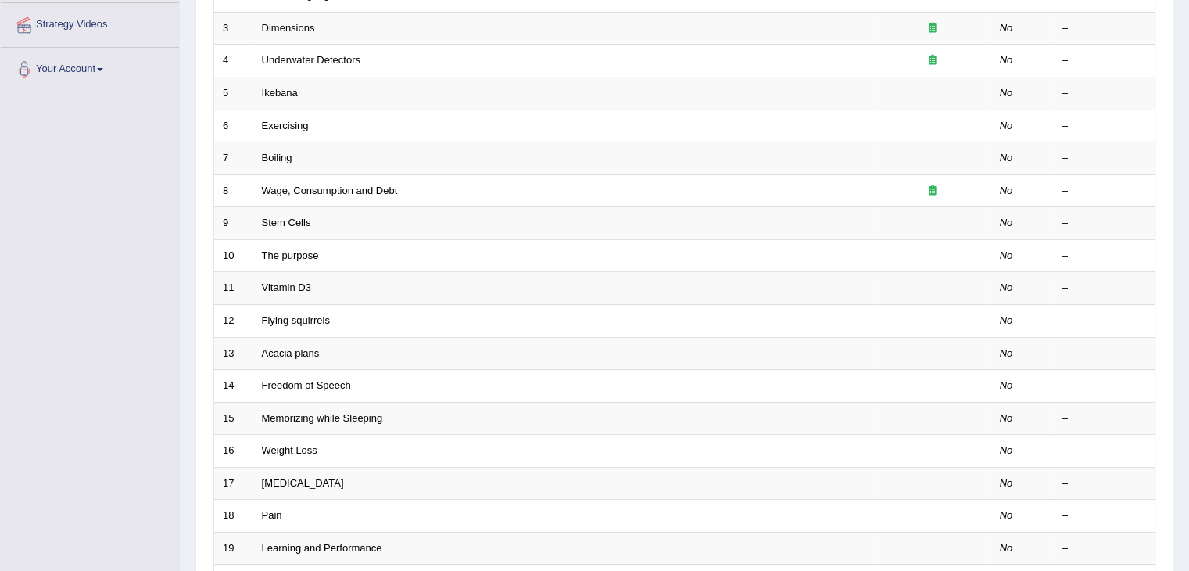
scroll to position [384, 0]
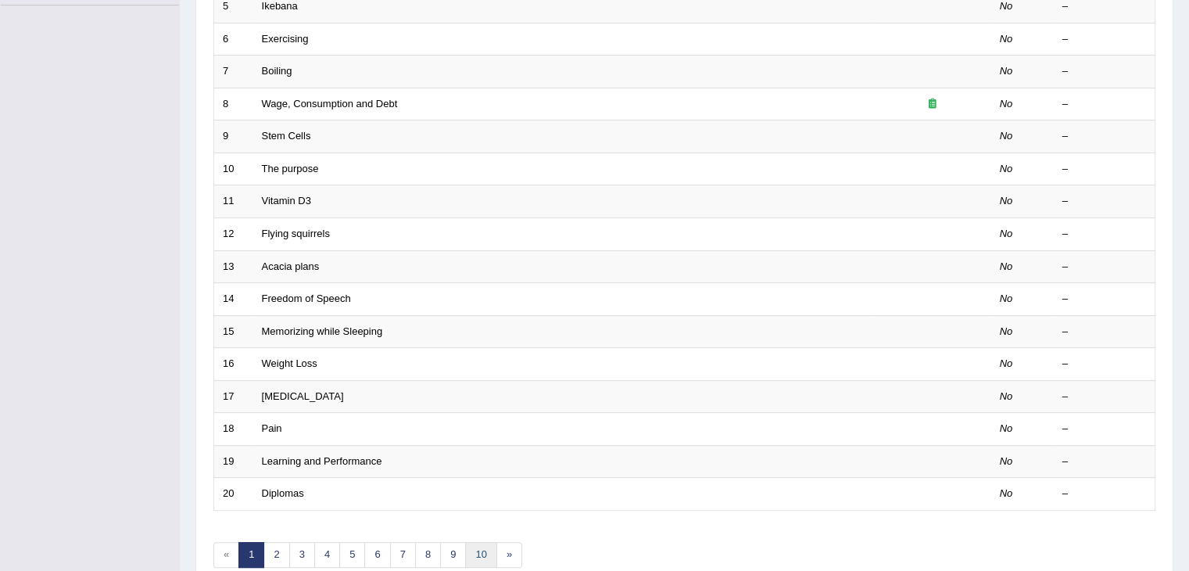
click at [479, 548] on link "10" at bounding box center [480, 555] width 31 height 26
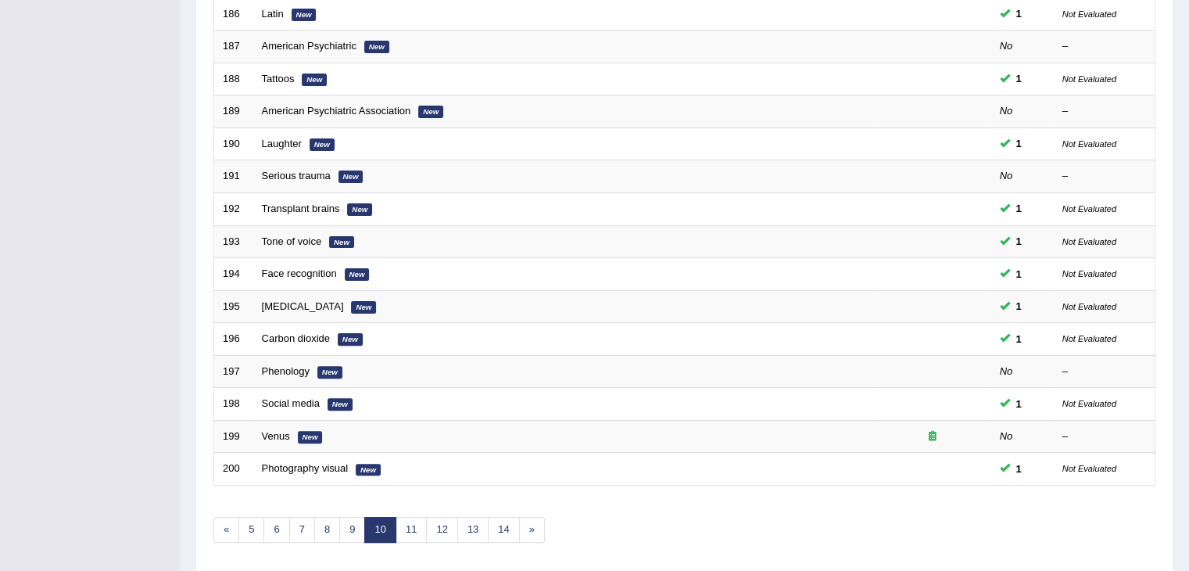
scroll to position [453, 0]
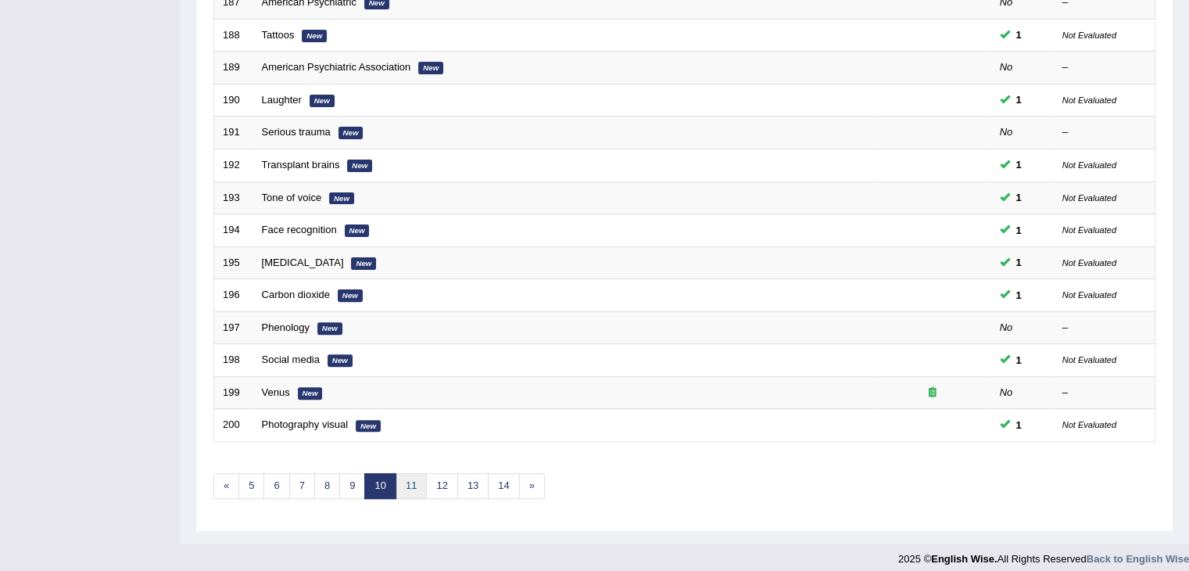
click at [409, 489] on link "11" at bounding box center [411, 486] width 31 height 26
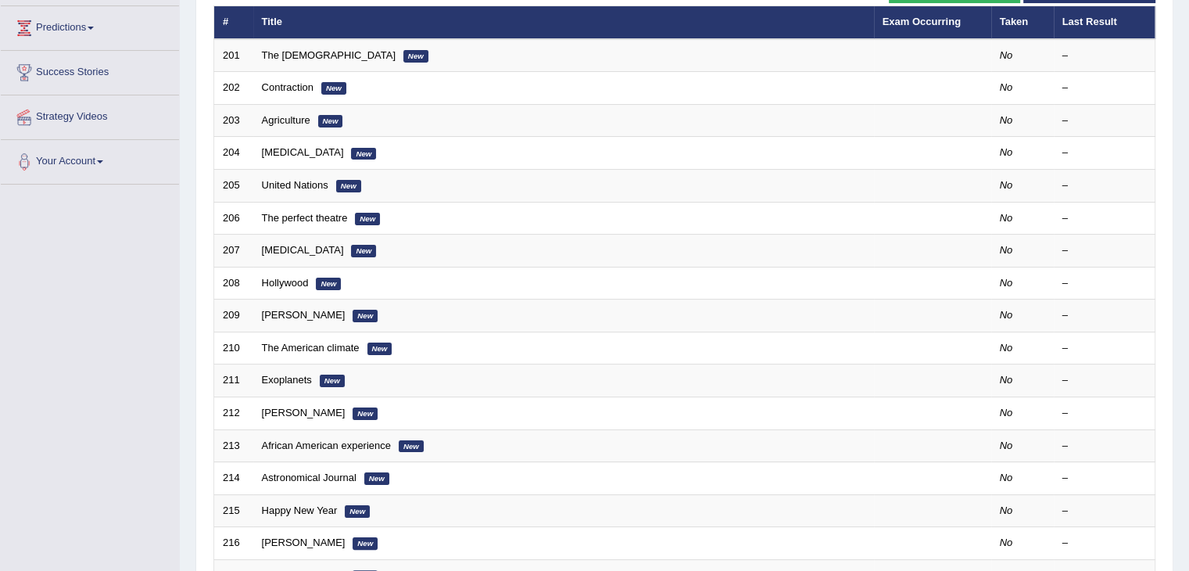
scroll to position [188, 0]
